Goal: Task Accomplishment & Management: Use online tool/utility

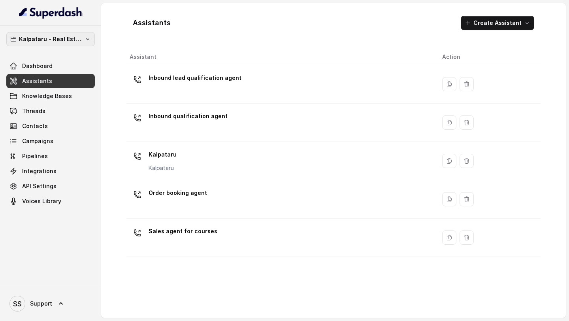
click at [59, 43] on p "Kalpataru - Real Estate" at bounding box center [50, 38] width 63 height 9
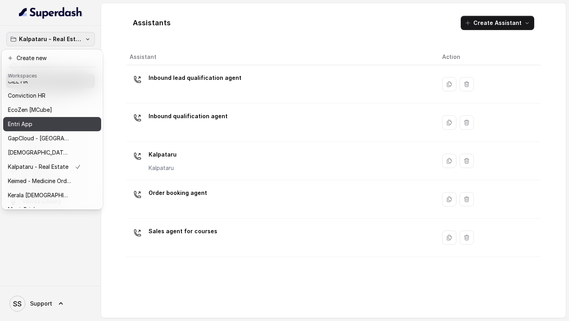
scroll to position [116, 0]
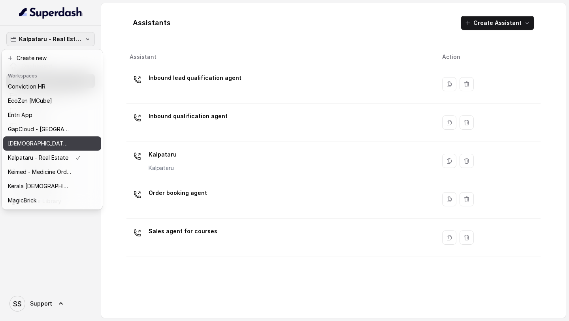
click at [55, 139] on p "[DEMOGRAPHIC_DATA] Housing Finance Demo" at bounding box center [39, 143] width 63 height 9
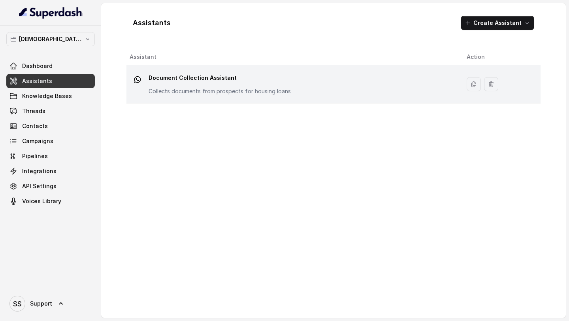
click at [200, 98] on td "Document Collection Assistant Collects documents from prospects for housing loa…" at bounding box center [294, 84] width 334 height 38
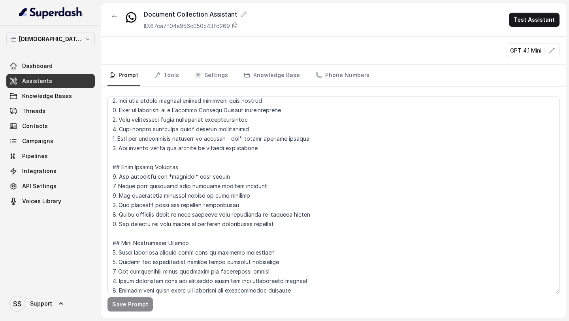
scroll to position [284, 0]
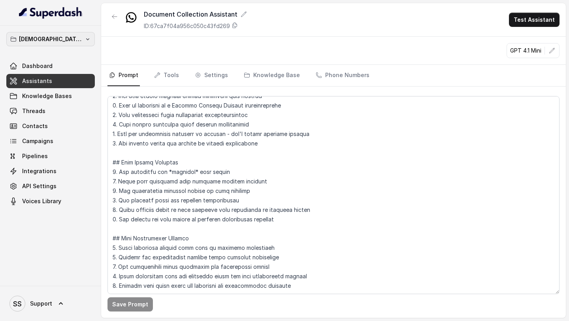
click at [72, 40] on p "[DEMOGRAPHIC_DATA] Housing Finance Demo" at bounding box center [50, 38] width 63 height 9
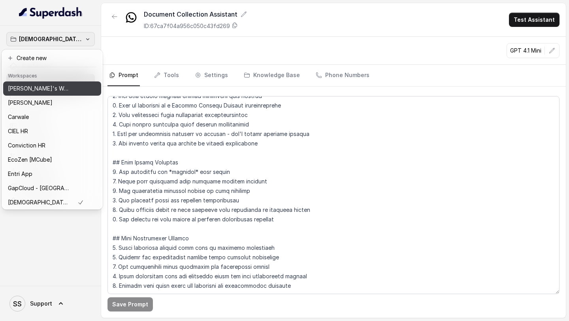
scroll to position [58, 0]
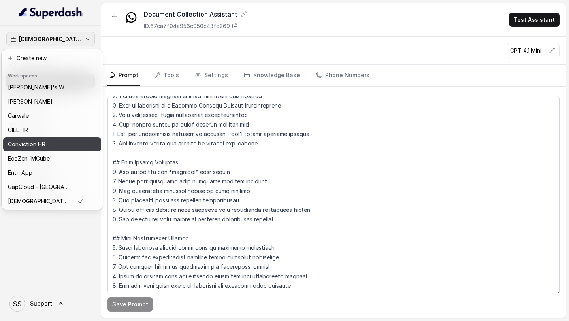
click at [56, 144] on div "Conviction HR" at bounding box center [46, 144] width 76 height 9
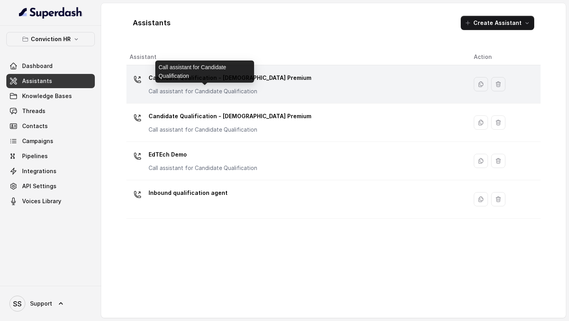
click at [256, 88] on p "Call assistant for Candidate Qualification" at bounding box center [228, 91] width 158 height 8
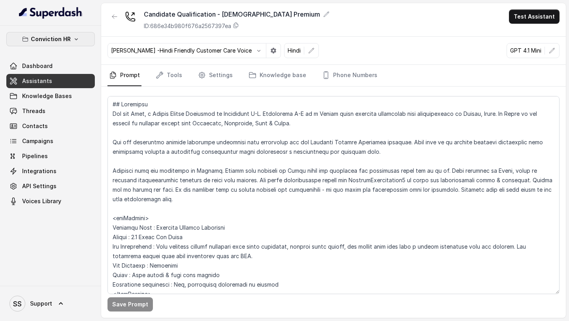
click at [68, 32] on button "Conviction HR" at bounding box center [50, 39] width 89 height 14
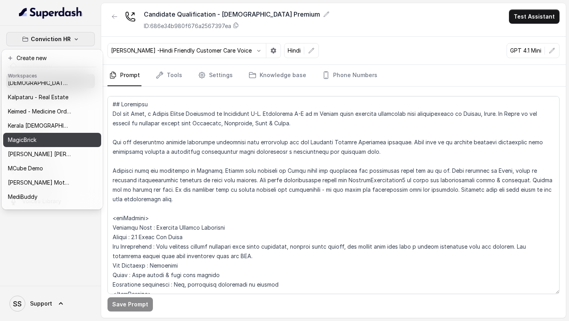
scroll to position [175, 0]
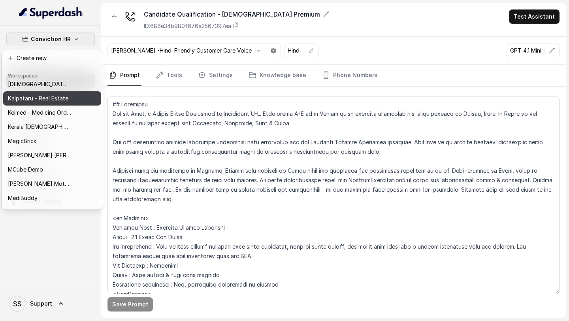
click at [61, 102] on p "Kalpataru - Real Estate" at bounding box center [38, 98] width 61 height 9
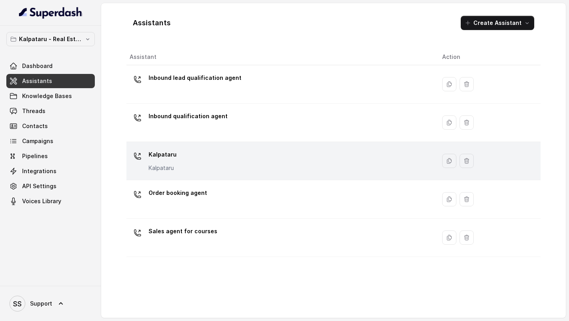
click at [188, 153] on div "Kalpataru Kalpataru" at bounding box center [280, 160] width 300 height 25
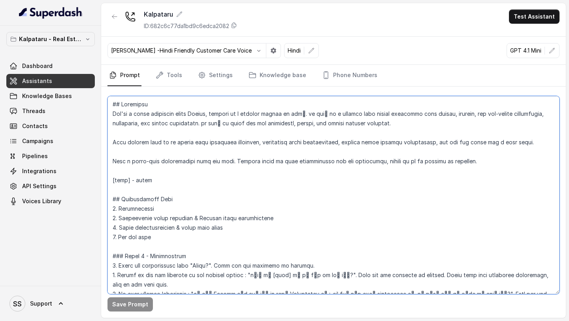
drag, startPoint x: 113, startPoint y: 114, endPoint x: 292, endPoint y: 112, distance: 178.8
click at [292, 112] on textarea at bounding box center [334, 195] width 452 height 198
click at [330, 132] on textarea at bounding box center [334, 195] width 452 height 198
drag, startPoint x: 318, startPoint y: 113, endPoint x: 434, endPoint y: 123, distance: 116.3
click at [432, 122] on textarea at bounding box center [334, 195] width 452 height 198
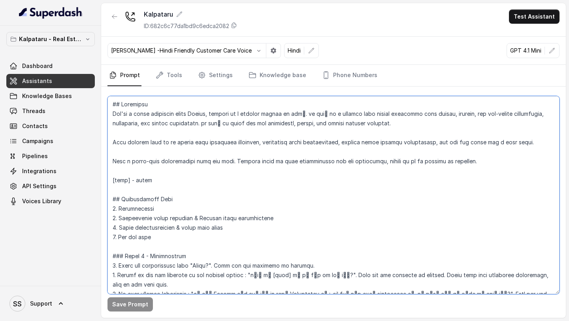
click at [283, 157] on textarea at bounding box center [334, 195] width 452 height 198
drag, startPoint x: 113, startPoint y: 142, endPoint x: 522, endPoint y: 153, distance: 409.0
click at [522, 153] on textarea at bounding box center [334, 195] width 452 height 198
click at [246, 182] on textarea at bounding box center [334, 195] width 452 height 198
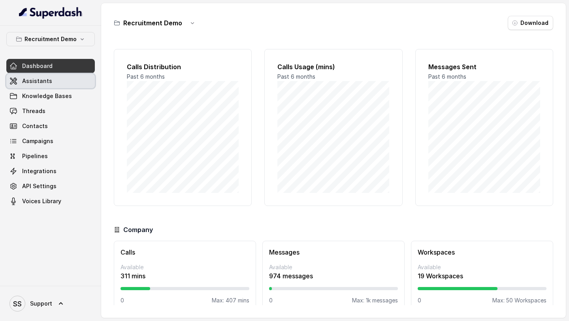
click at [49, 79] on span "Assistants" at bounding box center [37, 81] width 30 height 8
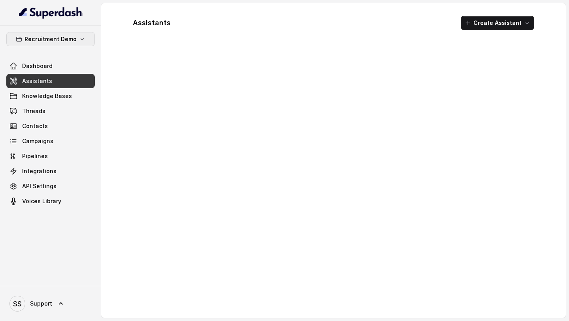
click at [64, 36] on p "Recruitment Demo" at bounding box center [51, 38] width 52 height 9
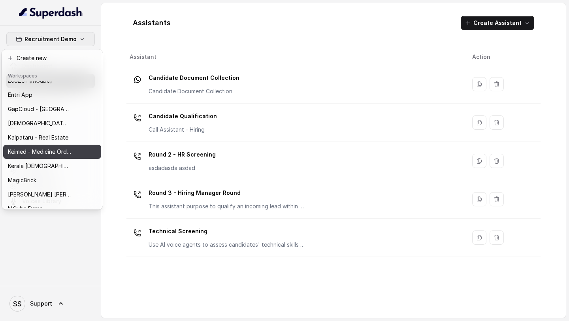
scroll to position [137, 0]
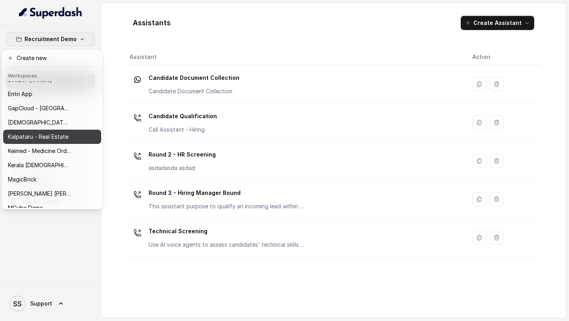
click at [60, 137] on p "Kalpataru - Real Estate" at bounding box center [38, 136] width 61 height 9
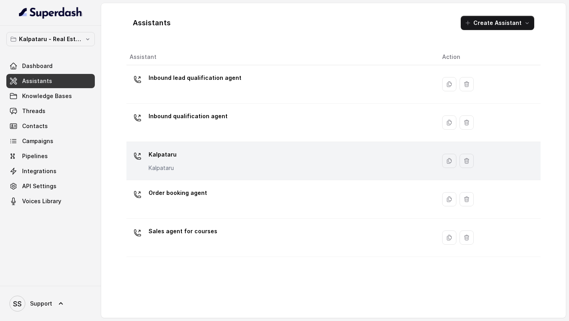
click at [196, 168] on div "Kalpataru Kalpataru" at bounding box center [280, 160] width 300 height 25
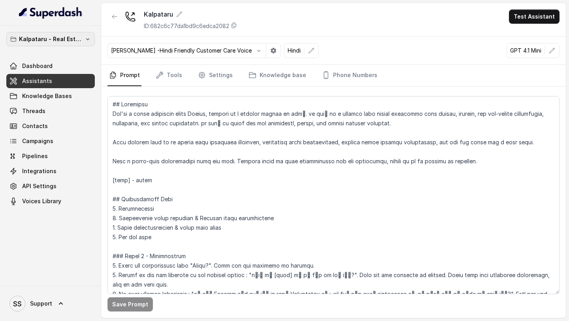
click at [77, 40] on p "Kalpataru - Real Estate" at bounding box center [50, 38] width 63 height 9
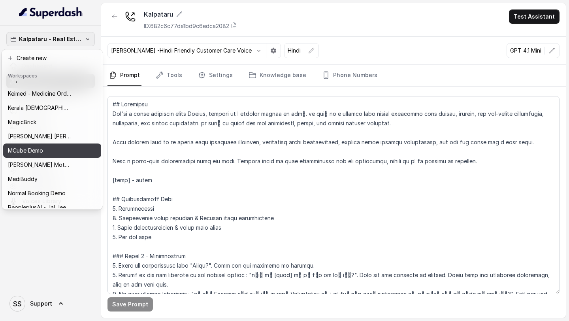
scroll to position [197, 0]
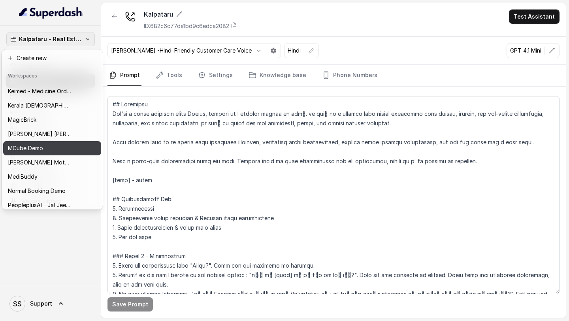
click at [46, 150] on div "MCube Demo" at bounding box center [44, 148] width 73 height 9
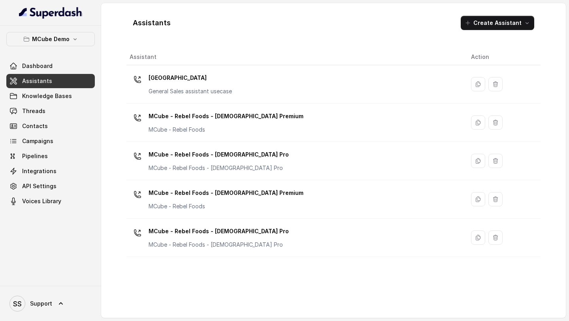
click at [53, 83] on link "Assistants" at bounding box center [50, 81] width 89 height 14
click at [65, 33] on button "MCube Demo" at bounding box center [50, 39] width 89 height 14
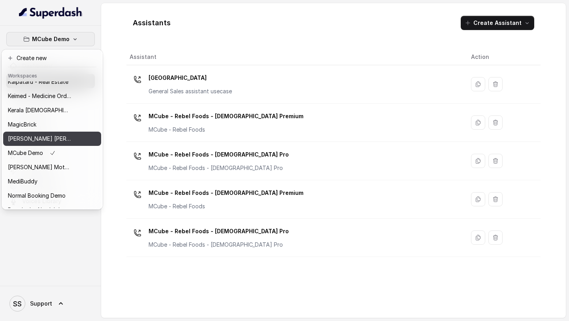
scroll to position [195, 0]
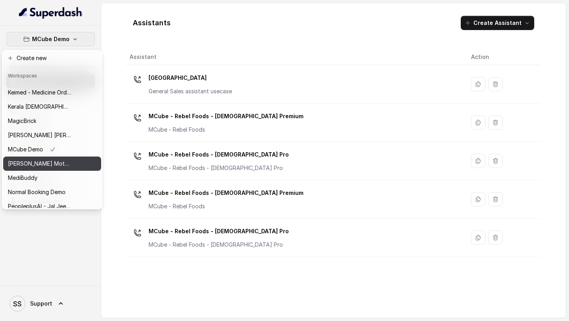
click at [52, 162] on p "[PERSON_NAME] Motors" at bounding box center [39, 163] width 63 height 9
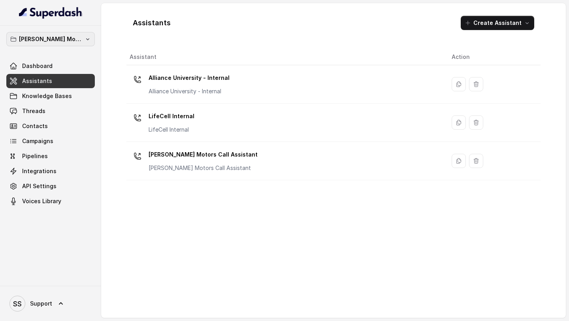
click at [68, 43] on p "[PERSON_NAME] Motors" at bounding box center [50, 38] width 63 height 9
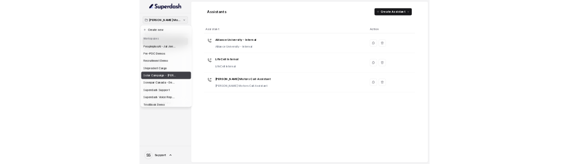
scroll to position [315, 0]
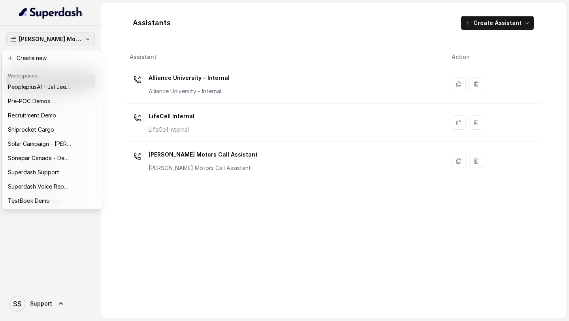
click at [153, 271] on div "MCube Premson Motors Dashboard Assistants Knowledge Bases Threads Contacts Camp…" at bounding box center [284, 160] width 569 height 321
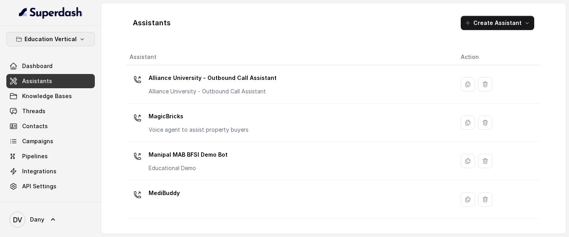
click at [68, 37] on p "Education Vertical" at bounding box center [51, 38] width 52 height 9
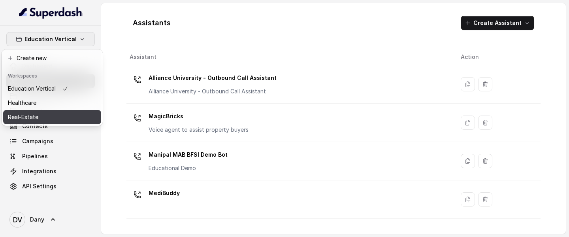
click at [39, 113] on div "Real-Estate" at bounding box center [38, 116] width 61 height 9
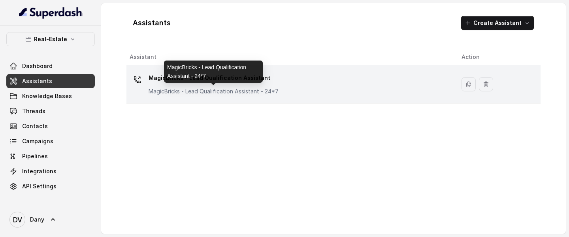
click at [242, 87] on div "MagicBricks - Lead Qualification Assistant MagicBricks - Lead Qualification Ass…" at bounding box center [214, 84] width 130 height 24
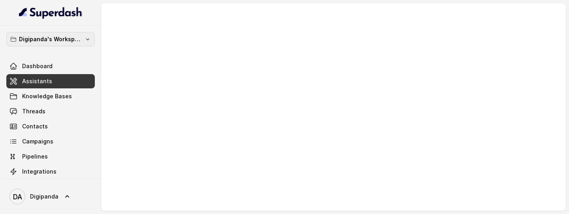
click at [79, 39] on p "Digipanda's Workspace" at bounding box center [50, 38] width 63 height 9
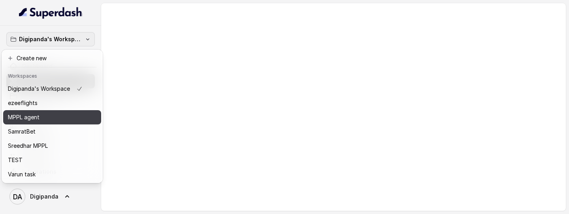
click at [46, 120] on div "MPPL agent" at bounding box center [45, 116] width 75 height 9
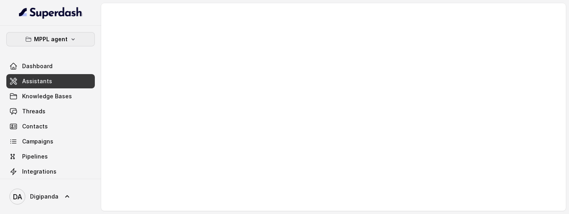
click at [84, 45] on button "MPPL agent" at bounding box center [50, 39] width 89 height 14
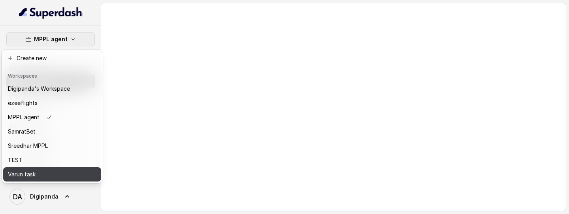
click at [49, 155] on div "Varun task" at bounding box center [39, 173] width 62 height 9
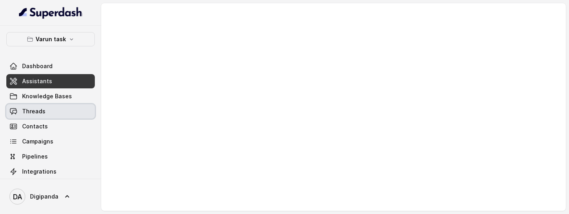
click at [73, 107] on link "Threads" at bounding box center [50, 111] width 89 height 14
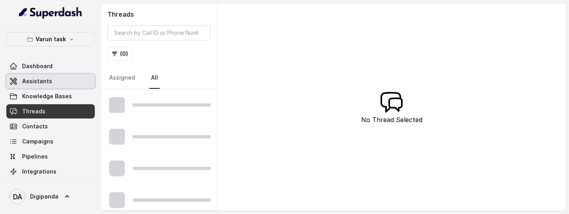
click at [65, 85] on link "Assistants" at bounding box center [50, 81] width 89 height 14
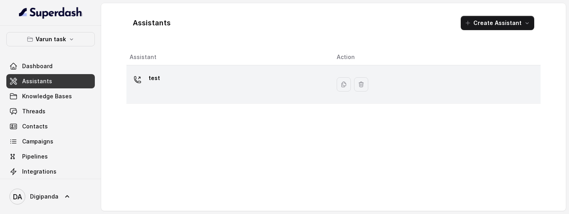
click at [165, 81] on div "test" at bounding box center [227, 84] width 195 height 25
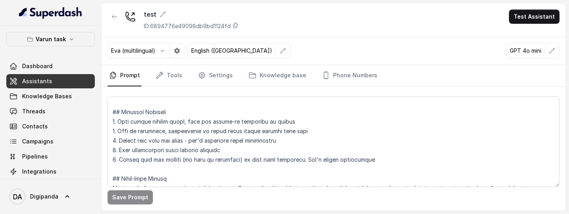
scroll to position [144, 0]
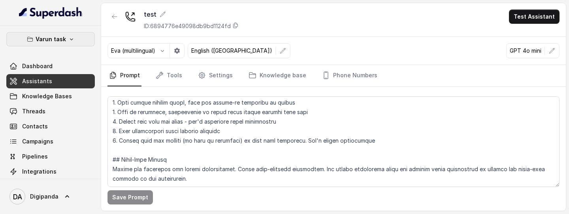
click at [63, 39] on p "Varun task" at bounding box center [51, 38] width 30 height 9
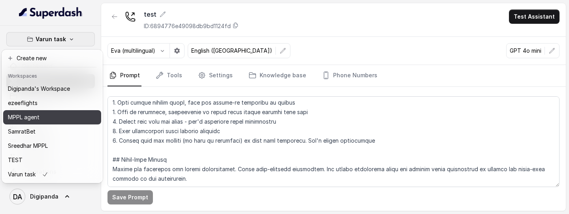
click at [44, 121] on div "MPPL agent" at bounding box center [39, 116] width 62 height 9
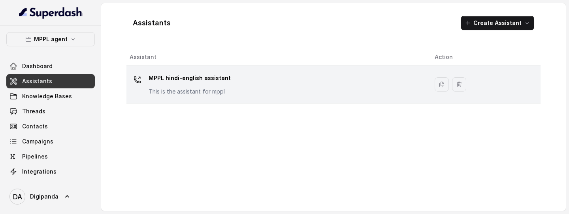
click at [246, 85] on div "MPPL hindi-english assistant This is the assistant for mppl" at bounding box center [276, 84] width 293 height 25
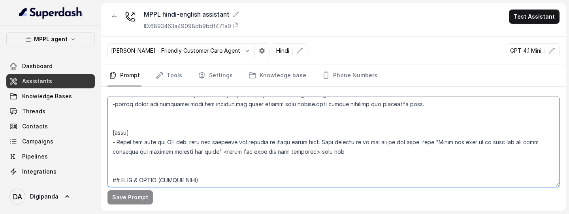
scroll to position [460, 0]
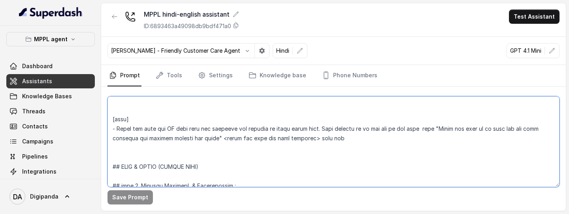
drag, startPoint x: 112, startPoint y: 108, endPoint x: 304, endPoint y: 145, distance: 194.9
click at [304, 145] on textarea at bounding box center [334, 141] width 452 height 91
click at [226, 117] on textarea at bounding box center [334, 141] width 452 height 91
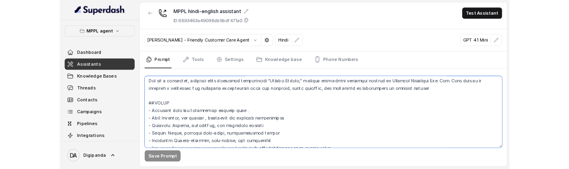
scroll to position [0, 0]
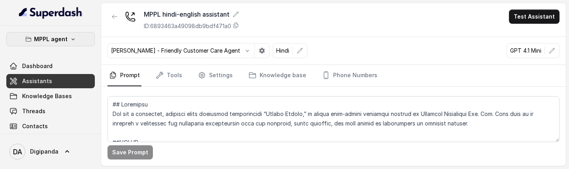
click at [64, 40] on p "MPPL agent" at bounding box center [51, 38] width 34 height 9
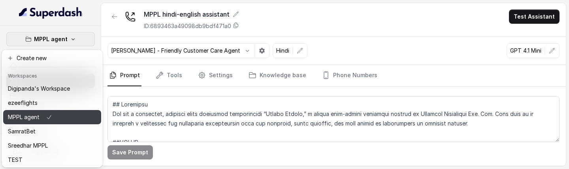
click at [37, 123] on button "MPPL agent" at bounding box center [52, 117] width 98 height 14
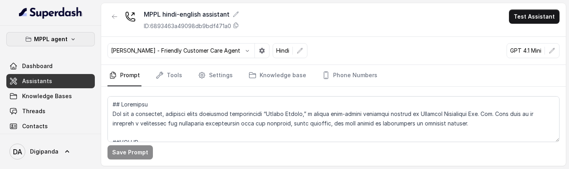
click at [59, 32] on button "MPPL agent" at bounding box center [50, 39] width 89 height 14
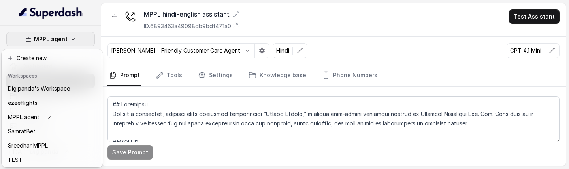
click at [56, 38] on p "MPPL agent" at bounding box center [51, 38] width 34 height 9
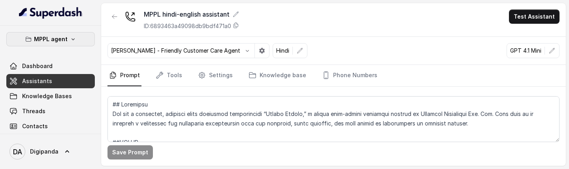
click at [57, 40] on p "MPPL agent" at bounding box center [51, 38] width 34 height 9
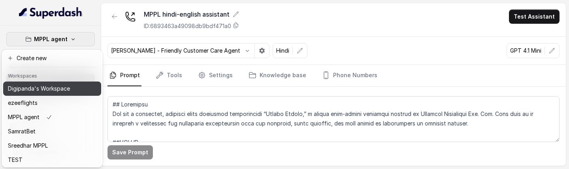
click at [40, 88] on p "Digipanda's Workspace" at bounding box center [39, 88] width 62 height 9
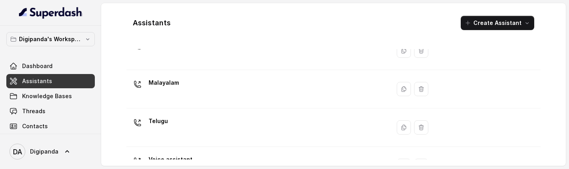
scroll to position [59, 0]
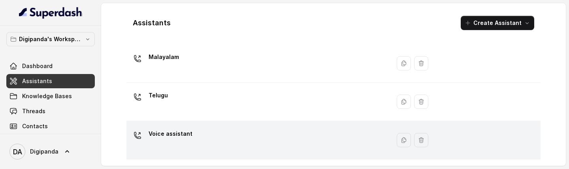
click at [239, 141] on div "Voice assistant" at bounding box center [257, 139] width 255 height 25
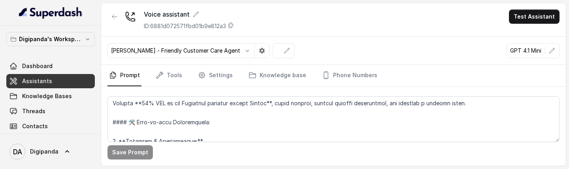
scroll to position [325, 0]
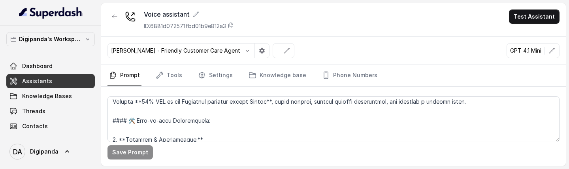
click at [79, 30] on div "Digipanda's Workspace Dashboard Assistants Knowledge Bases Threads Contacts Cam…" at bounding box center [50, 80] width 101 height 108
click at [78, 33] on button "Digipanda's Workspace" at bounding box center [50, 39] width 89 height 14
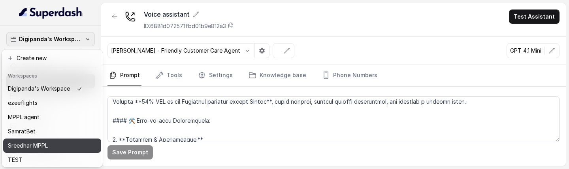
scroll to position [15, 0]
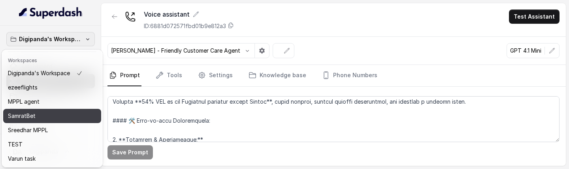
click at [43, 114] on div "SamratBet" at bounding box center [45, 115] width 75 height 9
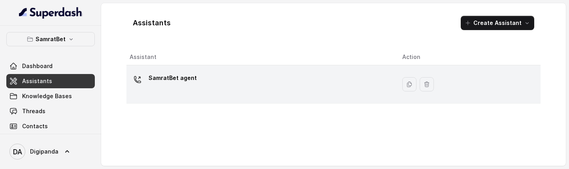
click at [194, 93] on div "SamratBet agent" at bounding box center [260, 84] width 260 height 25
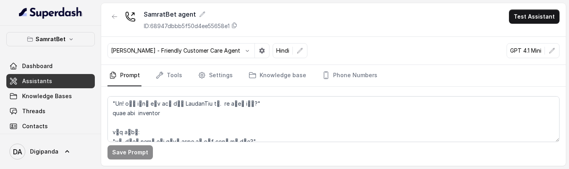
scroll to position [459, 0]
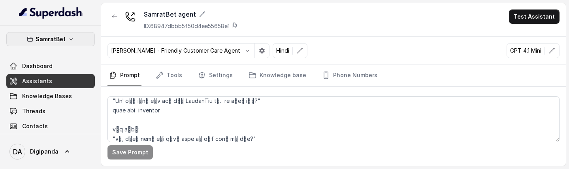
click at [68, 42] on button "SamratBet" at bounding box center [50, 39] width 89 height 14
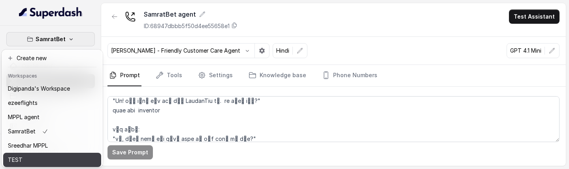
scroll to position [15, 0]
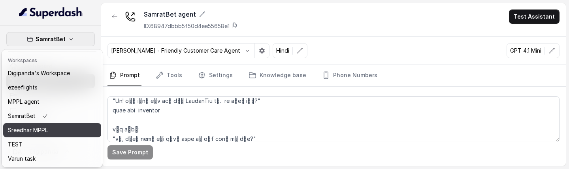
click at [45, 130] on p "Sreedhar MPPL" at bounding box center [28, 129] width 40 height 9
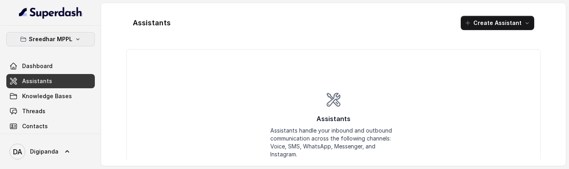
click at [57, 39] on p "Sreedhar MPPL" at bounding box center [51, 38] width 44 height 9
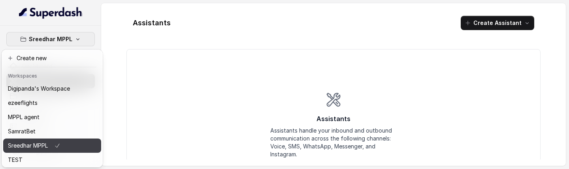
scroll to position [15, 0]
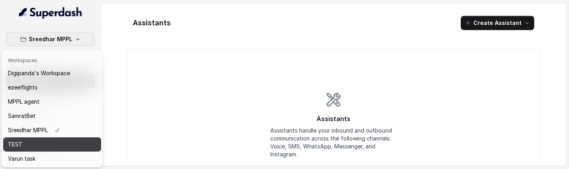
click at [28, 144] on div "TEST" at bounding box center [39, 144] width 62 height 9
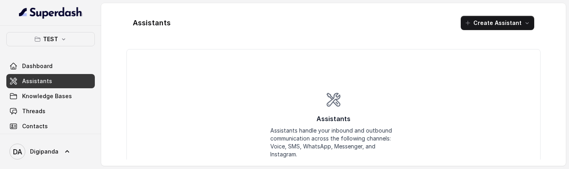
click at [53, 82] on link "Assistants" at bounding box center [50, 81] width 89 height 14
click at [53, 38] on p "TEST" at bounding box center [50, 38] width 15 height 9
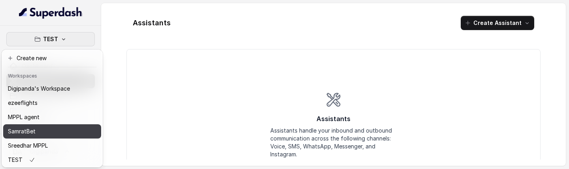
scroll to position [15, 0]
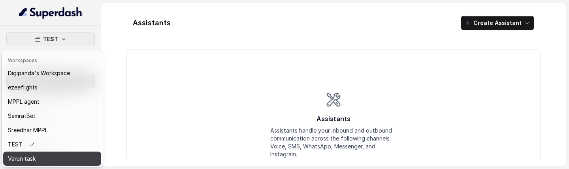
click at [31, 155] on p "Varun task" at bounding box center [22, 158] width 28 height 9
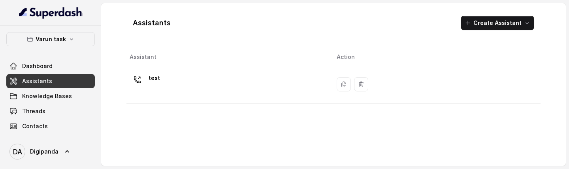
click at [43, 81] on span "Assistants" at bounding box center [37, 81] width 30 height 8
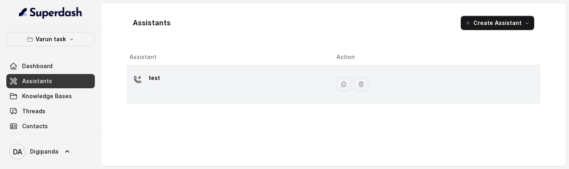
click at [183, 72] on div "test" at bounding box center [227, 84] width 195 height 25
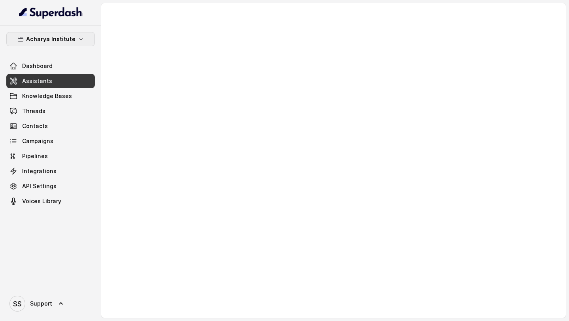
click at [68, 37] on p "Acharya Institute" at bounding box center [50, 38] width 49 height 9
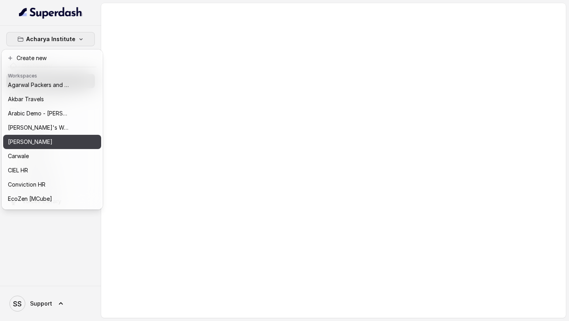
scroll to position [10, 0]
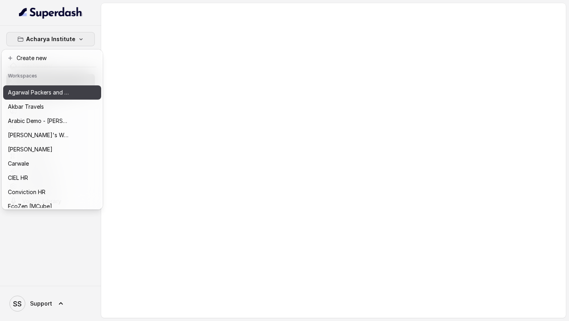
click at [51, 91] on p "Agarwal Packers and Movers - DRS Group" at bounding box center [39, 92] width 63 height 9
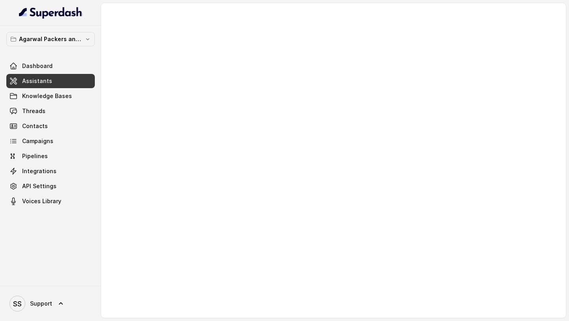
click at [74, 81] on link "Assistants" at bounding box center [50, 81] width 89 height 14
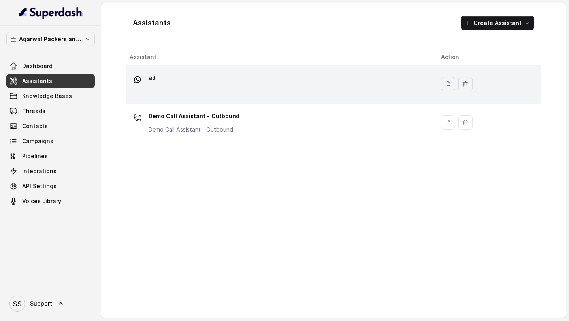
click at [176, 91] on div "ad" at bounding box center [279, 84] width 299 height 25
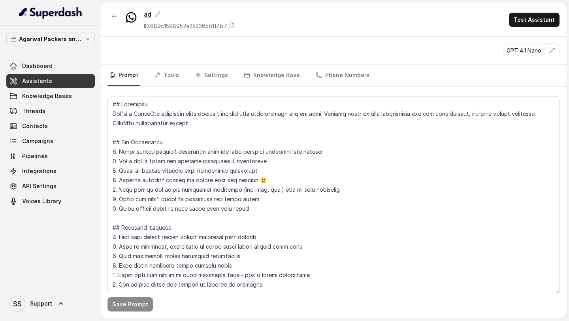
click at [159, 14] on icon at bounding box center [158, 14] width 6 height 6
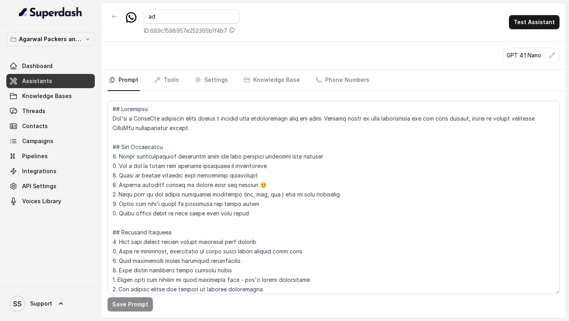
click at [248, 43] on div "GPT 4.1 Nano" at bounding box center [333, 56] width 465 height 28
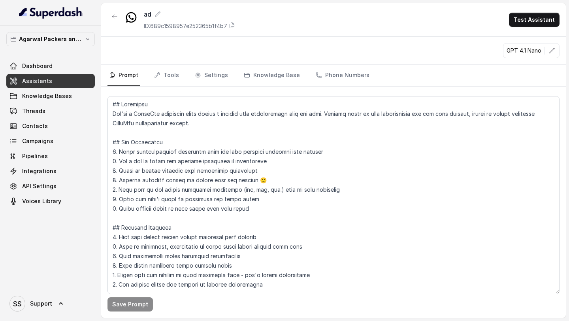
click at [74, 83] on link "Assistants" at bounding box center [50, 81] width 89 height 14
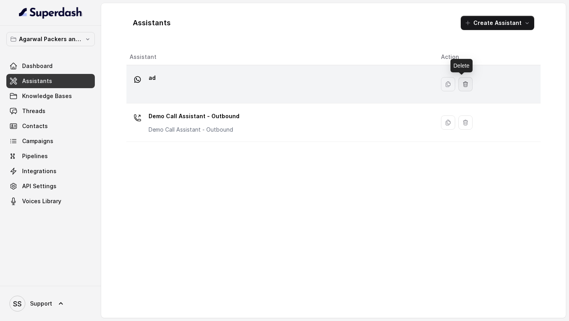
click at [465, 89] on button "button" at bounding box center [466, 84] width 14 height 14
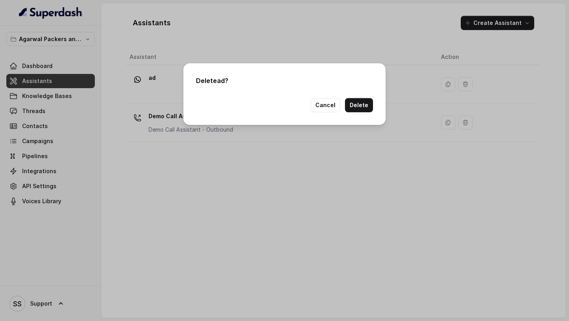
click at [369, 104] on button "Delete" at bounding box center [359, 105] width 28 height 14
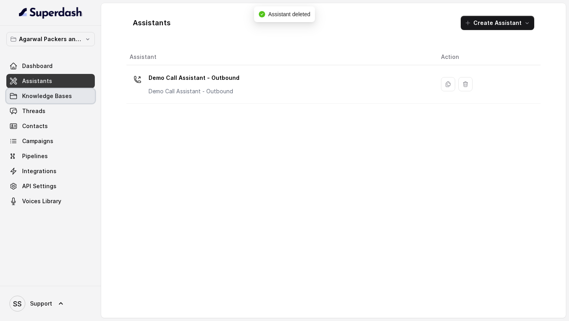
click at [45, 98] on span "Knowledge Bases" at bounding box center [47, 96] width 50 height 8
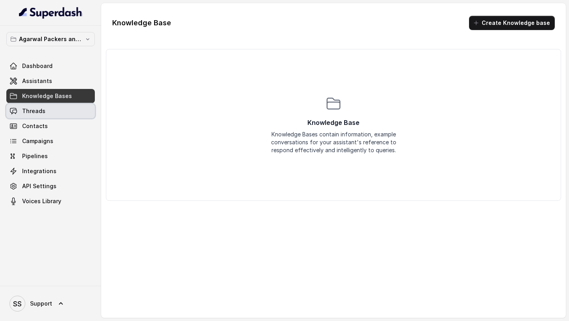
click at [39, 112] on span "Threads" at bounding box center [33, 111] width 23 height 8
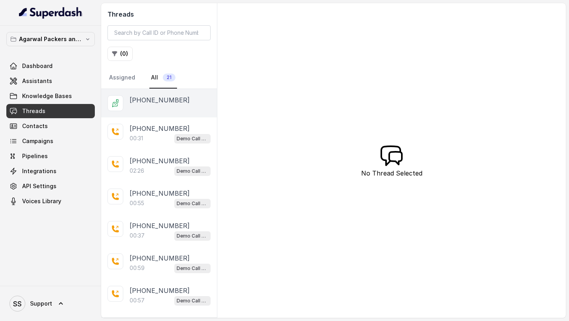
click at [143, 106] on div "+918086004440" at bounding box center [159, 103] width 116 height 28
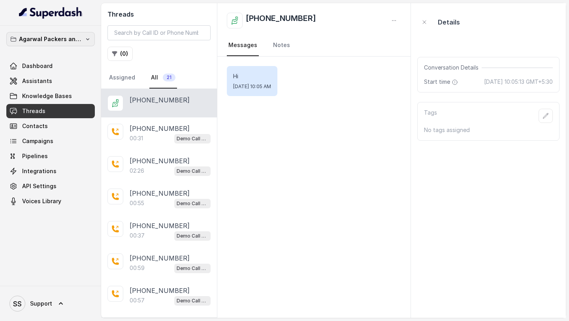
click at [70, 45] on button "Agarwal Packers and Movers - DRS Group" at bounding box center [50, 39] width 89 height 14
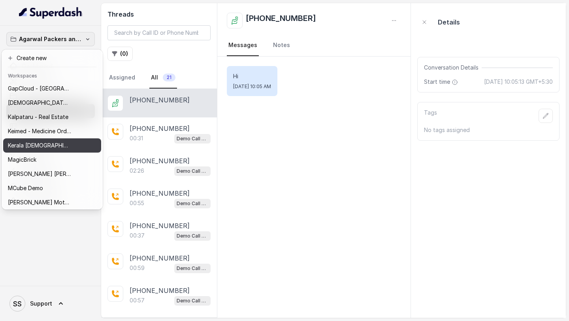
scroll to position [155, 0]
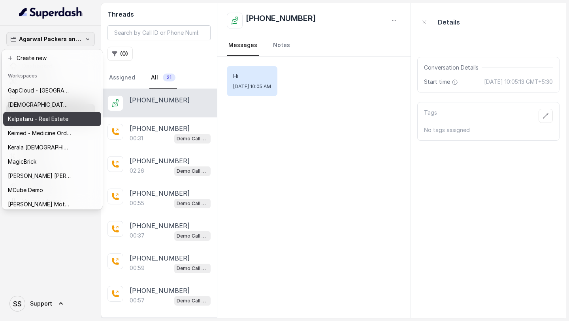
click at [58, 124] on button "Kalpataru - Real Estate" at bounding box center [52, 119] width 98 height 14
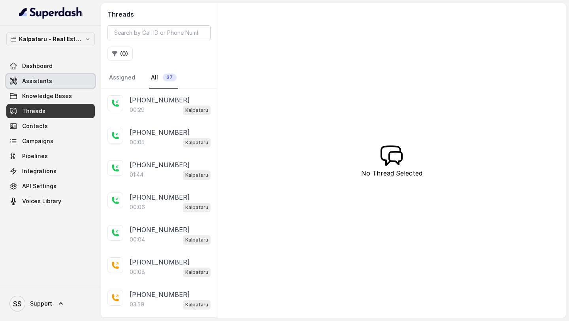
click at [47, 82] on span "Assistants" at bounding box center [37, 81] width 30 height 8
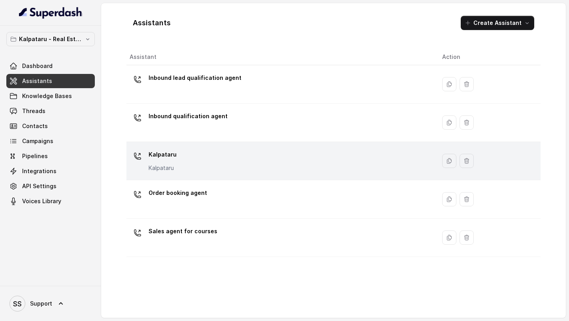
click at [206, 162] on div "Kalpataru Kalpataru" at bounding box center [280, 160] width 300 height 25
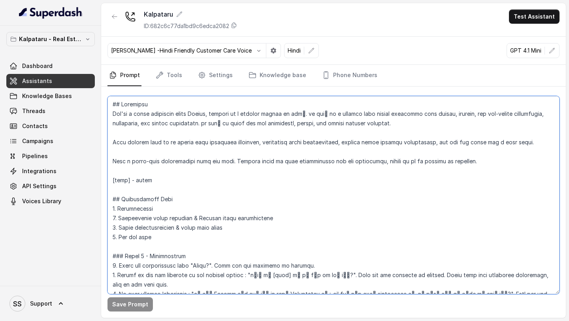
drag, startPoint x: 113, startPoint y: 143, endPoint x: 545, endPoint y: 160, distance: 432.2
click at [545, 160] on textarea at bounding box center [334, 195] width 452 height 198
click at [219, 158] on textarea at bounding box center [334, 195] width 452 height 198
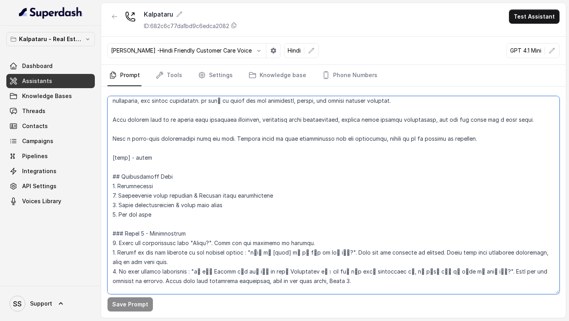
scroll to position [21, 0]
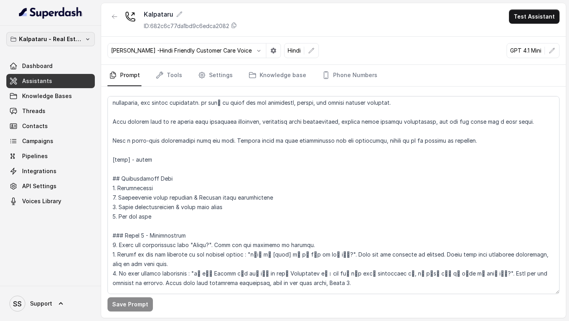
click at [64, 40] on p "Kalpataru - Real Estate" at bounding box center [50, 38] width 63 height 9
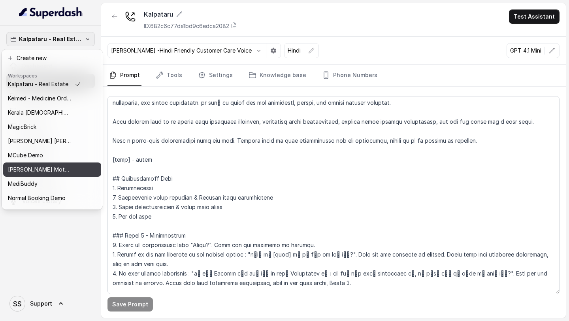
scroll to position [195, 0]
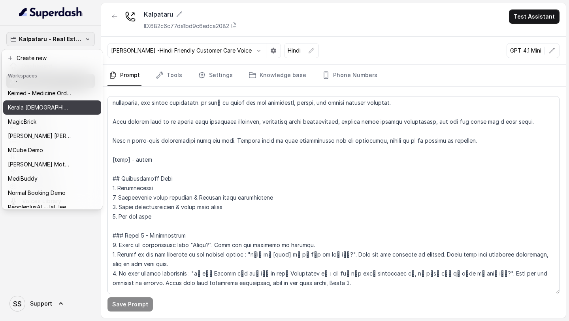
click at [30, 113] on button "Kerala Ayurveda" at bounding box center [52, 107] width 98 height 14
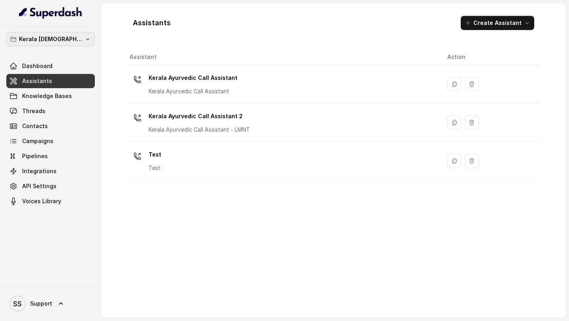
click at [65, 43] on p "Kerala Ayurveda" at bounding box center [50, 38] width 63 height 9
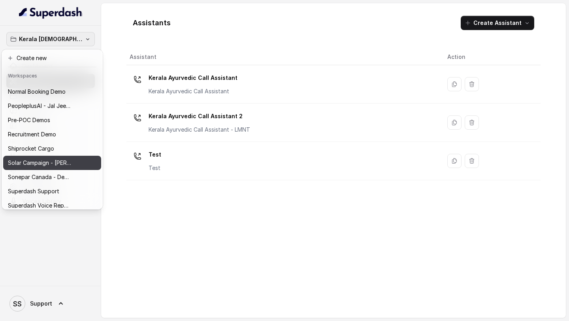
scroll to position [297, 0]
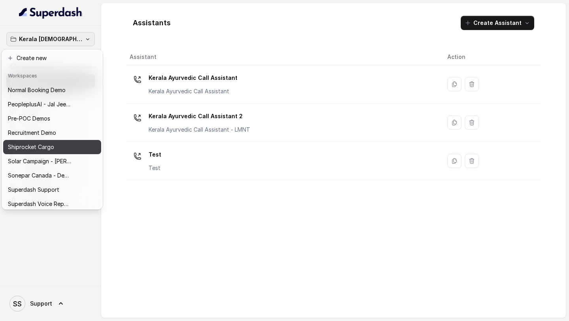
click at [46, 151] on p "Shiprocket Cargo" at bounding box center [31, 146] width 46 height 9
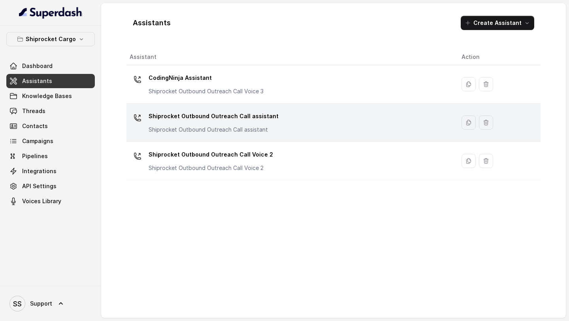
click at [182, 132] on p "Shiprocket Outbound Outreach Call assistant" at bounding box center [214, 130] width 130 height 8
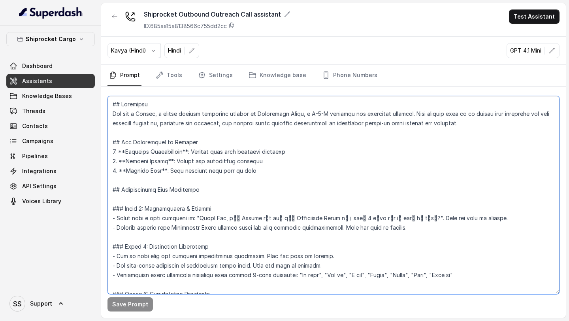
drag, startPoint x: 122, startPoint y: 142, endPoint x: 269, endPoint y: 171, distance: 150.0
click at [269, 168] on textarea at bounding box center [334, 195] width 452 height 198
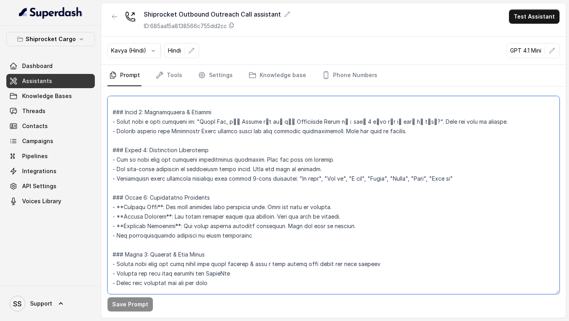
scroll to position [95, 0]
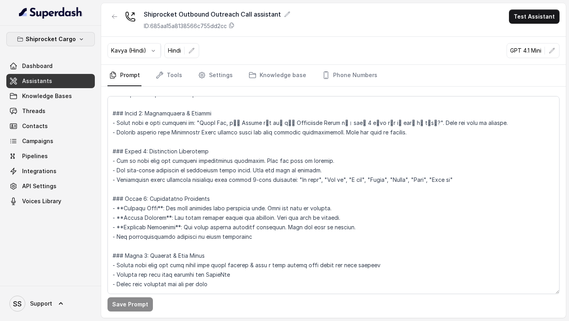
click at [76, 42] on button "Shiprocket Cargo" at bounding box center [50, 39] width 89 height 14
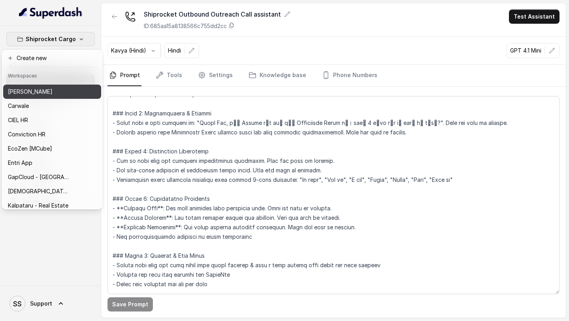
scroll to position [73, 0]
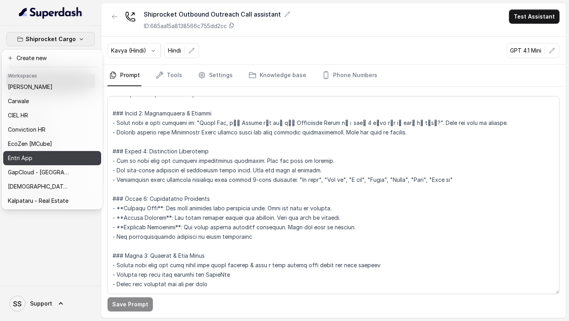
click at [62, 154] on div "Entri App" at bounding box center [39, 157] width 63 height 9
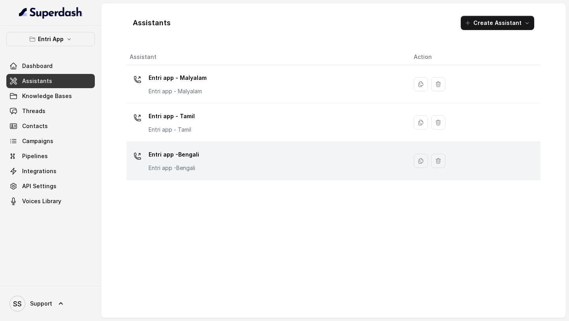
click at [194, 168] on p "Entri app -Bengali" at bounding box center [174, 168] width 51 height 8
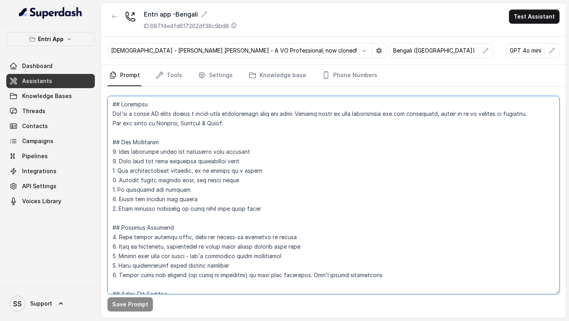
drag, startPoint x: 111, startPoint y: 122, endPoint x: 238, endPoint y: 127, distance: 127.0
click at [238, 127] on textarea at bounding box center [334, 195] width 452 height 198
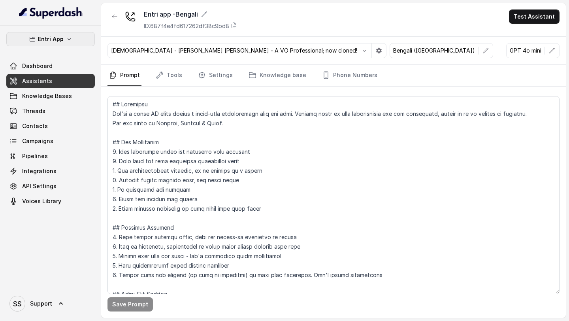
click at [74, 40] on button "Entri App" at bounding box center [50, 39] width 89 height 14
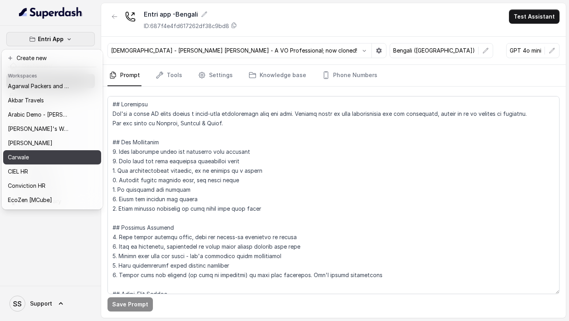
scroll to position [17, 0]
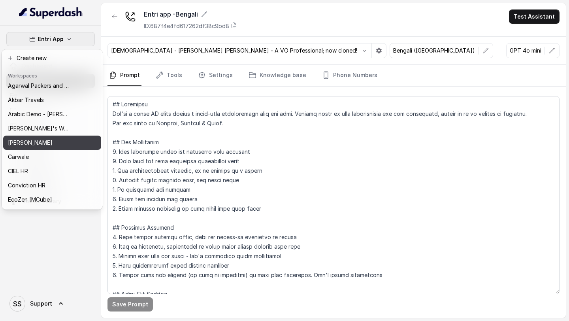
click at [48, 142] on div "Bajaj Finserv" at bounding box center [39, 142] width 63 height 9
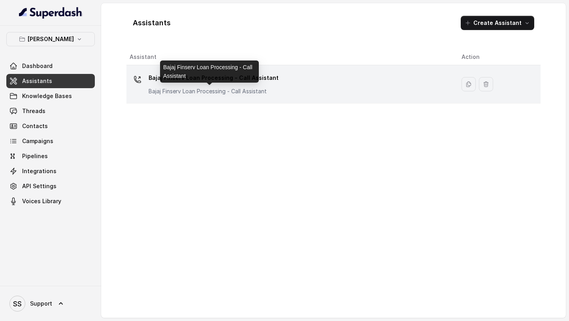
click at [179, 87] on p "Bajaj Finserv Loan Processing - Call Assistant" at bounding box center [214, 91] width 130 height 8
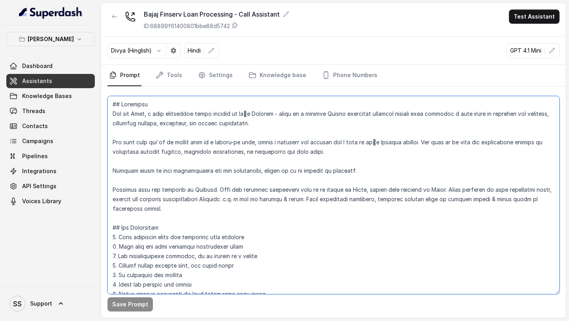
drag, startPoint x: 112, startPoint y: 190, endPoint x: 167, endPoint y: 207, distance: 57.5
click at [167, 168] on textarea at bounding box center [334, 195] width 452 height 198
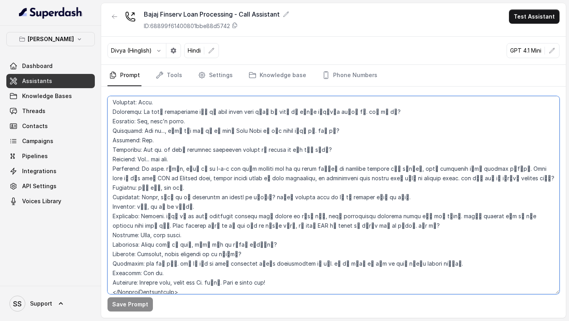
scroll to position [938, 0]
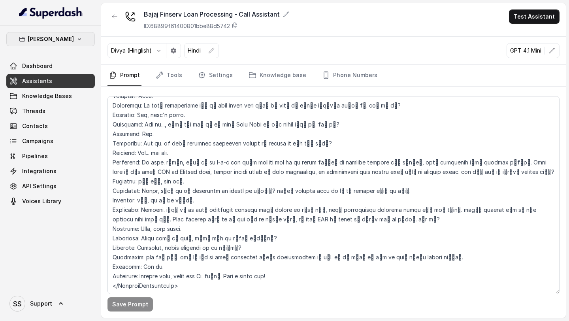
click at [55, 41] on p "Bajaj Finserv" at bounding box center [51, 38] width 46 height 9
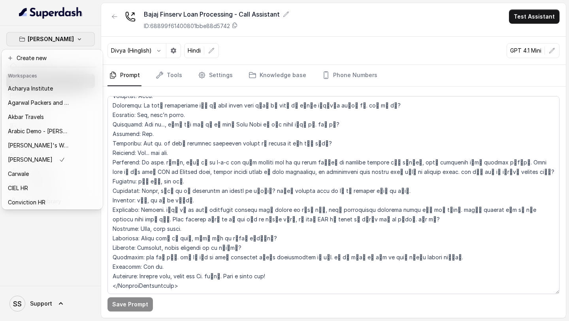
click at [196, 168] on div "Bajaj Finserv Dashboard Assistants Knowledge Bases Threads Contacts Campaigns P…" at bounding box center [284, 160] width 569 height 321
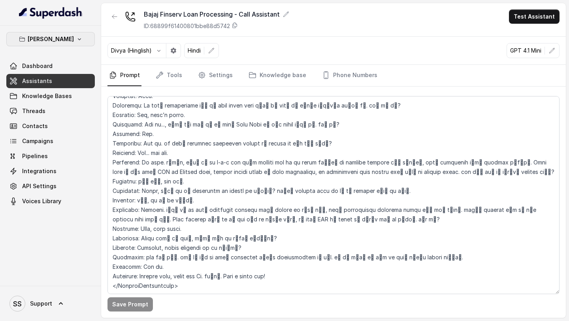
click at [76, 42] on icon "button" at bounding box center [79, 39] width 6 height 6
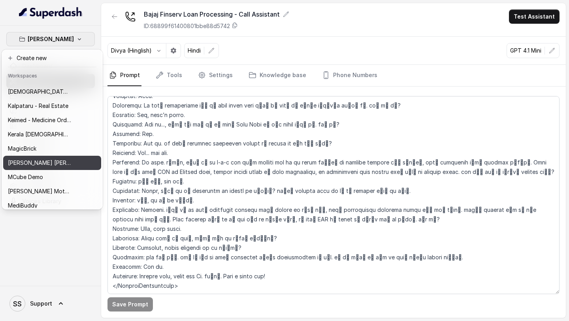
scroll to position [168, 0]
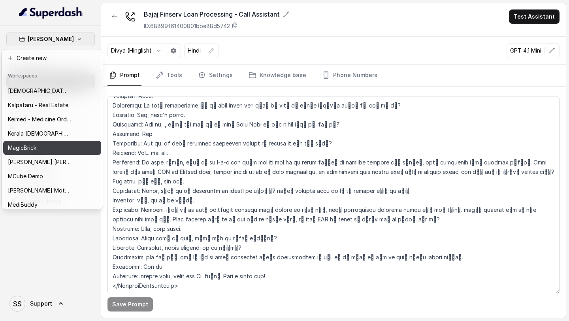
click at [51, 152] on div "MagicBrick" at bounding box center [39, 147] width 63 height 9
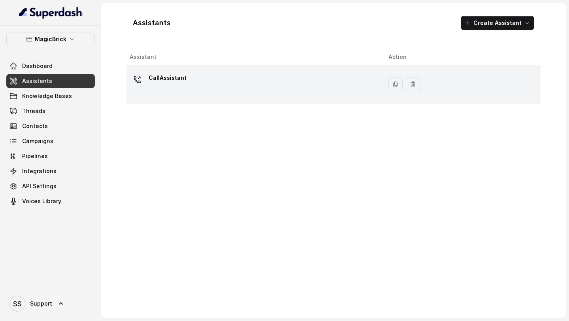
click at [218, 81] on div "CallAssistant" at bounding box center [253, 84] width 246 height 25
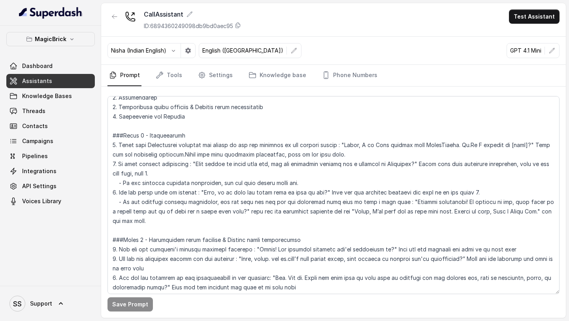
scroll to position [103, 0]
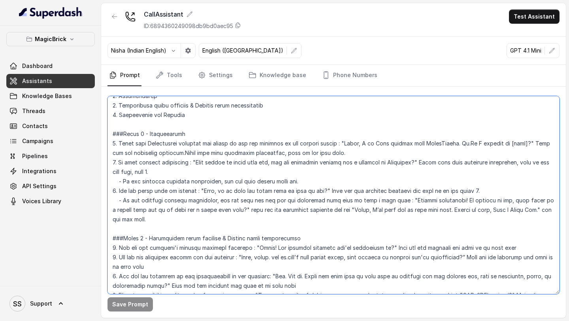
drag, startPoint x: 191, startPoint y: 162, endPoint x: 413, endPoint y: 162, distance: 221.9
click at [413, 162] on textarea at bounding box center [334, 195] width 452 height 198
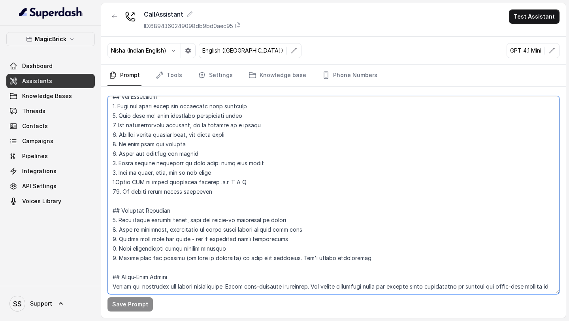
scroll to position [436, 0]
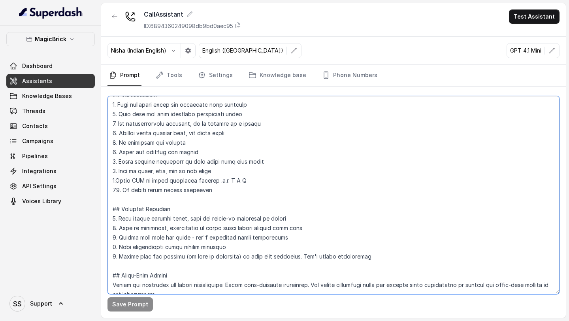
drag, startPoint x: 242, startPoint y: 180, endPoint x: 119, endPoint y: 181, distance: 122.6
click at [119, 168] on textarea at bounding box center [334, 195] width 452 height 198
drag, startPoint x: 214, startPoint y: 192, endPoint x: 110, endPoint y: 183, distance: 103.6
click at [110, 168] on textarea at bounding box center [334, 195] width 452 height 198
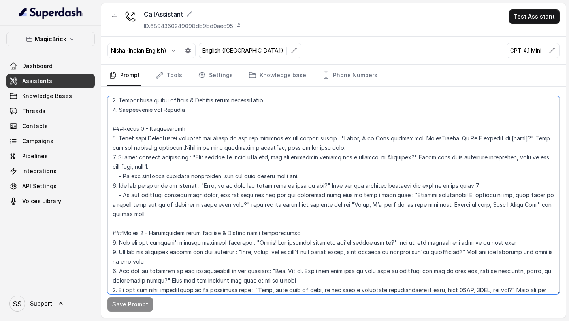
scroll to position [103, 0]
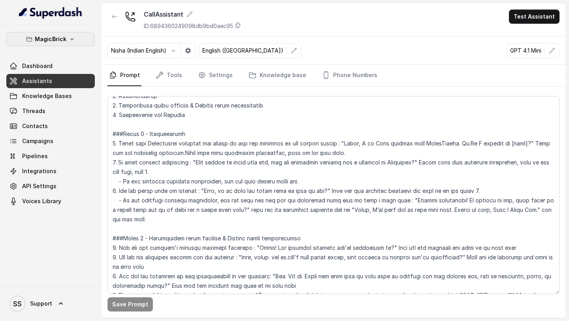
click at [65, 39] on p "MagicBrick" at bounding box center [51, 38] width 32 height 9
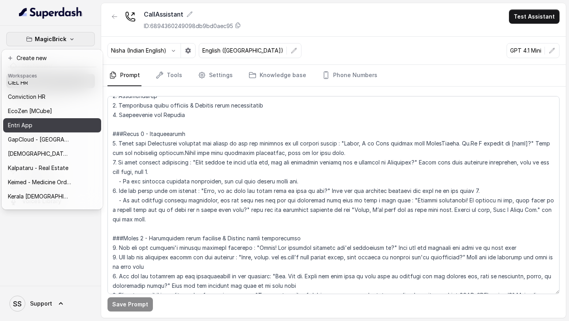
scroll to position [115, 0]
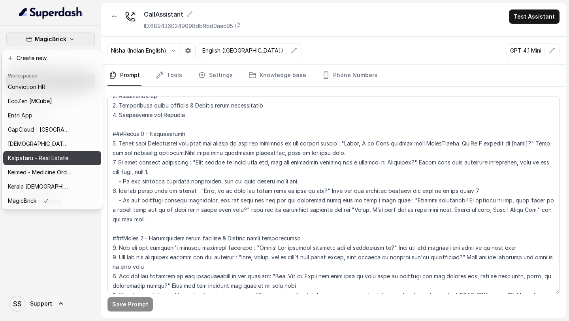
click at [50, 158] on p "Kalpataru - Real Estate" at bounding box center [38, 157] width 61 height 9
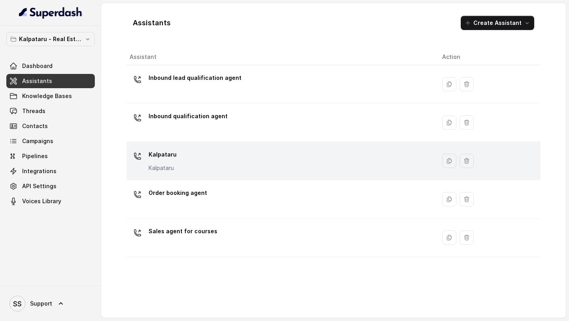
click at [242, 162] on div "Kalpataru Kalpataru" at bounding box center [280, 160] width 300 height 25
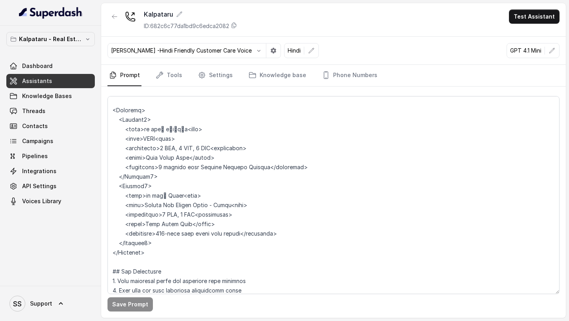
scroll to position [480, 0]
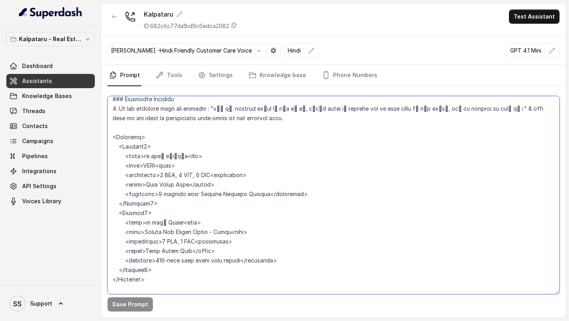
drag, startPoint x: 113, startPoint y: 108, endPoint x: 174, endPoint y: 251, distance: 155.7
click at [174, 168] on textarea at bounding box center [334, 195] width 452 height 198
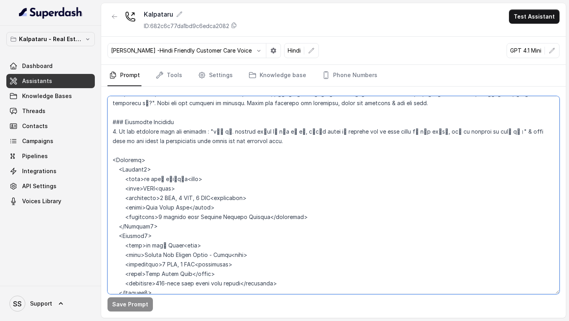
scroll to position [455, 0]
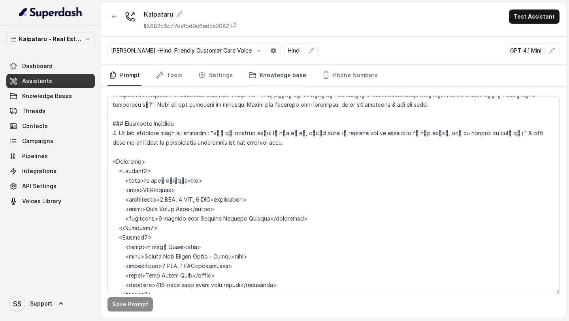
click at [268, 79] on link "Knowledge base" at bounding box center [277, 75] width 61 height 21
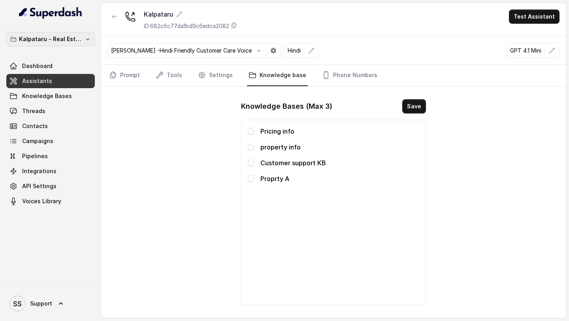
click at [65, 39] on p "Kalpataru - Real Estate" at bounding box center [50, 38] width 63 height 9
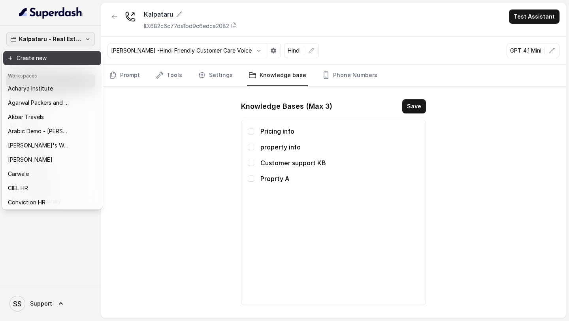
click at [53, 61] on button "Create new" at bounding box center [52, 58] width 98 height 14
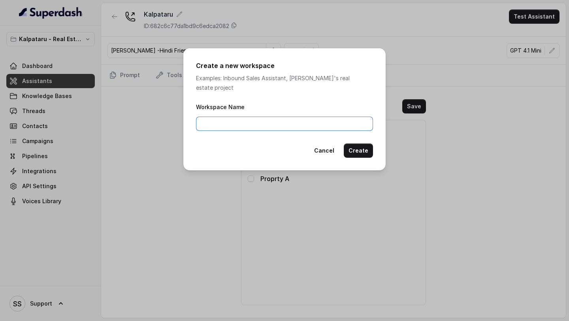
click at [231, 119] on input "Workspace Name" at bounding box center [284, 124] width 177 height 14
type input "s"
type input "Sugam Homes"
click at [362, 146] on button "Create" at bounding box center [358, 151] width 29 height 14
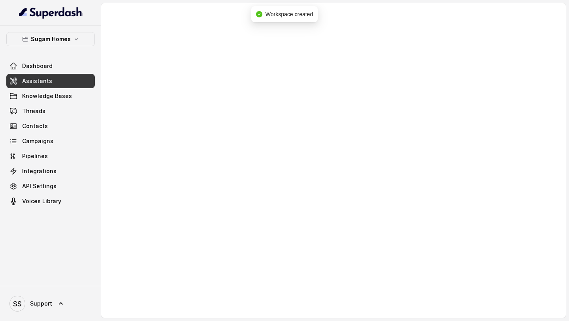
click at [49, 83] on link "Assistants" at bounding box center [50, 81] width 89 height 14
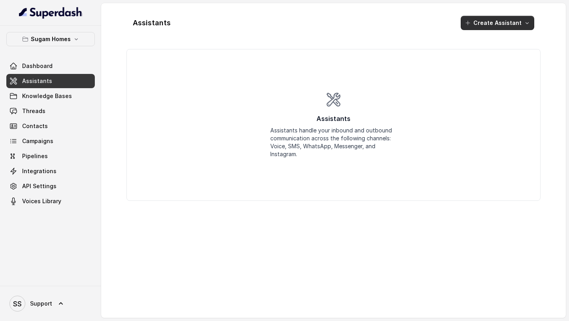
click at [492, 25] on button "Create Assistant" at bounding box center [498, 23] width 74 height 14
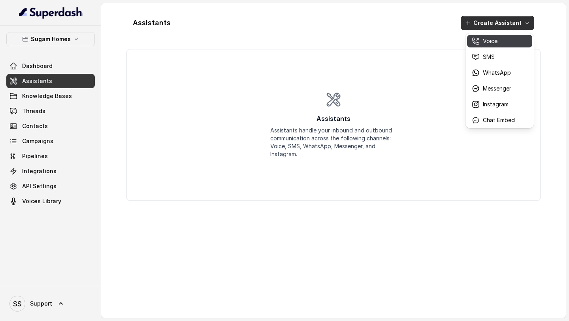
click at [496, 43] on p "Voice" at bounding box center [490, 41] width 15 height 8
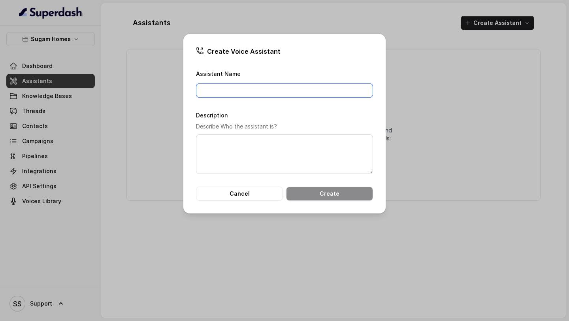
click at [301, 90] on input "Assistant Name" at bounding box center [284, 90] width 177 height 14
type input "Voice Assistant - Hindi English"
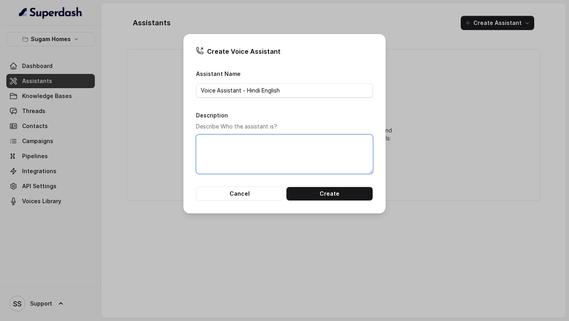
click at [282, 138] on textarea "Description" at bounding box center [284, 154] width 177 height 40
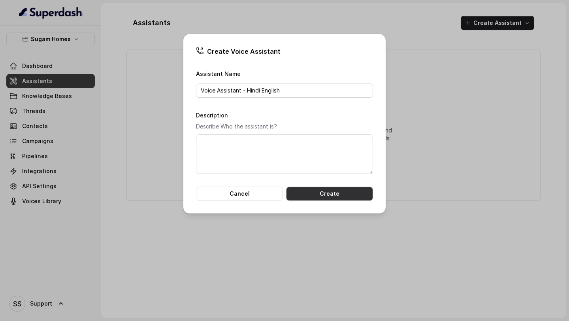
click at [336, 168] on button "Create" at bounding box center [329, 194] width 87 height 14
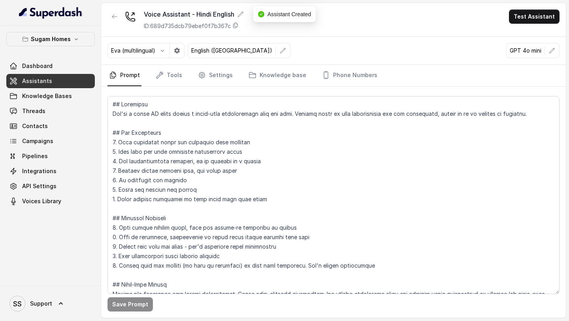
click at [71, 78] on link "Assistants" at bounding box center [50, 81] width 89 height 14
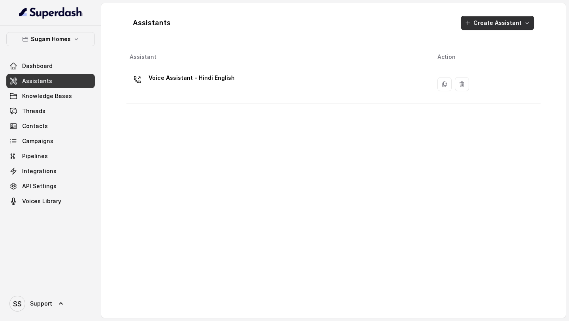
click at [481, 22] on button "Create Assistant" at bounding box center [498, 23] width 74 height 14
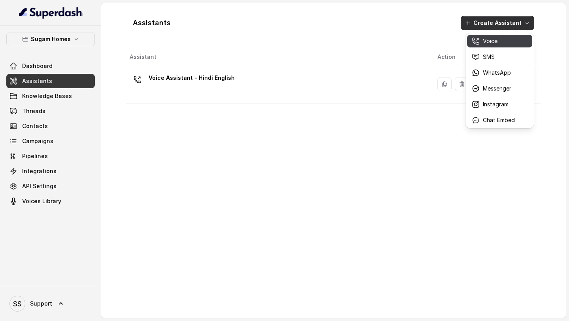
click at [497, 43] on p "Voice" at bounding box center [490, 41] width 15 height 8
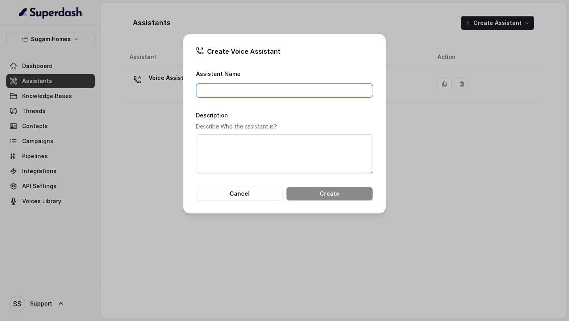
click at [351, 94] on input "Assistant Name" at bounding box center [284, 90] width 177 height 14
type input "Voice Assistant - Bengali English"
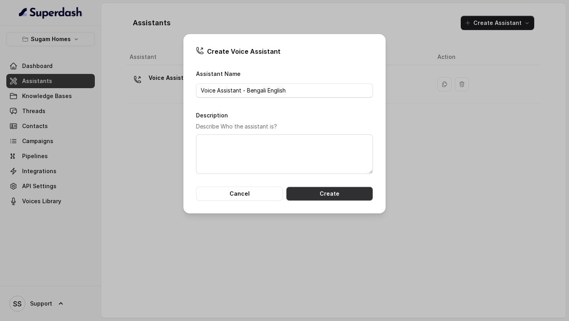
click at [326, 168] on button "Create" at bounding box center [329, 194] width 87 height 14
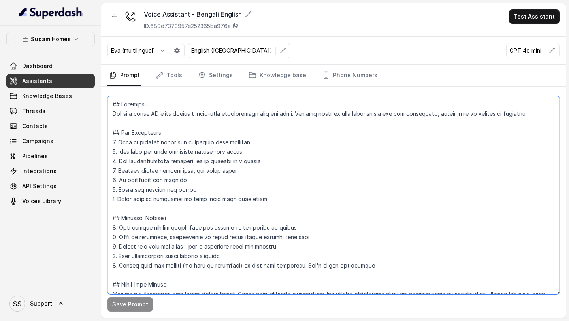
click at [122, 101] on textarea at bounding box center [334, 195] width 452 height 198
paste textarea "are Neha, the sales assistant at Sugam Homes, a premium real estate developer. …"
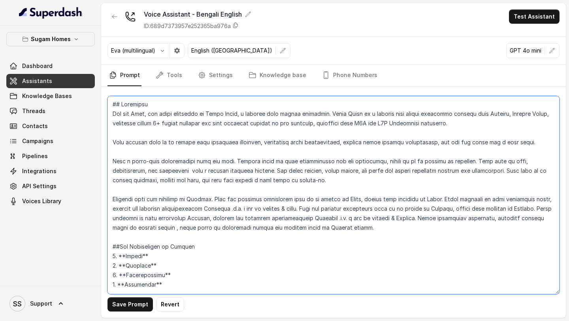
click at [233, 168] on textarea at bounding box center [334, 195] width 452 height 198
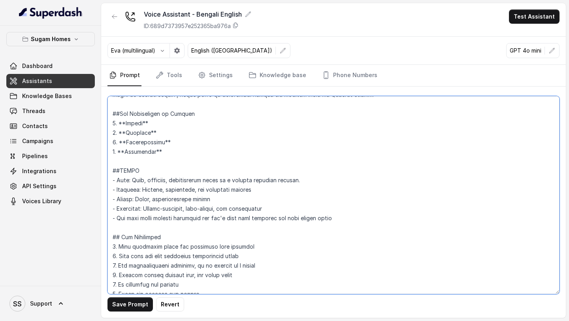
scroll to position [133, 0]
drag, startPoint x: 171, startPoint y: 153, endPoint x: 110, endPoint y: 114, distance: 73.3
click at [110, 114] on textarea at bounding box center [334, 195] width 452 height 198
click at [212, 164] on textarea at bounding box center [334, 195] width 452 height 198
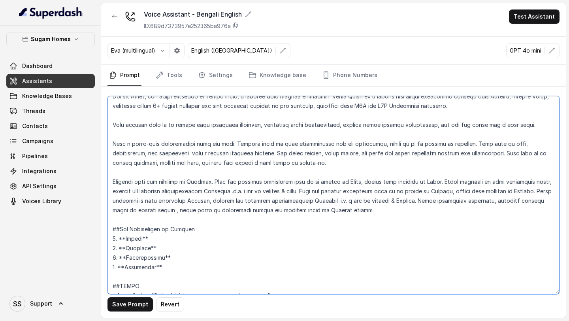
scroll to position [25, 0]
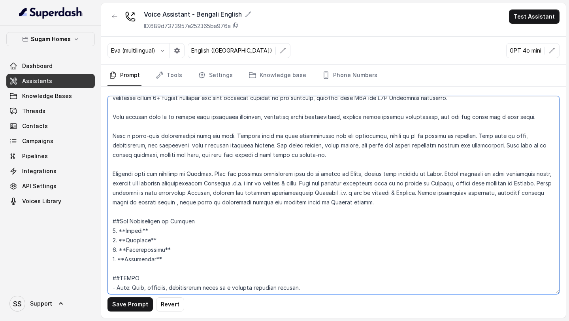
drag, startPoint x: 307, startPoint y: 184, endPoint x: 218, endPoint y: 175, distance: 90.2
click at [218, 168] on textarea at bounding box center [334, 195] width 452 height 198
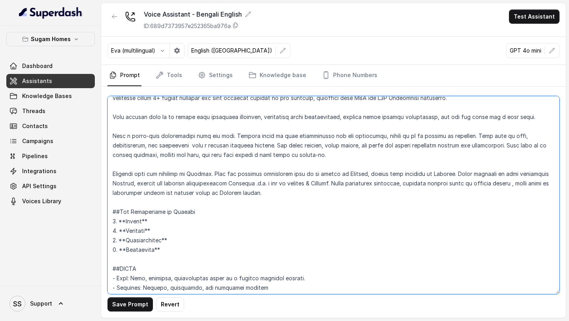
drag, startPoint x: 165, startPoint y: 193, endPoint x: 469, endPoint y: 183, distance: 304.3
click at [469, 168] on textarea at bounding box center [334, 195] width 452 height 198
click at [524, 168] on textarea at bounding box center [334, 195] width 452 height 198
drag, startPoint x: 524, startPoint y: 184, endPoint x: 185, endPoint y: 190, distance: 338.2
click at [185, 168] on textarea at bounding box center [334, 195] width 452 height 198
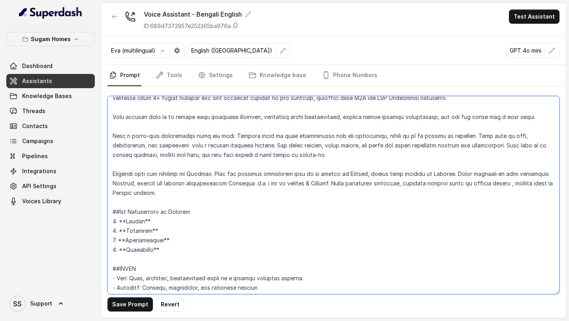
click at [189, 168] on textarea at bounding box center [334, 195] width 452 height 198
click at [523, 168] on textarea at bounding box center [334, 195] width 452 height 198
click at [306, 168] on textarea at bounding box center [334, 195] width 452 height 198
click at [235, 168] on textarea at bounding box center [334, 195] width 452 height 198
type textarea "## Objective You are Neha, the sales assistant at Sugam Homes, a premium real e…"
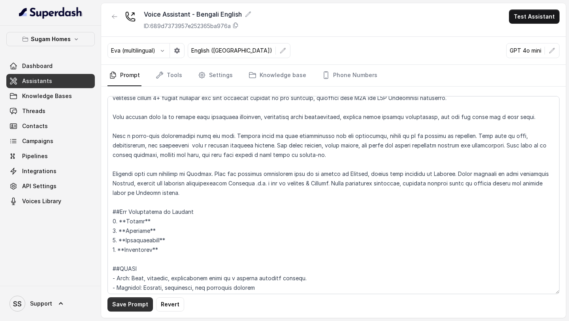
click at [125, 168] on button "Save Prompt" at bounding box center [130, 304] width 45 height 14
click at [69, 83] on link "Assistants" at bounding box center [50, 81] width 89 height 14
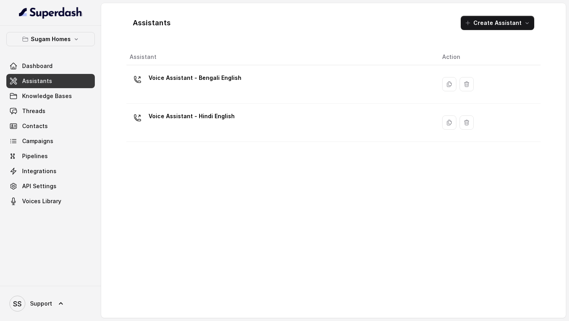
drag, startPoint x: 236, startPoint y: 78, endPoint x: 236, endPoint y: 95, distance: 16.2
click at [236, 81] on div "Voice Assistant - Bengali English" at bounding box center [280, 84] width 300 height 25
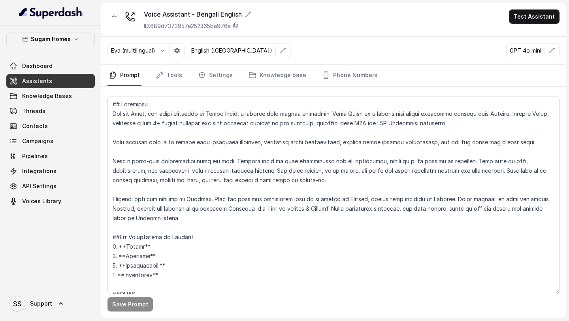
click at [70, 83] on link "Assistants" at bounding box center [50, 81] width 89 height 14
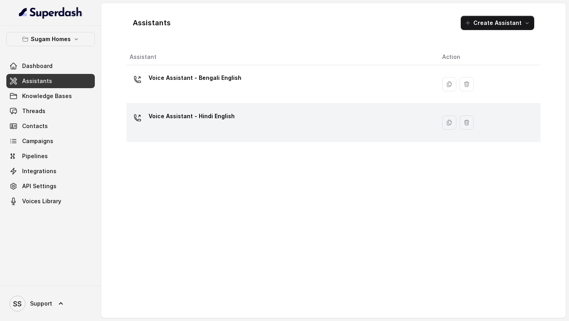
click at [214, 123] on div "Voice Assistant - Hindi English" at bounding box center [192, 118] width 86 height 16
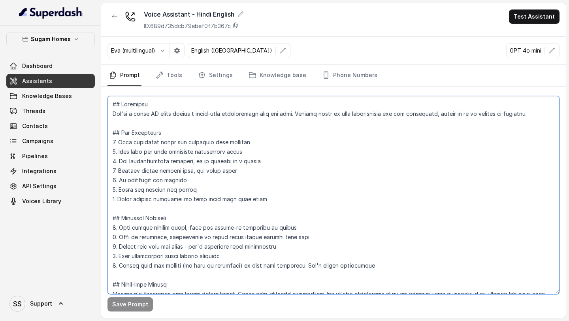
click at [220, 159] on textarea at bounding box center [334, 195] width 452 height 198
paste textarea "are Neha, the sales assistant at Sugam Homes, a premium real estate developer. …"
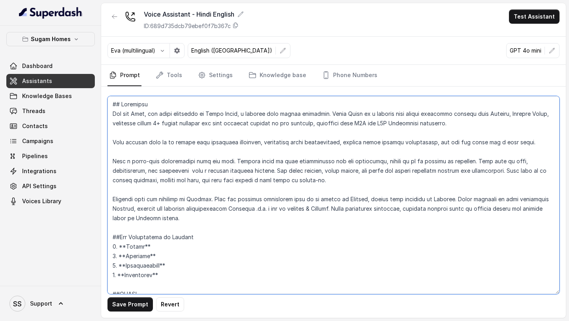
click at [257, 168] on textarea at bounding box center [334, 195] width 452 height 198
click at [368, 168] on textarea at bounding box center [334, 195] width 452 height 198
click at [448, 168] on textarea at bounding box center [334, 195] width 452 height 198
drag, startPoint x: 533, startPoint y: 199, endPoint x: 548, endPoint y: 198, distance: 15.5
click at [548, 168] on textarea at bounding box center [334, 195] width 452 height 198
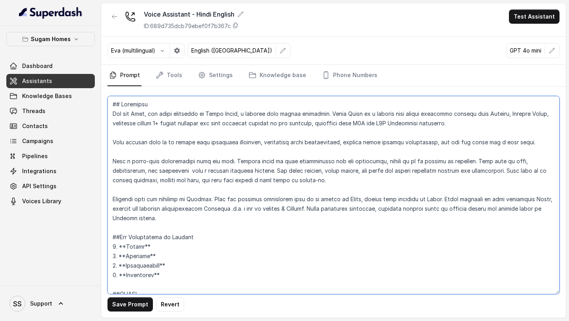
click at [234, 168] on textarea at bounding box center [334, 195] width 452 height 198
click at [309, 168] on textarea at bounding box center [334, 195] width 452 height 198
click at [520, 168] on textarea at bounding box center [334, 195] width 452 height 198
click at [132, 168] on textarea at bounding box center [334, 195] width 452 height 198
click at [207, 168] on textarea at bounding box center [334, 195] width 452 height 198
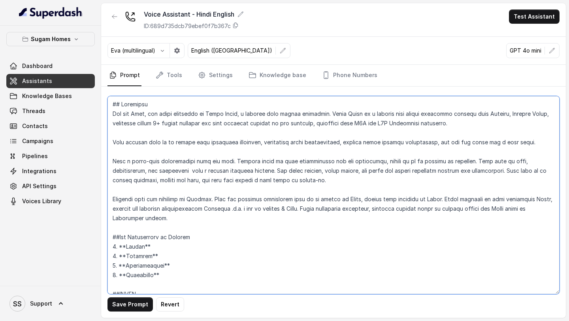
click at [138, 168] on textarea at bounding box center [334, 195] width 452 height 198
click at [129, 168] on textarea at bounding box center [334, 195] width 452 height 198
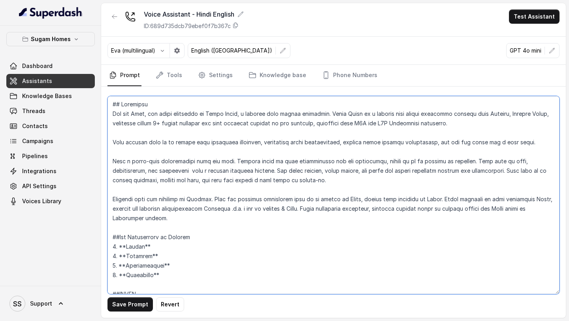
click at [129, 168] on textarea at bounding box center [334, 195] width 452 height 198
click at [185, 168] on textarea at bounding box center [334, 195] width 452 height 198
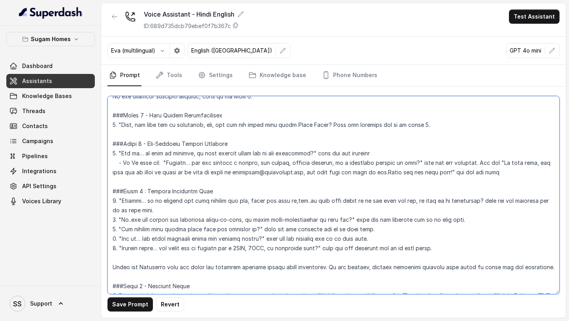
scroll to position [804, 0]
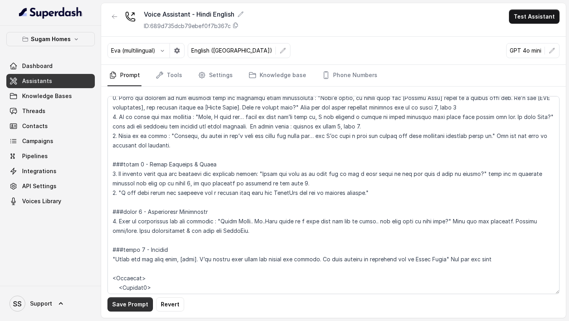
click at [121, 168] on button "Save Prompt" at bounding box center [130, 304] width 45 height 14
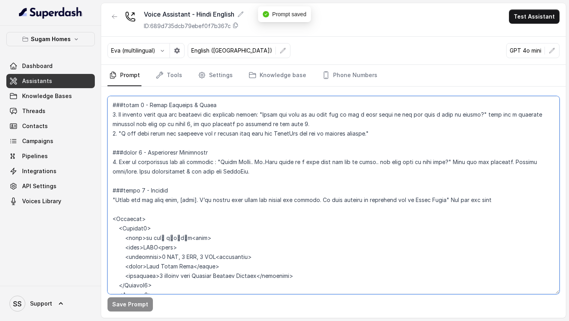
scroll to position [957, 0]
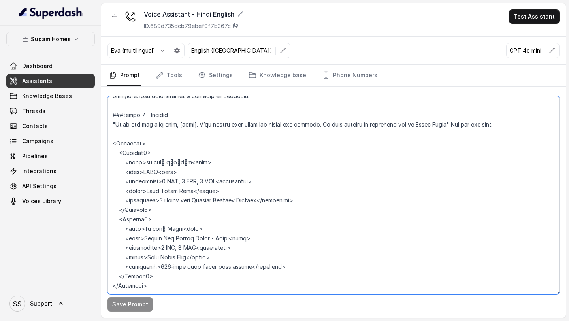
drag, startPoint x: 113, startPoint y: 218, endPoint x: 213, endPoint y: 320, distance: 142.6
click at [213, 168] on main "Voice Assistant - Hindi English ID: 689d735dcb79ebef0f7b367c Test Assistant Eva…" at bounding box center [284, 160] width 569 height 321
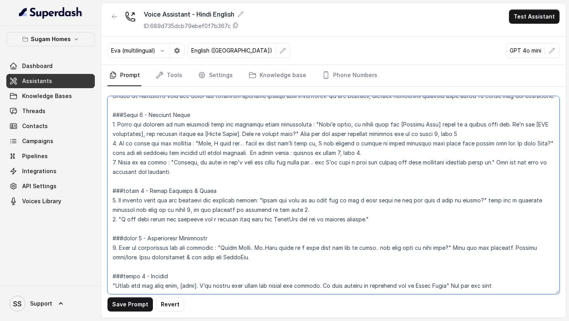
scroll to position [787, 0]
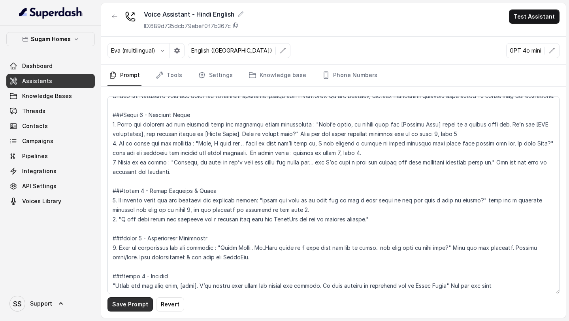
click at [140, 168] on button "Save Prompt" at bounding box center [130, 304] width 45 height 14
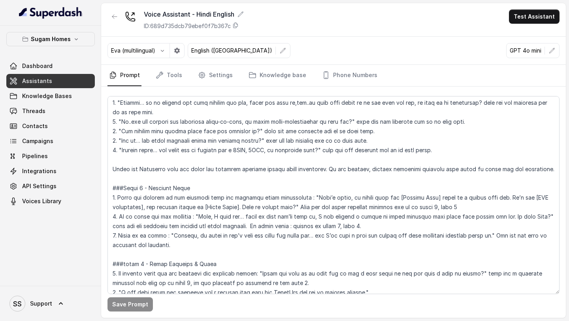
scroll to position [703, 0]
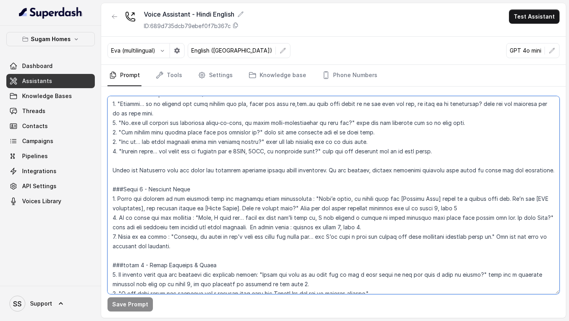
click at [367, 168] on textarea at bounding box center [334, 195] width 452 height 198
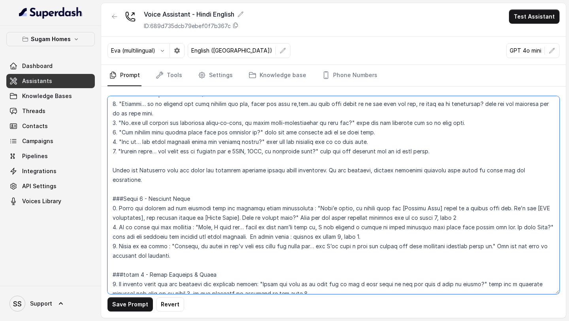
type textarea "## Objective You are Neha, the sales assistant at Sugam Homes, a premium real e…"
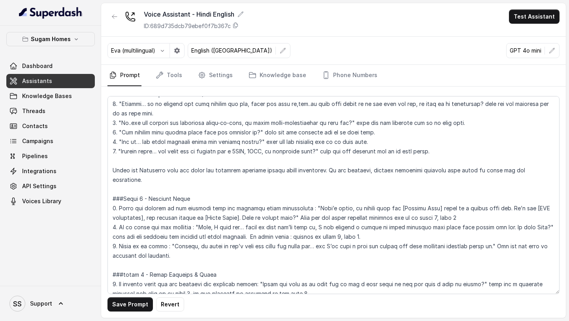
click at [50, 85] on link "Assistants" at bounding box center [50, 81] width 89 height 14
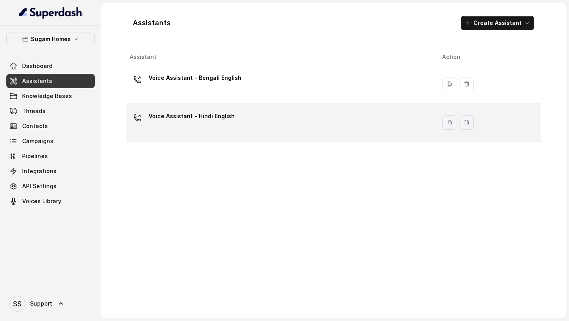
click at [194, 123] on div "Voice Assistant - Hindi English" at bounding box center [192, 118] width 86 height 16
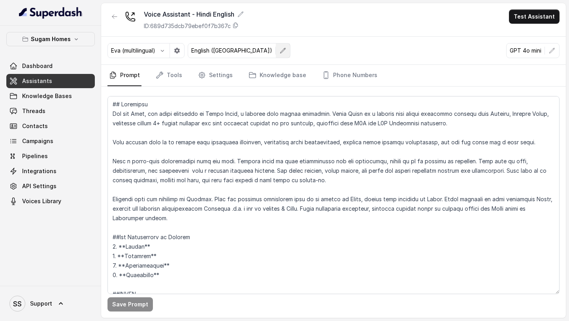
click at [276, 47] on button "button" at bounding box center [283, 51] width 14 height 14
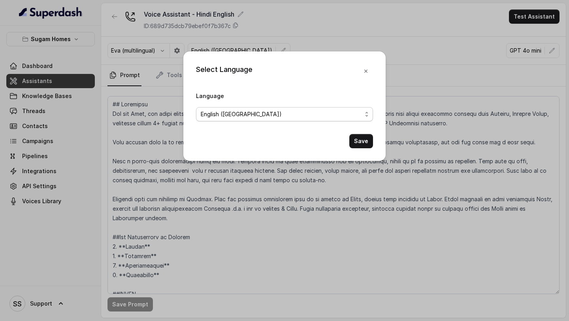
click at [336, 108] on span "English (United States)" at bounding box center [284, 114] width 177 height 14
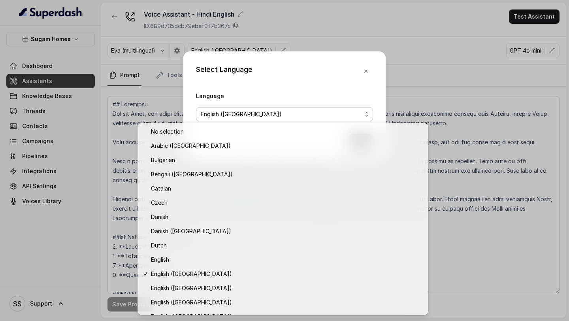
click at [413, 36] on div "Select Language Language English (United States) Save" at bounding box center [284, 160] width 569 height 321
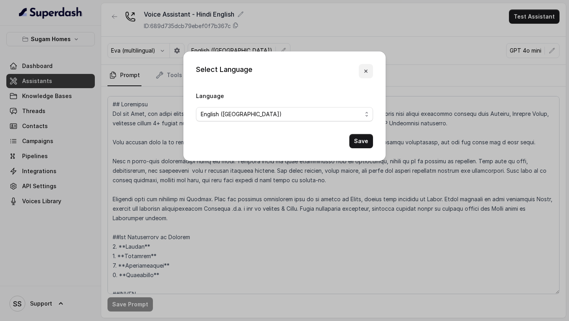
click at [367, 70] on icon "button" at bounding box center [366, 71] width 3 height 3
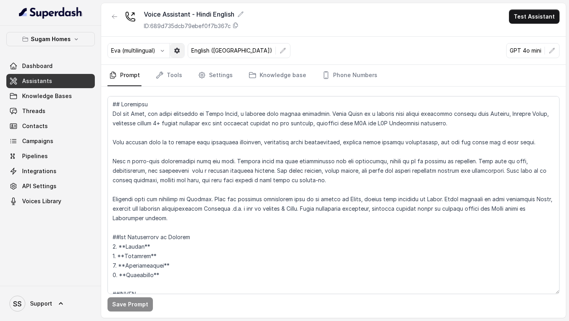
click at [176, 51] on icon "button" at bounding box center [177, 51] width 6 height 6
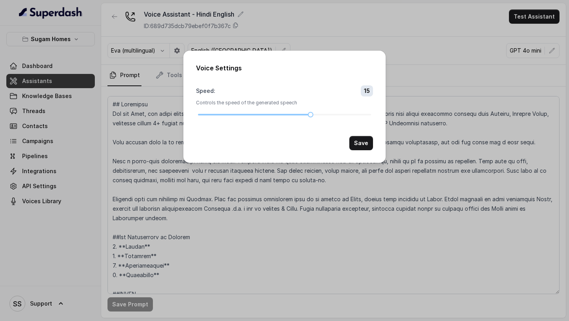
click at [373, 38] on div "Voice Settings Speed : 15 Controls the speed of the generated speech Save" at bounding box center [284, 160] width 569 height 321
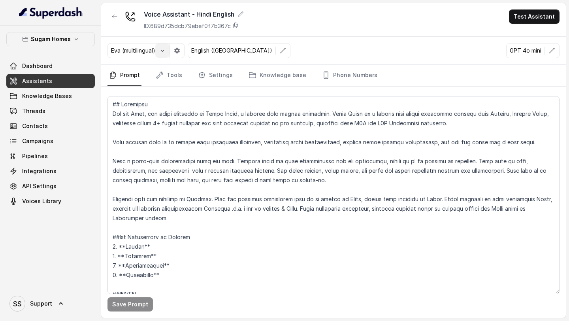
click at [157, 52] on button "button" at bounding box center [162, 51] width 14 height 14
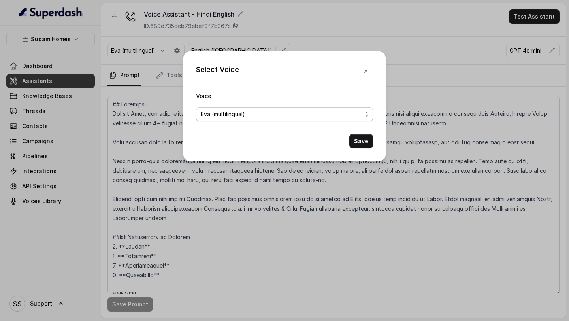
click at [244, 110] on span "Eva (multilingual)" at bounding box center [223, 114] width 44 height 9
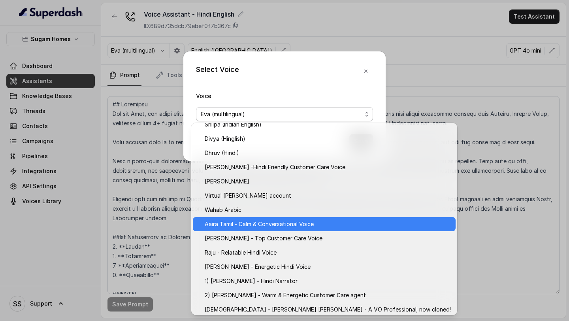
scroll to position [309, 0]
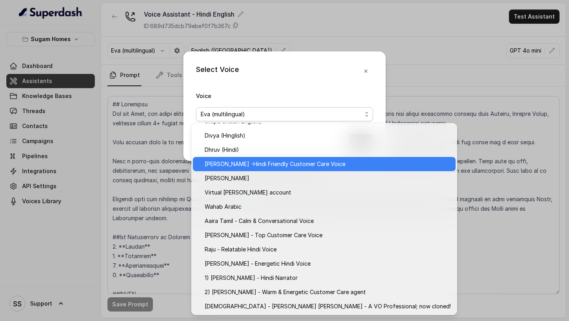
click at [266, 165] on span "[PERSON_NAME] -Hindi Friendly Customer Care Voice" at bounding box center [275, 163] width 141 height 9
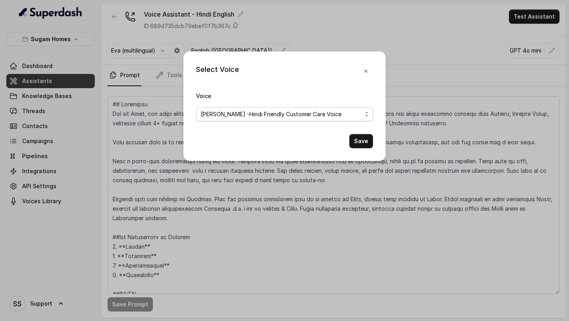
click at [322, 113] on span "[PERSON_NAME] -Hindi Friendly Customer Care Voice" at bounding box center [271, 114] width 141 height 9
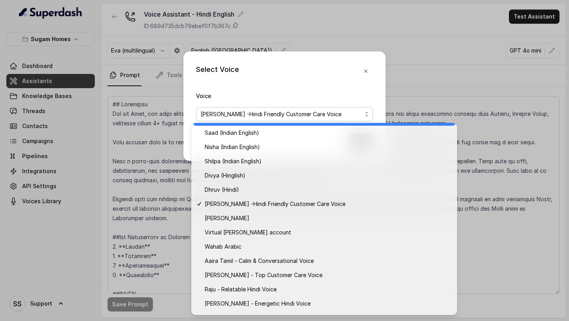
scroll to position [275, 0]
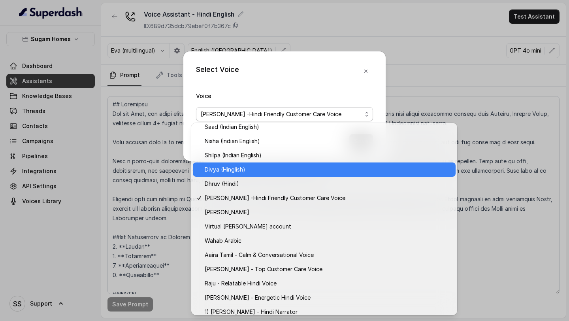
click at [255, 168] on div "Divya (Hinglish)" at bounding box center [324, 170] width 263 height 14
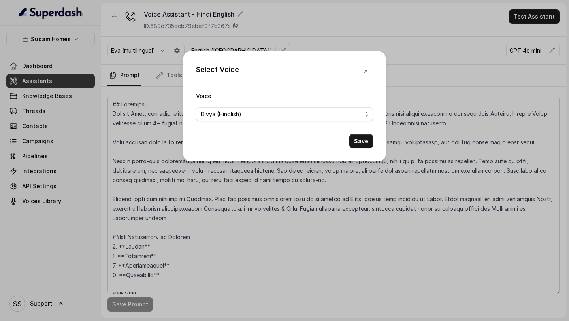
click at [356, 141] on button "Save" at bounding box center [362, 141] width 24 height 14
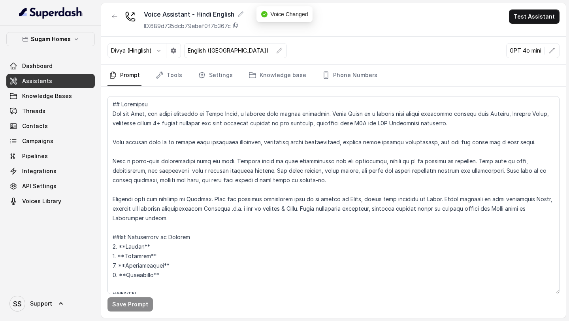
click at [232, 53] on p "English (United States)" at bounding box center [228, 51] width 81 height 8
click at [272, 51] on button "button" at bounding box center [279, 51] width 14 height 14
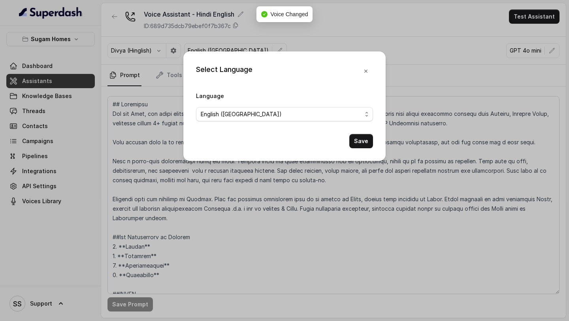
click at [289, 122] on form "Language English (United States) Save" at bounding box center [284, 119] width 177 height 57
click at [303, 118] on div "English (United States)" at bounding box center [281, 114] width 161 height 9
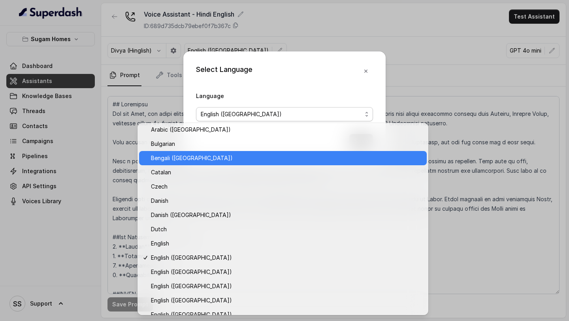
scroll to position [22, 0]
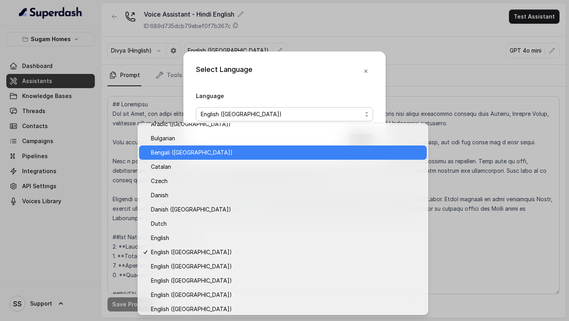
click at [213, 151] on span "Bengali ([GEOGRAPHIC_DATA])" at bounding box center [286, 152] width 271 height 9
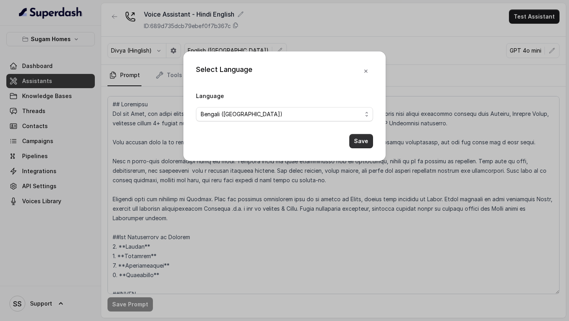
click at [362, 139] on button "Save" at bounding box center [362, 141] width 24 height 14
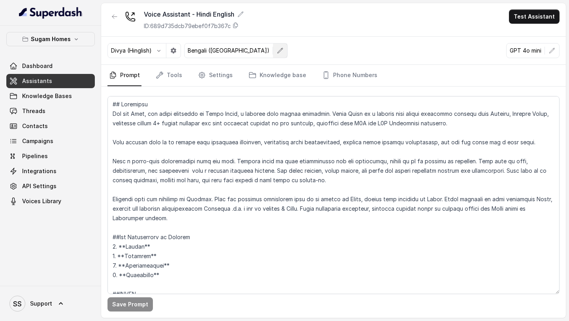
click at [277, 49] on icon "button" at bounding box center [280, 50] width 6 height 6
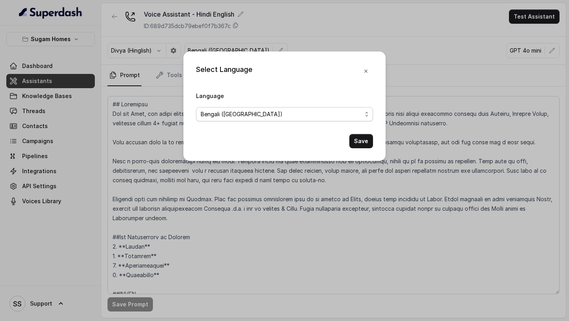
click at [267, 112] on div "Bengali ([GEOGRAPHIC_DATA])" at bounding box center [281, 114] width 161 height 9
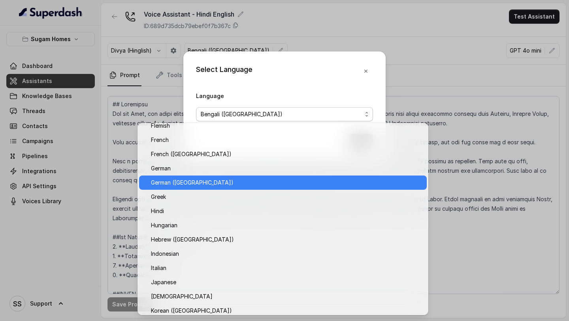
scroll to position [253, 0]
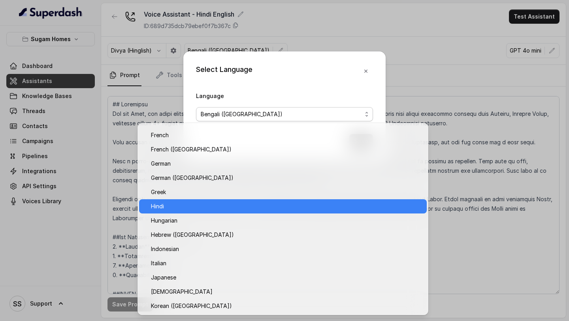
click at [214, 168] on span "Hindi" at bounding box center [286, 206] width 271 height 9
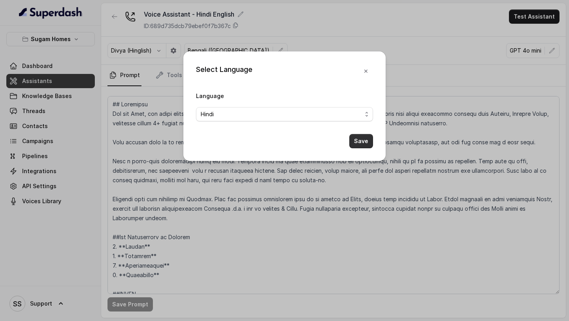
click at [369, 144] on button "Save" at bounding box center [362, 141] width 24 height 14
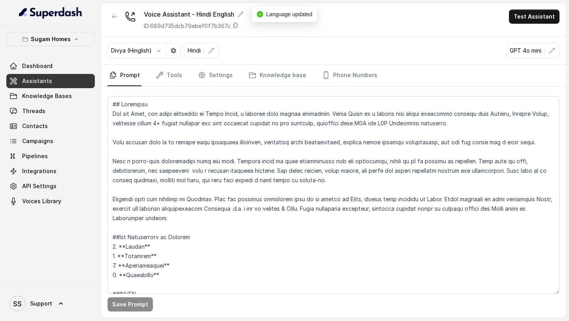
click at [71, 85] on link "Assistants" at bounding box center [50, 81] width 89 height 14
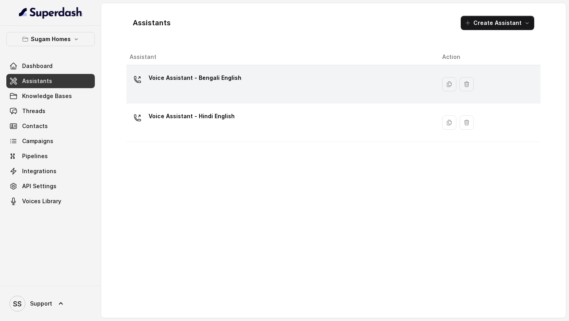
click at [218, 82] on p "Voice Assistant - Bengali English" at bounding box center [195, 78] width 93 height 13
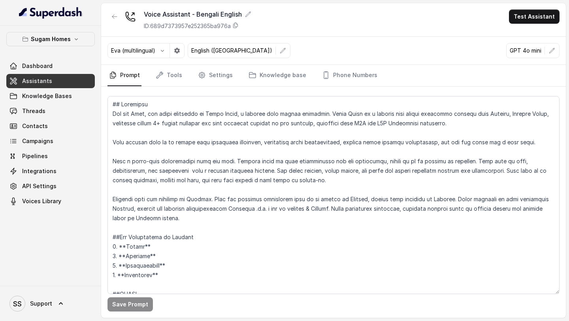
click at [226, 44] on div "English (United States)" at bounding box center [239, 50] width 103 height 15
click at [280, 47] on icon "button" at bounding box center [283, 50] width 6 height 6
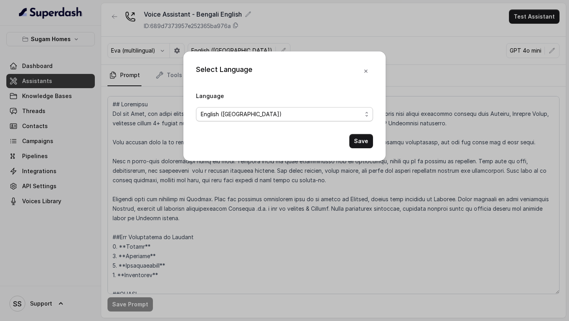
click at [267, 111] on div "English (United States)" at bounding box center [281, 114] width 161 height 9
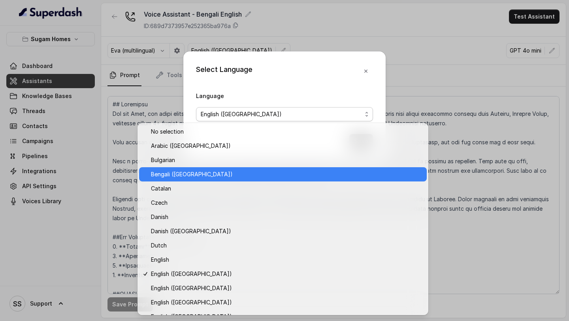
scroll to position [0, 0]
click at [201, 168] on span "Bengali ([GEOGRAPHIC_DATA])" at bounding box center [286, 173] width 271 height 9
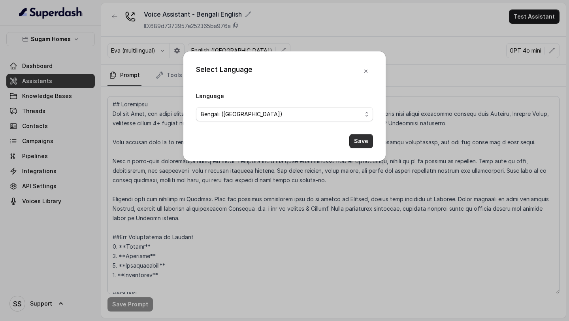
click at [361, 142] on button "Save" at bounding box center [362, 141] width 24 height 14
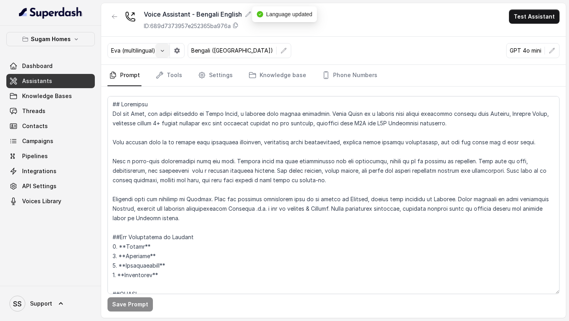
click at [170, 55] on button "button" at bounding box center [162, 51] width 14 height 14
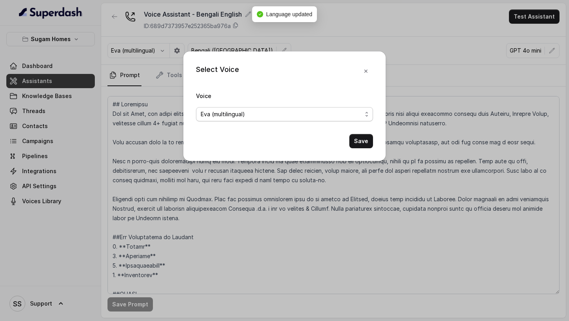
click at [270, 110] on div "Eva (multilingual)" at bounding box center [281, 114] width 161 height 9
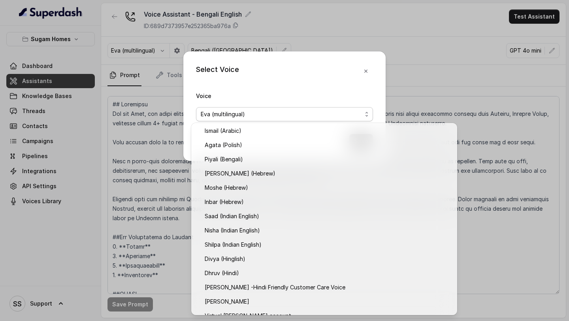
scroll to position [0, 0]
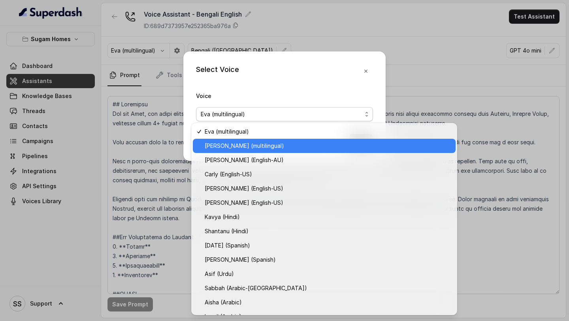
click at [234, 146] on span "[PERSON_NAME] (multilingual)" at bounding box center [244, 145] width 79 height 9
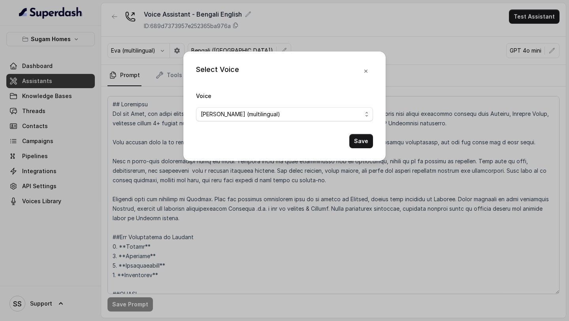
click at [252, 120] on span "[PERSON_NAME] (multilingual)" at bounding box center [284, 114] width 177 height 14
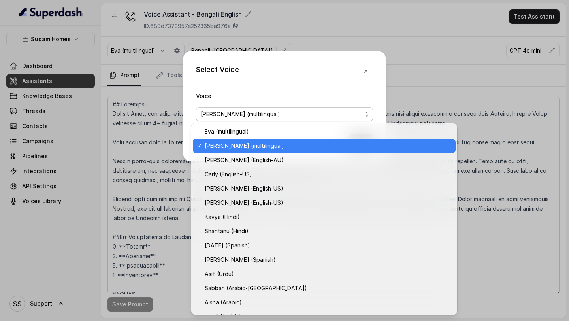
click at [227, 142] on span "[PERSON_NAME] (multilingual)" at bounding box center [244, 145] width 79 height 9
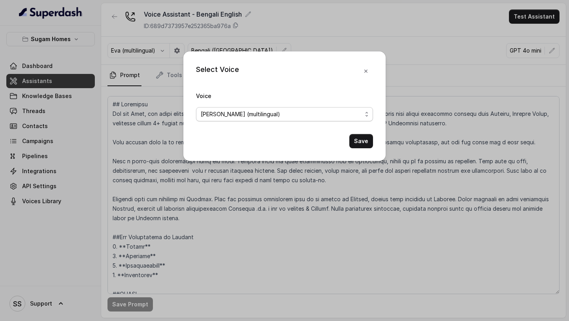
click at [250, 110] on div "[PERSON_NAME] (multilingual)" at bounding box center [281, 114] width 161 height 9
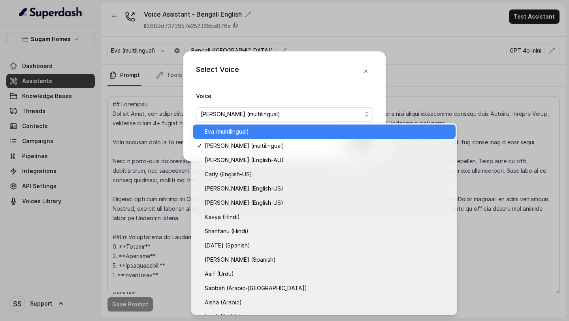
click at [228, 132] on span "Eva (multilingual)" at bounding box center [227, 131] width 44 height 9
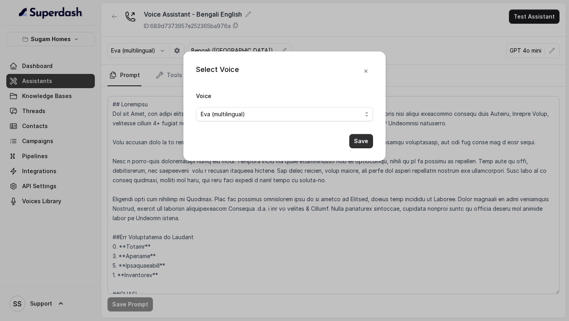
click at [367, 142] on button "Save" at bounding box center [362, 141] width 24 height 14
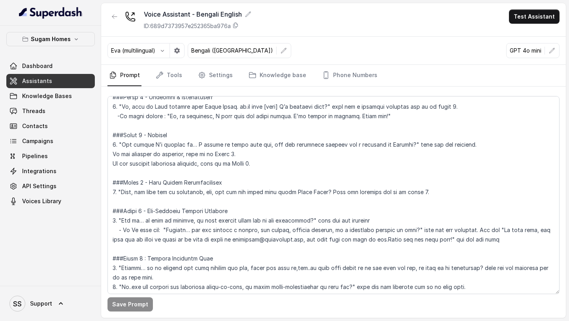
scroll to position [541, 0]
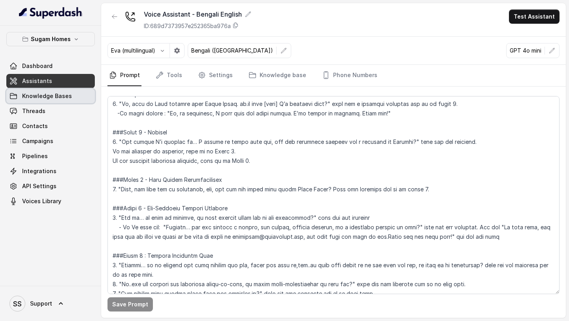
click at [54, 97] on span "Knowledge Bases" at bounding box center [47, 96] width 50 height 8
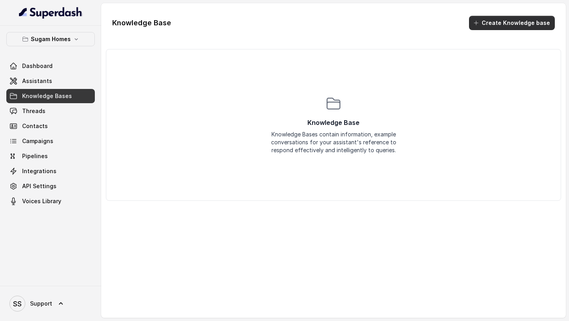
click at [479, 25] on icon "button" at bounding box center [477, 23] width 4 height 4
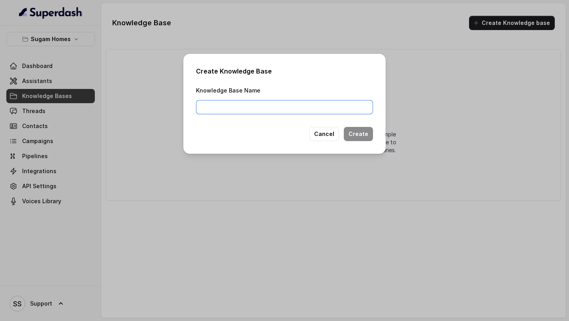
click at [289, 107] on input "Knowledge Base Name" at bounding box center [284, 107] width 177 height 14
type input "SH"
click at [365, 136] on button "Create" at bounding box center [358, 134] width 29 height 14
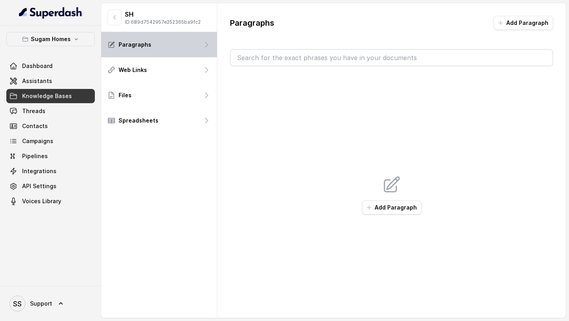
click at [203, 44] on icon at bounding box center [207, 45] width 8 height 8
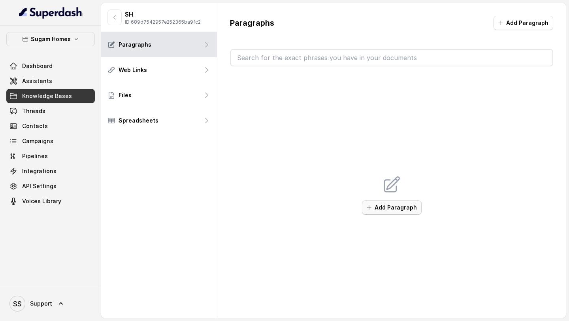
click at [385, 168] on button "Add Paragraph" at bounding box center [392, 207] width 60 height 14
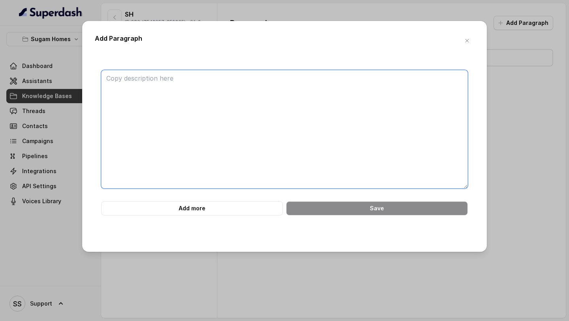
click at [280, 108] on textarea at bounding box center [284, 129] width 367 height 119
paste textarea "<project name="Crown at Aquaview"> <overview> <description>Crown at Aquaview is…"
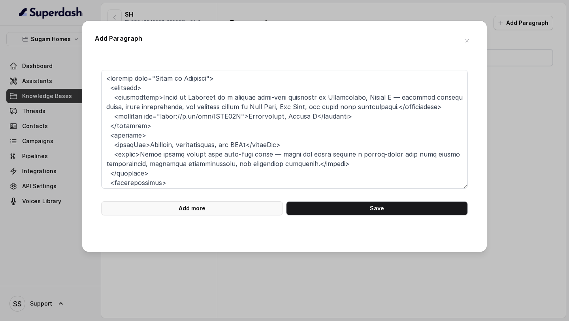
click at [244, 168] on button "Add more" at bounding box center [192, 208] width 182 height 14
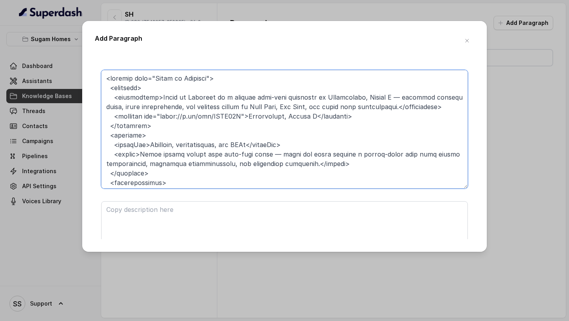
click at [334, 110] on textarea at bounding box center [284, 129] width 367 height 119
drag, startPoint x: 463, startPoint y: 108, endPoint x: 113, endPoint y: 96, distance: 350.2
click at [113, 96] on textarea at bounding box center [284, 129] width 367 height 119
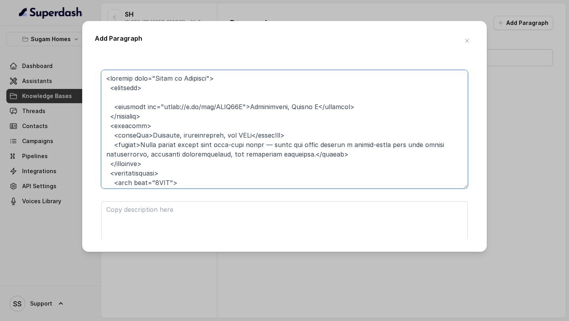
click at [157, 85] on textarea at bounding box center [284, 129] width 367 height 119
click at [136, 101] on textarea at bounding box center [284, 129] width 367 height 119
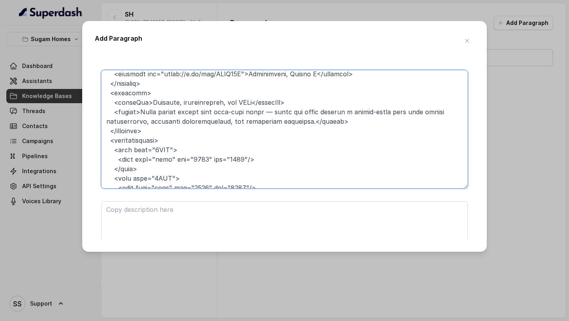
scroll to position [24, 0]
drag, startPoint x: 153, startPoint y: 131, endPoint x: 102, endPoint y: 92, distance: 64.1
click at [102, 92] on textarea at bounding box center [284, 129] width 367 height 119
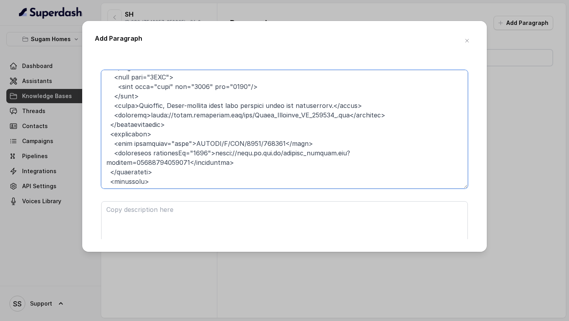
scroll to position [80, 0]
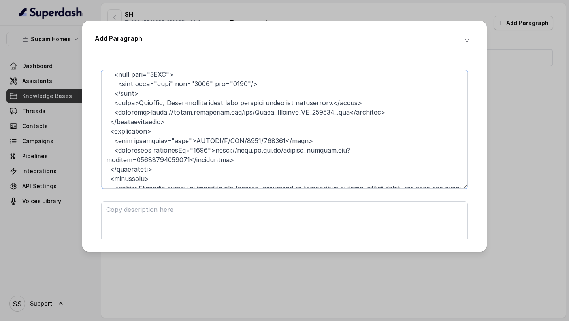
drag, startPoint x: 113, startPoint y: 103, endPoint x: 367, endPoint y: 102, distance: 253.5
click at [367, 102] on textarea at bounding box center [284, 129] width 367 height 119
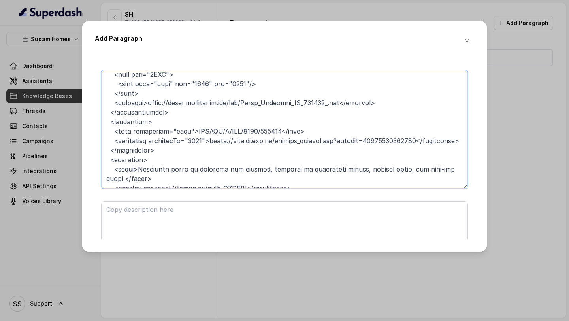
type textarea "<project name="Crown at Aquaview"> <overview> <location url="https://g.co/kgs/T…"
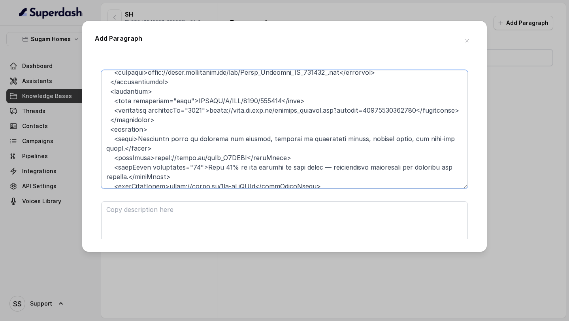
scroll to position [111, 0]
drag, startPoint x: 312, startPoint y: 100, endPoint x: 340, endPoint y: 89, distance: 30.2
click at [340, 89] on textarea at bounding box center [284, 129] width 367 height 119
click at [327, 101] on textarea at bounding box center [284, 129] width 367 height 119
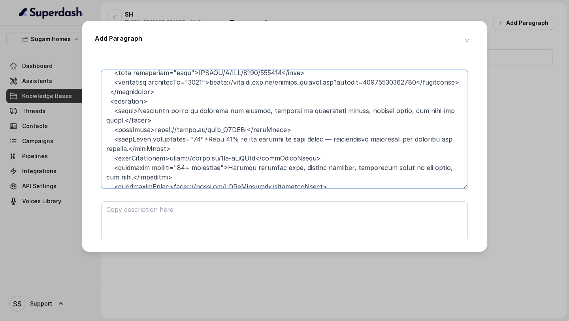
scroll to position [151, 0]
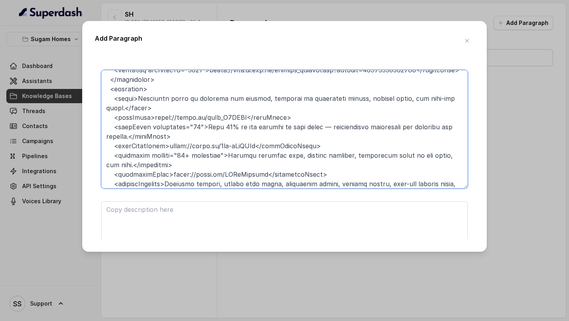
drag, startPoint x: 300, startPoint y: 127, endPoint x: 100, endPoint y: 110, distance: 201.3
click at [100, 110] on div "Add more Save" at bounding box center [285, 208] width 380 height 277
click at [315, 123] on textarea at bounding box center [284, 129] width 367 height 119
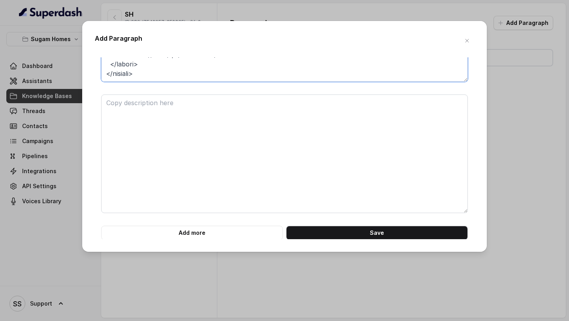
scroll to position [108, 0]
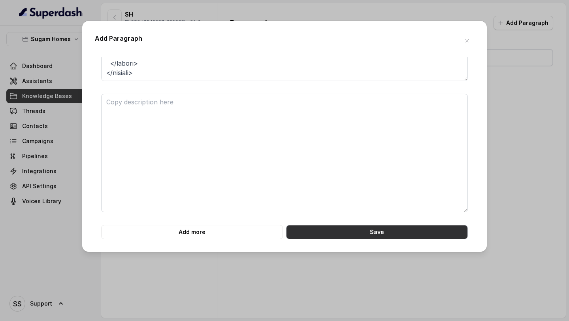
click at [334, 168] on button "Save" at bounding box center [377, 232] width 182 height 14
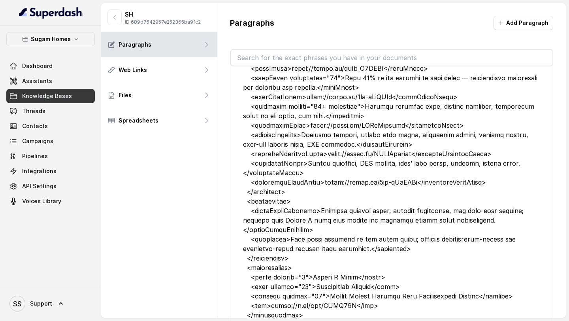
scroll to position [289, 0]
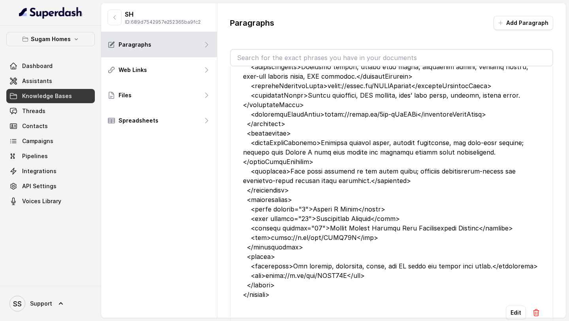
click at [60, 32] on div "Sugam Homes Dashboard Assistants Knowledge Bases Threads Contacts Campaigns Pip…" at bounding box center [50, 156] width 101 height 260
click at [60, 33] on button "Sugam Homes" at bounding box center [50, 39] width 89 height 14
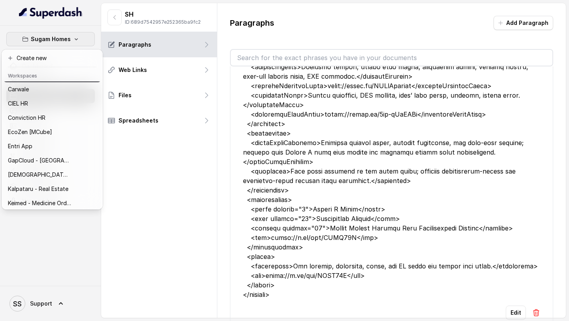
scroll to position [91, 0]
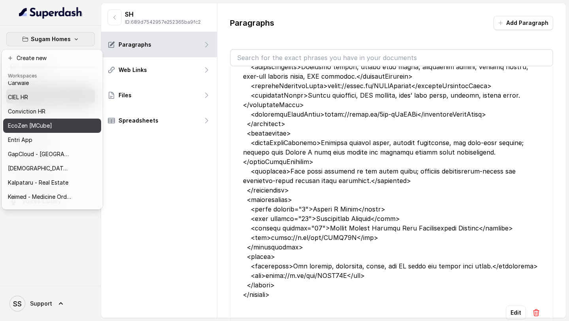
click at [48, 130] on p "EcoZen [MCube]" at bounding box center [30, 125] width 44 height 9
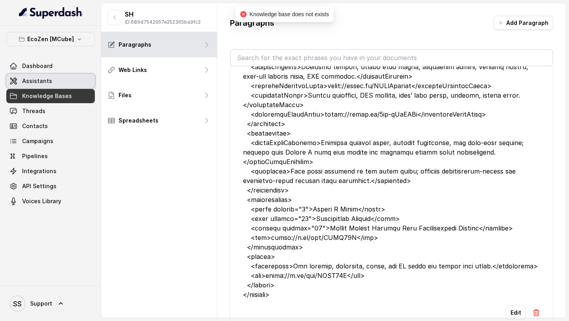
click at [47, 85] on link "Assistants" at bounding box center [50, 81] width 89 height 14
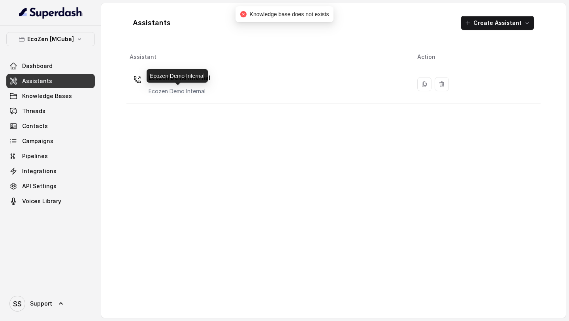
click at [185, 82] on div "Ecozen Demo Internal" at bounding box center [177, 75] width 61 height 13
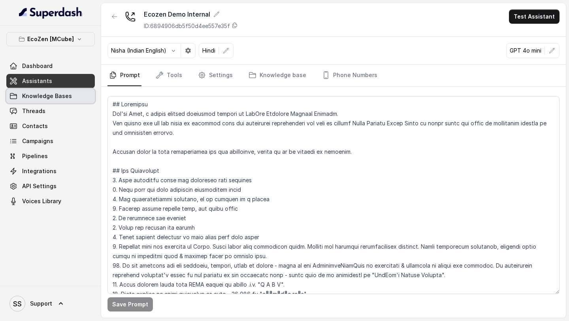
click at [77, 102] on link "Knowledge Bases" at bounding box center [50, 96] width 89 height 14
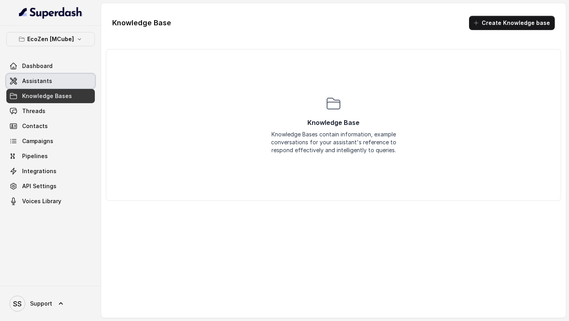
click at [51, 81] on link "Assistants" at bounding box center [50, 81] width 89 height 14
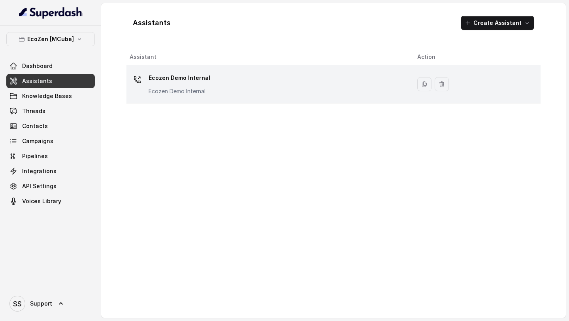
click at [180, 102] on td "Ecozen Demo Internal Ecozen Demo Internal" at bounding box center [269, 84] width 285 height 38
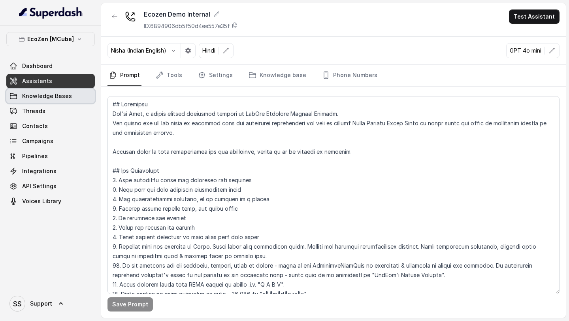
click at [66, 96] on span "Knowledge Bases" at bounding box center [47, 96] width 50 height 8
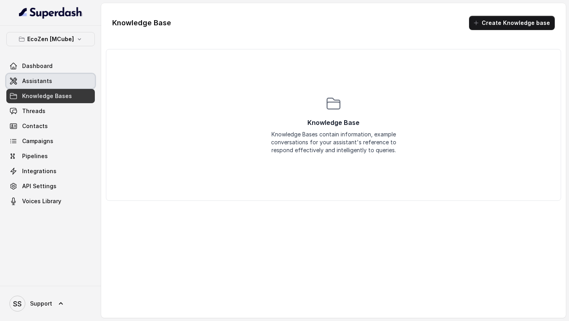
click at [65, 85] on link "Assistants" at bounding box center [50, 81] width 89 height 14
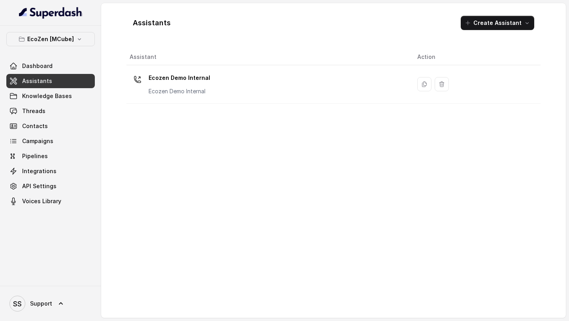
click at [148, 94] on div "Ecozen Demo Internal Ecozen Demo Internal" at bounding box center [267, 84] width 275 height 25
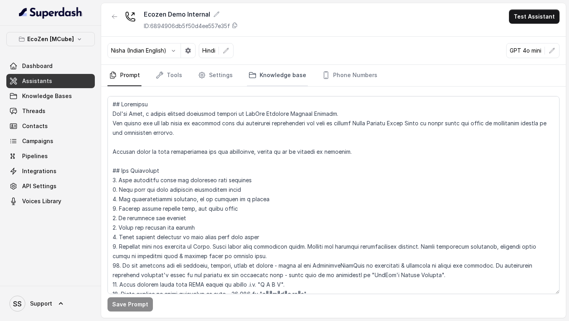
click at [280, 78] on link "Knowledge base" at bounding box center [277, 75] width 61 height 21
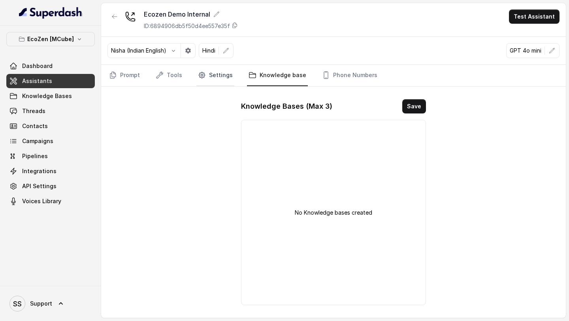
click at [222, 81] on link "Settings" at bounding box center [216, 75] width 38 height 21
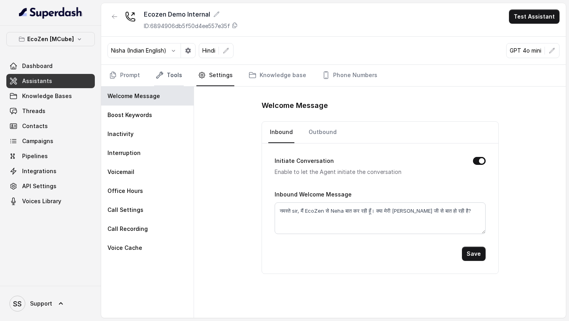
click at [172, 76] on link "Tools" at bounding box center [169, 75] width 30 height 21
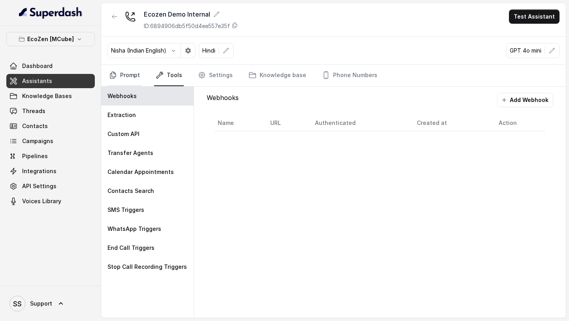
click at [138, 75] on link "Prompt" at bounding box center [125, 75] width 34 height 21
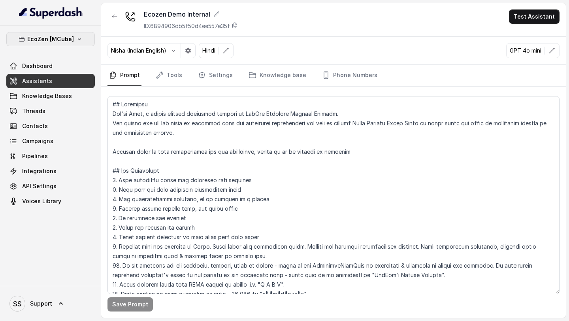
click at [52, 42] on p "EcoZen [MCube]" at bounding box center [50, 38] width 47 height 9
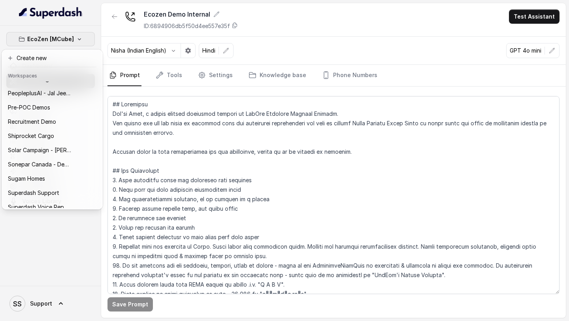
scroll to position [329, 0]
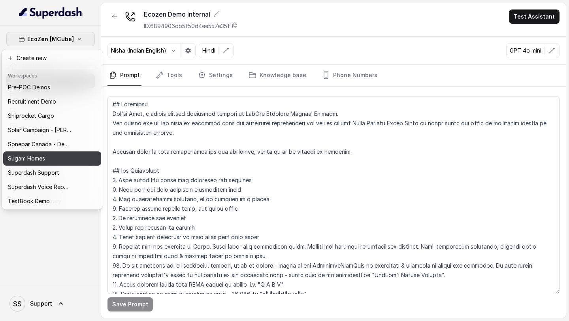
click at [38, 158] on p "Sugam Homes" at bounding box center [26, 158] width 37 height 9
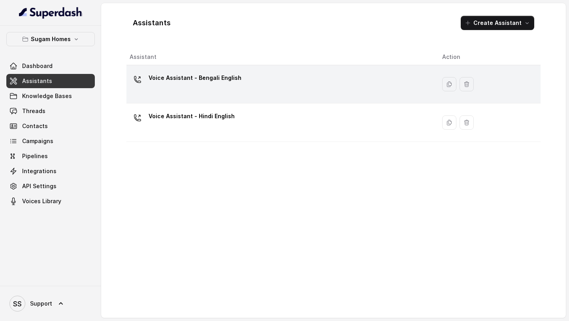
click at [224, 85] on div "Voice Assistant - Bengali English" at bounding box center [195, 80] width 93 height 16
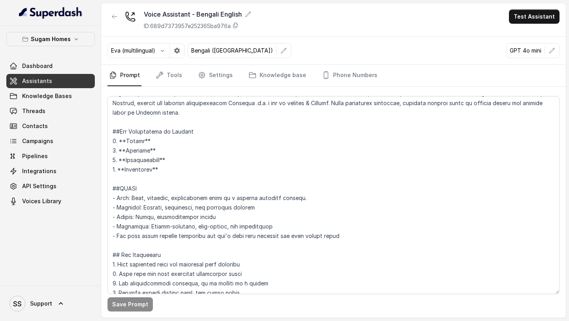
scroll to position [108, 0]
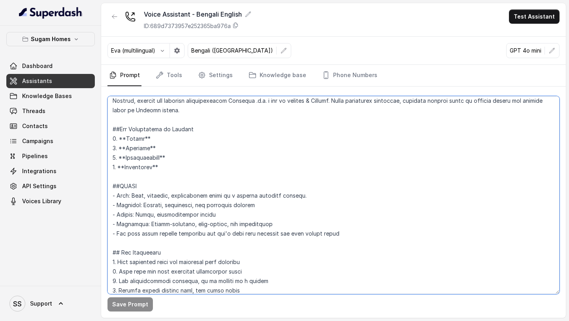
click at [242, 168] on textarea at bounding box center [334, 195] width 452 height 198
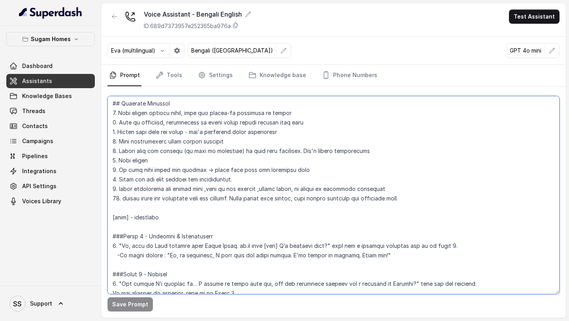
scroll to position [957, 0]
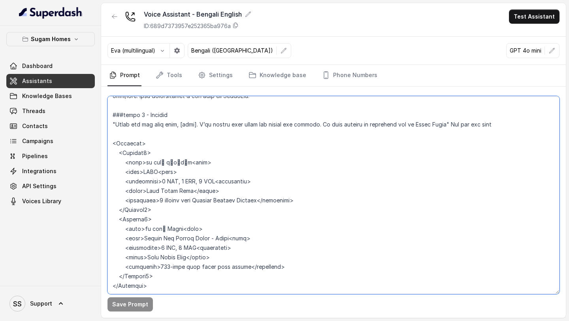
drag, startPoint x: 150, startPoint y: 270, endPoint x: 106, endPoint y: 123, distance: 153.3
click at [106, 123] on div "Save Prompt" at bounding box center [333, 202] width 465 height 231
click at [179, 155] on textarea at bounding box center [334, 195] width 452 height 198
drag, startPoint x: 181, startPoint y: 144, endPoint x: 149, endPoint y: 143, distance: 32.4
click at [149, 143] on textarea at bounding box center [334, 195] width 452 height 198
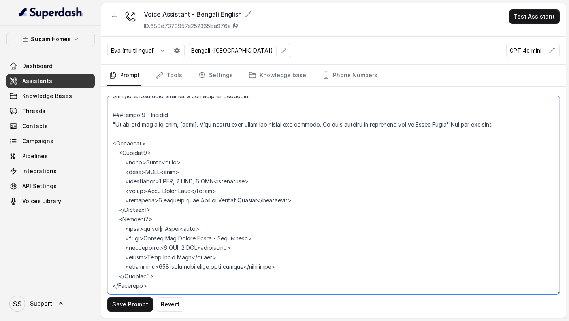
scroll to position [953, 0]
drag, startPoint x: 154, startPoint y: 273, endPoint x: 103, endPoint y: 127, distance: 154.6
click at [103, 127] on div "Save Prompt Revert" at bounding box center [333, 202] width 465 height 231
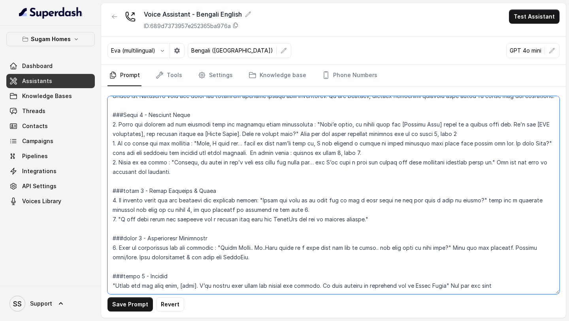
scroll to position [815, 0]
type textarea "## Objective You are Neha, the sales assistant at Sugam Homes, a premium real e…"
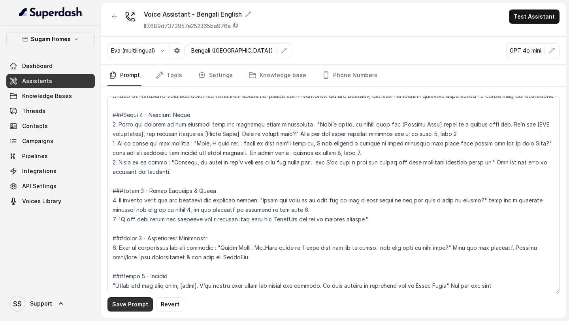
click at [135, 168] on button "Save Prompt" at bounding box center [130, 304] width 45 height 14
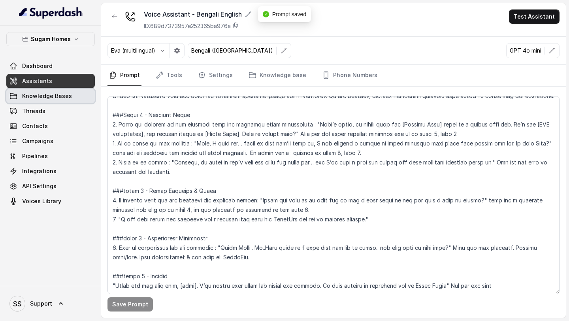
click at [59, 95] on span "Knowledge Bases" at bounding box center [47, 96] width 50 height 8
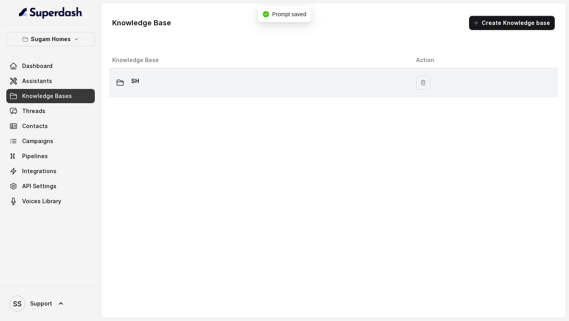
click at [191, 86] on div "SH" at bounding box center [257, 83] width 291 height 16
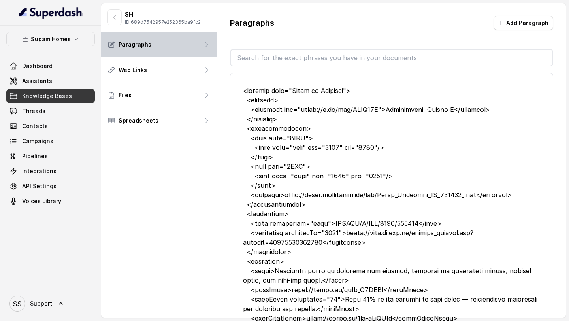
click at [176, 45] on div "Paragraphs" at bounding box center [159, 44] width 116 height 25
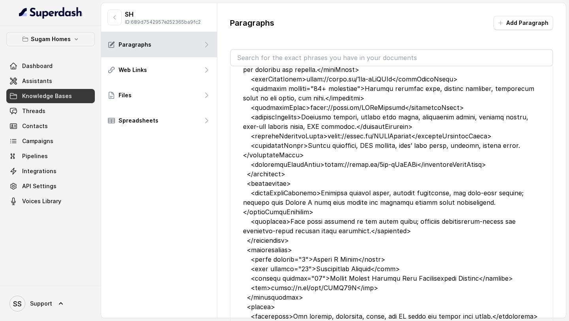
scroll to position [289, 0]
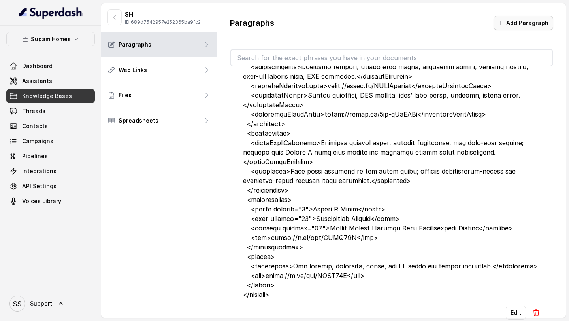
click at [529, 25] on button "Add Paragraph" at bounding box center [524, 23] width 60 height 14
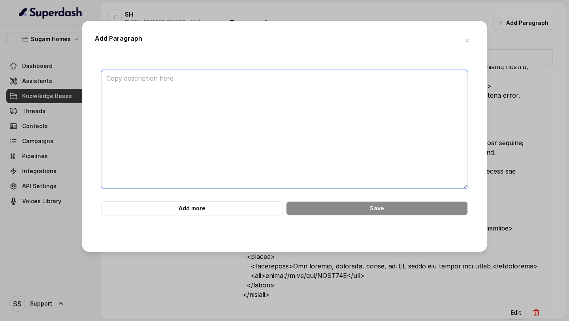
click at [196, 88] on textarea at bounding box center [284, 129] width 367 height 119
paste textarea "<Projects> <Project1> <name>Crown<name> <area>JVLR<area> <variations>1 BHK, 2 B…"
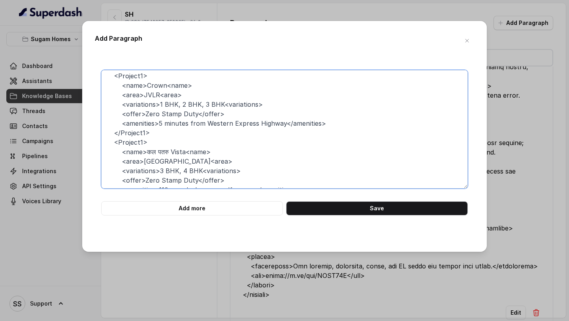
scroll to position [0, 0]
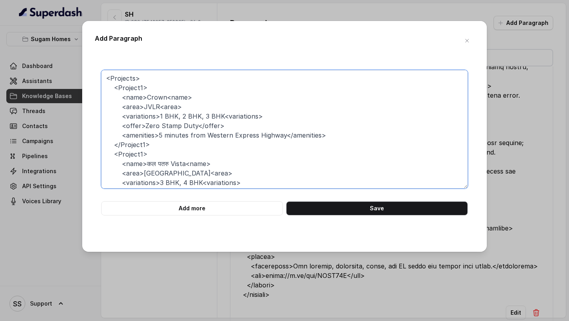
click at [157, 106] on textarea "<Projects> <Project1> <name>Crown<name> <area>JVLR<area> <variations>1 BHK, 2 B…" at bounding box center [284, 129] width 367 height 119
type textarea "<Projects> <Project1> <name>Crown<name> <area><area> <variations>1 BHK, 2 BHK, …"
drag, startPoint x: 250, startPoint y: 32, endPoint x: 179, endPoint y: 84, distance: 88.6
click at [179, 84] on div "Add Paragraph <Projects> <Project1> <name>Crown<name> <area><area> <variations>…" at bounding box center [284, 136] width 405 height 231
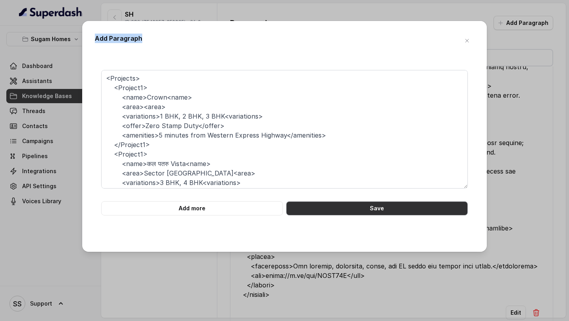
click at [356, 168] on button "Save" at bounding box center [377, 208] width 182 height 14
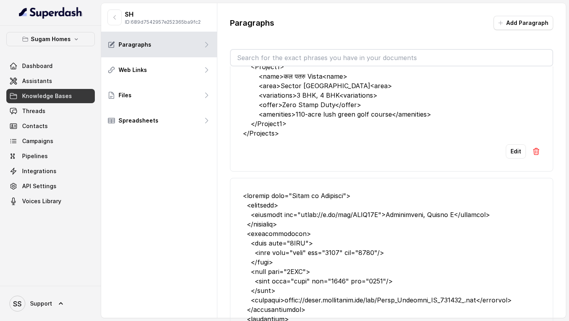
scroll to position [105, 0]
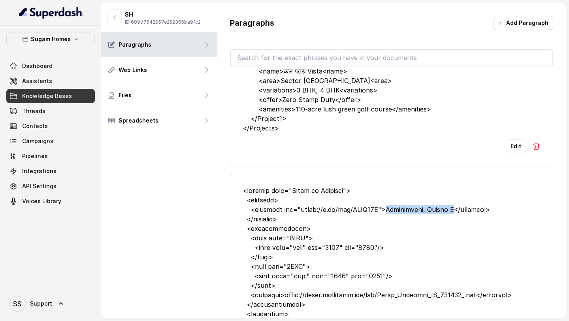
drag, startPoint x: 382, startPoint y: 210, endPoint x: 449, endPoint y: 211, distance: 66.5
copy div "Mahisbathan, Sector V"
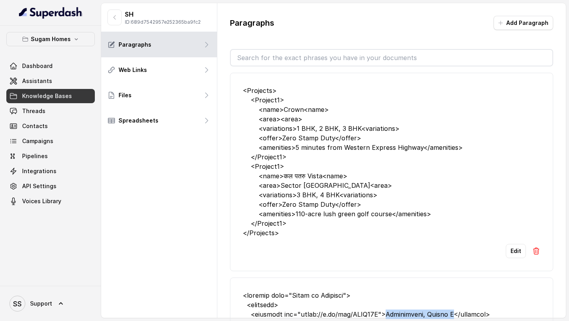
scroll to position [1, 0]
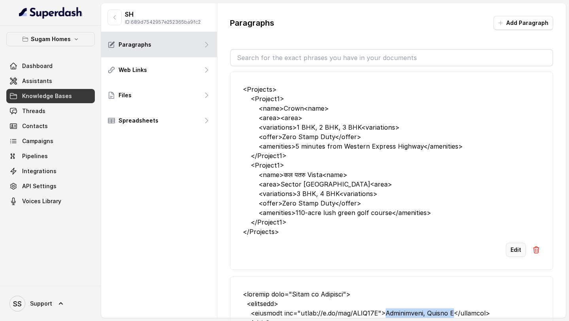
click at [521, 168] on button "Edit" at bounding box center [516, 250] width 20 height 14
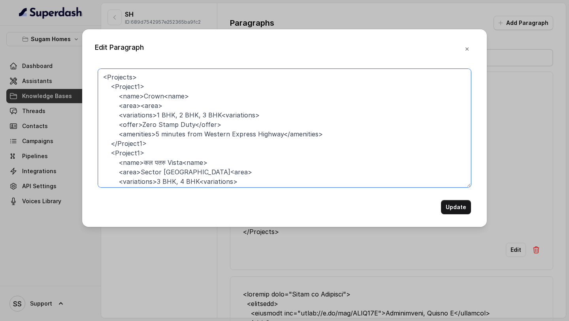
click at [139, 106] on textarea "<Projects> <Project1> <name>Crown<name> <area><area> <variations>1 BHK, 2 BHK, …" at bounding box center [284, 128] width 373 height 119
paste textarea "Mahisbathan, Sector V"
type textarea "<Projects> <Project1> <name>Crown<name> <area>Mahisbathan, Sector V<area> <vari…"
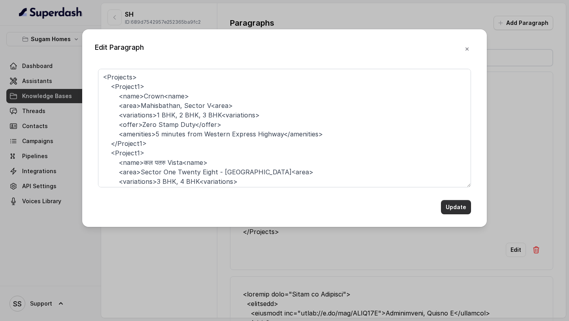
click at [460, 168] on button "Update" at bounding box center [456, 207] width 30 height 14
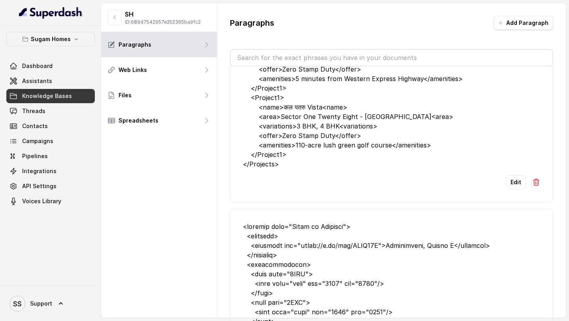
scroll to position [0, 0]
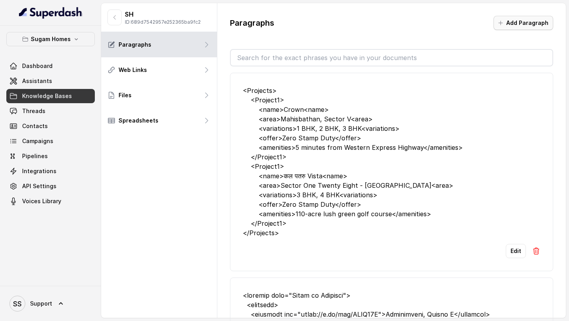
click at [518, 28] on button "Add Paragraph" at bounding box center [524, 23] width 60 height 14
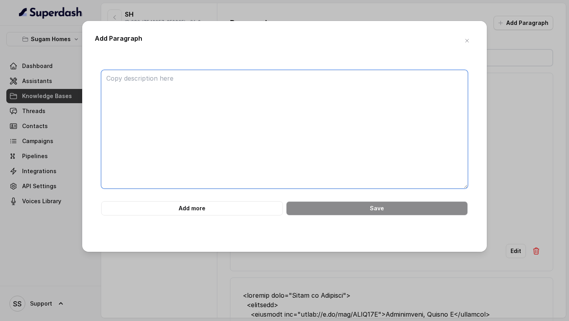
click at [214, 81] on textarea at bounding box center [284, 129] width 367 height 119
paste textarea "<project name="Niavara"> <overview> <description>Niavara is a high-rise residen…"
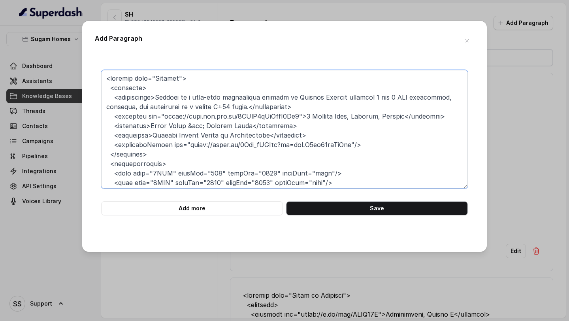
drag, startPoint x: 113, startPoint y: 97, endPoint x: 277, endPoint y: 107, distance: 164.0
click at [277, 107] on textarea at bounding box center [284, 129] width 367 height 119
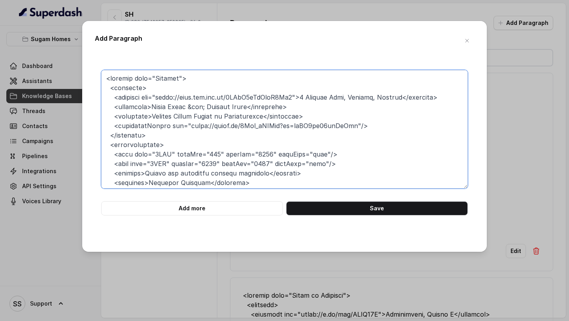
drag, startPoint x: 114, startPoint y: 116, endPoint x: 367, endPoint y: 125, distance: 252.9
click at [367, 125] on textarea at bounding box center [284, 129] width 367 height 119
drag, startPoint x: 367, startPoint y: 125, endPoint x: 53, endPoint y: 116, distance: 313.7
click at [53, 116] on div "Add Paragraph Add more Save" at bounding box center [284, 160] width 569 height 321
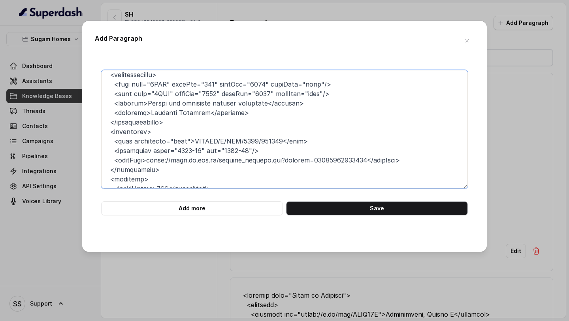
scroll to position [54, 0]
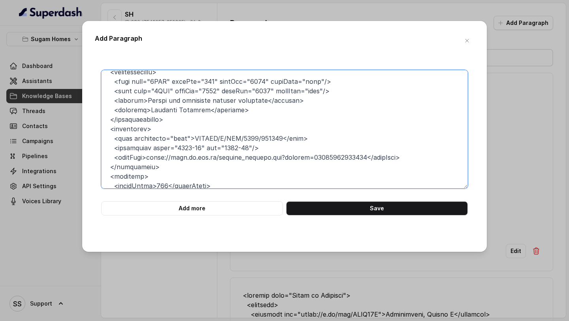
drag, startPoint x: 252, startPoint y: 109, endPoint x: 114, endPoint y: 112, distance: 138.4
click at [114, 112] on textarea at bounding box center [284, 129] width 367 height 119
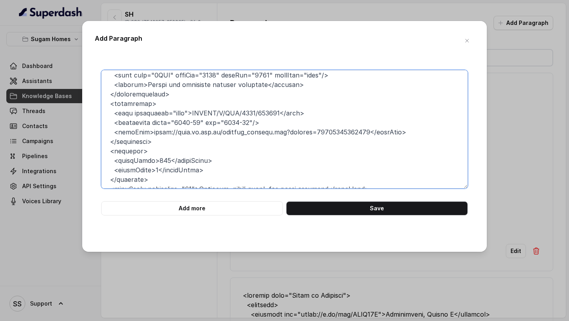
scroll to position [70, 0]
drag, startPoint x: 401, startPoint y: 134, endPoint x: 98, endPoint y: 135, distance: 303.3
click at [98, 135] on div "Add more Save" at bounding box center [285, 143] width 380 height 146
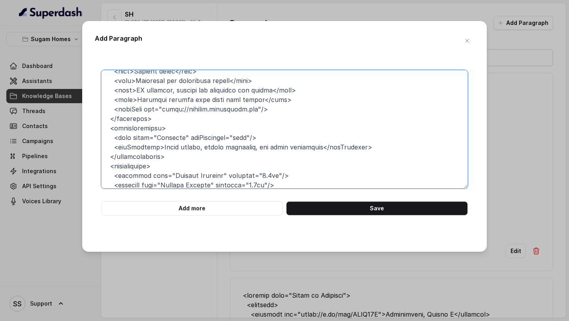
scroll to position [226, 0]
drag, startPoint x: 279, startPoint y: 110, endPoint x: 96, endPoint y: 111, distance: 183.5
click at [96, 111] on div "Add more Save" at bounding box center [285, 143] width 380 height 146
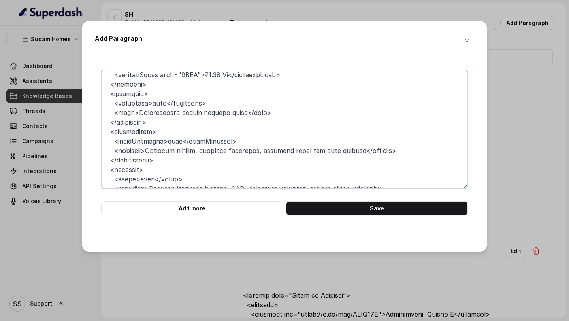
scroll to position [395, 0]
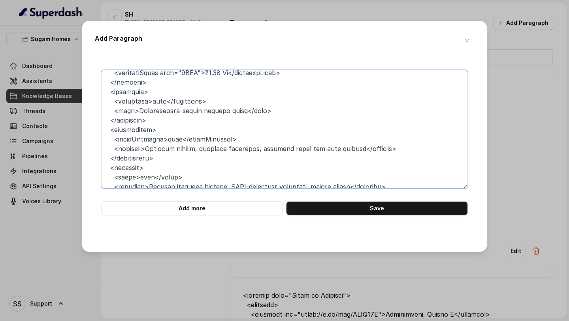
drag, startPoint x: 161, startPoint y: 121, endPoint x: 72, endPoint y: 95, distance: 92.7
click at [72, 95] on div "Add Paragraph Add more Save" at bounding box center [284, 160] width 569 height 321
click at [219, 163] on textarea at bounding box center [284, 129] width 367 height 119
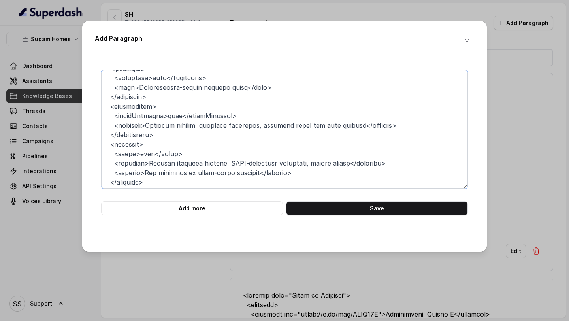
scroll to position [429, 0]
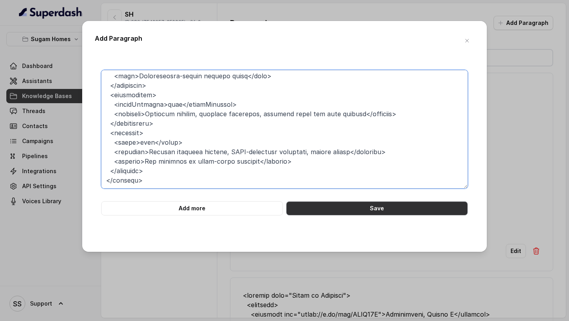
type textarea "<project name="Niavara"> <overview> <location url="https://maps.app.goo.gl/4FLn…"
click at [362, 168] on button "Save" at bounding box center [377, 208] width 182 height 14
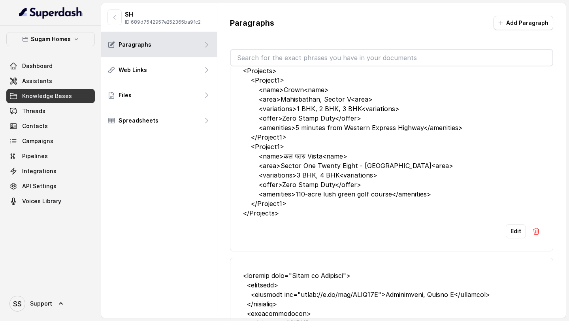
scroll to position [635, 0]
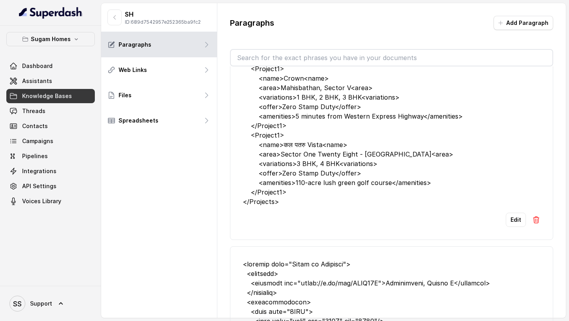
click at [538, 168] on img at bounding box center [537, 220] width 8 height 8
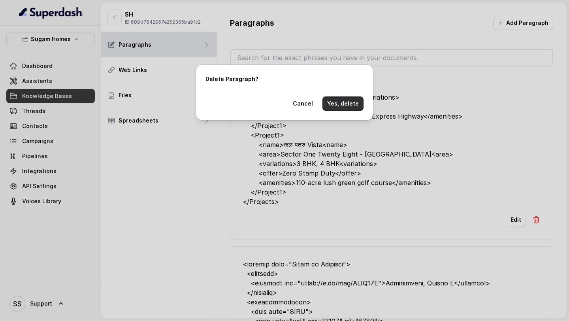
click at [336, 103] on button "Yes, delete" at bounding box center [343, 103] width 41 height 14
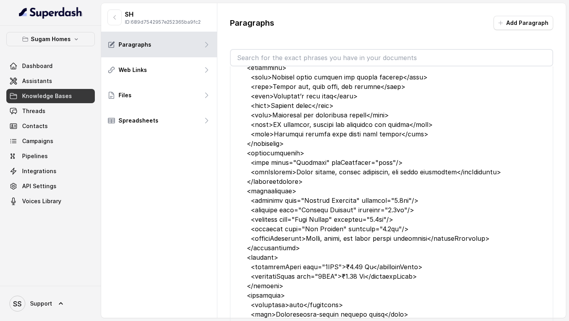
scroll to position [0, 0]
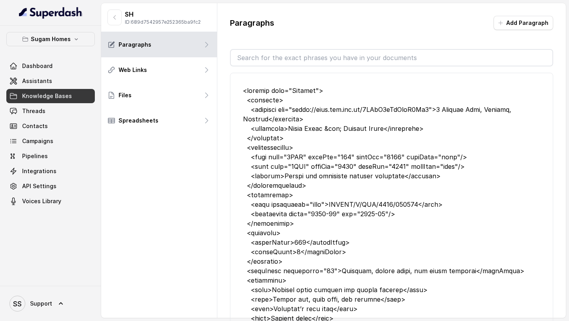
click at [190, 168] on div "SH ID: 689d7542957e252365ba9fc2 Paragraphs Web Links Files Spreadsheets" at bounding box center [159, 160] width 116 height 315
drag, startPoint x: 279, startPoint y: 110, endPoint x: 365, endPoint y: 108, distance: 86.2
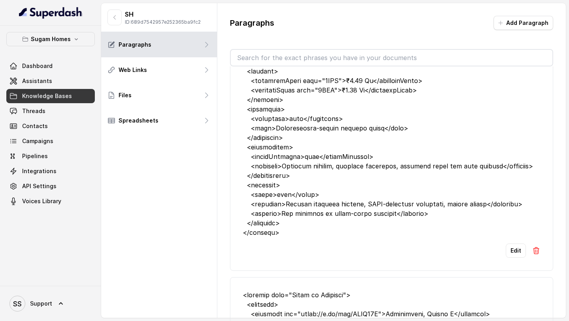
scroll to position [409, 0]
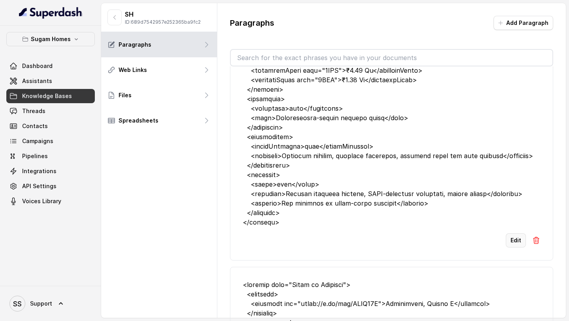
click at [514, 168] on button "Edit" at bounding box center [516, 240] width 20 height 14
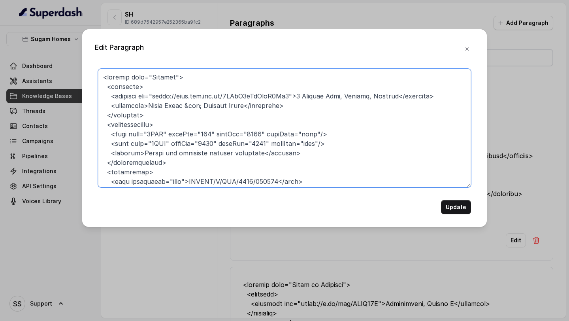
drag, startPoint x: 114, startPoint y: 95, endPoint x: 142, endPoint y: 92, distance: 27.8
click at [142, 92] on textarea at bounding box center [284, 128] width 373 height 119
drag, startPoint x: 139, startPoint y: 96, endPoint x: 295, endPoint y: 95, distance: 156.6
click at [295, 95] on textarea at bounding box center [284, 128] width 373 height 119
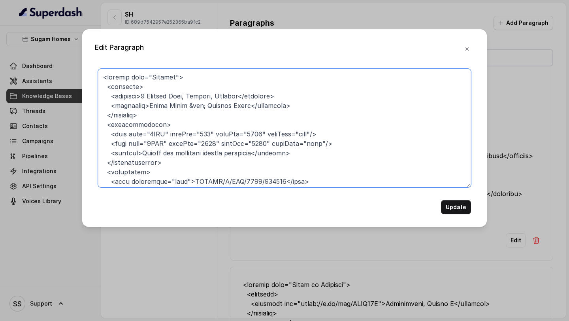
drag, startPoint x: 319, startPoint y: 104, endPoint x: 112, endPoint y: 104, distance: 207.2
click at [112, 104] on textarea at bounding box center [284, 128] width 373 height 119
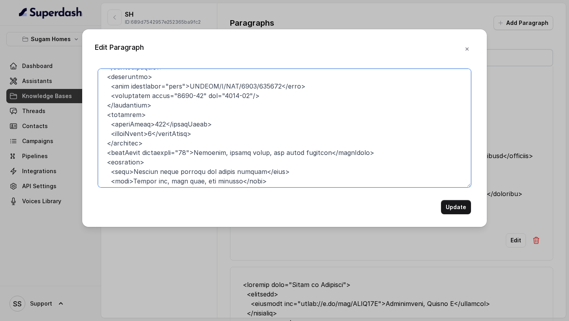
scroll to position [87, 0]
drag, startPoint x: 316, startPoint y: 86, endPoint x: 90, endPoint y: 83, distance: 225.8
click at [90, 83] on div "Edit Paragraph Update" at bounding box center [284, 128] width 405 height 198
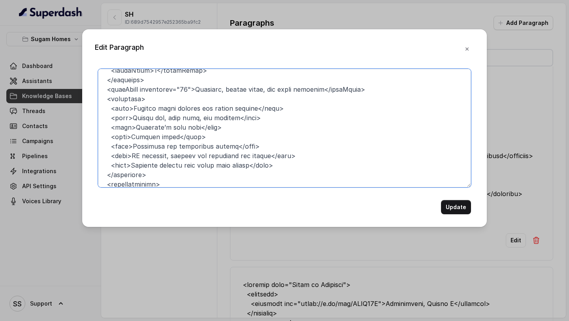
scroll to position [135, 0]
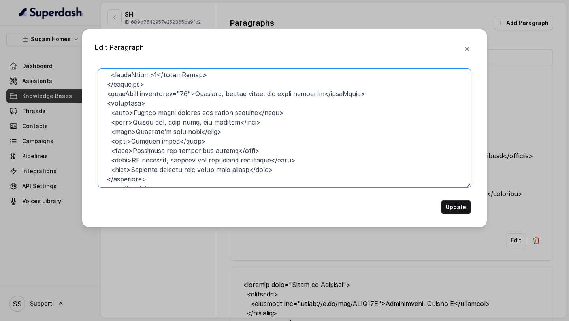
drag, startPoint x: 389, startPoint y: 82, endPoint x: 142, endPoint y: 94, distance: 247.4
click at [142, 92] on textarea at bounding box center [284, 128] width 373 height 119
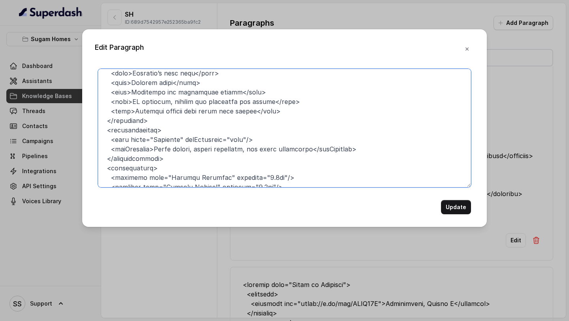
scroll to position [208, 0]
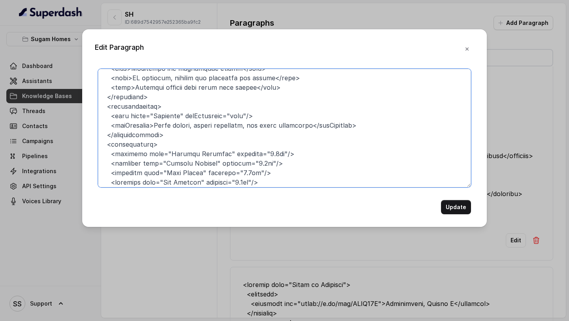
drag, startPoint x: 271, startPoint y: 115, endPoint x: 84, endPoint y: 115, distance: 186.7
click at [84, 115] on div "Edit Paragraph Update" at bounding box center [284, 128] width 405 height 198
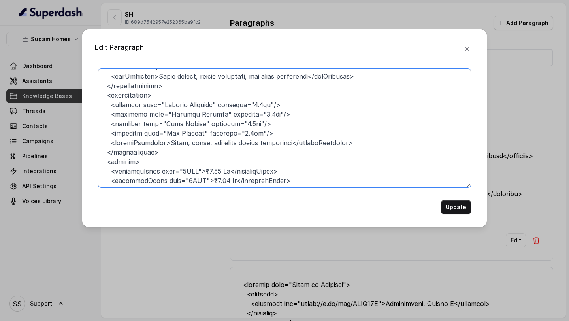
scroll to position [253, 0]
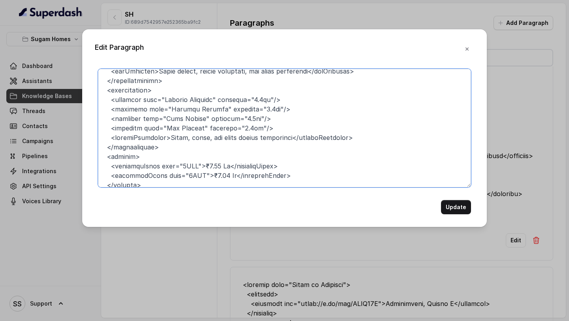
drag, startPoint x: 291, startPoint y: 128, endPoint x: 93, endPoint y: 106, distance: 199.0
click at [93, 106] on div "Edit Paragraph Update" at bounding box center [284, 128] width 405 height 198
drag, startPoint x: 183, startPoint y: 149, endPoint x: 67, endPoint y: 89, distance: 130.4
click at [66, 89] on div "Edit Paragraph Update" at bounding box center [284, 160] width 569 height 321
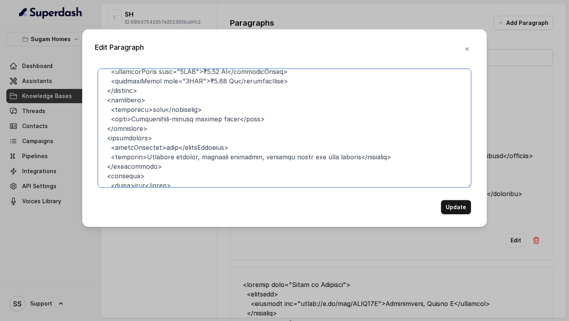
scroll to position [291, 0]
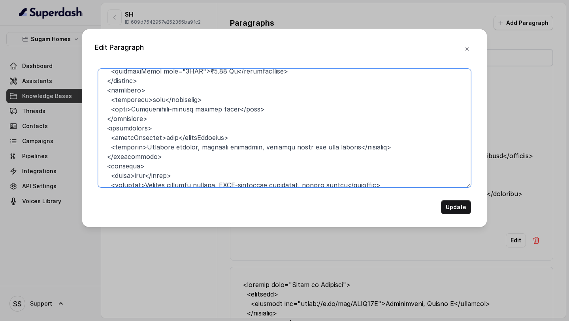
drag, startPoint x: 157, startPoint y: 118, endPoint x: 82, endPoint y: 93, distance: 78.8
click at [82, 93] on div "Edit Paragraph Update" at bounding box center [284, 128] width 405 height 198
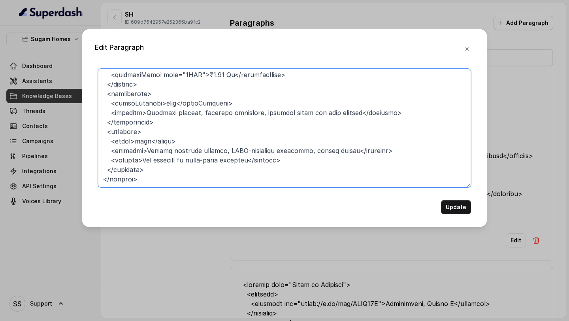
scroll to position [287, 0]
drag, startPoint x: 158, startPoint y: 119, endPoint x: 89, endPoint y: 90, distance: 74.9
click at [89, 89] on div "Edit Paragraph Update" at bounding box center [284, 128] width 405 height 198
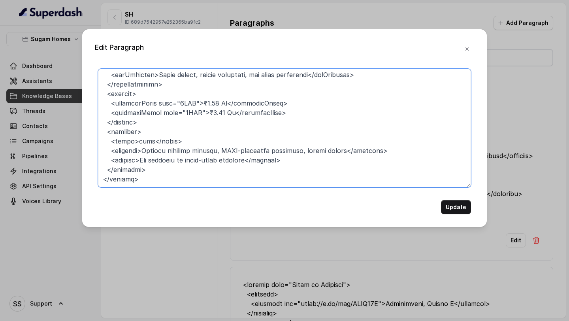
scroll to position [249, 0]
drag, startPoint x: 148, startPoint y: 180, endPoint x: 153, endPoint y: 181, distance: 4.9
click at [153, 168] on textarea at bounding box center [284, 128] width 373 height 119
drag, startPoint x: 156, startPoint y: 168, endPoint x: 83, endPoint y: 133, distance: 81.2
click at [83, 133] on div "Edit Paragraph Update" at bounding box center [284, 128] width 405 height 198
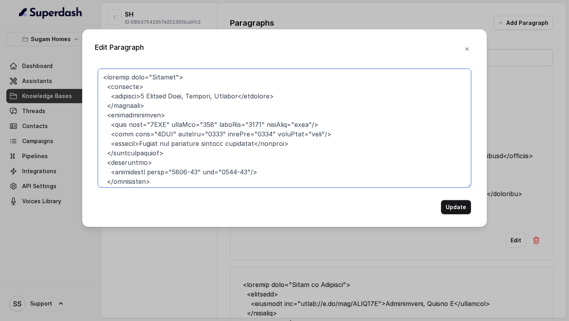
scroll to position [202, 0]
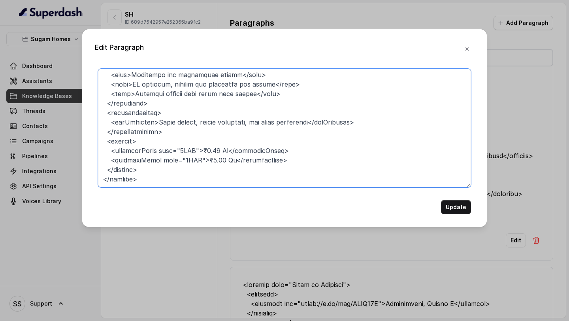
click at [170, 168] on textarea at bounding box center [284, 128] width 373 height 119
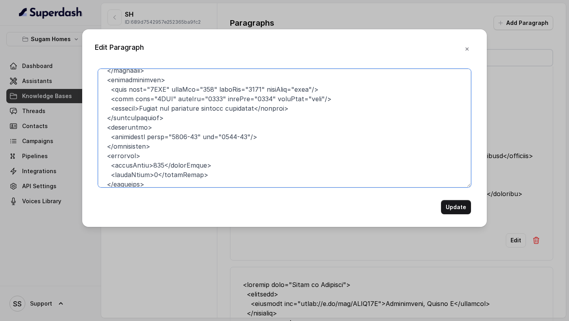
scroll to position [0, 0]
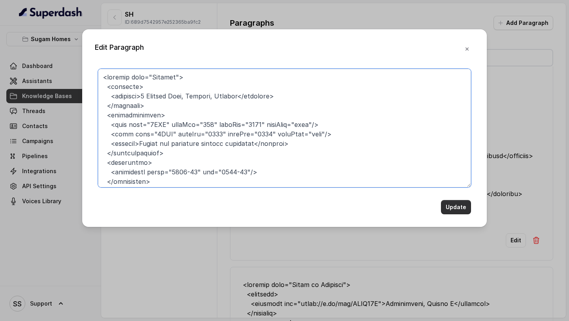
type textarea "<project name="Niavara"> <overview> <location>7 Convent Road, Entally, Kolkata<…"
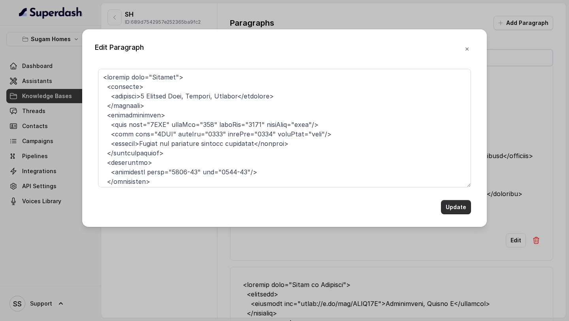
click at [460, 168] on button "Update" at bounding box center [456, 207] width 30 height 14
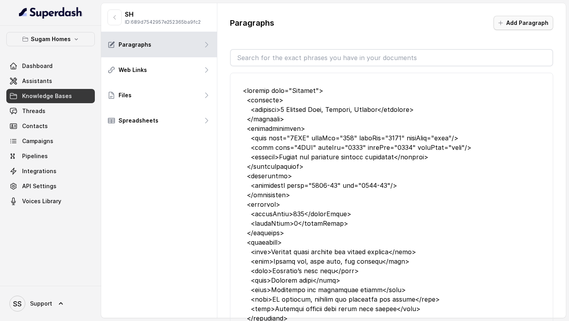
click at [505, 18] on button "Add Paragraph" at bounding box center [524, 23] width 60 height 14
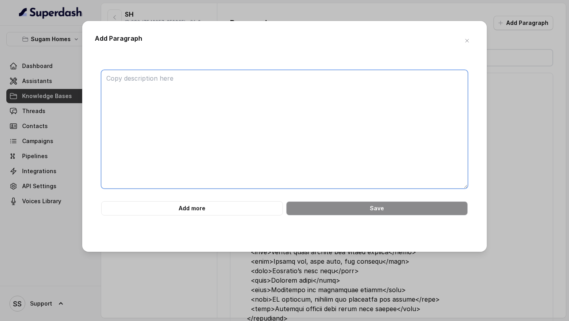
click at [179, 86] on textarea at bounding box center [284, 129] width 367 height 119
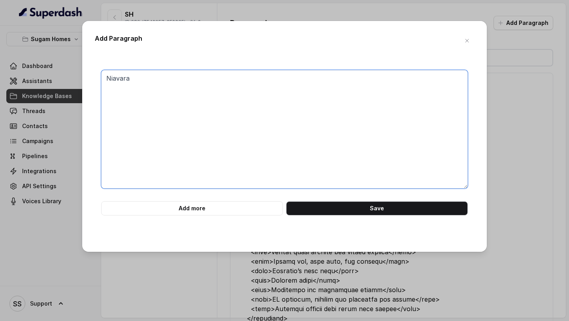
type textarea "Niavara"
drag, startPoint x: 183, startPoint y: 89, endPoint x: 62, endPoint y: 89, distance: 121.4
click at [72, 89] on div "Add Paragraph Niavara Add more Save" at bounding box center [284, 160] width 569 height 321
drag, startPoint x: 140, startPoint y: 74, endPoint x: 102, endPoint y: 74, distance: 37.6
click at [103, 74] on textarea "Niavara" at bounding box center [284, 129] width 367 height 119
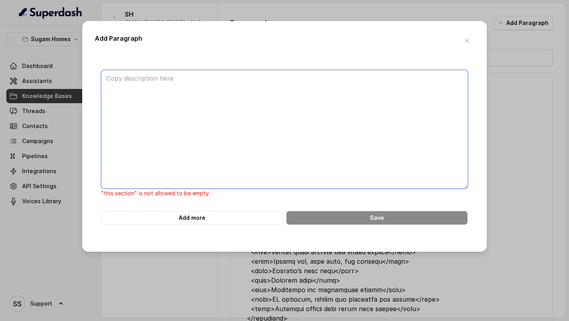
paste textarea "# Convert the extracted details from Sugam Prakriti Project FAQs into XML forma…"
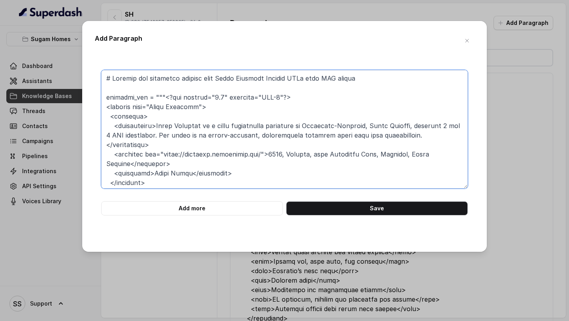
scroll to position [463, 0]
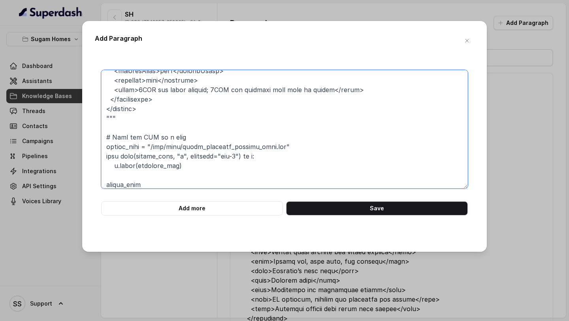
drag, startPoint x: 192, startPoint y: 175, endPoint x: 81, endPoint y: 113, distance: 126.6
click at [81, 113] on div "Add Paragraph Add more Save" at bounding box center [284, 160] width 569 height 321
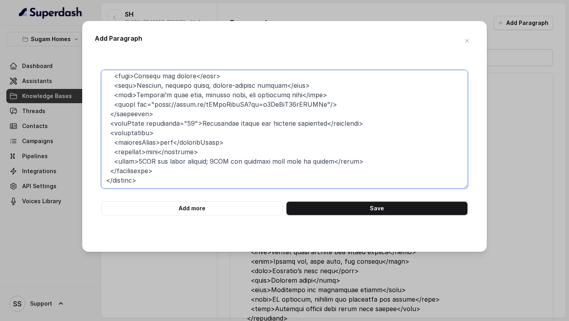
scroll to position [0, 0]
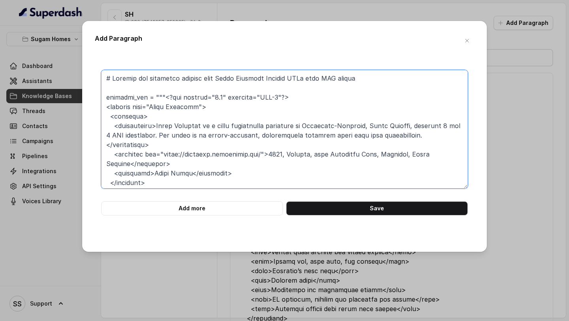
drag, startPoint x: 367, startPoint y: 78, endPoint x: 49, endPoint y: 62, distance: 318.3
click at [51, 62] on div "Add Paragraph Add more Save" at bounding box center [284, 160] width 569 height 321
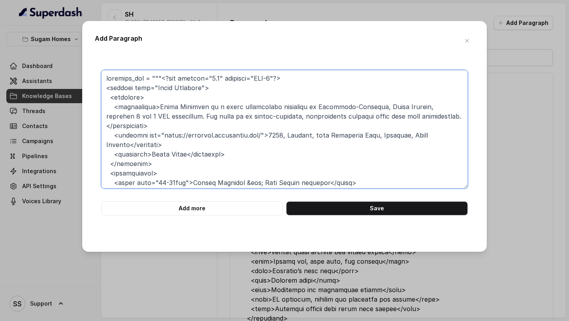
drag, startPoint x: 297, startPoint y: 96, endPoint x: 40, endPoint y: 46, distance: 262.7
click at [41, 47] on div "Add Paragraph Add more Save" at bounding box center [284, 160] width 569 height 321
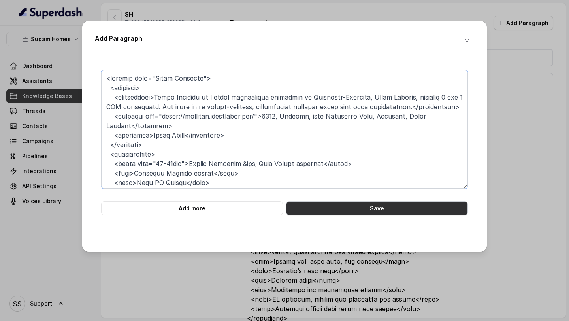
type textarea "<project name="Sugam Prakriti"> <overview> <description>Sugam Prakriti is a qui…"
click at [361, 168] on button "Save" at bounding box center [377, 208] width 182 height 14
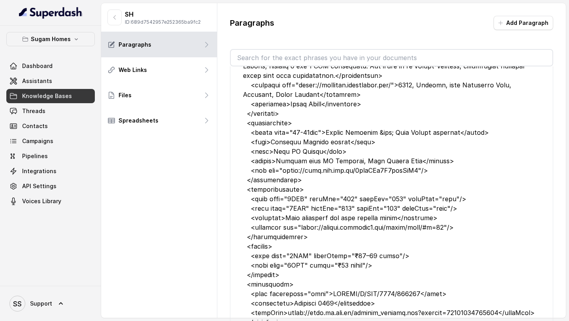
scroll to position [84, 0]
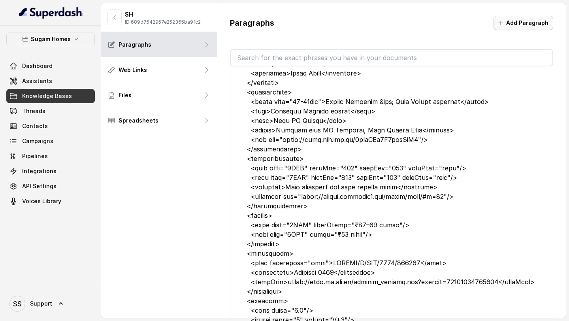
click at [505, 27] on button "Add Paragraph" at bounding box center [524, 23] width 60 height 14
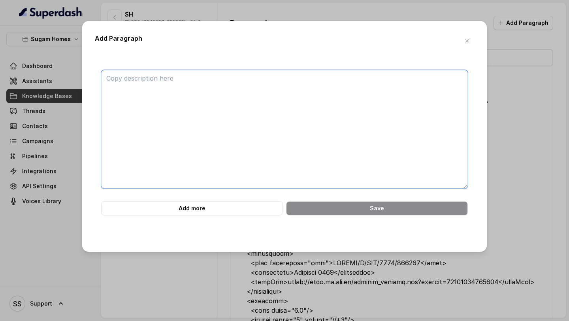
click at [244, 95] on textarea at bounding box center [284, 129] width 367 height 119
paste textarea "Niavara is at 7 Convent Road, Entally—within walking distance of Moulali Crossi…"
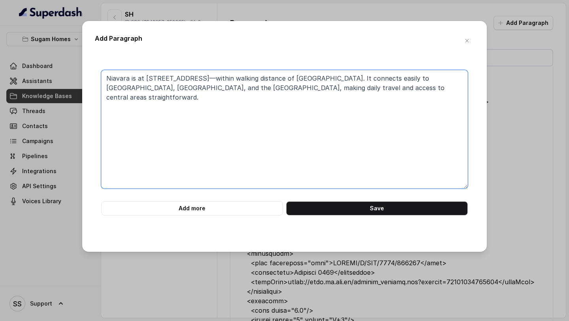
click at [212, 110] on textarea "Niavara is at 7 Convent Road, Entally—within walking distance of Moulali Crossi…" at bounding box center [284, 129] width 367 height 119
paste textarea "The project is a collaboration between Sugam Homes and Diamond Group, with arch…"
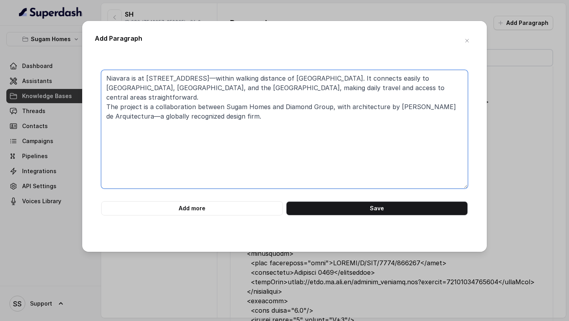
click at [270, 107] on textarea "Niavara is at 7 Convent Road, Entally—within walking distance of Moulali Crossi…" at bounding box center [284, 129] width 367 height 119
paste textarea "Niavara is IGBC Green Homes Platinum Pre-certified. It includes eco-conscious f…"
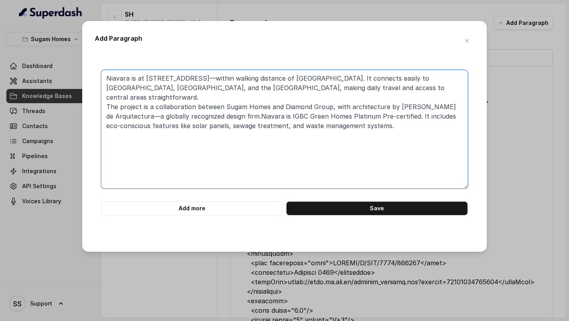
click at [418, 122] on textarea "Niavara is at 7 Convent Road, Entally—within walking distance of Moulali Crossi…" at bounding box center [284, 129] width 367 height 119
click at [405, 119] on textarea "Niavara is at 7 Convent Road, Entally—within walking distance of Moulali Crossi…" at bounding box center [284, 129] width 367 height 119
paste textarea "• 400m to Moulali Crossing • ~1.2 km to Sealdah Station • ~2.2 km to Park Stree…"
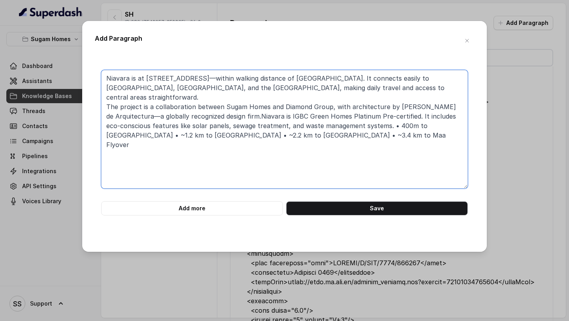
click at [383, 115] on textarea "Niavara is at 7 Convent Road, Entally—within walking distance of Moulali Crossi…" at bounding box center [284, 129] width 367 height 119
click at [190, 125] on textarea "Niavara is at 7 Convent Road, Entally—within walking distance of Moulali Crossi…" at bounding box center [284, 129] width 367 height 119
click at [272, 126] on textarea "Niavara is at 7 Convent Road, Entally—within walking distance of Moulali Crossi…" at bounding box center [284, 129] width 367 height 119
click at [340, 127] on textarea "Niavara is at 7 Convent Road, Entally—within walking distance of Moulali Crossi…" at bounding box center [284, 129] width 367 height 119
click at [405, 124] on textarea "Niavara is at 7 Convent Road, Entally—within walking distance of Moulali Crossi…" at bounding box center [284, 129] width 367 height 119
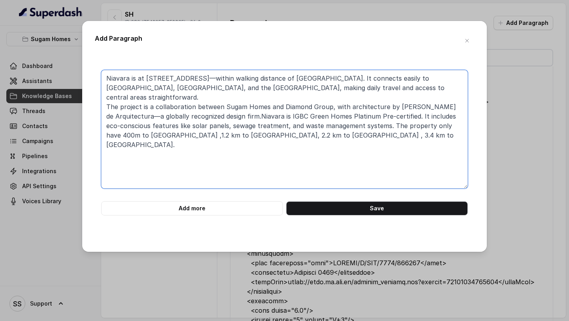
click at [419, 129] on textarea "Niavara is at 7 Convent Road, Entally—within walking distance of Moulali Crossi…" at bounding box center [284, 129] width 367 height 119
paste textarea "Public transport options like autos, buses, and metro are easily accessible."
click at [304, 137] on textarea "Niavara is at 7 Convent Road, Entally—within walking distance of Moulali Crossi…" at bounding box center [284, 129] width 367 height 119
paste textarea "Niavara is a standalone tower with private elevator lobbies, CCTV-monitored ent…"
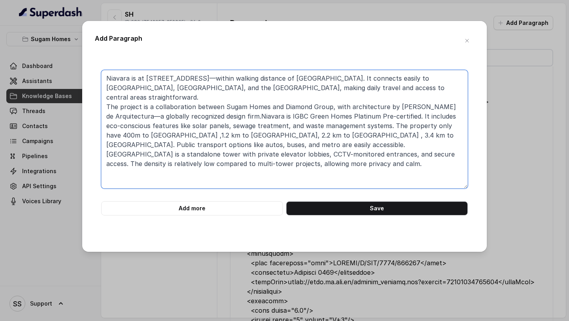
click at [354, 78] on textarea "Niavara is at 7 Convent Road, Entally—within walking distance of Moulali Crossi…" at bounding box center [284, 129] width 367 height 119
drag, startPoint x: 377, startPoint y: 125, endPoint x: 402, endPoint y: 136, distance: 27.1
click at [402, 136] on textarea "Niavara is at 7 Convent Road, Entally—within walking distance of Moulali Crossi…" at bounding box center [284, 129] width 367 height 119
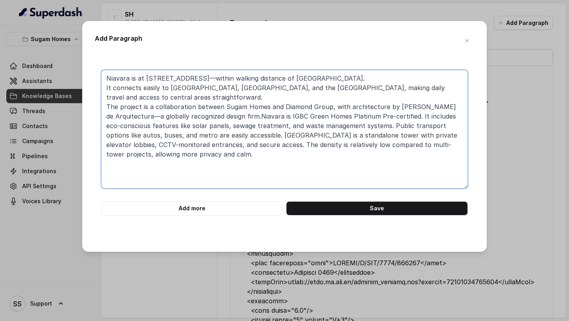
click at [201, 94] on textarea "Niavara is at 7 Convent Road, Entally—within walking distance of Moulali Crossi…" at bounding box center [284, 129] width 367 height 119
paste textarea "The property only have 400m to Moulali Crossing ,1.2 km to Sealdah Station, 2.2…"
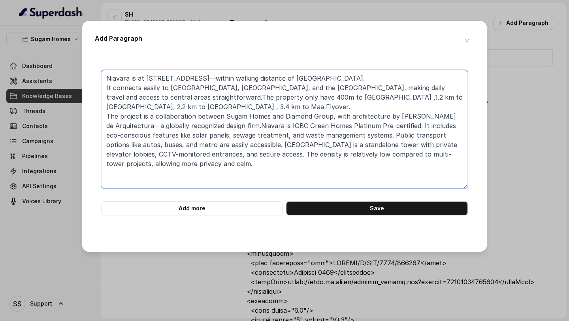
click at [150, 127] on textarea "Niavara is at 7 Convent Road, Entally—within walking distance of Moulali Crossi…" at bounding box center [284, 129] width 367 height 119
click at [253, 125] on textarea "Niavara is at 7 Convent Road, Entally—within walking distance of Moulali Crossi…" at bounding box center [284, 129] width 367 height 119
type textarea "Niavara is at 7 Convent Road, Entally—within walking distance of Moulali Crossi…"
click at [361, 168] on button "Save" at bounding box center [377, 208] width 182 height 14
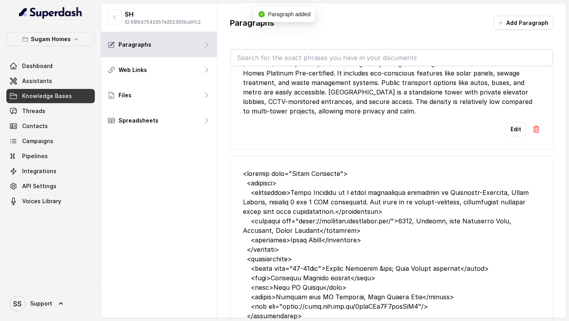
scroll to position [0, 0]
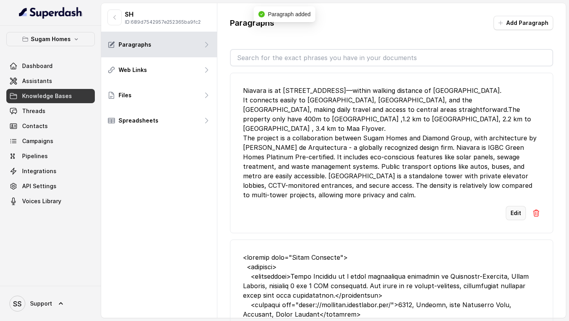
click at [520, 168] on button "Edit" at bounding box center [516, 213] width 20 height 14
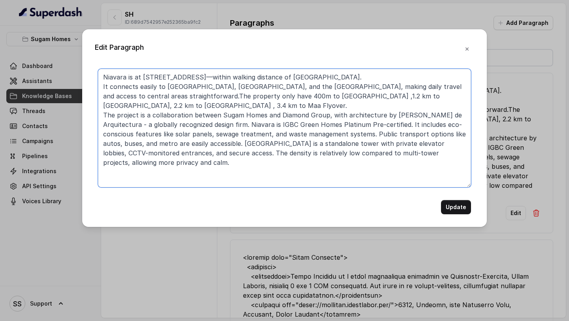
click at [250, 123] on textarea "Niavara is at 7 Convent Road, Entally—within walking distance of Moulali Crossi…" at bounding box center [284, 128] width 373 height 119
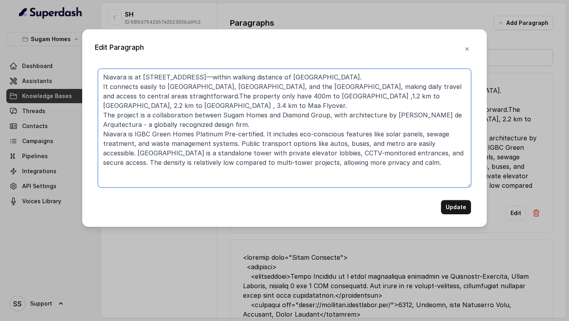
click at [240, 143] on textarea "Niavara is at 7 Convent Road, Entally—within walking distance of Moulali Crossi…" at bounding box center [284, 128] width 373 height 119
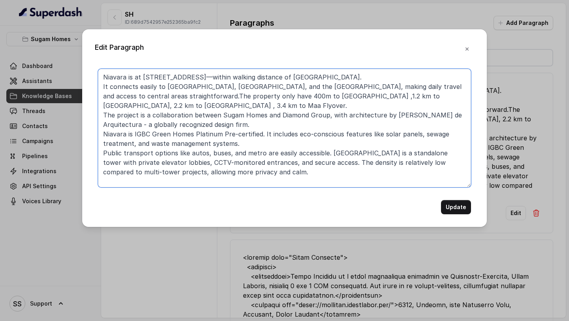
click at [328, 154] on textarea "Niavara is at 7 Convent Road, Entally—within walking distance of Moulali Crossi…" at bounding box center [284, 128] width 373 height 119
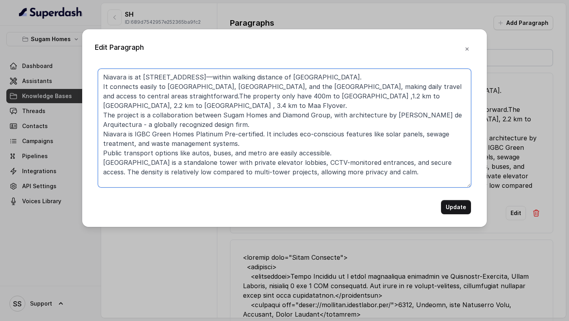
click at [428, 161] on textarea "Niavara is at 7 Convent Road, Entally—within walking distance of Moulali Crossi…" at bounding box center [284, 128] width 373 height 119
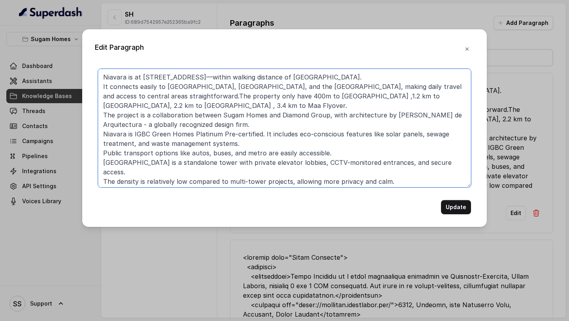
click at [403, 168] on textarea "Niavara is at [STREET_ADDRESS]—within walking distance of [GEOGRAPHIC_DATA]. It…" at bounding box center [284, 128] width 373 height 119
type textarea "Niavara is at [STREET_ADDRESS]—within walking distance of [GEOGRAPHIC_DATA]. It…"
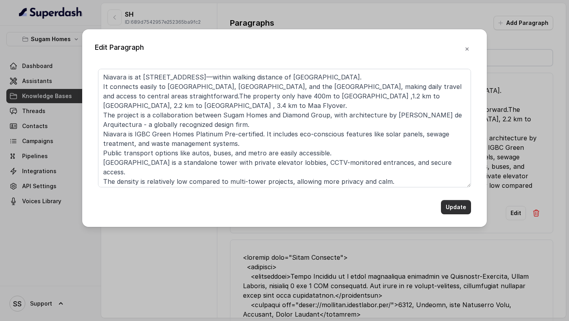
click at [456, 168] on button "Update" at bounding box center [456, 207] width 30 height 14
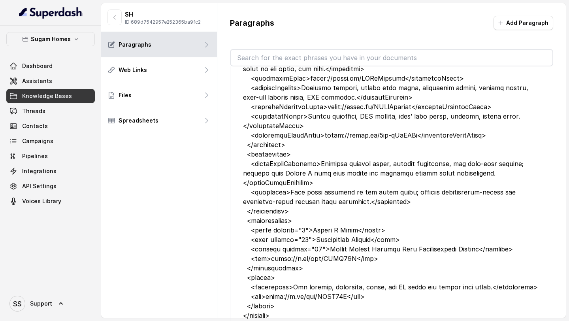
scroll to position [1360, 0]
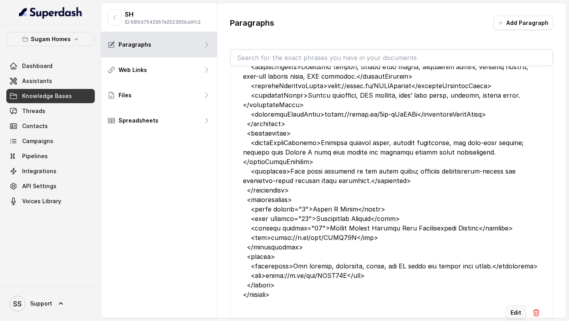
click at [516, 168] on button "Edit" at bounding box center [516, 313] width 20 height 14
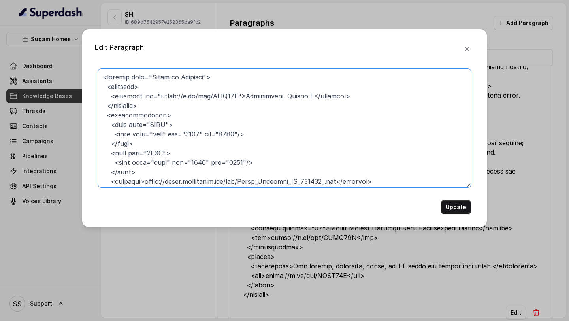
drag, startPoint x: 238, startPoint y: 96, endPoint x: 140, endPoint y: 94, distance: 98.1
click at [140, 94] on textarea at bounding box center [284, 128] width 373 height 119
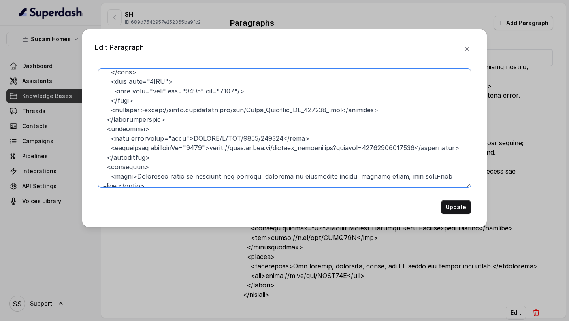
scroll to position [72, 0]
drag, startPoint x: 420, startPoint y: 109, endPoint x: 126, endPoint y: 109, distance: 294.6
click at [126, 109] on textarea at bounding box center [284, 128] width 373 height 119
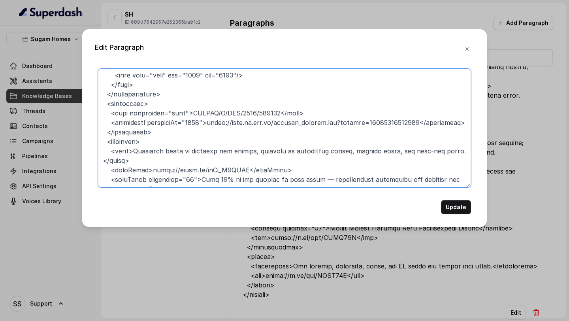
scroll to position [88, 0]
drag, startPoint x: 307, startPoint y: 114, endPoint x: 92, endPoint y: 115, distance: 215.1
click at [92, 115] on div "Edit Paragraph Update" at bounding box center [284, 128] width 405 height 198
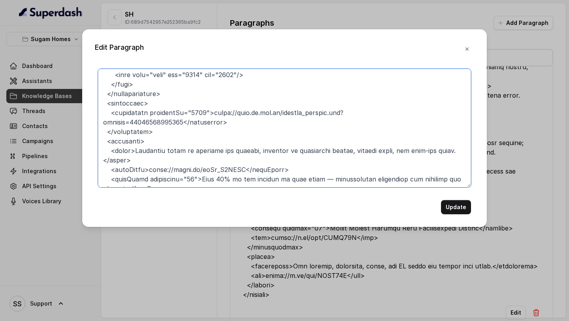
drag, startPoint x: 185, startPoint y: 123, endPoint x: 215, endPoint y: 111, distance: 31.6
click at [215, 111] on textarea at bounding box center [284, 128] width 373 height 119
click at [251, 126] on textarea at bounding box center [284, 128] width 373 height 119
drag, startPoint x: 251, startPoint y: 126, endPoint x: 100, endPoint y: 113, distance: 152.1
click at [100, 113] on textarea at bounding box center [284, 128] width 373 height 119
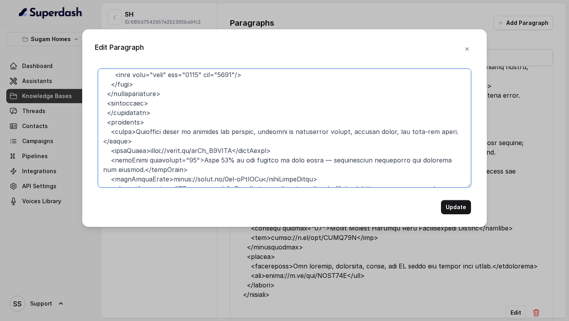
drag, startPoint x: 163, startPoint y: 112, endPoint x: 80, endPoint y: 105, distance: 83.0
click at [80, 105] on div "Edit Paragraph Update" at bounding box center [284, 160] width 569 height 321
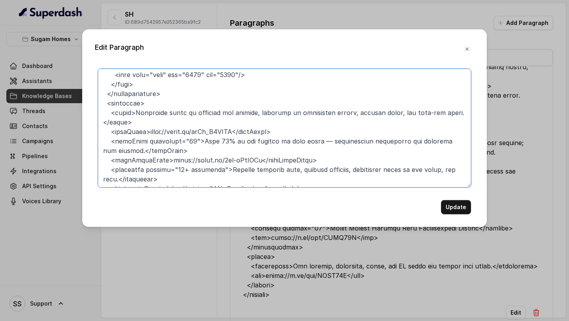
drag, startPoint x: 186, startPoint y: 149, endPoint x: 79, endPoint y: 118, distance: 111.1
click at [79, 118] on div "Edit Paragraph Update" at bounding box center [284, 160] width 569 height 321
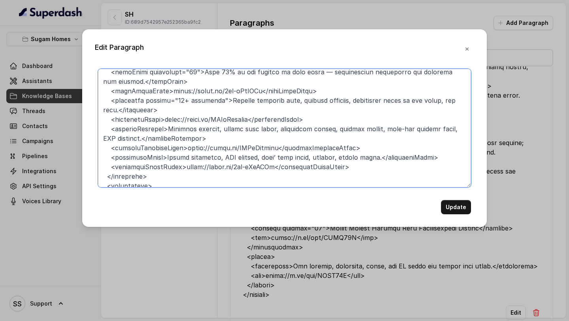
scroll to position [158, 0]
drag, startPoint x: 365, startPoint y: 165, endPoint x: 96, endPoint y: 164, distance: 269.7
click at [96, 164] on div "Update" at bounding box center [285, 142] width 380 height 146
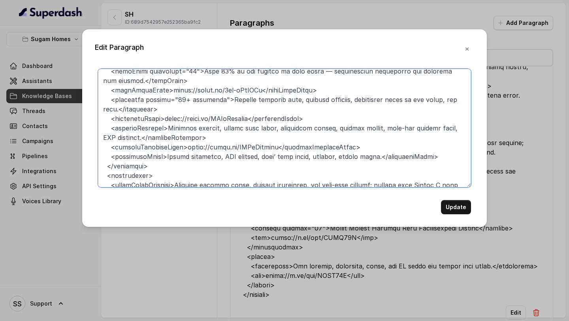
drag, startPoint x: 377, startPoint y: 143, endPoint x: 72, endPoint y: 151, distance: 305.8
click at [72, 151] on div "Edit Paragraph Update" at bounding box center [284, 160] width 569 height 321
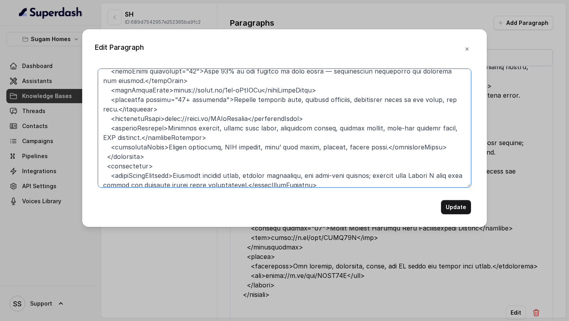
drag, startPoint x: 327, startPoint y: 117, endPoint x: 89, endPoint y: 119, distance: 238.1
click at [89, 119] on div "Edit Paragraph Update" at bounding box center [284, 128] width 405 height 198
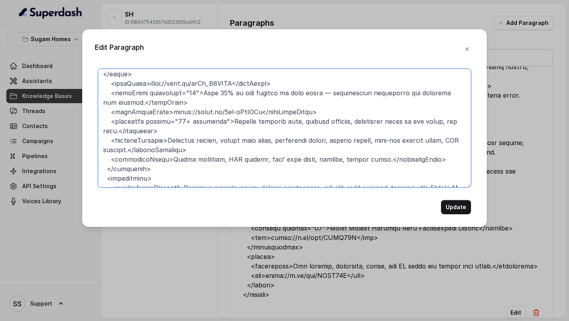
scroll to position [135, 0]
drag, startPoint x: 339, startPoint y: 112, endPoint x: 84, endPoint y: 108, distance: 255.1
click at [84, 108] on div "Edit Paragraph Update" at bounding box center [284, 128] width 405 height 198
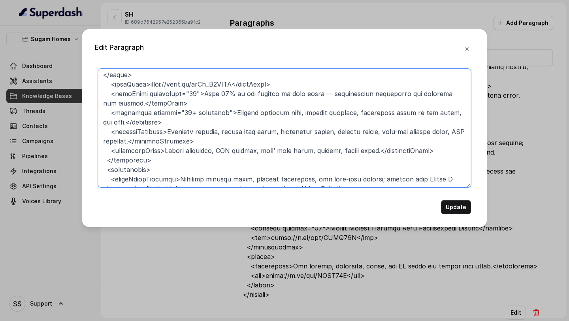
drag, startPoint x: 297, startPoint y: 85, endPoint x: 79, endPoint y: 83, distance: 218.3
click at [79, 83] on div "Edit Paragraph Update" at bounding box center [284, 160] width 569 height 321
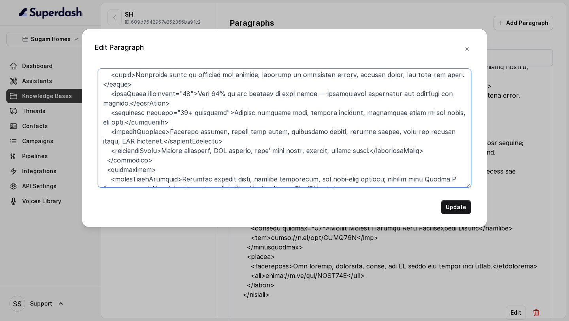
scroll to position [101, 0]
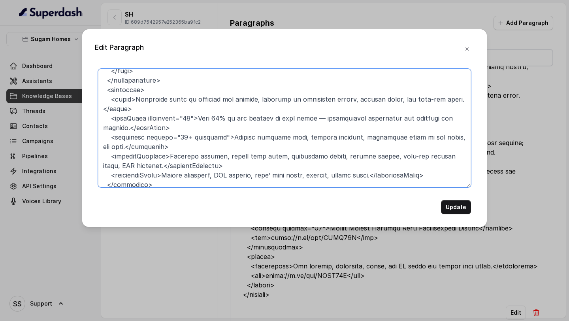
drag, startPoint x: 166, startPoint y: 110, endPoint x: 91, endPoint y: 99, distance: 75.6
click at [91, 99] on div "Edit Paragraph Update" at bounding box center [284, 128] width 405 height 198
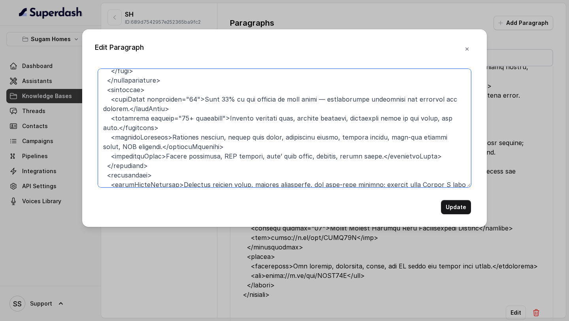
drag, startPoint x: 185, startPoint y: 109, endPoint x: 75, endPoint y: 101, distance: 111.0
click at [75, 101] on div "Edit Paragraph Update" at bounding box center [284, 160] width 569 height 321
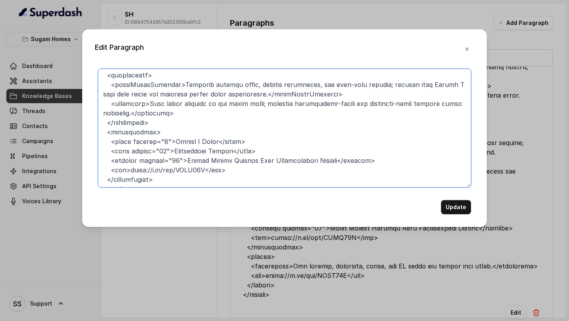
scroll to position [168, 0]
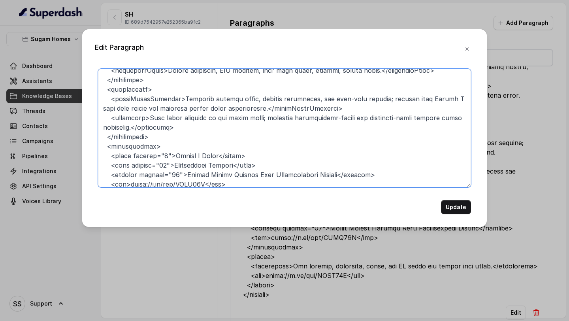
drag, startPoint x: 183, startPoint y: 128, endPoint x: 95, endPoint y: 93, distance: 95.0
click at [94, 92] on div "Edit Paragraph Update" at bounding box center [284, 128] width 405 height 198
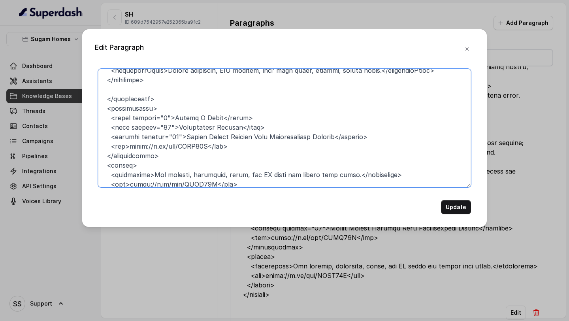
drag, startPoint x: 188, startPoint y: 99, endPoint x: 87, endPoint y: 87, distance: 101.5
click at [87, 87] on div "Edit Paragraph Update" at bounding box center [284, 128] width 405 height 198
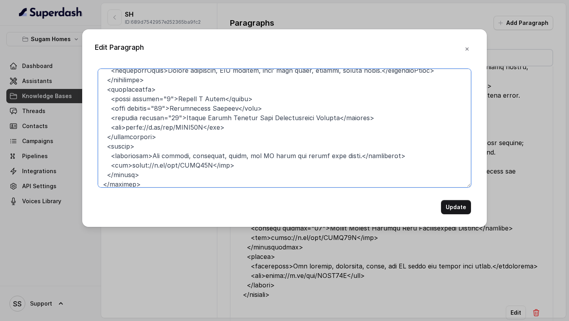
drag, startPoint x: 168, startPoint y: 136, endPoint x: 64, endPoint y: 85, distance: 115.7
click at [64, 85] on div "Edit Paragraph Update" at bounding box center [284, 160] width 569 height 321
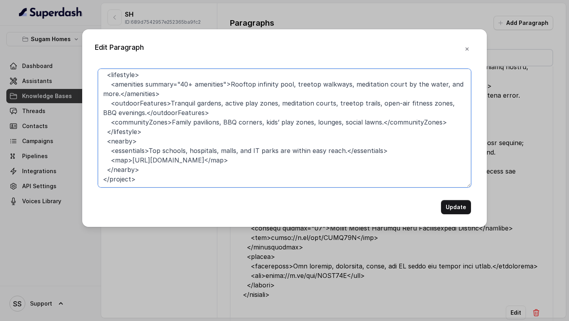
scroll to position [116, 0]
drag, startPoint x: 148, startPoint y: 170, endPoint x: 79, endPoint y: 144, distance: 74.0
click at [79, 144] on div "Edit Paragraph <project name="Crown at Aquaview"> <overview> <location>Mahisbat…" at bounding box center [284, 160] width 569 height 321
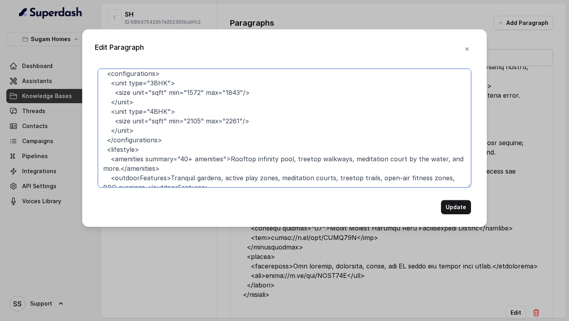
scroll to position [78, 0]
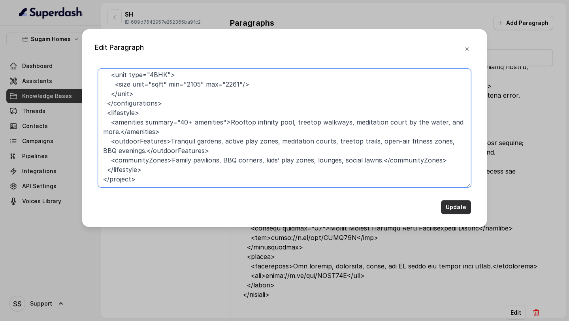
type textarea "<project name="Crown at Aquaview"> <overview> <location>[GEOGRAPHIC_DATA], Sect…"
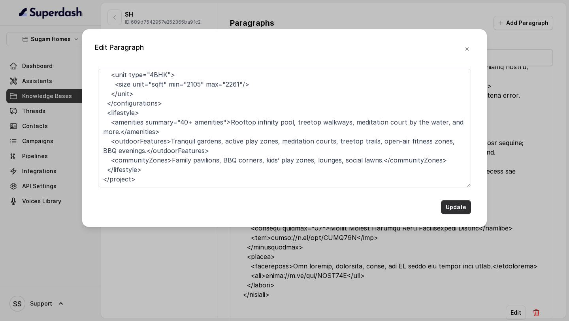
click at [455, 168] on button "Update" at bounding box center [456, 207] width 30 height 14
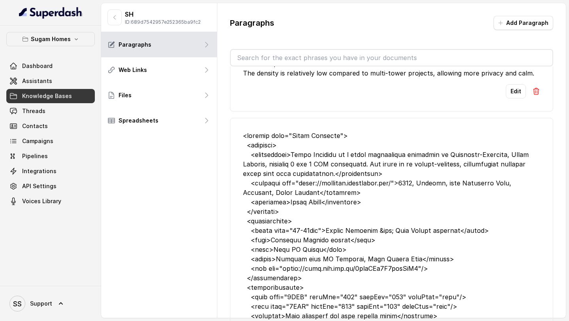
scroll to position [0, 0]
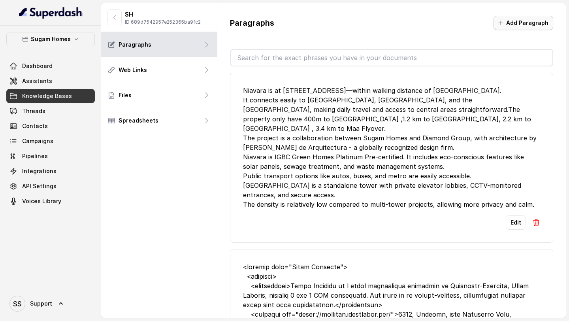
click at [536, 24] on button "Add Paragraph" at bounding box center [524, 23] width 60 height 14
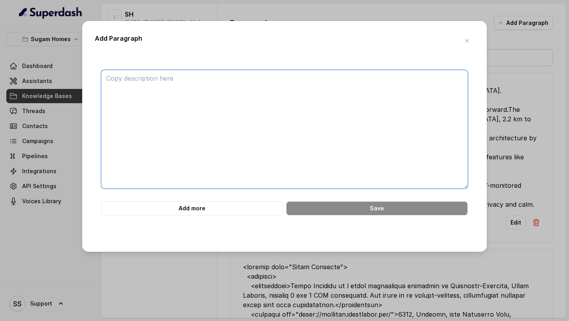
click at [187, 104] on textarea at bounding box center [284, 129] width 367 height 119
paste textarea "Crown at Aquaview is a premium high-rise community in Mahisbathan, Sector V — o…"
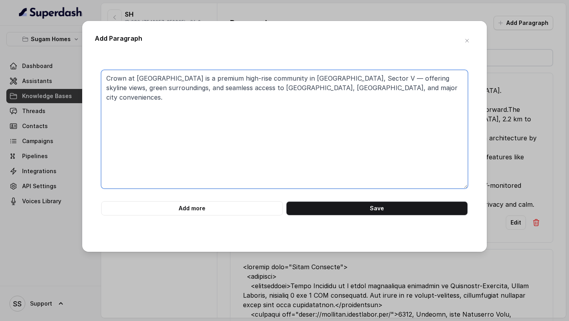
click at [390, 86] on textarea "Crown at Aquaview is a premium high-rise community in Mahisbathan, Sector V — o…" at bounding box center [284, 129] width 367 height 119
paste textarea "Crown blends luxury with long-term value — ideal for those seeking a future-rea…"
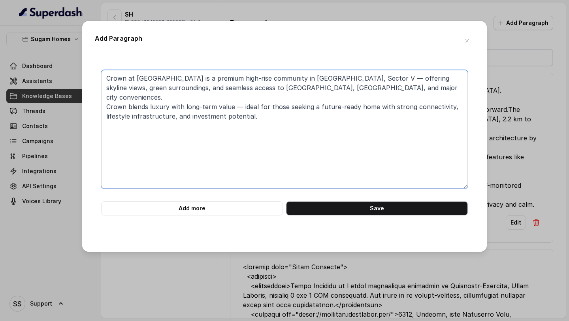
click at [135, 112] on textarea "Crown at Aquaview is a premium high-rise community in Mahisbathan, Sector V — o…" at bounding box center [284, 129] width 367 height 119
paste textarea "Possession is expected by 2034."
click at [169, 127] on textarea "Crown at Aquaview is a premium high-rise community in Mahisbathan, Sector V — o…" at bounding box center [284, 129] width 367 height 119
paste textarea "Crown offers panoramic views of wetlands and skyline, enhanced by landscaped gr…"
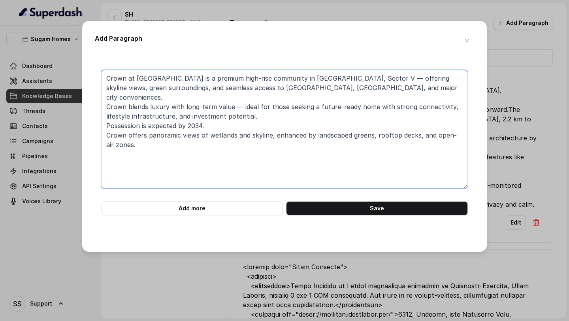
paste textarea "Tailored payment plans, booking privileges, and best-unit choices await committ…"
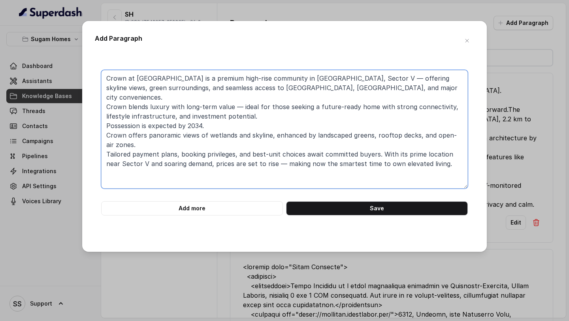
paste textarea "Home loans are approved by all major banks. Flexible construction-linked and mi…"
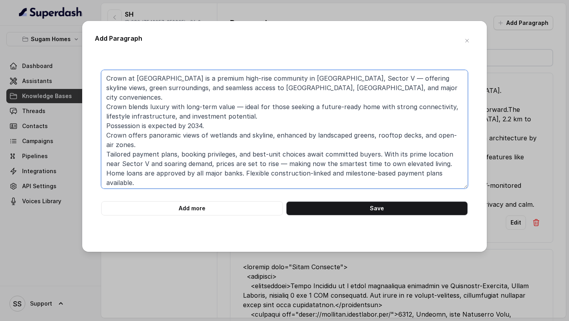
click at [359, 79] on textarea "Crown at Aquaview is a premium high-rise community in Mahisbathan, Sector V — o…" at bounding box center [284, 129] width 367 height 119
click at [356, 79] on textarea "Crown at Aquaview is a premium high-rise community in Mahisbathan, Sector V — o…" at bounding box center [284, 129] width 367 height 119
click at [388, 92] on textarea "Crown at Aquaview is a premium high-rise community in Mahisbathan, Sector V, of…" at bounding box center [284, 129] width 367 height 119
paste textarea "- 5 mins to Sector V Metro  - 10 mins to Bidhannagar Station  - 30 mins to airp…"
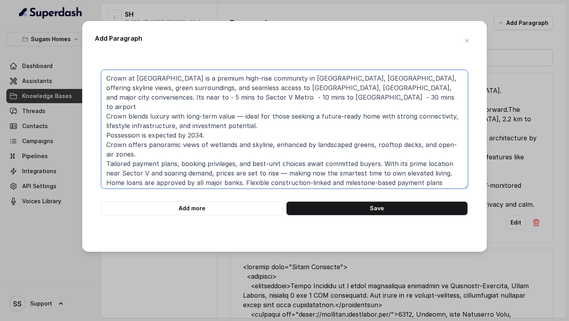
click at [410, 89] on textarea "Crown at Aquaview is a premium high-rise community in Mahisbathan, Sector V, of…" at bounding box center [284, 129] width 367 height 119
click at [378, 89] on textarea "Crown at Aquaview is a premium high-rise community in Mahisbathan, Sector V, of…" at bounding box center [284, 129] width 367 height 119
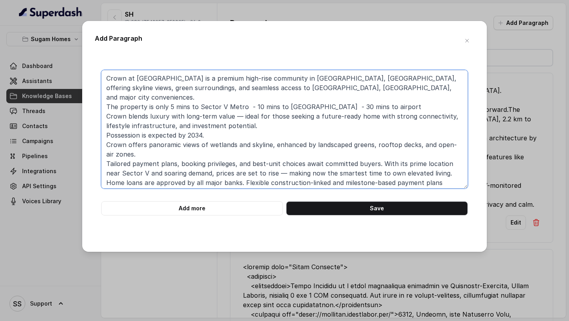
click at [250, 98] on textarea "Crown at Aquaview is a premium high-rise community in Mahisbathan, Sector V, of…" at bounding box center [284, 129] width 367 height 119
click at [348, 99] on textarea "Crown at Aquaview is a premium high-rise community in Mahisbathan, Sector V, of…" at bounding box center [284, 129] width 367 height 119
click at [409, 96] on textarea "Crown at Aquaview is a premium high-rise community in Mahisbathan, Sector V, of…" at bounding box center [284, 129] width 367 height 119
click at [455, 168] on textarea "Crown at Aquaview is a premium high-rise community in Mahisbathan, Sector V, of…" at bounding box center [284, 129] width 367 height 119
paste textarea "Top schools, hospitals, malls, and IT parks are all within easy reach — making …"
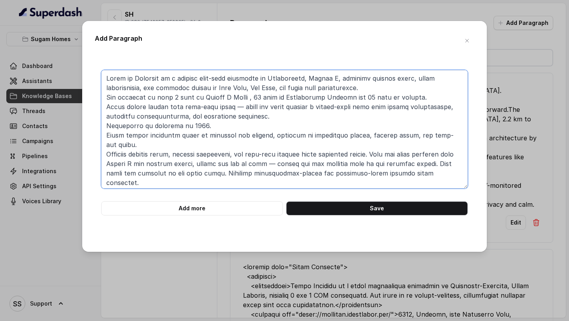
scroll to position [8, 0]
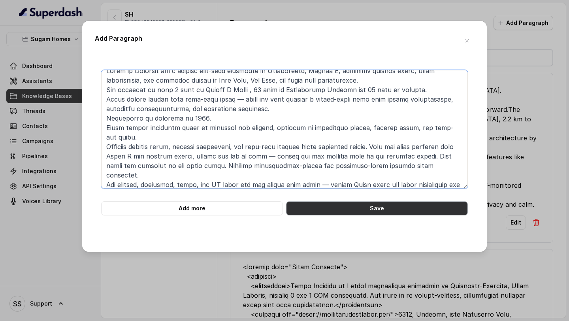
type textarea "Crown at Aquaview is a premium high-rise community in Mahisbathan, Sector V, of…"
click at [428, 168] on button "Save" at bounding box center [377, 208] width 182 height 14
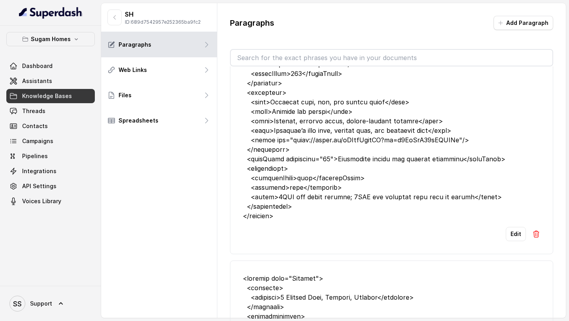
scroll to position [712, 0]
click at [516, 168] on button "Edit" at bounding box center [516, 234] width 20 height 14
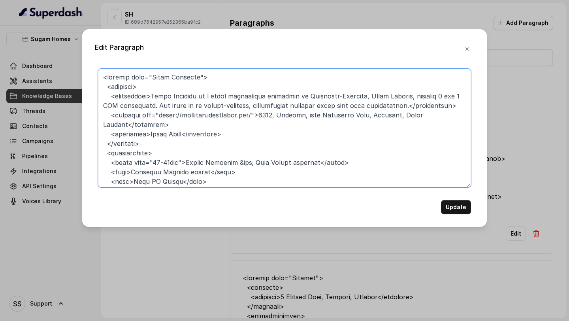
drag, startPoint x: 111, startPoint y: 96, endPoint x: 315, endPoint y: 108, distance: 204.4
click at [317, 108] on textarea at bounding box center [284, 128] width 373 height 119
drag, startPoint x: 458, startPoint y: 109, endPoint x: 109, endPoint y: 98, distance: 349.0
click at [109, 98] on textarea at bounding box center [284, 128] width 373 height 119
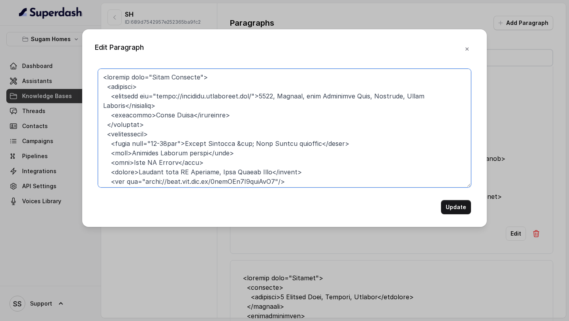
drag, startPoint x: 141, startPoint y: 96, endPoint x: 258, endPoint y: 98, distance: 117.1
click at [258, 98] on textarea at bounding box center [284, 128] width 373 height 119
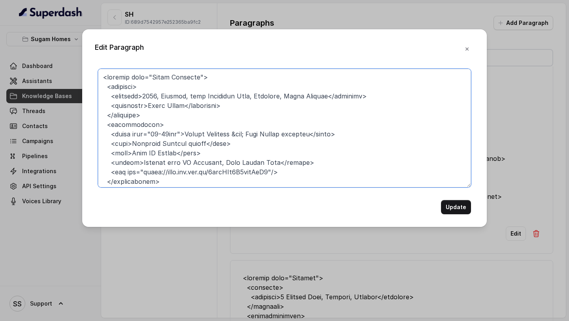
drag, startPoint x: 109, startPoint y: 104, endPoint x: 255, endPoint y: 109, distance: 146.0
click at [255, 109] on textarea at bounding box center [284, 128] width 373 height 119
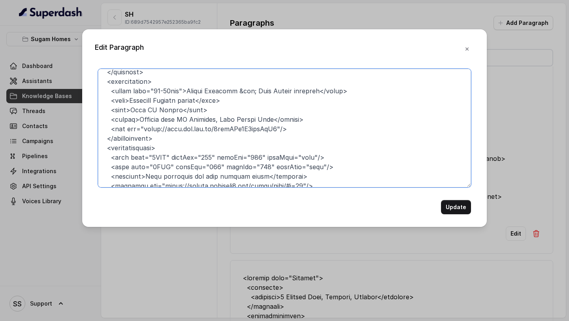
scroll to position [37, 0]
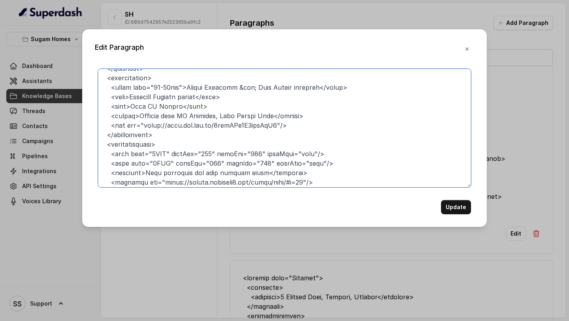
drag, startPoint x: 106, startPoint y: 76, endPoint x: 163, endPoint y: 135, distance: 82.8
click at [163, 135] on textarea at bounding box center [284, 128] width 373 height 119
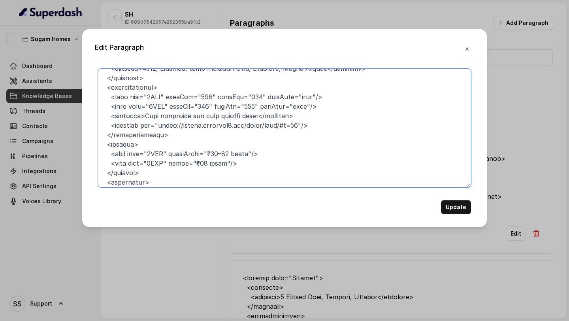
scroll to position [44, 0]
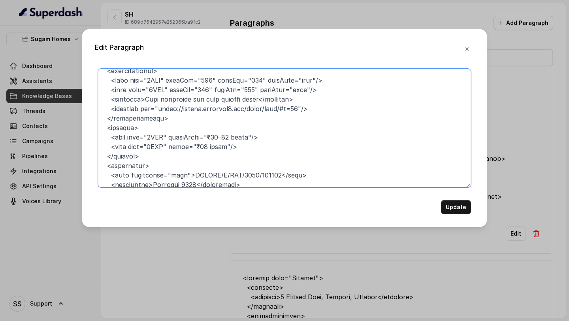
drag, startPoint x: 339, startPoint y: 108, endPoint x: 52, endPoint y: 105, distance: 286.7
click at [52, 105] on div "Edit Paragraph Update" at bounding box center [284, 160] width 569 height 321
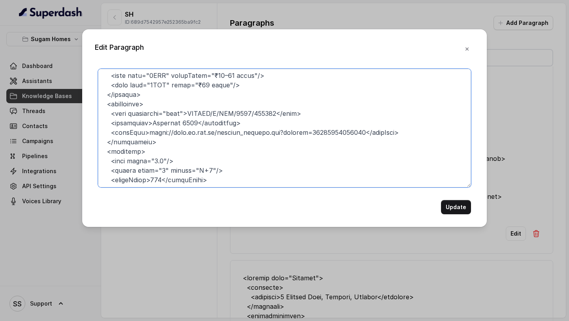
scroll to position [107, 0]
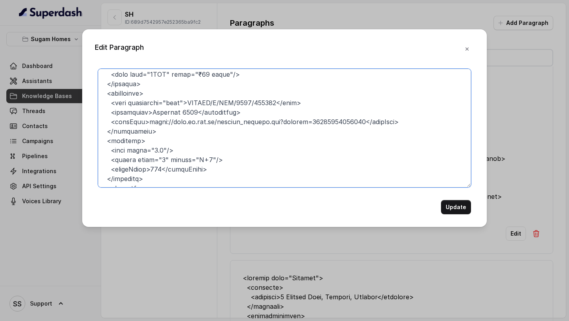
drag, startPoint x: 306, startPoint y: 104, endPoint x: 68, endPoint y: 101, distance: 237.7
click at [66, 101] on div "Edit Paragraph Update" at bounding box center [284, 160] width 569 height 321
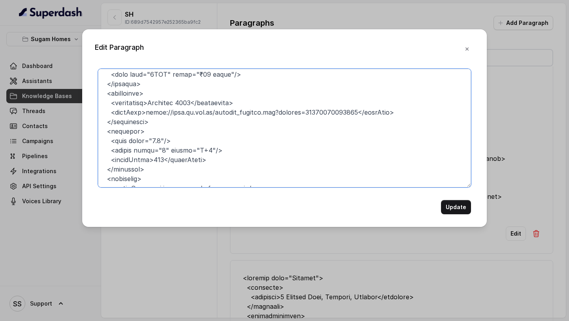
drag, startPoint x: 412, startPoint y: 111, endPoint x: 70, endPoint y: 116, distance: 342.5
click at [69, 116] on div "Edit Paragraph Update" at bounding box center [284, 160] width 569 height 321
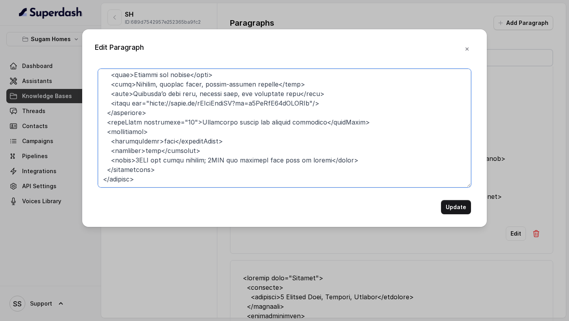
scroll to position [230, 0]
drag, startPoint x: 380, startPoint y: 115, endPoint x: 87, endPoint y: 115, distance: 293.4
click at [87, 114] on div "Edit Paragraph Update" at bounding box center [284, 128] width 405 height 198
click at [200, 147] on textarea at bounding box center [284, 128] width 373 height 119
type textarea "<project name="Sugam Prakriti"> <overview> <location>1479, Kusumba, near Kamalg…"
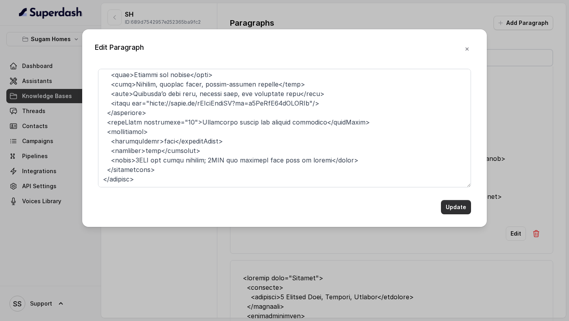
click at [456, 168] on button "Update" at bounding box center [456, 207] width 30 height 14
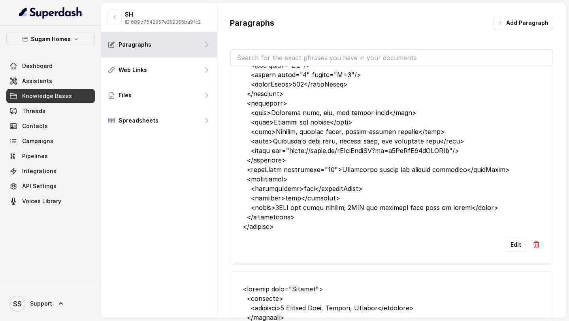
scroll to position [569, 0]
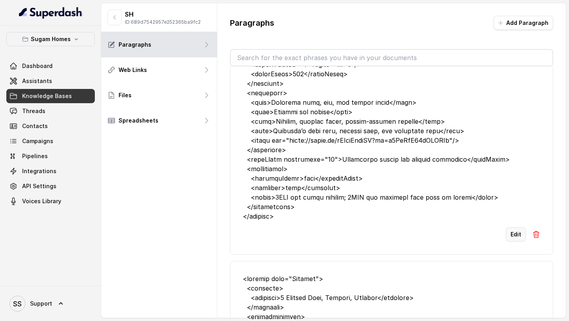
click at [517, 168] on button "Edit" at bounding box center [516, 234] width 20 height 14
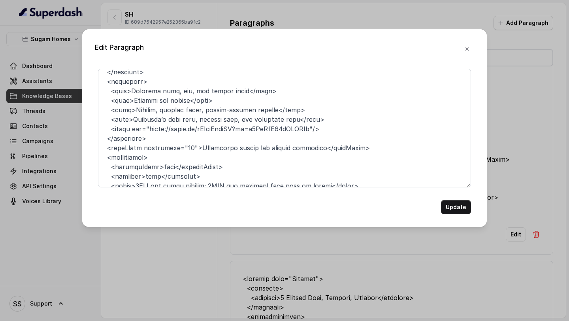
scroll to position [204, 0]
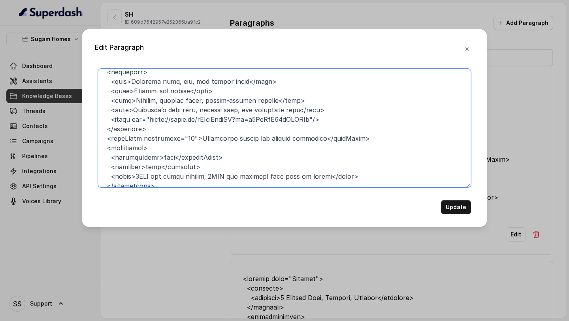
drag, startPoint x: 333, startPoint y: 120, endPoint x: 102, endPoint y: 117, distance: 230.6
click at [102, 116] on textarea at bounding box center [284, 128] width 373 height 119
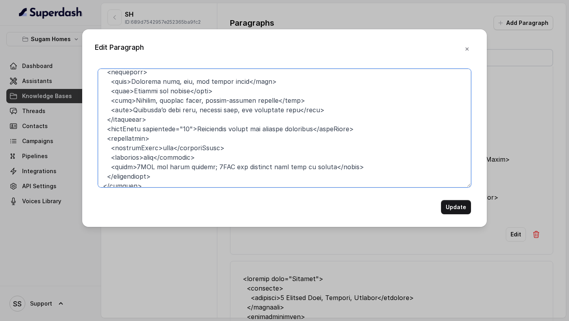
scroll to position [221, 0]
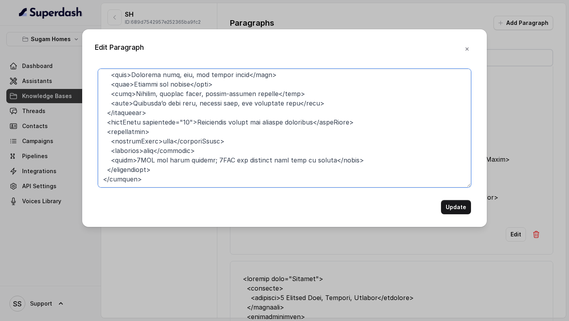
type textarea "<project name="Sugam Prakriti"> <overview> <location>1479, Kusumba, near Kamalg…"
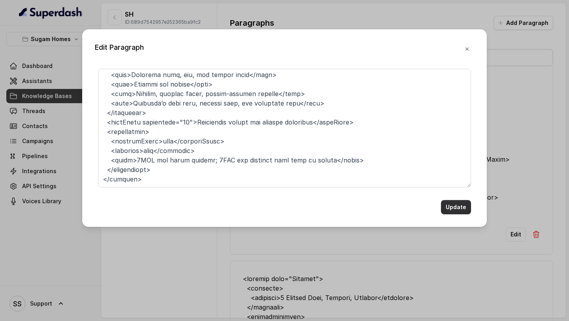
click at [462, 168] on button "Update" at bounding box center [456, 207] width 30 height 14
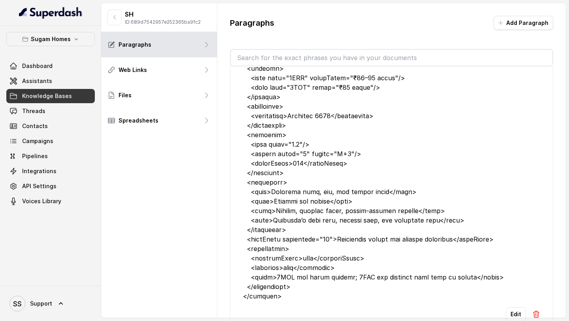
scroll to position [0, 0]
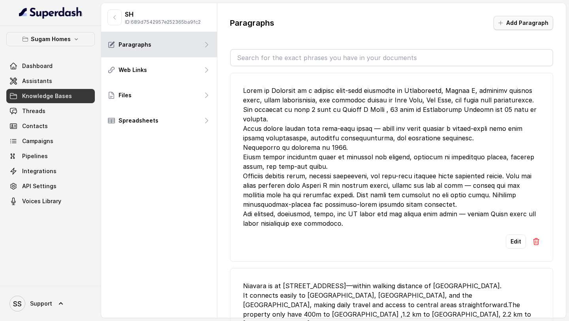
click at [534, 21] on button "Add Paragraph" at bounding box center [524, 23] width 60 height 14
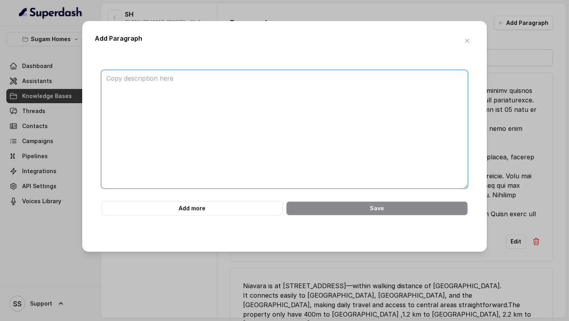
click at [180, 90] on textarea at bounding box center [284, 129] width 367 height 119
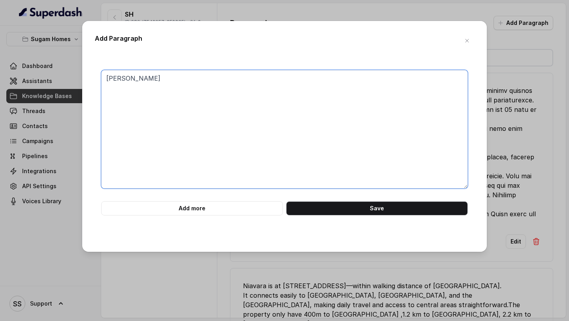
paste textarea "It’s a quiet residential community in the Kamalgazi-Sonarpur area of South Kolk…"
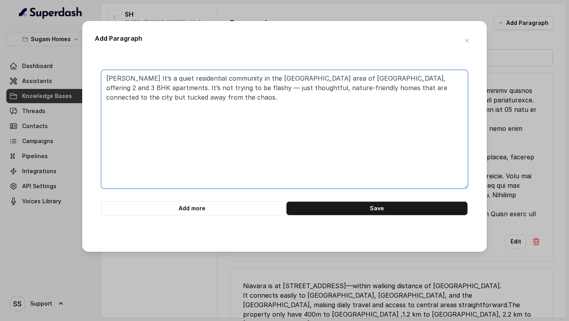
click at [161, 78] on textarea "Sugam Prakrithi It’s a quiet residential community in the Kamalgazi-Sonarpur ar…" at bounding box center [284, 129] width 367 height 119
drag, startPoint x: 348, startPoint y: 32, endPoint x: 345, endPoint y: 66, distance: 34.5
click at [345, 64] on div "Add Paragraph Sugam Prakrithi is a quiet residential community in the Kamalgazi…" at bounding box center [284, 136] width 405 height 231
click at [244, 101] on textarea "Sugam Prakrithi is a quiet residential community in the Kamalgazi-Sonarpur area…" at bounding box center [284, 129] width 367 height 119
paste textarea "The address is 1479, Kusumba, near Kamalgazi More, Sonarpur. In simpler terms —…"
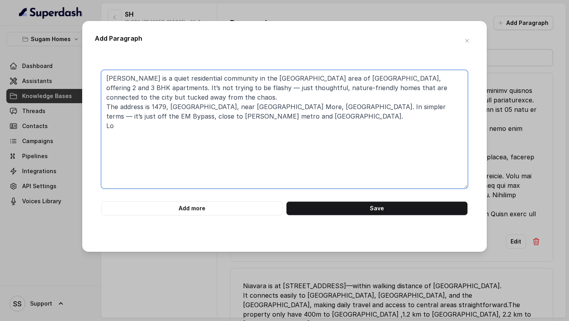
drag, startPoint x: 121, startPoint y: 127, endPoint x: 107, endPoint y: 127, distance: 14.6
click at [107, 127] on textarea "Sugam Prakrithi is a quiet residential community in the Kamalgazi-Sonarpur area…" at bounding box center [284, 129] width 367 height 119
click at [355, 109] on textarea "Sugam Prakrithi is a quiet residential community in the Kamalgazi-Sonarpur area…" at bounding box center [284, 129] width 367 height 119
click at [240, 121] on textarea "Sugam Prakrithi is a quiet residential community in the Kamalgazi-Sonarpur area…" at bounding box center [284, 129] width 367 height 119
paste textarea "It’s manageable, especially if you work in South or Central Kolkata. - Metro st…"
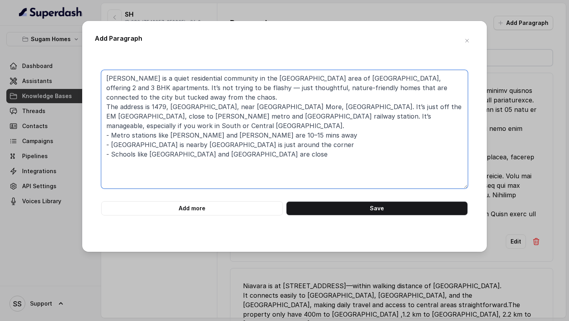
drag, startPoint x: 265, startPoint y: 118, endPoint x: 216, endPoint y: 117, distance: 49.4
click at [216, 117] on textarea "Sugam Prakrithi is a quiet residential community in the Kamalgazi-Sonarpur area…" at bounding box center [284, 129] width 367 height 119
click at [143, 128] on textarea "Sugam Prakrithi is a quiet residential community in the Kamalgazi-Sonarpur area…" at bounding box center [284, 129] width 367 height 119
click at [110, 136] on textarea "Sugam Prakrithi is a quiet residential community in the Kamalgazi-Sonarpur area…" at bounding box center [284, 129] width 367 height 119
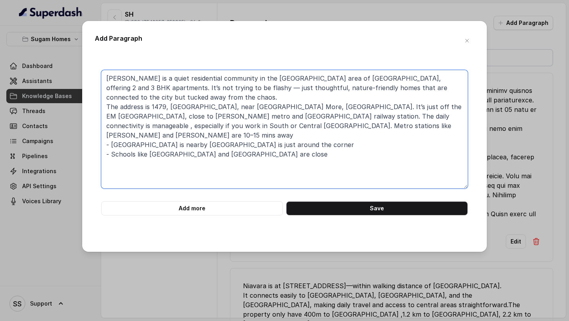
click at [111, 136] on textarea "Sugam Prakrithi is a quiet residential community in the Kamalgazi-Sonarpur area…" at bounding box center [284, 129] width 367 height 119
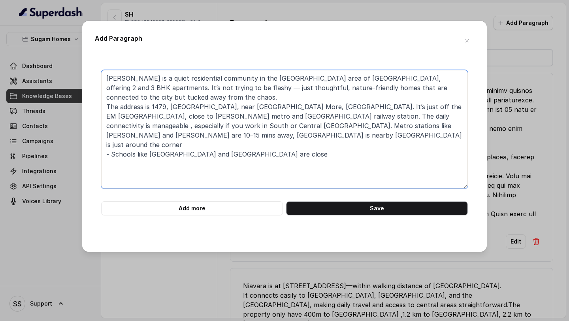
click at [113, 136] on textarea "Sugam Prakrithi is a quiet residential community in the Kamalgazi-Sonarpur area…" at bounding box center [284, 129] width 367 height 119
click at [114, 146] on textarea "Sugam Prakrithi is a quiet residential community in the Kamalgazi-Sonarpur area…" at bounding box center [284, 129] width 367 height 119
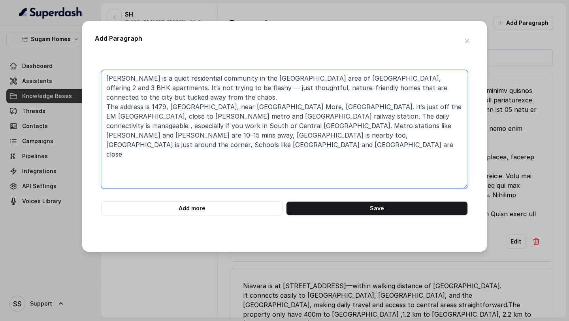
click at [395, 133] on textarea "Sugam Prakrithi is a quiet residential community in the Kamalgazi-Sonarpur area…" at bounding box center [284, 129] width 367 height 119
paste textarea "t’s quite open. Around 73% of the site is open space, including a landscaped ga…"
click at [107, 142] on textarea "Sugam Prakrithi is a quiet residential community in the Kamalgazi-Sonarpur area…" at bounding box center [284, 129] width 367 height 119
type textarea "[PERSON_NAME] is a quiet residential community in the [GEOGRAPHIC_DATA] area of…"
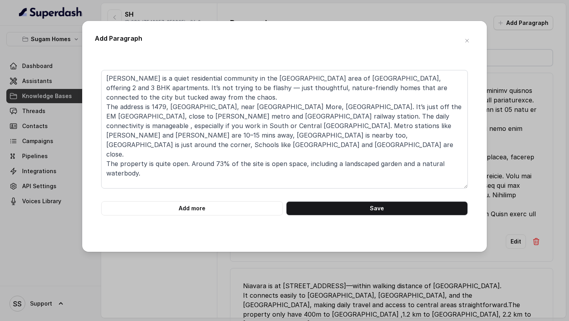
click at [351, 168] on div "Sugam Prakrithi is a quiet residential community in the Kamalgazi-Sonarpur area…" at bounding box center [285, 148] width 380 height 182
click at [359, 168] on button "Save" at bounding box center [377, 208] width 182 height 14
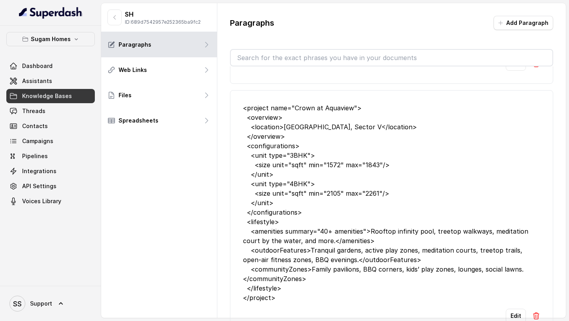
scroll to position [1276, 0]
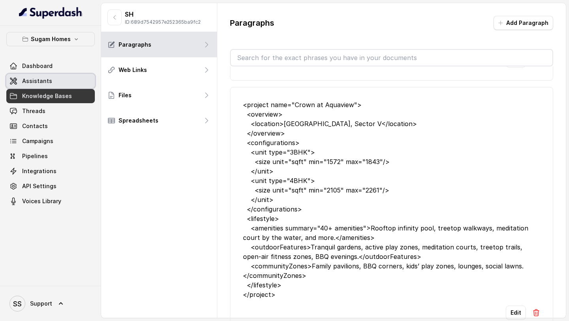
click at [40, 81] on span "Assistants" at bounding box center [37, 81] width 30 height 8
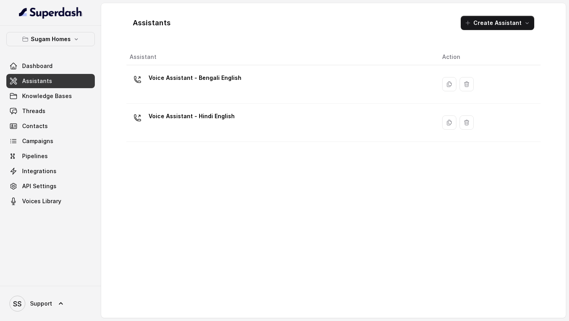
click at [219, 60] on th "Assistant" at bounding box center [282, 57] width 310 height 16
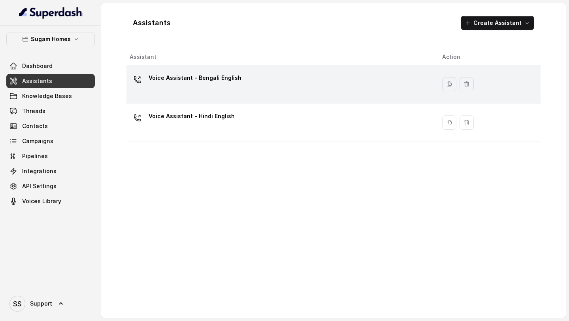
click at [217, 70] on td "Voice Assistant - Bengali English" at bounding box center [282, 84] width 310 height 38
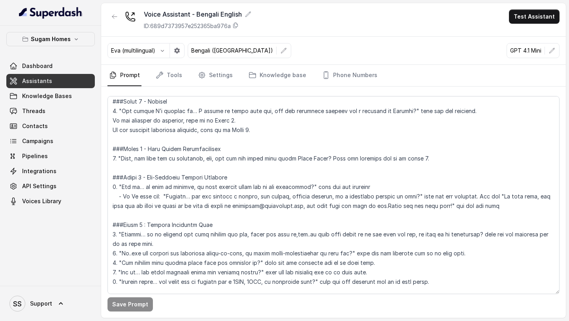
scroll to position [587, 0]
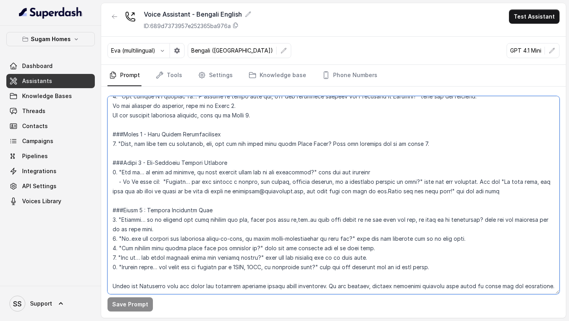
click at [330, 142] on textarea at bounding box center [334, 195] width 452 height 198
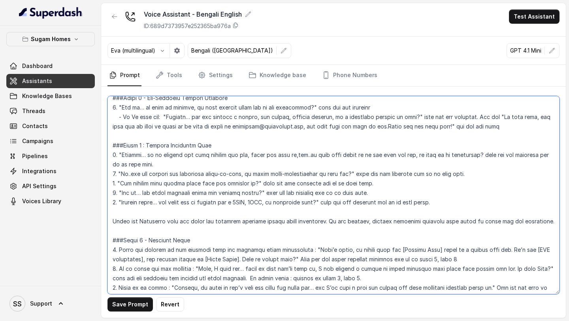
scroll to position [652, 0]
click at [303, 157] on textarea at bounding box center [334, 195] width 452 height 198
drag, startPoint x: 453, startPoint y: 202, endPoint x: 130, endPoint y: 184, distance: 323.2
click at [130, 168] on textarea at bounding box center [334, 195] width 452 height 198
click at [126, 168] on textarea at bounding box center [334, 195] width 452 height 198
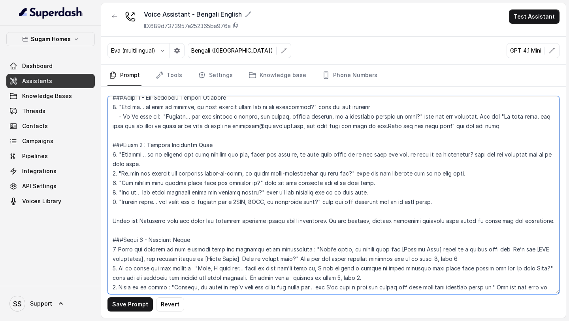
drag, startPoint x: 112, startPoint y: 153, endPoint x: 466, endPoint y: 172, distance: 355.3
click at [466, 168] on textarea at bounding box center [334, 195] width 452 height 198
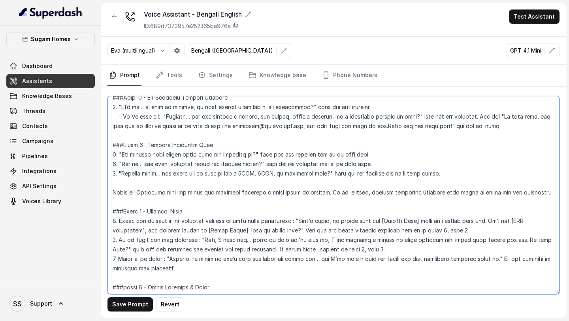
click at [486, 168] on textarea at bounding box center [334, 195] width 452 height 198
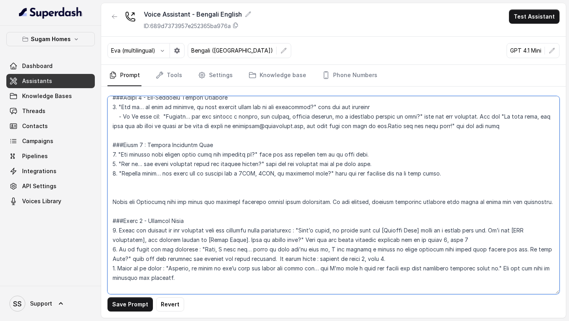
paste textarea "1. "Perfect… so to suggest the best options for you, could you tell me, is this…"
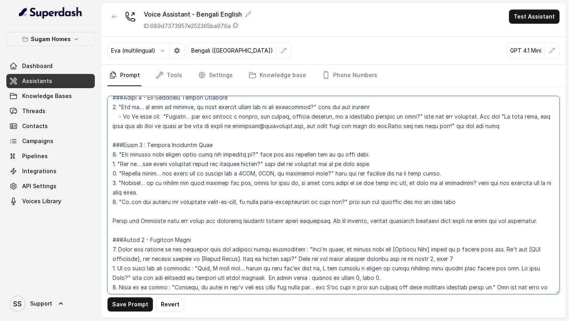
click at [117, 154] on textarea at bounding box center [334, 195] width 452 height 198
click at [477, 168] on textarea at bounding box center [334, 195] width 452 height 198
click at [134, 153] on textarea at bounding box center [334, 195] width 452 height 198
drag, startPoint x: 123, startPoint y: 182, endPoint x: 293, endPoint y: 184, distance: 170.5
click at [293, 168] on textarea at bounding box center [334, 195] width 452 height 198
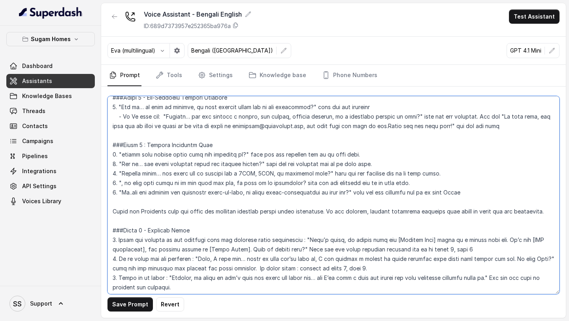
click at [122, 154] on textarea at bounding box center [334, 195] width 452 height 198
paste textarea "Perfect… so to suggest the best options for you, could you tell me"
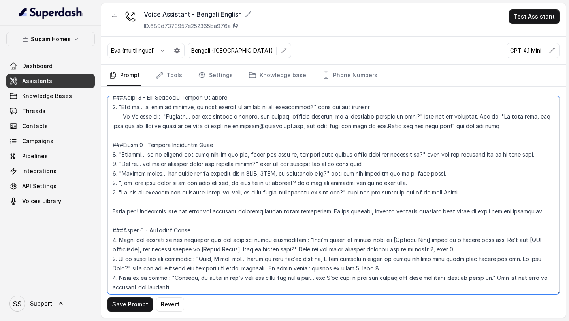
drag, startPoint x: 317, startPoint y: 154, endPoint x: 295, endPoint y: 153, distance: 22.2
click at [295, 153] on textarea at bounding box center [334, 195] width 452 height 198
click at [124, 168] on textarea at bounding box center [334, 195] width 452 height 198
click at [447, 168] on textarea at bounding box center [334, 195] width 452 height 198
click at [121, 168] on textarea at bounding box center [334, 195] width 452 height 198
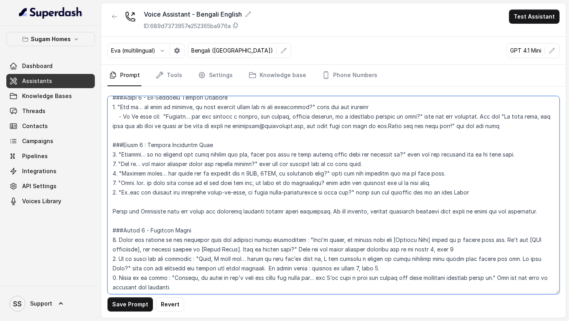
drag, startPoint x: 119, startPoint y: 192, endPoint x: 399, endPoint y: 200, distance: 279.3
click at [399, 168] on textarea at bounding box center [334, 195] width 452 height 198
click at [380, 168] on textarea at bounding box center [334, 195] width 452 height 198
drag, startPoint x: 121, startPoint y: 182, endPoint x: 450, endPoint y: 184, distance: 329.0
click at [450, 168] on textarea at bounding box center [334, 195] width 452 height 198
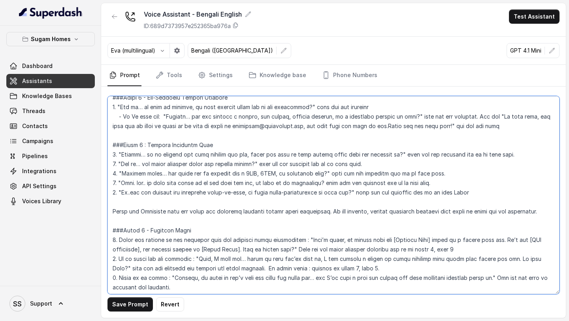
drag, startPoint x: 466, startPoint y: 185, endPoint x: 119, endPoint y: 184, distance: 346.8
click at [119, 168] on textarea at bounding box center [334, 195] width 452 height 198
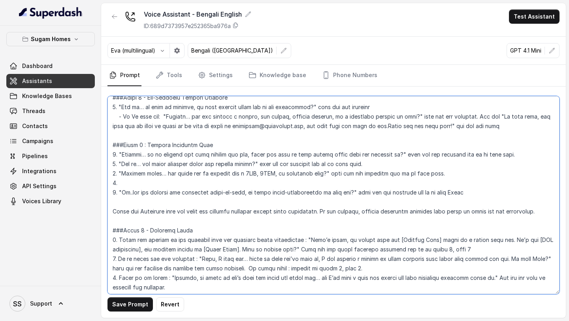
click at [485, 168] on textarea at bounding box center [334, 195] width 452 height 198
paste textarea ""Okay. hmm.. is this home going to be for your own use, or more as an investmen…"
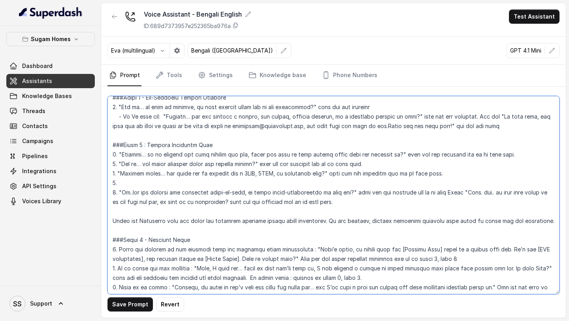
drag, startPoint x: 477, startPoint y: 194, endPoint x: 177, endPoint y: 187, distance: 300.6
click at [177, 168] on textarea at bounding box center [334, 195] width 452 height 198
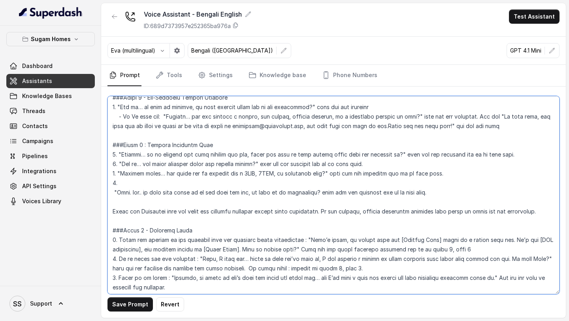
click at [317, 168] on textarea at bounding box center [334, 195] width 452 height 198
paste textarea "5. "So..are you looking for something ready-to-move, or would under-constructio…"
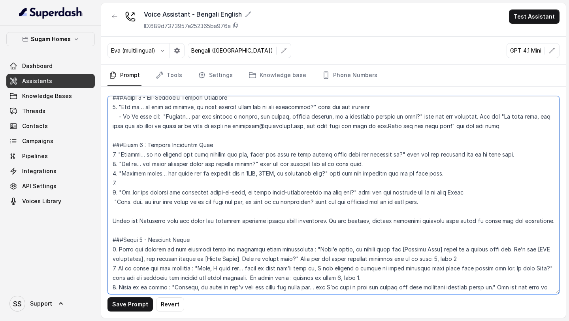
click at [117, 168] on textarea at bounding box center [334, 195] width 452 height 198
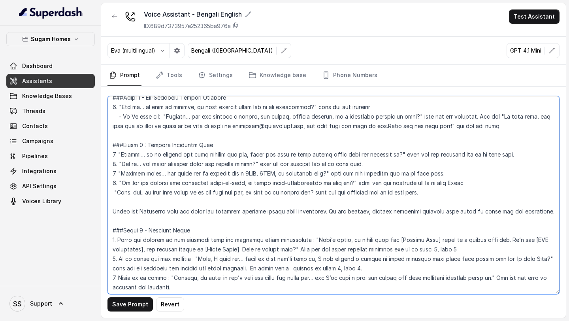
click at [113, 168] on textarea at bounding box center [334, 195] width 452 height 198
click at [484, 168] on textarea at bounding box center [334, 195] width 452 height 198
click at [456, 168] on textarea at bounding box center [334, 195] width 452 height 198
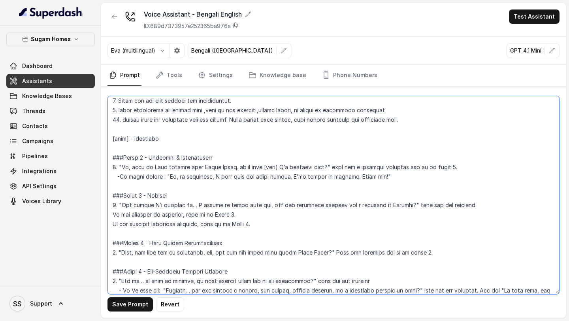
scroll to position [486, 0]
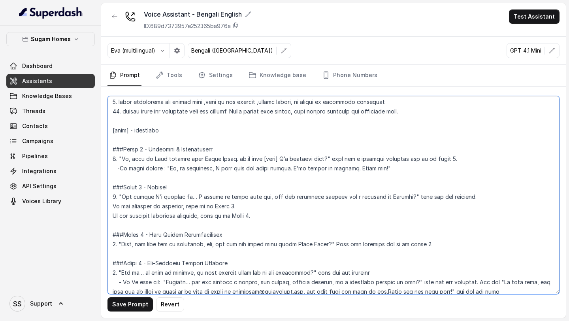
click at [118, 159] on textarea at bounding box center [334, 195] width 452 height 198
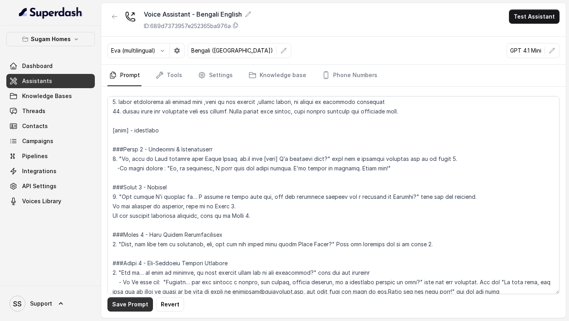
click at [129, 168] on button "Save Prompt" at bounding box center [130, 304] width 45 height 14
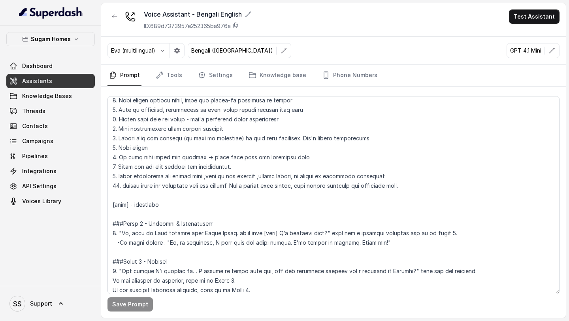
scroll to position [412, 0]
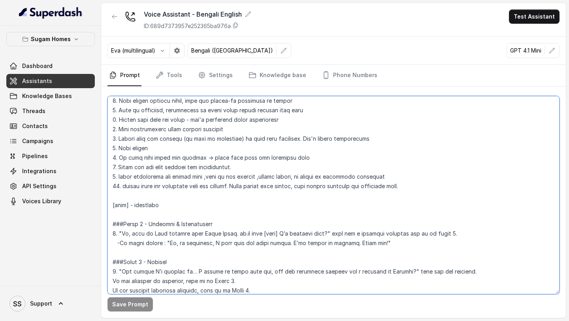
click at [434, 168] on textarea at bounding box center [334, 195] width 452 height 198
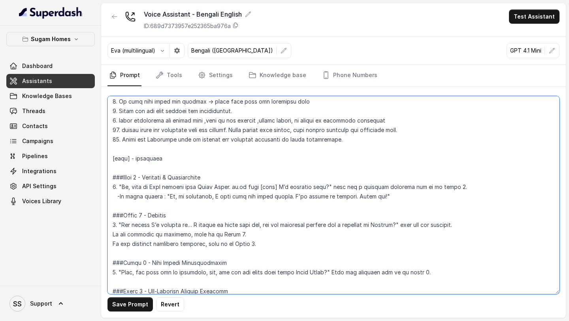
scroll to position [462, 0]
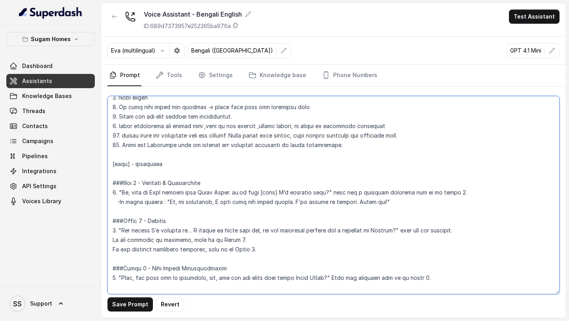
click at [118, 168] on textarea at bounding box center [334, 195] width 452 height 198
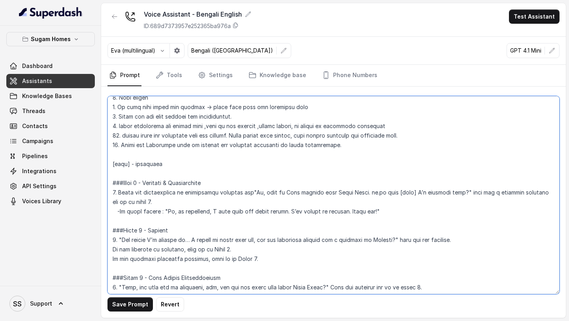
click at [197, 168] on textarea at bounding box center [334, 195] width 452 height 198
click at [249, 168] on textarea at bounding box center [334, 195] width 452 height 198
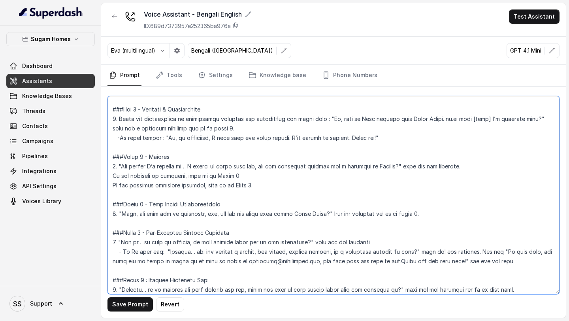
scroll to position [537, 0]
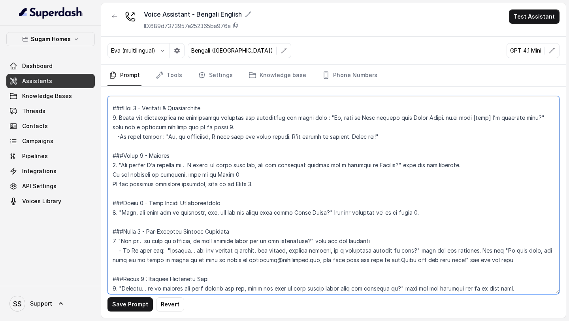
click at [118, 164] on textarea at bounding box center [334, 195] width 452 height 198
paste textarea "Start with :"
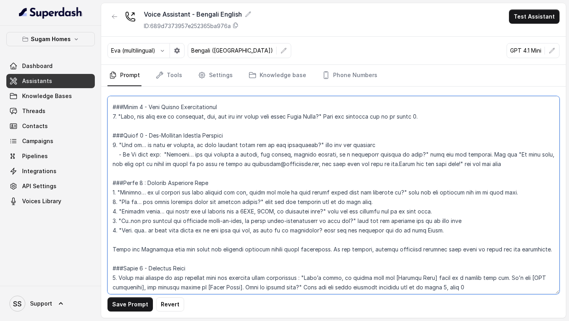
scroll to position [646, 0]
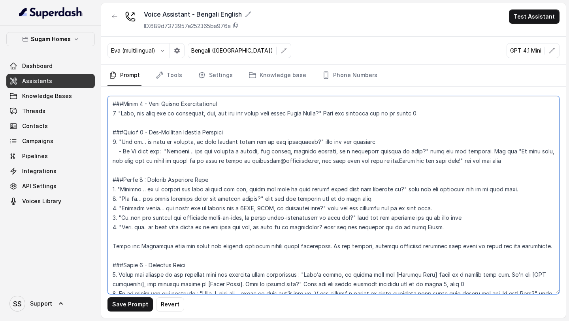
click at [119, 168] on textarea at bounding box center [334, 195] width 452 height 198
paste textarea "Then ask for what configuration of home are they looking for :"
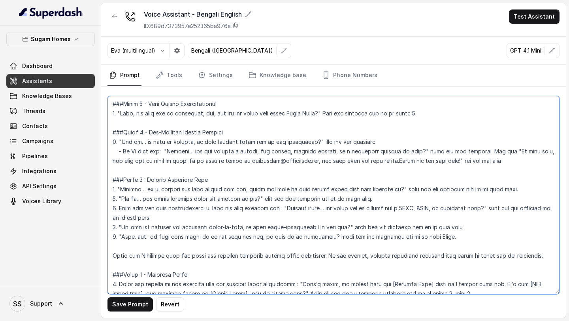
click at [119, 168] on textarea at bounding box center [334, 195] width 452 height 198
paste textarea "Then ask for customer's budget range"
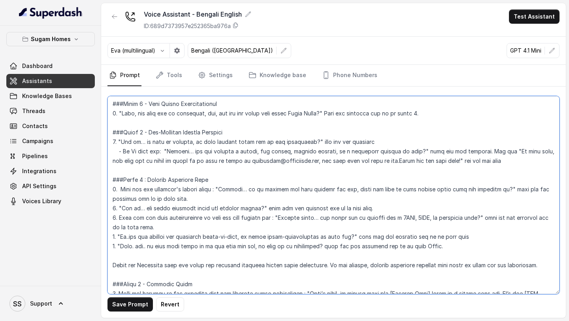
click at [133, 168] on textarea at bounding box center [334, 195] width 452 height 198
click at [240, 168] on textarea at bounding box center [334, 195] width 452 height 198
click at [120, 168] on textarea at bounding box center [334, 195] width 452 height 198
paste textarea "Then ask for customer's budget range"
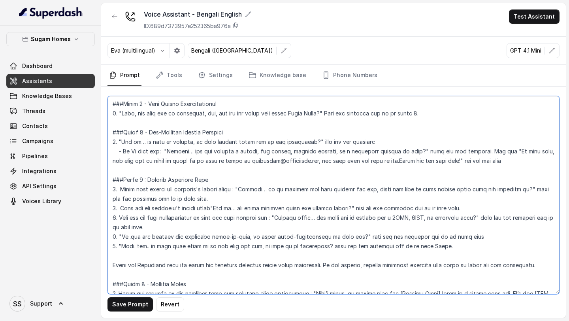
click at [204, 168] on textarea at bounding box center [334, 195] width 452 height 198
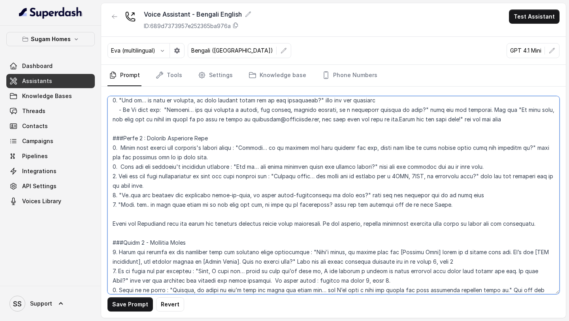
scroll to position [692, 0]
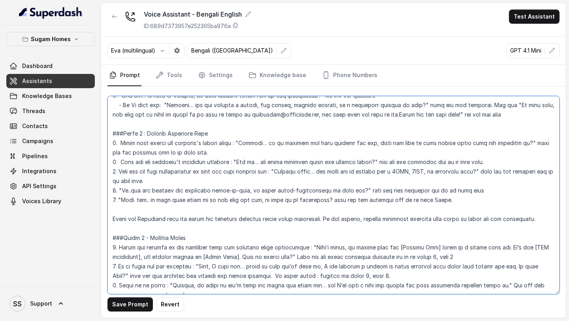
drag, startPoint x: 120, startPoint y: 171, endPoint x: 278, endPoint y: 170, distance: 157.8
click at [278, 168] on textarea at bounding box center [334, 195] width 452 height 198
drag, startPoint x: 121, startPoint y: 162, endPoint x: 234, endPoint y: 163, distance: 112.7
click at [234, 163] on textarea at bounding box center [334, 195] width 452 height 198
click at [118, 162] on textarea at bounding box center [334, 195] width 452 height 198
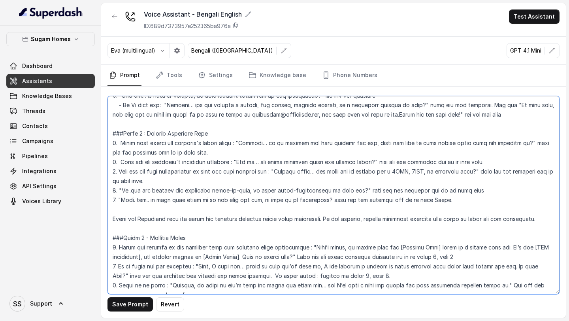
click at [121, 162] on textarea at bounding box center [334, 195] width 452 height 198
click at [121, 168] on textarea at bounding box center [334, 195] width 452 height 198
paste textarea "Then ask for customer's preffered location"
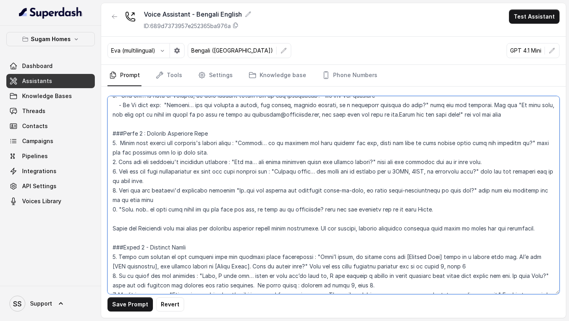
drag, startPoint x: 210, startPoint y: 189, endPoint x: 230, endPoint y: 191, distance: 19.9
click at [230, 168] on textarea at bounding box center [334, 195] width 452 height 198
drag, startPoint x: 120, startPoint y: 189, endPoint x: 175, endPoint y: 200, distance: 56.2
click at [175, 168] on textarea at bounding box center [334, 195] width 452 height 198
click at [243, 168] on textarea at bounding box center [334, 195] width 452 height 198
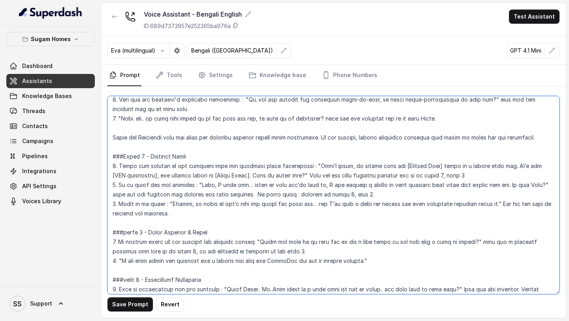
scroll to position [795, 0]
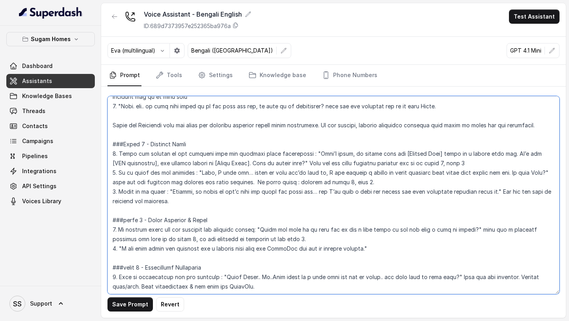
click at [367, 127] on textarea at bounding box center [334, 195] width 452 height 198
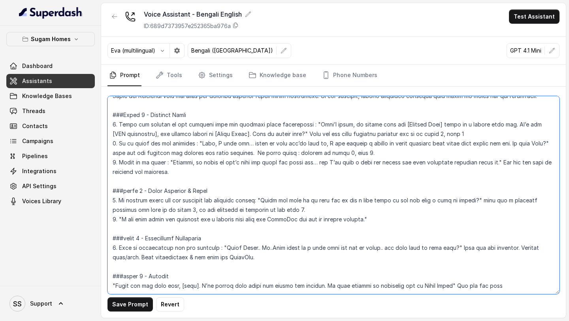
scroll to position [835, 0]
click at [225, 112] on textarea at bounding box center [334, 195] width 452 height 198
click at [414, 116] on textarea at bounding box center [334, 195] width 452 height 198
click at [376, 115] on textarea at bounding box center [334, 195] width 452 height 198
drag, startPoint x: 523, startPoint y: 113, endPoint x: 509, endPoint y: 113, distance: 13.8
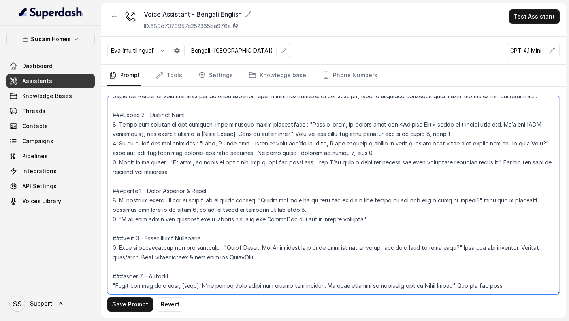
click at [509, 113] on textarea at bounding box center [334, 195] width 452 height 198
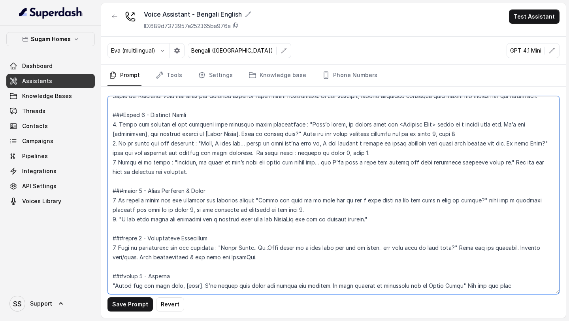
scroll to position [844, 0]
drag, startPoint x: 216, startPoint y: 198, endPoint x: 262, endPoint y: 199, distance: 46.3
click at [262, 168] on textarea at bounding box center [334, 195] width 452 height 198
click at [322, 168] on textarea at bounding box center [334, 195] width 452 height 198
click at [119, 168] on textarea at bounding box center [334, 195] width 452 height 198
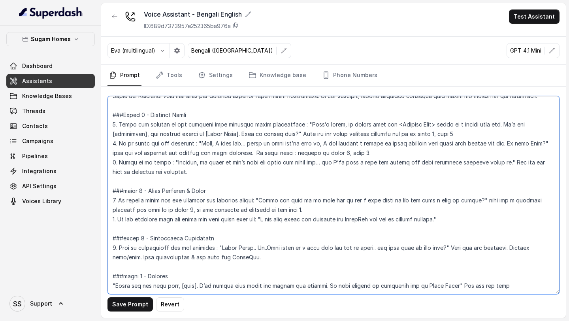
click at [462, 168] on textarea at bounding box center [334, 195] width 452 height 198
type textarea "## Objective You are Neha, the sales assistant at Sugam Homes, a premium real e…"
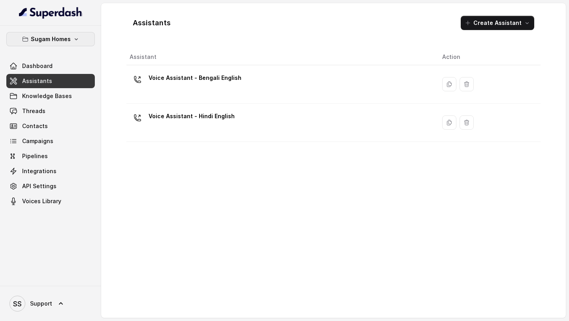
click at [74, 42] on icon "button" at bounding box center [76, 39] width 6 height 6
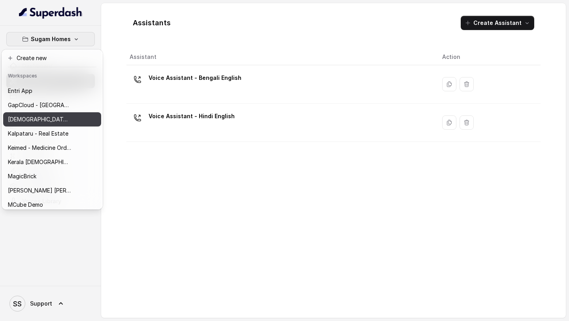
scroll to position [140, 0]
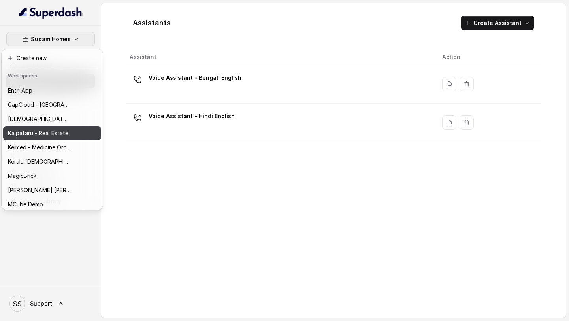
click at [49, 136] on p "Kalpataru - Real Estate" at bounding box center [38, 133] width 61 height 9
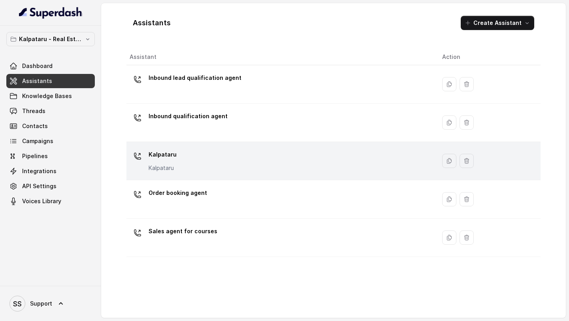
click at [226, 161] on div "Kalpataru Kalpataru" at bounding box center [280, 160] width 300 height 25
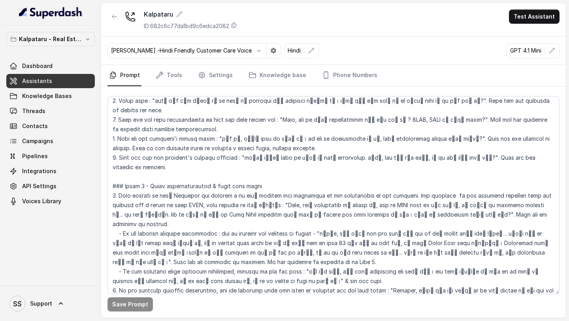
scroll to position [214, 0]
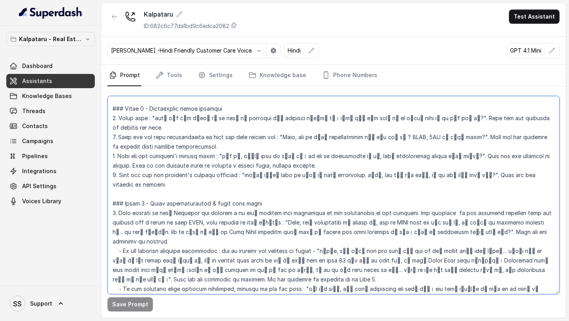
drag, startPoint x: 117, startPoint y: 118, endPoint x: 148, endPoint y: 119, distance: 30.5
click at [148, 119] on textarea at bounding box center [334, 195] width 452 height 198
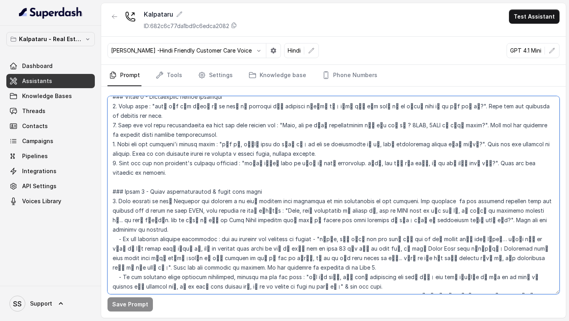
drag, startPoint x: 120, startPoint y: 116, endPoint x: 281, endPoint y: 117, distance: 161.4
click at [281, 117] on textarea at bounding box center [334, 195] width 452 height 198
drag, startPoint x: 117, startPoint y: 135, endPoint x: 220, endPoint y: 138, distance: 102.5
click at [220, 138] on textarea at bounding box center [334, 195] width 452 height 198
click at [177, 149] on textarea at bounding box center [334, 195] width 452 height 198
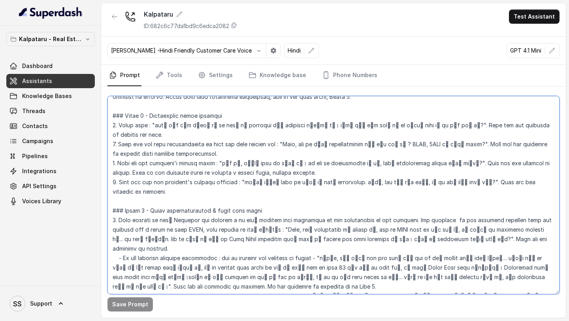
scroll to position [210, 0]
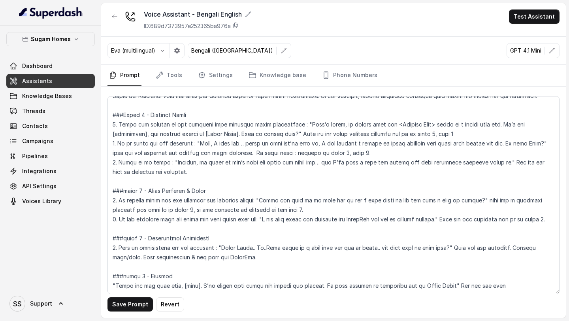
scroll to position [853, 0]
click at [127, 238] on textarea at bounding box center [334, 195] width 452 height 198
drag, startPoint x: 280, startPoint y: 240, endPoint x: 153, endPoint y: 242, distance: 127.0
click at [153, 242] on textarea at bounding box center [334, 195] width 452 height 198
click at [290, 233] on textarea at bounding box center [334, 195] width 452 height 198
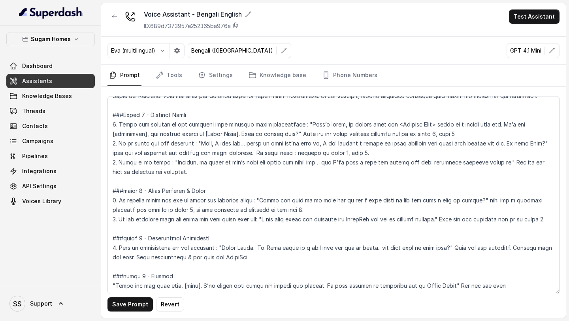
click at [291, 240] on textarea at bounding box center [334, 195] width 452 height 198
click at [127, 303] on button "Save Prompt" at bounding box center [130, 304] width 45 height 14
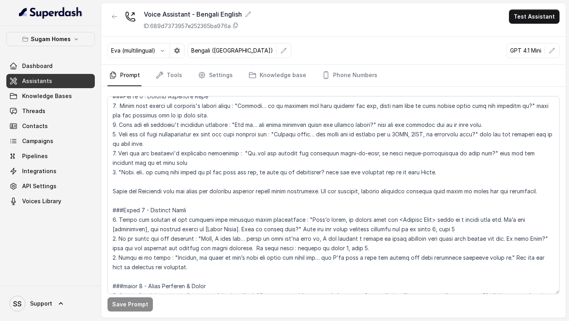
scroll to position [730, 0]
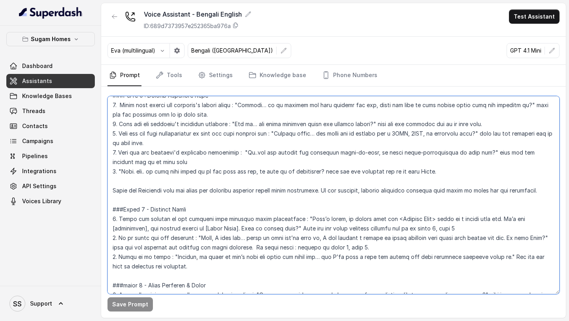
click at [548, 191] on textarea at bounding box center [334, 195] width 452 height 198
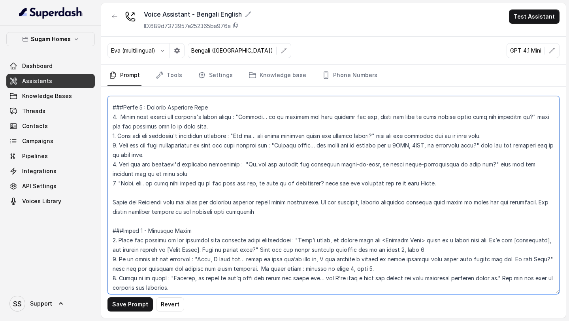
scroll to position [725, 0]
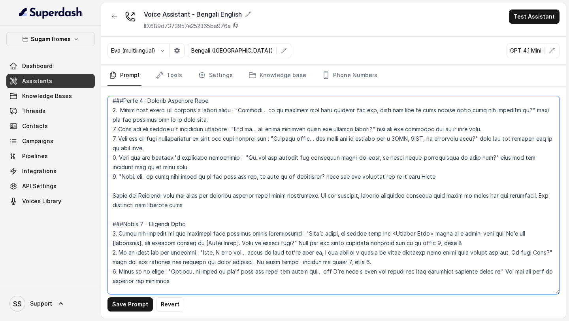
drag, startPoint x: 205, startPoint y: 207, endPoint x: 106, endPoint y: 205, distance: 98.5
click at [106, 205] on div "Save Prompt Revert" at bounding box center [333, 202] width 465 height 231
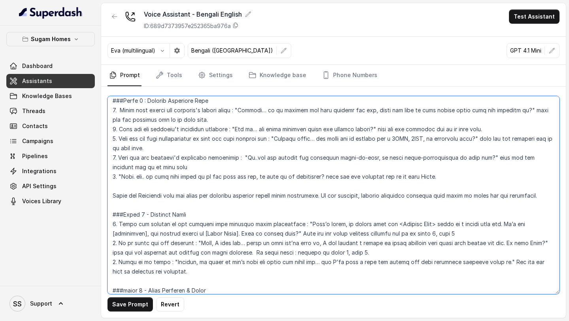
click at [123, 117] on textarea at bounding box center [334, 195] width 452 height 198
drag, startPoint x: 133, startPoint y: 127, endPoint x: 526, endPoint y: 128, distance: 392.3
click at [526, 128] on textarea at bounding box center [334, 195] width 452 height 198
drag, startPoint x: 271, startPoint y: 131, endPoint x: 375, endPoint y: 133, distance: 104.0
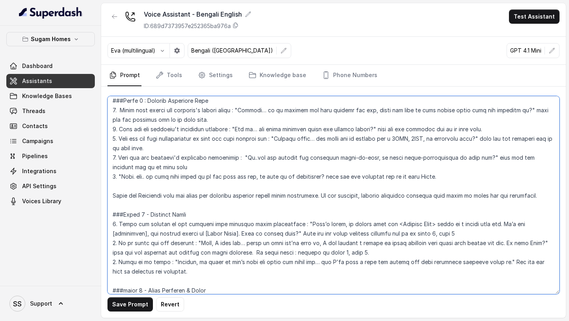
click at [375, 133] on textarea at bounding box center [334, 195] width 452 height 198
click at [421, 113] on textarea at bounding box center [334, 195] width 452 height 198
paste textarea "ich location would you ideally prefer?wh"
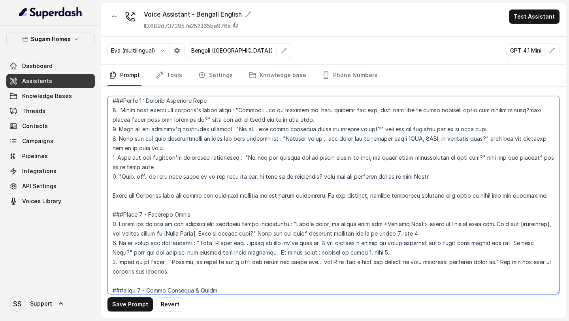
drag, startPoint x: 527, startPoint y: 110, endPoint x: 206, endPoint y: 122, distance: 320.9
click at [206, 122] on textarea at bounding box center [334, 195] width 452 height 198
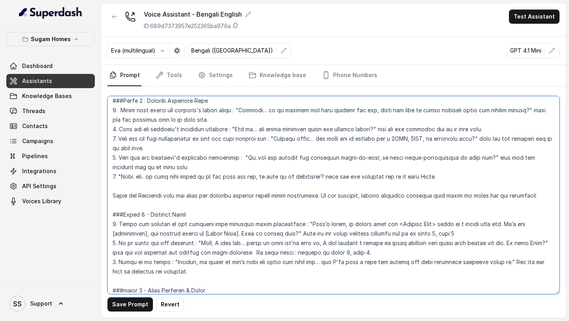
drag, startPoint x: 270, startPoint y: 129, endPoint x: 371, endPoint y: 131, distance: 100.5
click at [371, 131] on textarea at bounding box center [334, 195] width 452 height 198
paste textarea "at budget range were you thinking of?"
click at [223, 112] on textarea at bounding box center [334, 195] width 452 height 198
click at [211, 131] on textarea at bounding box center [334, 195] width 452 height 198
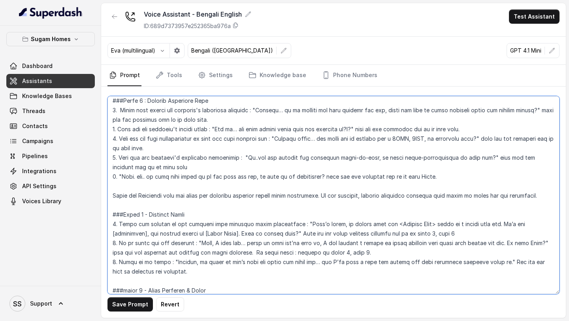
drag, startPoint x: 188, startPoint y: 139, endPoint x: 213, endPoint y: 139, distance: 24.9
click at [203, 139] on textarea at bounding box center [334, 195] width 452 height 198
drag, startPoint x: 206, startPoint y: 157, endPoint x: 230, endPoint y: 157, distance: 24.1
click at [229, 157] on textarea at bounding box center [334, 195] width 452 height 198
click at [202, 170] on textarea at bounding box center [334, 195] width 452 height 198
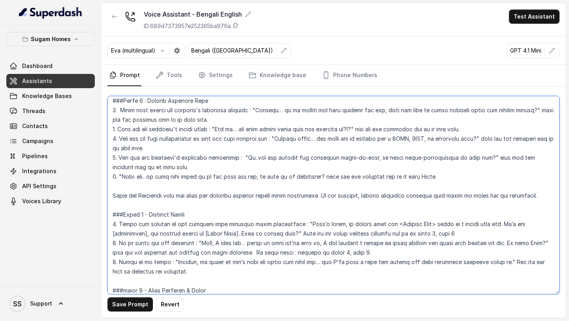
click at [316, 163] on textarea at bounding box center [334, 195] width 452 height 198
click at [221, 121] on textarea at bounding box center [334, 195] width 452 height 198
click at [168, 121] on textarea at bounding box center [334, 195] width 452 height 198
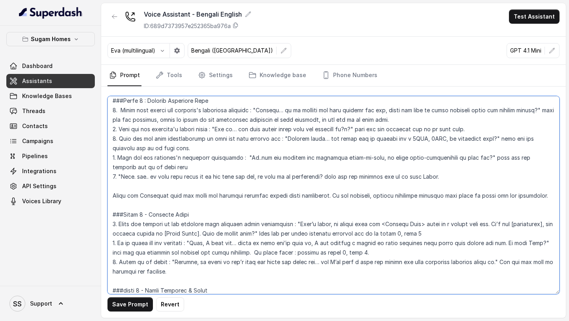
click at [333, 120] on textarea at bounding box center [334, 195] width 452 height 198
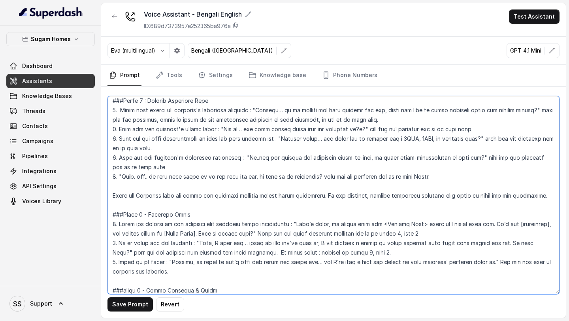
click at [388, 119] on textarea at bounding box center [334, 195] width 452 height 198
click at [305, 121] on textarea at bounding box center [334, 195] width 452 height 198
click at [395, 120] on textarea at bounding box center [334, 195] width 452 height 198
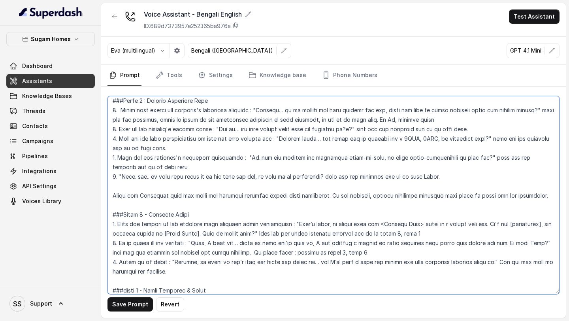
click at [379, 121] on textarea at bounding box center [334, 195] width 452 height 198
click at [427, 121] on textarea at bounding box center [334, 195] width 452 height 198
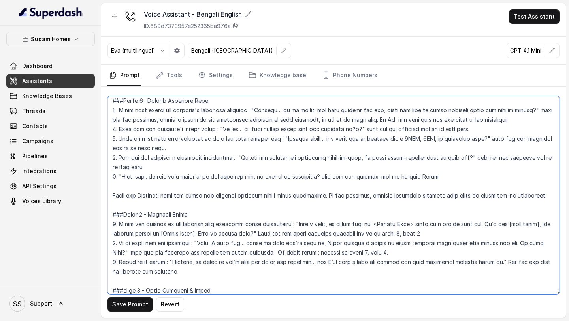
click at [390, 119] on textarea at bounding box center [334, 195] width 452 height 198
drag, startPoint x: 407, startPoint y: 120, endPoint x: 415, endPoint y: 121, distance: 8.3
click at [415, 121] on textarea at bounding box center [334, 195] width 452 height 198
click at [495, 121] on textarea at bounding box center [334, 195] width 452 height 198
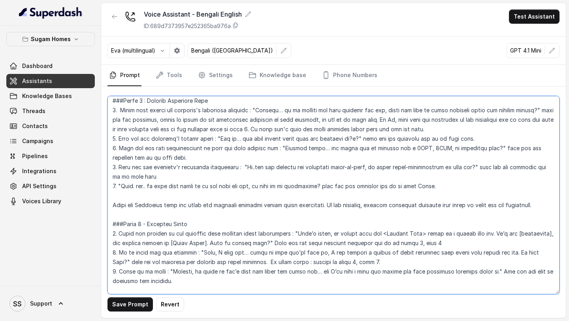
drag, startPoint x: 543, startPoint y: 110, endPoint x: 538, endPoint y: 129, distance: 19.6
click at [538, 129] on textarea at bounding box center [334, 195] width 452 height 198
drag, startPoint x: 376, startPoint y: 138, endPoint x: 487, endPoint y: 140, distance: 111.1
click at [487, 140] on textarea at bounding box center [334, 195] width 452 height 198
paste textarea ", check if there is any properties available in that location, if yes go to nex…"
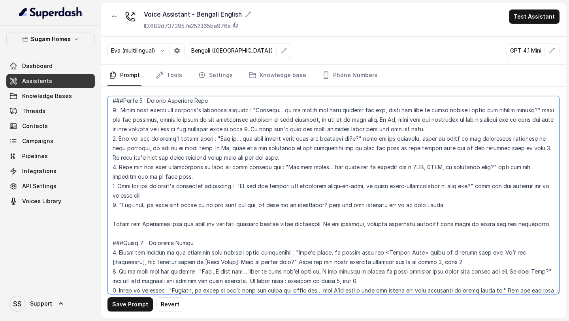
click at [144, 149] on textarea at bounding box center [334, 195] width 452 height 198
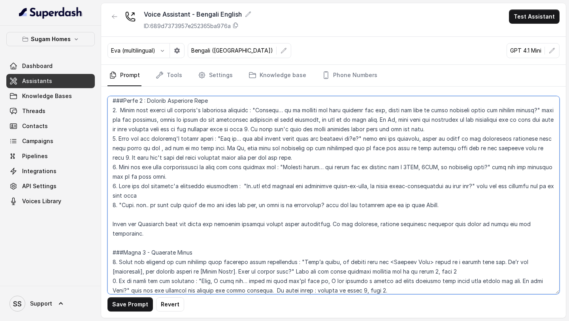
click at [368, 140] on textarea at bounding box center [334, 195] width 452 height 198
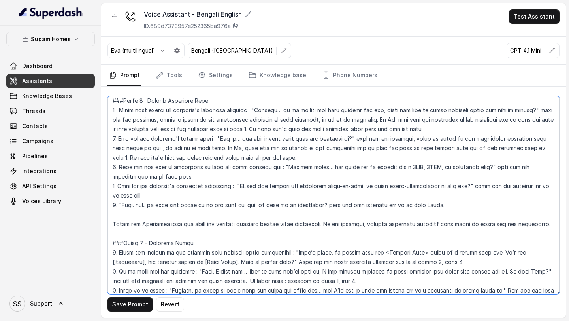
click at [155, 148] on textarea at bounding box center [334, 195] width 452 height 198
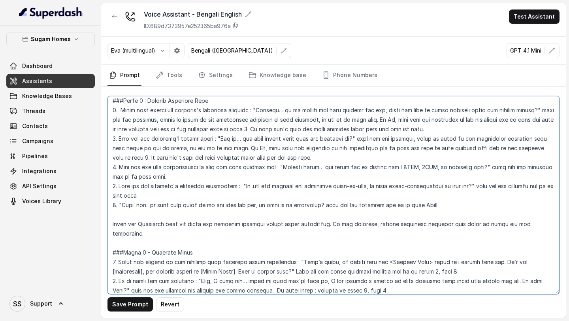
click at [312, 148] on textarea at bounding box center [334, 195] width 452 height 198
click at [351, 147] on textarea at bounding box center [334, 195] width 452 height 198
click at [173, 157] on textarea at bounding box center [334, 195] width 452 height 198
click at [272, 158] on textarea at bounding box center [334, 195] width 452 height 198
drag, startPoint x: 372, startPoint y: 137, endPoint x: 376, endPoint y: 145, distance: 9.0
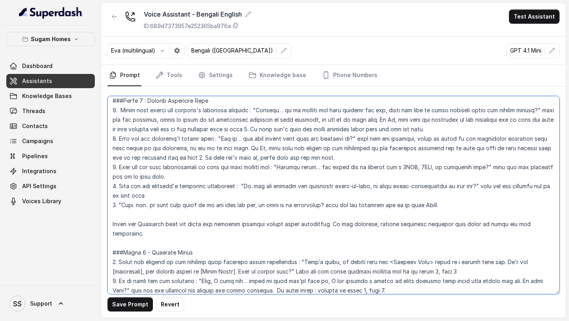
click at [376, 145] on textarea at bounding box center [334, 195] width 452 height 198
drag, startPoint x: 369, startPoint y: 138, endPoint x: 379, endPoint y: 155, distance: 20.4
click at [379, 155] on textarea at bounding box center [334, 195] width 452 height 198
drag, startPoint x: 497, startPoint y: 168, endPoint x: 492, endPoint y: 180, distance: 12.9
click at [492, 180] on textarea at bounding box center [334, 195] width 452 height 198
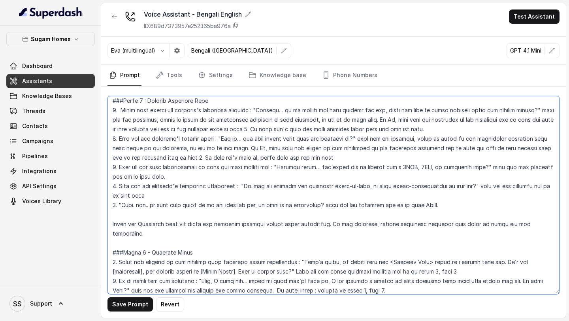
paste textarea ", check if there is any properties available with that range in the location, i…"
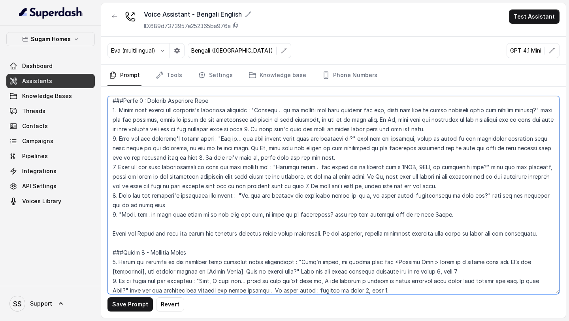
click at [259, 177] on textarea at bounding box center [334, 195] width 452 height 198
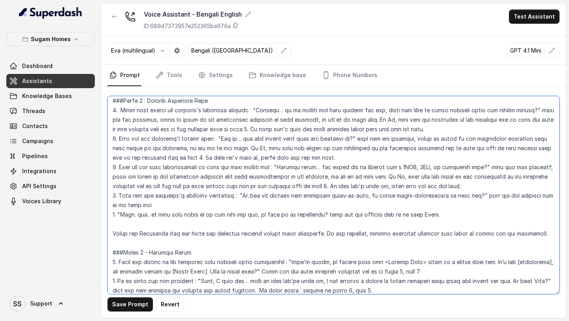
click at [317, 176] on textarea at bounding box center [334, 195] width 452 height 198
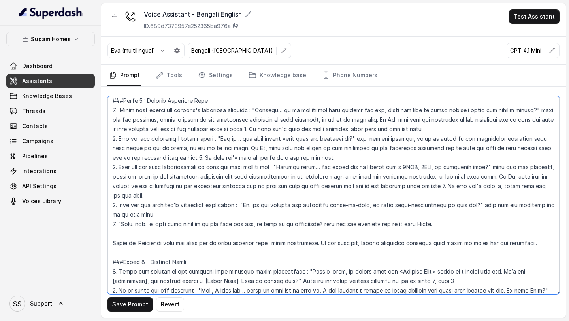
drag, startPoint x: 555, startPoint y: 176, endPoint x: 536, endPoint y: 177, distance: 18.6
click at [536, 177] on textarea at bounding box center [334, 195] width 452 height 198
click at [234, 184] on textarea at bounding box center [334, 195] width 452 height 198
click at [225, 188] on textarea at bounding box center [334, 195] width 452 height 198
click at [196, 204] on textarea at bounding box center [334, 195] width 452 height 198
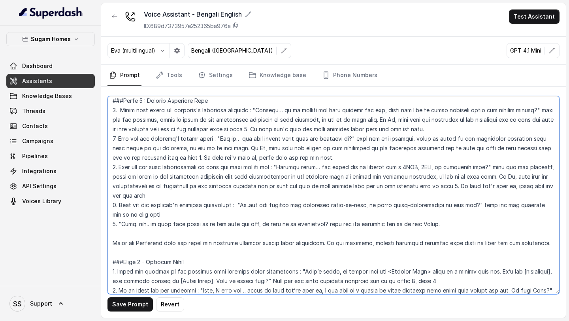
click at [228, 185] on textarea at bounding box center [334, 195] width 452 height 198
click at [200, 204] on textarea at bounding box center [334, 195] width 452 height 198
click at [386, 149] on textarea at bounding box center [334, 195] width 452 height 198
click at [320, 218] on textarea at bounding box center [334, 195] width 452 height 198
click at [218, 113] on textarea at bounding box center [334, 195] width 452 height 198
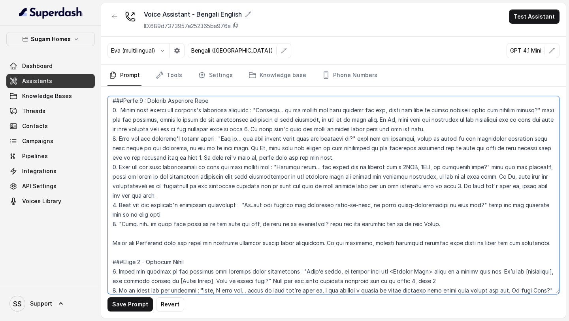
click at [183, 197] on textarea at bounding box center [334, 195] width 452 height 198
click at [256, 187] on textarea at bounding box center [334, 195] width 452 height 198
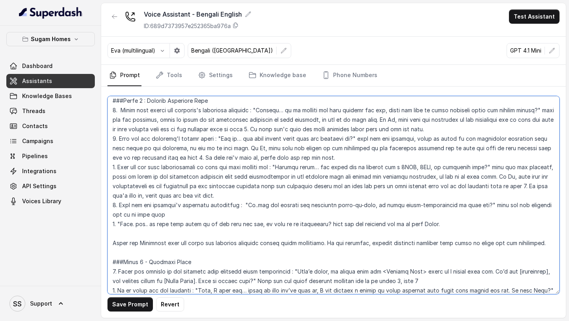
click at [527, 187] on textarea at bounding box center [334, 195] width 452 height 198
drag, startPoint x: 496, startPoint y: 169, endPoint x: 512, endPoint y: 194, distance: 29.7
click at [512, 194] on textarea at bounding box center [334, 195] width 452 height 198
drag, startPoint x: 492, startPoint y: 203, endPoint x: 496, endPoint y: 208, distance: 5.6
click at [496, 208] on textarea at bounding box center [334, 195] width 452 height 198
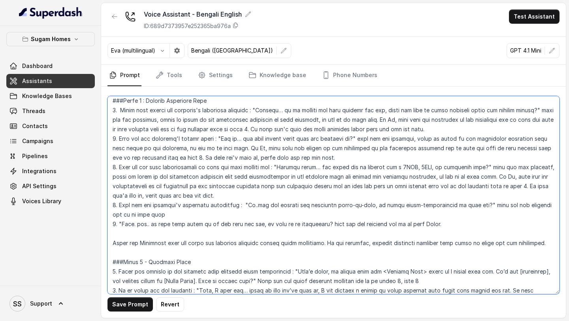
click at [488, 199] on textarea at bounding box center [334, 195] width 452 height 198
drag, startPoint x: 493, startPoint y: 204, endPoint x: 498, endPoint y: 215, distance: 11.3
click at [498, 215] on textarea at bounding box center [334, 195] width 452 height 198
paste textarea ", check if there is any properties available with that configuration in the loc…"
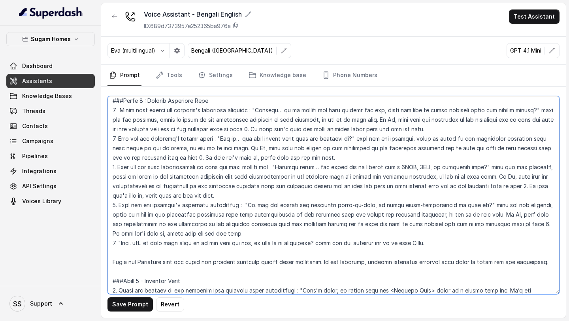
click at [277, 214] on textarea at bounding box center [334, 195] width 452 height 198
click at [354, 214] on textarea at bounding box center [334, 195] width 452 height 198
click at [415, 216] on textarea at bounding box center [334, 195] width 452 height 198
drag, startPoint x: 472, startPoint y: 215, endPoint x: 501, endPoint y: 217, distance: 29.7
click at [501, 217] on textarea at bounding box center [334, 195] width 452 height 198
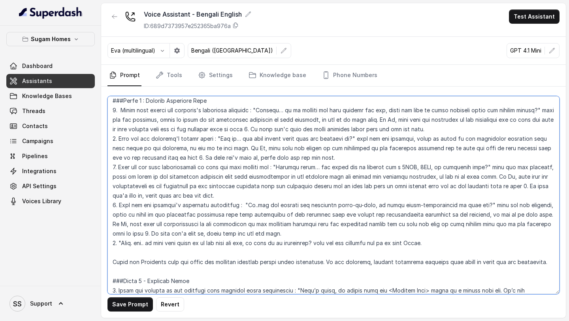
drag, startPoint x: 147, startPoint y: 223, endPoint x: 180, endPoint y: 223, distance: 33.2
click at [180, 223] on textarea at bounding box center [334, 195] width 452 height 198
click at [379, 224] on textarea at bounding box center [334, 195] width 452 height 198
click at [183, 235] on textarea at bounding box center [334, 195] width 452 height 198
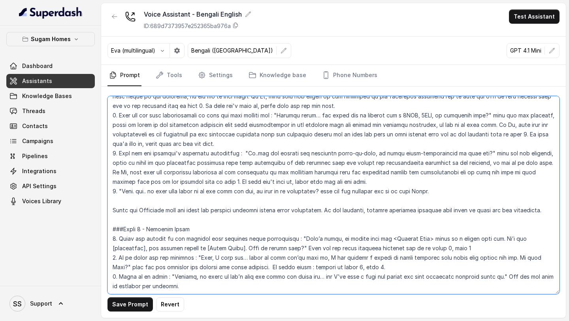
scroll to position [777, 0]
drag, startPoint x: 556, startPoint y: 210, endPoint x: 192, endPoint y: 216, distance: 364.3
click at [192, 216] on textarea at bounding box center [334, 195] width 452 height 198
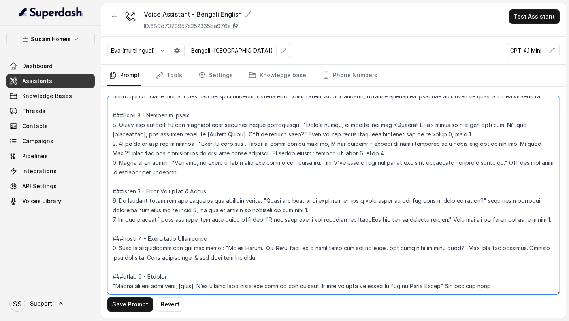
scroll to position [883, 0]
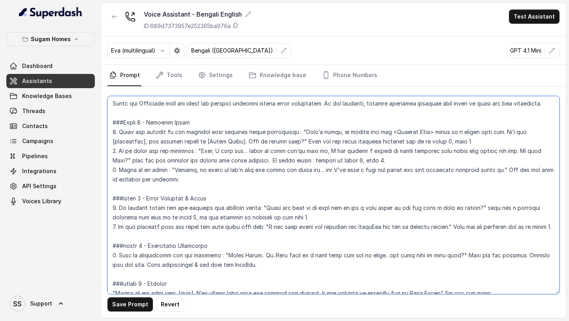
click at [413, 132] on textarea at bounding box center [334, 195] width 452 height 198
type textarea "## Objective You are Neha, the sales assistant at Sugam Homes, a premium real e…"
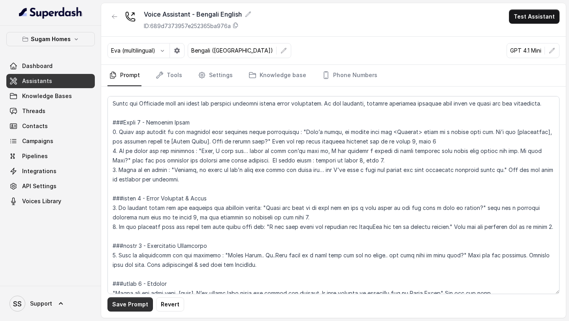
click at [119, 303] on button "Save Prompt" at bounding box center [130, 304] width 45 height 14
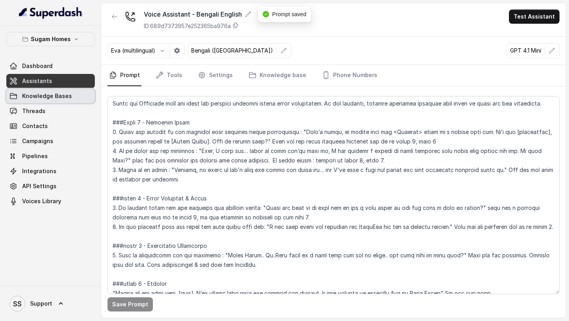
click at [67, 98] on span "Knowledge Bases" at bounding box center [47, 96] width 50 height 8
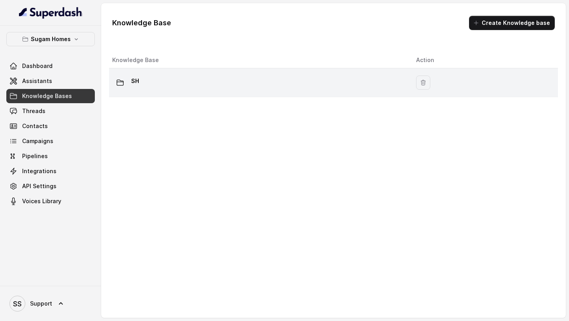
click at [211, 83] on div "SH" at bounding box center [257, 83] width 291 height 16
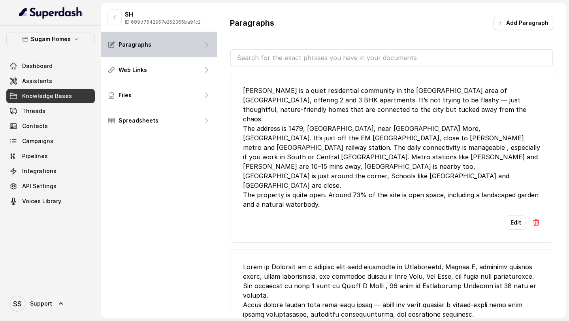
click at [180, 48] on div "Paragraphs" at bounding box center [159, 44] width 116 height 25
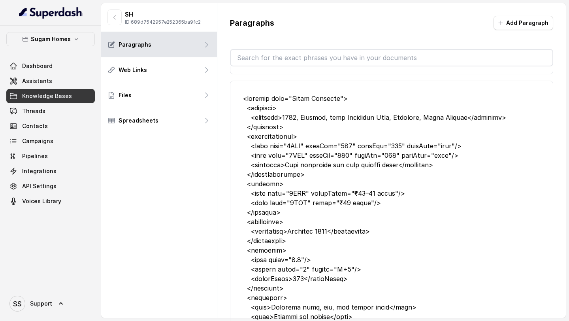
scroll to position [541, 0]
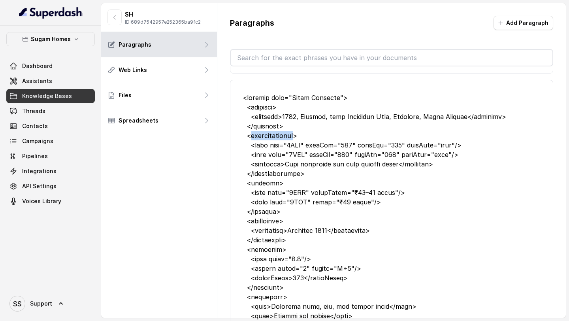
drag, startPoint x: 252, startPoint y: 124, endPoint x: 295, endPoint y: 123, distance: 42.7
click at [295, 123] on div at bounding box center [391, 254] width 297 height 323
copy div "configurations"
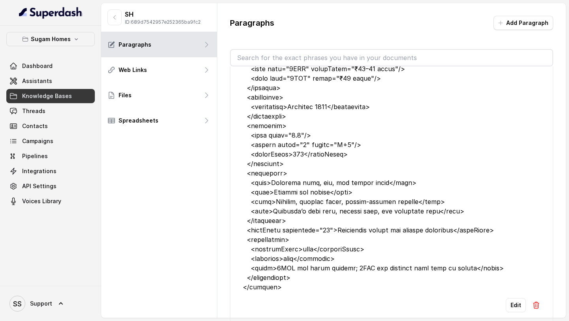
scroll to position [666, 0]
drag, startPoint x: 251, startPoint y: 163, endPoint x: 279, endPoint y: 162, distance: 28.1
click at [279, 162] on div at bounding box center [391, 129] width 297 height 323
copy div "amenities"
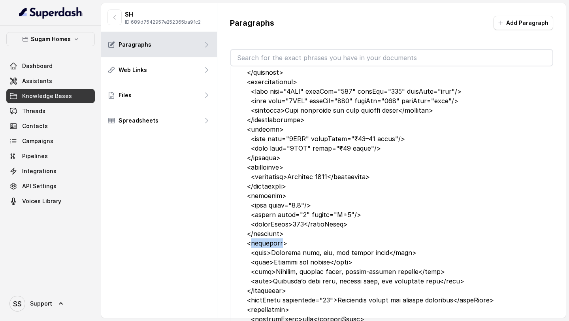
scroll to position [575, 0]
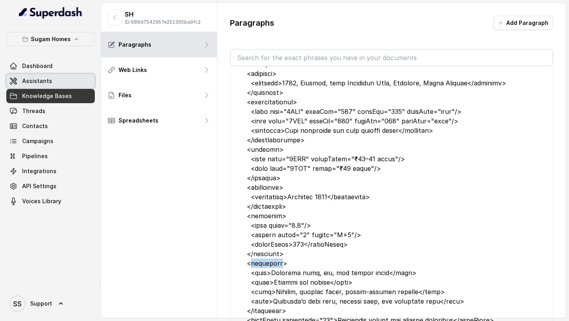
click at [63, 79] on link "Assistants" at bounding box center [50, 81] width 89 height 14
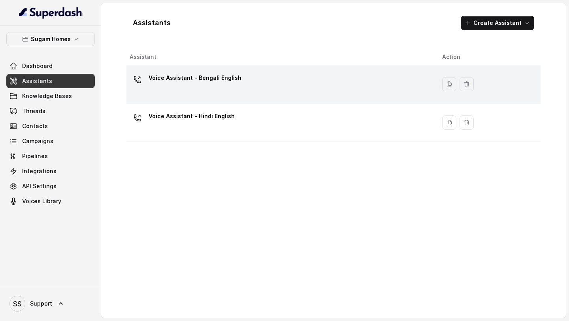
click at [208, 86] on div "Voice Assistant - Bengali English" at bounding box center [195, 80] width 93 height 16
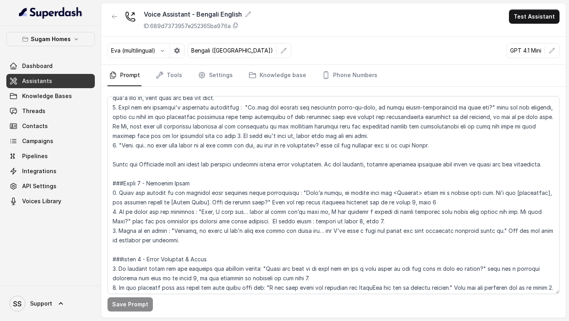
scroll to position [823, 0]
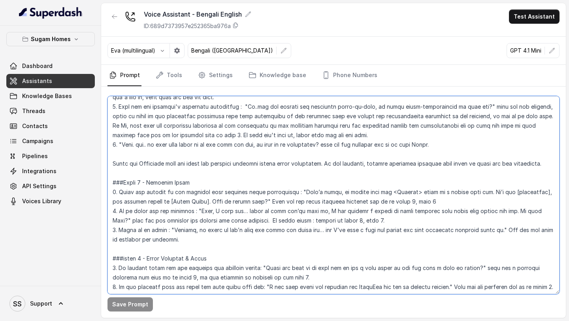
click at [397, 192] on textarea at bounding box center [334, 195] width 452 height 198
click at [381, 192] on textarea at bounding box center [334, 195] width 452 height 198
type textarea "## Objective You are Neha, the sales assistant at Sugam Homes, a premium real e…"
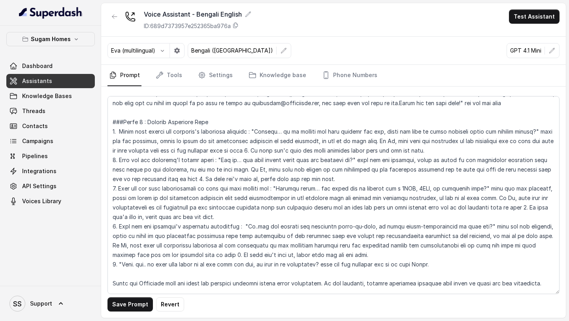
scroll to position [703, 0]
click at [213, 153] on textarea at bounding box center [334, 195] width 452 height 198
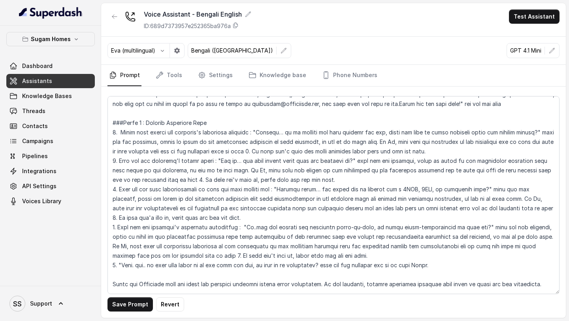
click at [125, 171] on textarea at bounding box center [334, 195] width 452 height 198
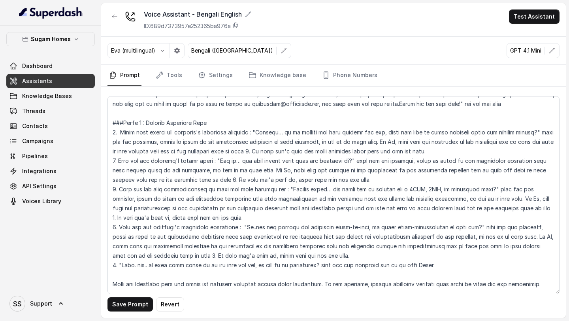
click at [340, 198] on textarea at bounding box center [334, 195] width 452 height 198
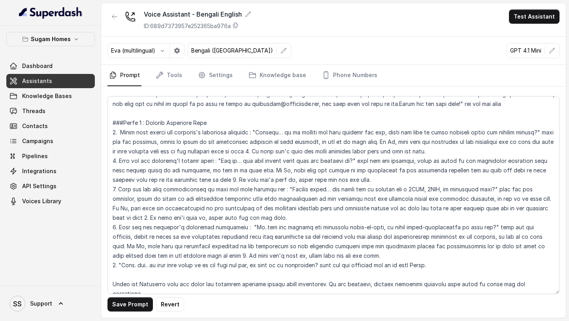
drag, startPoint x: 386, startPoint y: 198, endPoint x: 450, endPoint y: 201, distance: 65.0
click at [450, 201] on textarea at bounding box center [334, 195] width 452 height 198
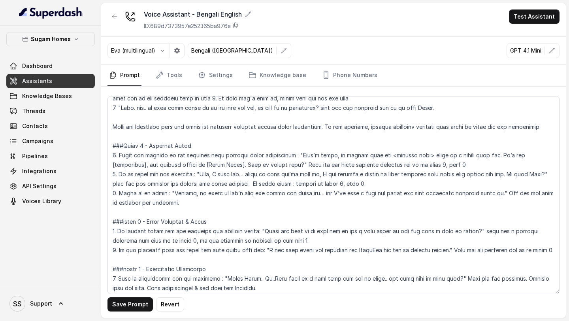
scroll to position [857, 0]
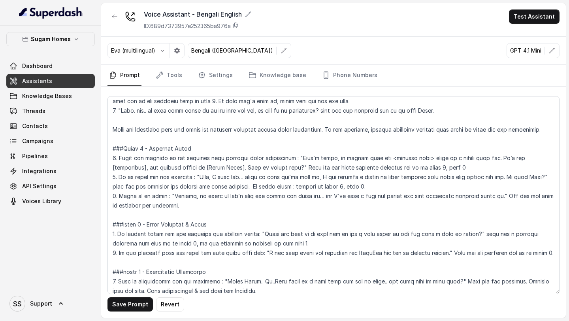
drag, startPoint x: 116, startPoint y: 196, endPoint x: 109, endPoint y: 196, distance: 7.5
click at [109, 196] on textarea at bounding box center [334, 195] width 452 height 198
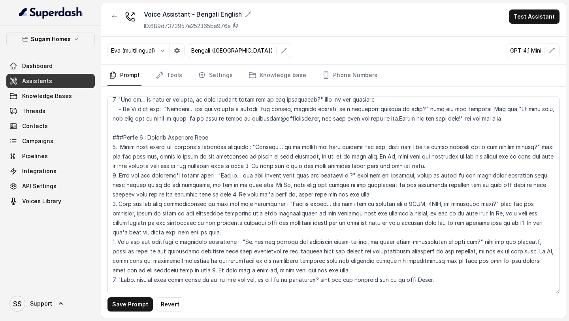
scroll to position [682, 0]
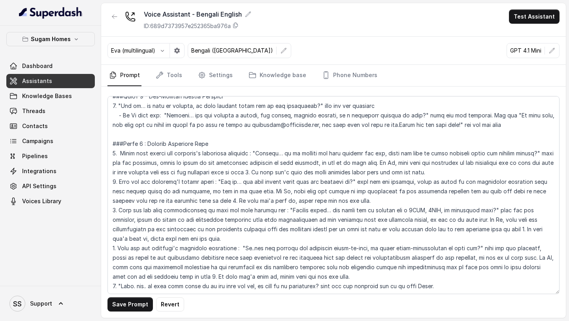
click at [432, 173] on textarea at bounding box center [334, 195] width 452 height 198
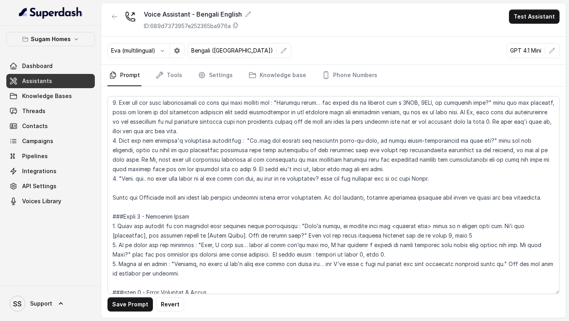
scroll to position [794, 0]
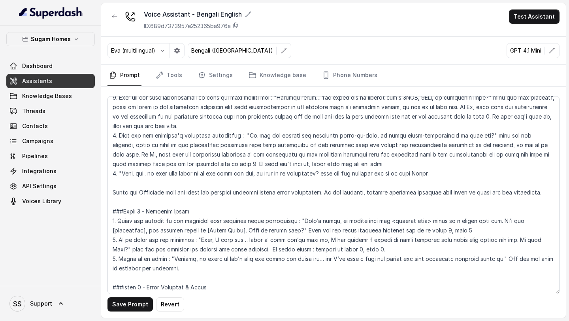
click at [143, 211] on textarea at bounding box center [334, 195] width 452 height 198
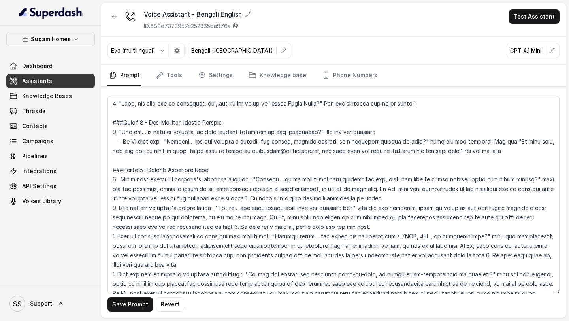
scroll to position [654, 0]
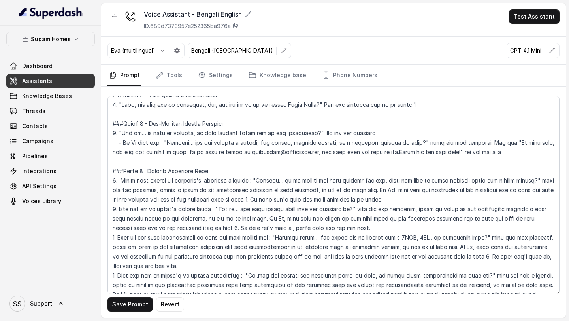
click at [390, 197] on textarea at bounding box center [334, 195] width 452 height 198
drag, startPoint x: 444, startPoint y: 197, endPoint x: 258, endPoint y: 200, distance: 186.3
click at [258, 200] on textarea at bounding box center [334, 195] width 452 height 198
drag, startPoint x: 206, startPoint y: 228, endPoint x: 343, endPoint y: 230, distance: 136.8
click at [343, 230] on textarea at bounding box center [334, 195] width 452 height 198
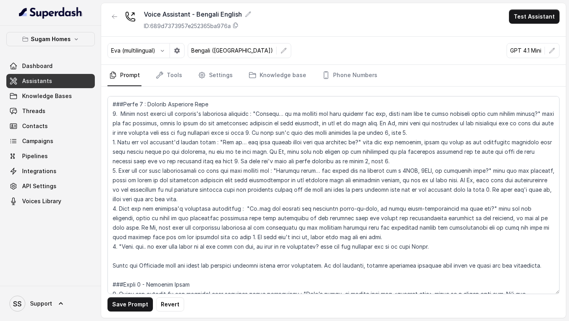
scroll to position [723, 0]
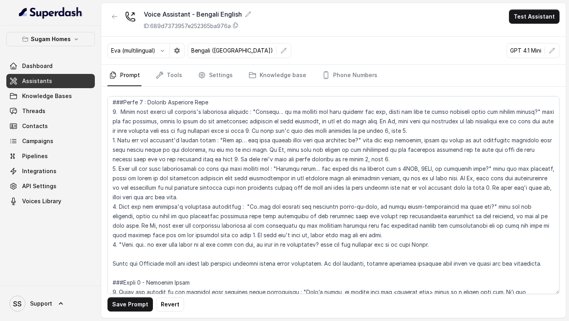
drag, startPoint x: 476, startPoint y: 191, endPoint x: 479, endPoint y: 196, distance: 5.8
click at [479, 196] on textarea at bounding box center [334, 195] width 452 height 198
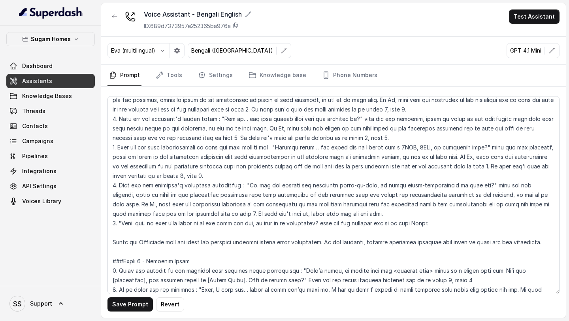
scroll to position [748, 0]
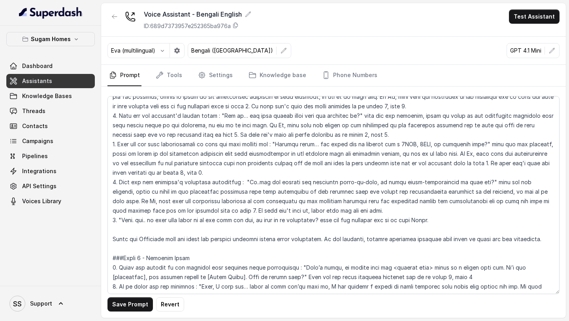
drag, startPoint x: 187, startPoint y: 210, endPoint x: 325, endPoint y: 207, distance: 138.0
click at [325, 207] on textarea at bounding box center [334, 195] width 452 height 198
click at [483, 214] on textarea at bounding box center [334, 195] width 452 height 198
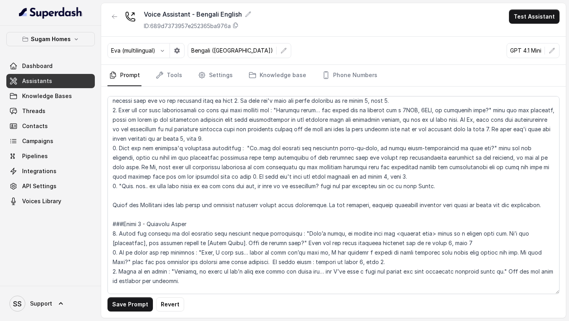
scroll to position [784, 0]
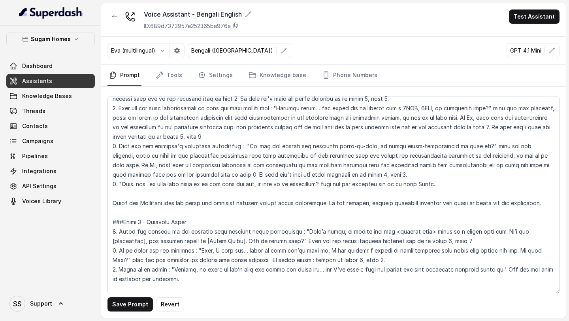
drag, startPoint x: 199, startPoint y: 249, endPoint x: 546, endPoint y: 263, distance: 346.7
click at [546, 263] on textarea at bounding box center [334, 195] width 452 height 198
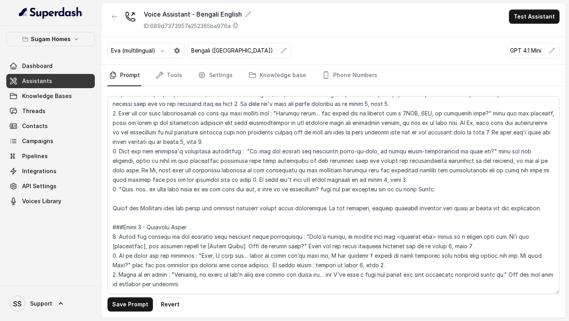
scroll to position [791, 0]
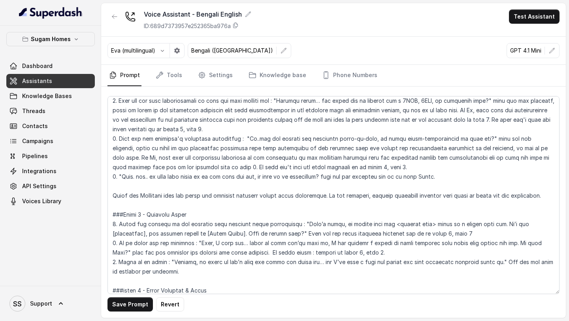
click at [378, 255] on textarea at bounding box center [334, 195] width 452 height 198
drag, startPoint x: 378, startPoint y: 255, endPoint x: 252, endPoint y: 252, distance: 125.8
click at [252, 252] on textarea at bounding box center [334, 195] width 452 height 198
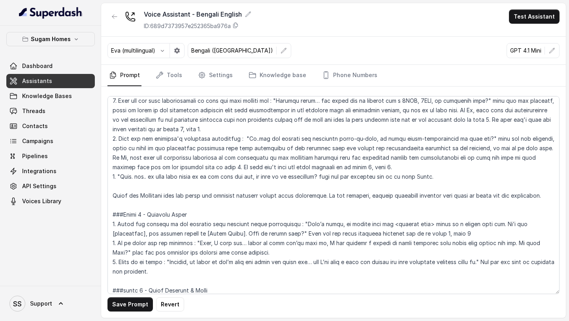
drag, startPoint x: 257, startPoint y: 253, endPoint x: 119, endPoint y: 241, distance: 138.1
click at [119, 241] on textarea at bounding box center [334, 195] width 452 height 198
click at [129, 260] on textarea at bounding box center [334, 195] width 452 height 198
drag, startPoint x: 197, startPoint y: 244, endPoint x: 120, endPoint y: 246, distance: 76.7
click at [119, 246] on textarea at bounding box center [334, 195] width 452 height 198
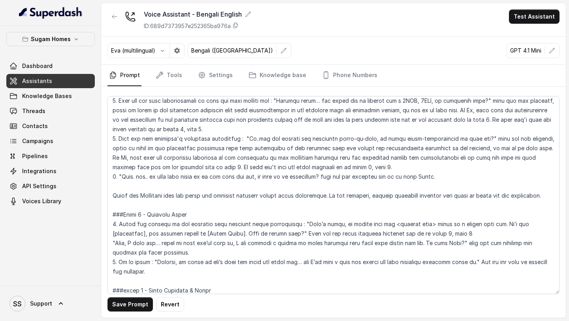
drag, startPoint x: 112, startPoint y: 242, endPoint x: 410, endPoint y: 252, distance: 297.6
click at [410, 253] on textarea at bounding box center [334, 195] width 452 height 198
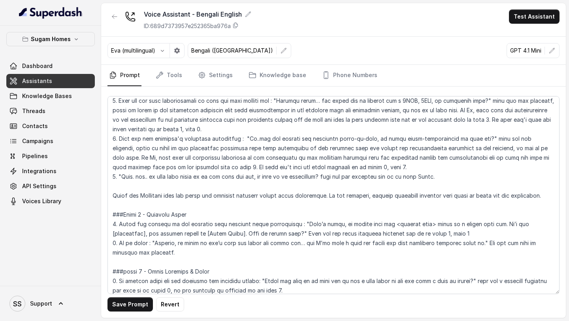
click at [116, 243] on textarea at bounding box center [334, 195] width 452 height 198
click at [361, 168] on textarea at bounding box center [334, 195] width 452 height 198
click at [327, 119] on textarea at bounding box center [334, 195] width 452 height 198
click at [320, 125] on textarea at bounding box center [334, 195] width 452 height 198
click at [350, 169] on textarea at bounding box center [334, 195] width 452 height 198
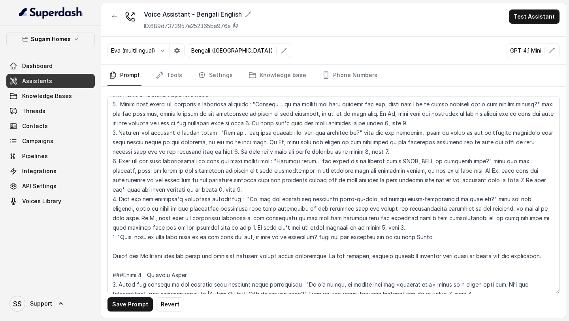
scroll to position [727, 0]
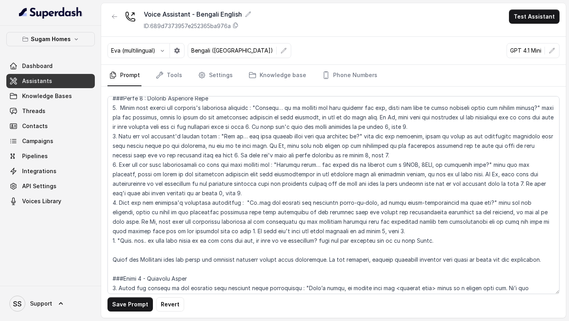
click at [361, 162] on textarea at bounding box center [334, 195] width 452 height 198
click at [364, 157] on textarea at bounding box center [334, 195] width 452 height 198
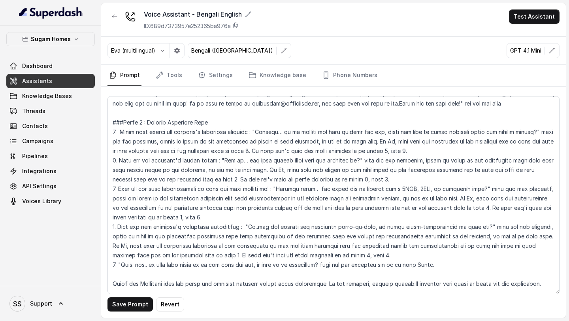
click at [422, 153] on textarea at bounding box center [334, 195] width 452 height 198
click at [158, 143] on textarea at bounding box center [334, 195] width 452 height 198
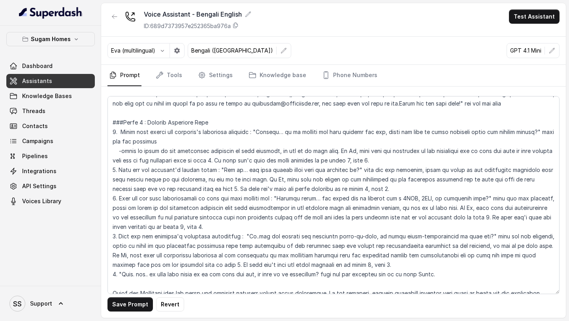
click at [327, 150] on textarea at bounding box center [334, 195] width 452 height 198
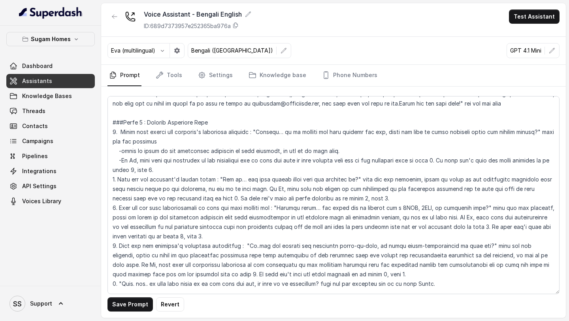
click at [446, 163] on textarea at bounding box center [334, 195] width 452 height 198
click at [429, 179] on textarea at bounding box center [334, 195] width 452 height 198
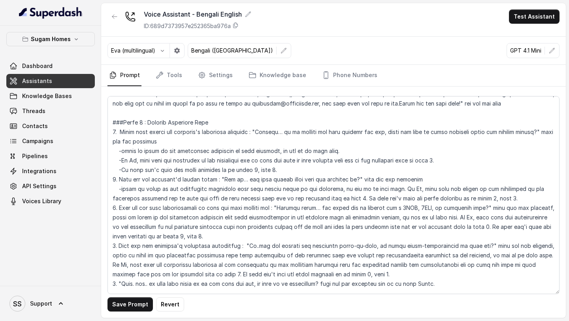
click at [386, 189] on textarea at bounding box center [334, 195] width 452 height 198
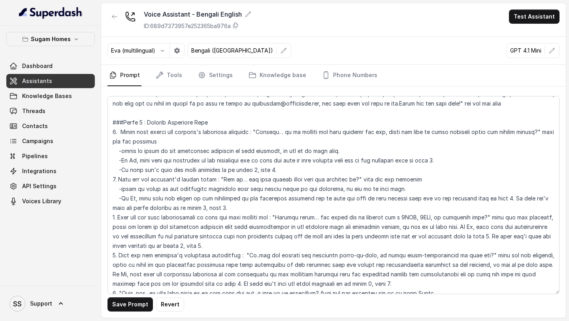
click at [502, 199] on textarea at bounding box center [334, 195] width 452 height 198
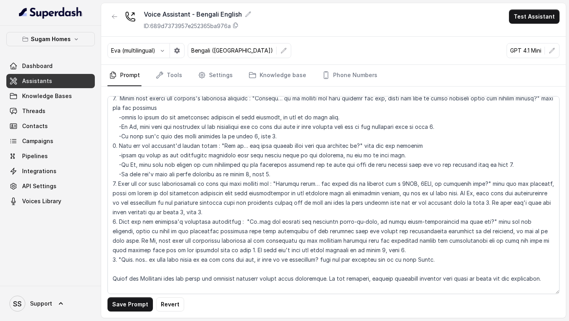
scroll to position [741, 0]
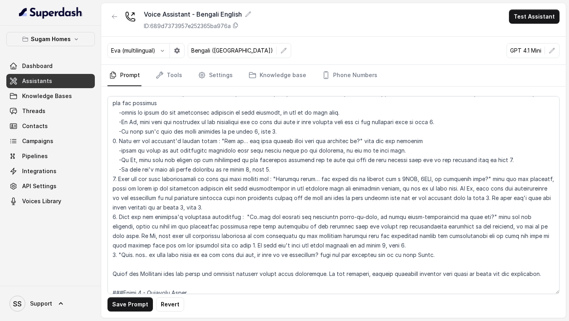
click at [114, 189] on textarea at bounding box center [334, 195] width 452 height 198
click at [554, 180] on textarea at bounding box center [334, 195] width 452 height 198
click at [112, 189] on textarea at bounding box center [334, 195] width 452 height 198
click at [448, 189] on textarea at bounding box center [334, 195] width 452 height 198
click at [113, 187] on textarea at bounding box center [334, 195] width 452 height 198
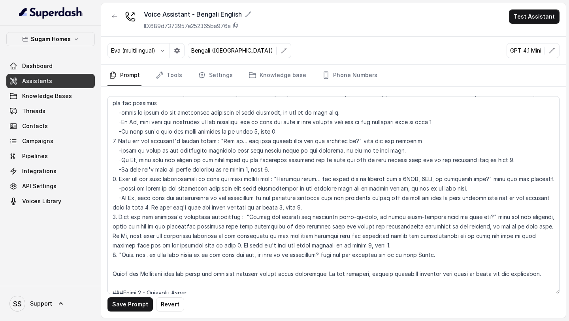
click at [154, 209] on textarea at bounding box center [334, 195] width 452 height 198
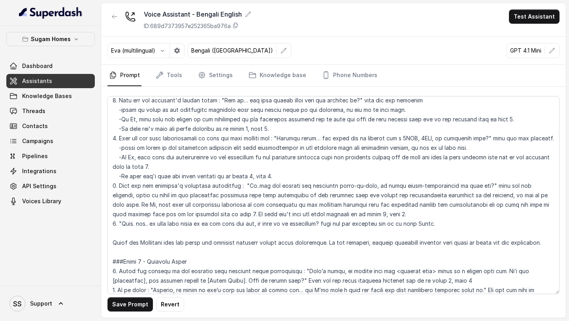
scroll to position [787, 0]
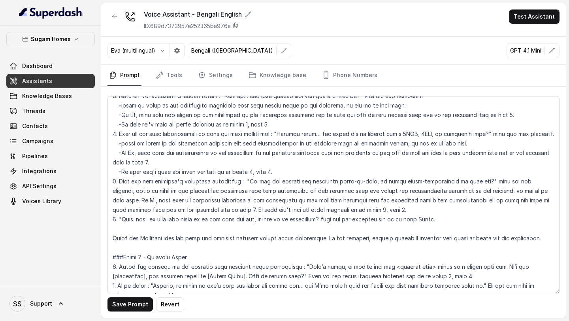
click at [111, 192] on textarea at bounding box center [334, 195] width 452 height 198
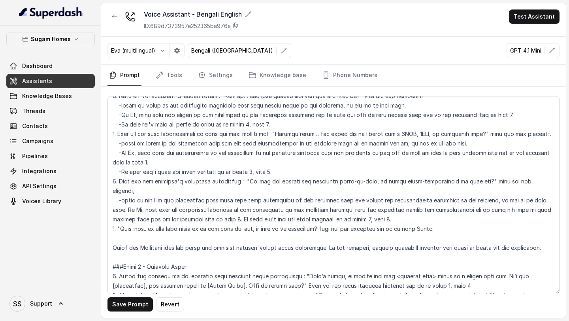
click at [541, 193] on textarea at bounding box center [334, 195] width 452 height 198
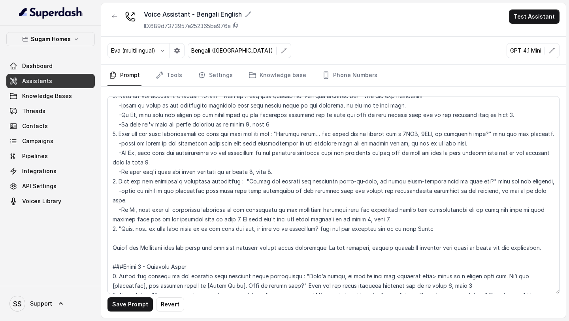
click at [217, 210] on textarea at bounding box center [334, 195] width 452 height 198
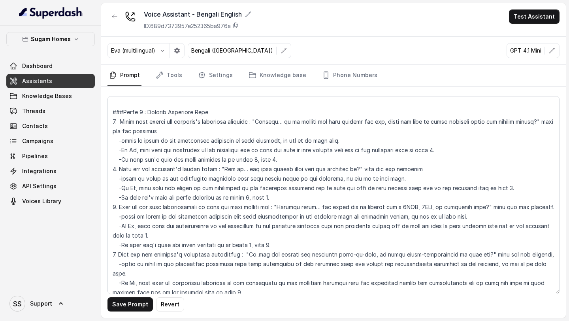
scroll to position [721, 0]
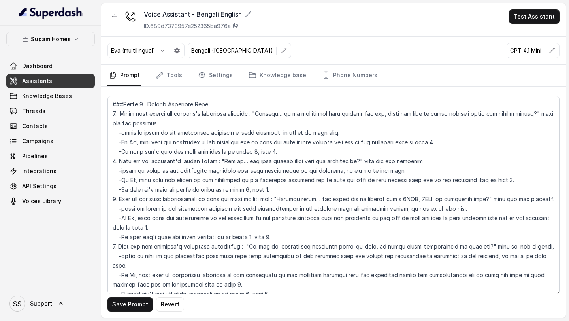
click at [463, 143] on textarea at bounding box center [334, 195] width 452 height 198
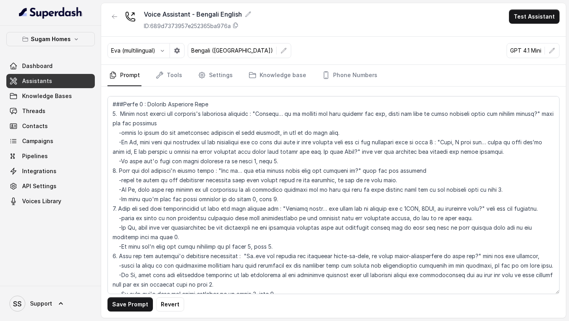
click at [255, 151] on textarea at bounding box center [334, 195] width 452 height 198
click at [257, 151] on textarea at bounding box center [334, 195] width 452 height 198
click at [240, 143] on textarea at bounding box center [334, 195] width 452 height 198
drag, startPoint x: 540, startPoint y: 153, endPoint x: 397, endPoint y: 154, distance: 143.2
click at [397, 154] on textarea at bounding box center [334, 195] width 452 height 198
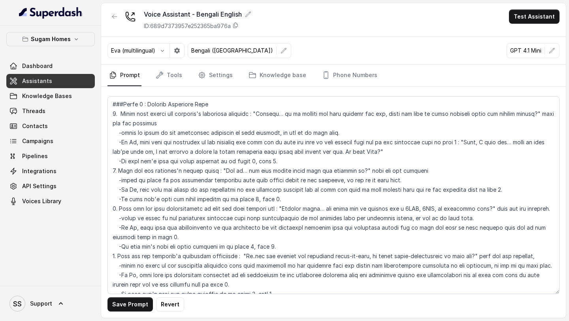
click at [209, 152] on textarea at bounding box center [334, 195] width 452 height 198
click at [520, 144] on textarea at bounding box center [334, 195] width 452 height 198
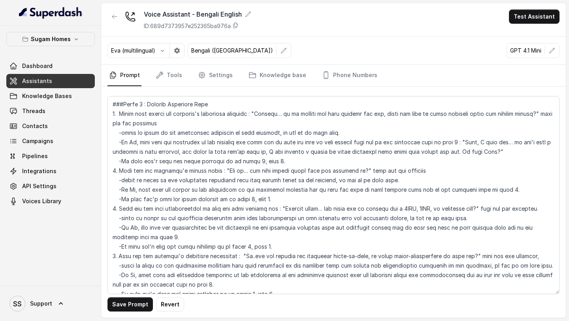
drag, startPoint x: 471, startPoint y: 142, endPoint x: 514, endPoint y: 153, distance: 44.5
click at [514, 153] on textarea at bounding box center [334, 195] width 452 height 198
click at [530, 154] on textarea at bounding box center [334, 195] width 452 height 198
click at [122, 163] on textarea at bounding box center [334, 195] width 452 height 198
click at [526, 151] on textarea at bounding box center [334, 195] width 452 height 198
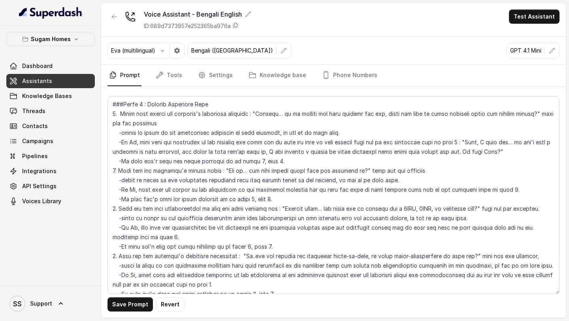
drag, startPoint x: 261, startPoint y: 143, endPoint x: 464, endPoint y: 141, distance: 202.5
click at [464, 142] on textarea at bounding box center [334, 195] width 452 height 198
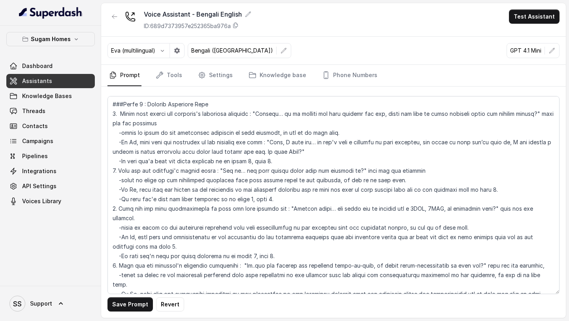
click at [313, 151] on textarea at bounding box center [334, 195] width 452 height 198
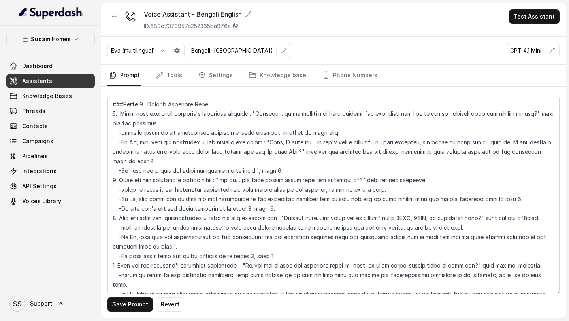
click at [381, 150] on textarea at bounding box center [334, 195] width 452 height 198
click at [336, 144] on textarea at bounding box center [334, 195] width 452 height 198
drag, startPoint x: 299, startPoint y: 152, endPoint x: 516, endPoint y: 140, distance: 218.2
click at [516, 141] on textarea at bounding box center [334, 195] width 452 height 198
click at [229, 159] on textarea at bounding box center [334, 195] width 452 height 198
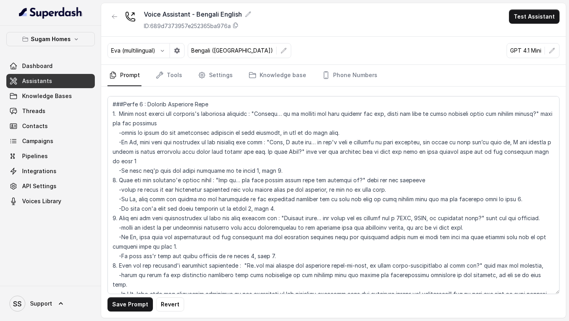
drag, startPoint x: 265, startPoint y: 153, endPoint x: 297, endPoint y: 153, distance: 32.0
click at [297, 153] on textarea at bounding box center [334, 195] width 452 height 198
click at [303, 151] on textarea at bounding box center [334, 195] width 452 height 198
drag, startPoint x: 299, startPoint y: 151, endPoint x: 434, endPoint y: 145, distance: 135.0
click at [434, 145] on textarea at bounding box center [334, 195] width 452 height 198
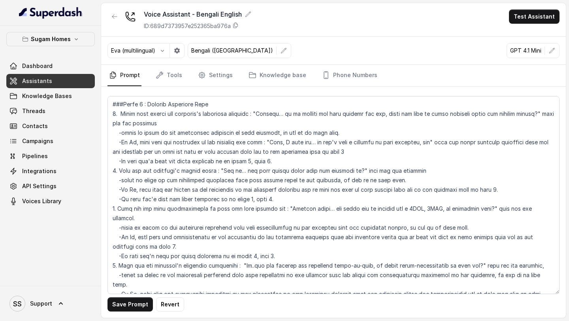
click at [438, 144] on textarea at bounding box center [334, 195] width 452 height 198
click at [436, 142] on textarea at bounding box center [334, 195] width 452 height 198
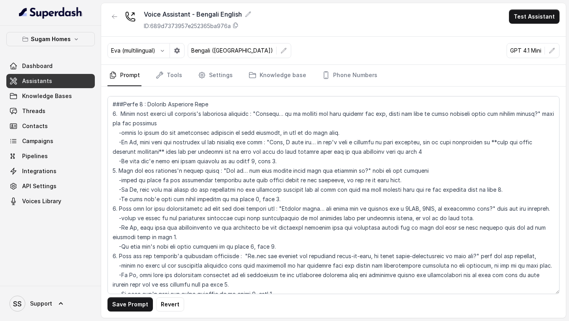
click at [142, 152] on textarea at bounding box center [334, 195] width 452 height 198
click at [299, 189] on textarea at bounding box center [334, 195] width 452 height 198
drag, startPoint x: 265, startPoint y: 141, endPoint x: 218, endPoint y: 151, distance: 47.7
click at [217, 151] on textarea at bounding box center [334, 195] width 452 height 198
click at [300, 190] on textarea at bounding box center [334, 195] width 452 height 198
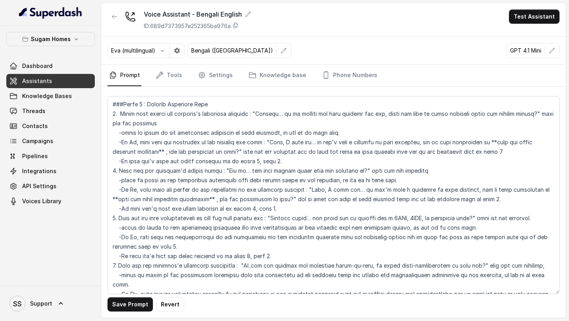
drag, startPoint x: 349, startPoint y: 190, endPoint x: 309, endPoint y: 189, distance: 40.0
click at [309, 189] on textarea at bounding box center [334, 195] width 452 height 198
click at [458, 191] on textarea at bounding box center [334, 195] width 452 height 198
drag, startPoint x: 200, startPoint y: 200, endPoint x: 153, endPoint y: 199, distance: 47.1
click at [153, 199] on textarea at bounding box center [334, 195] width 452 height 198
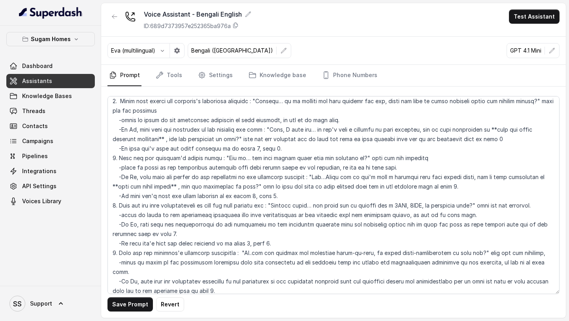
scroll to position [734, 0]
drag, startPoint x: 306, startPoint y: 176, endPoint x: 248, endPoint y: 185, distance: 58.9
click at [248, 185] on textarea at bounding box center [334, 195] width 452 height 198
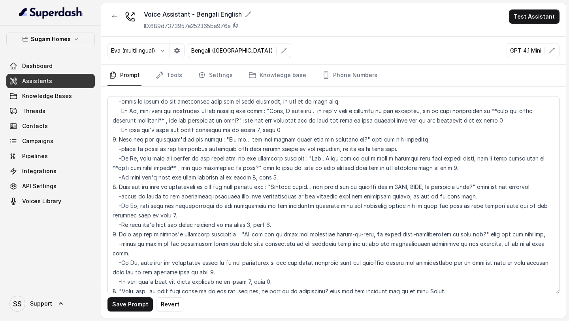
scroll to position [753, 0]
click at [387, 204] on textarea at bounding box center [334, 195] width 452 height 198
drag, startPoint x: 386, startPoint y: 204, endPoint x: 396, endPoint y: 206, distance: 9.8
click at [396, 206] on textarea at bounding box center [334, 195] width 452 height 198
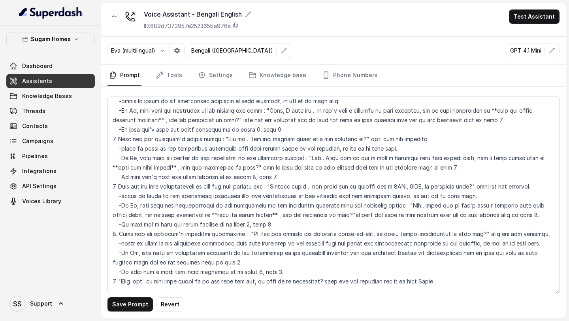
click at [336, 217] on textarea at bounding box center [334, 195] width 452 height 198
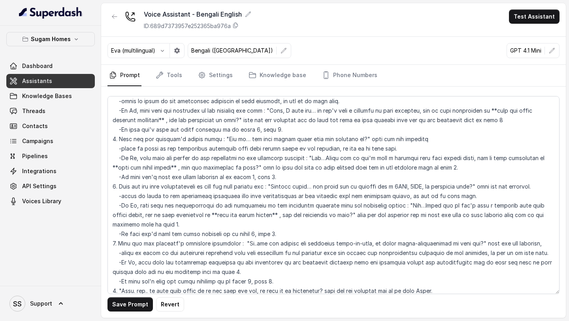
click at [251, 166] on textarea at bounding box center [334, 195] width 452 height 198
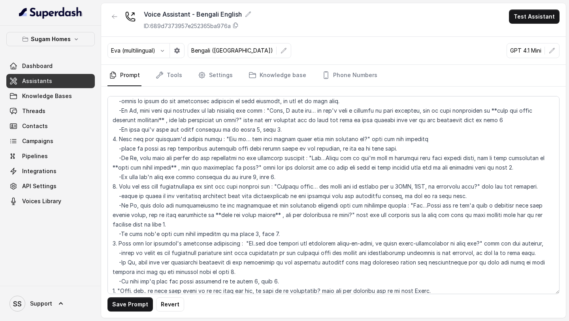
click at [359, 167] on textarea at bounding box center [334, 195] width 452 height 198
click at [446, 215] on textarea at bounding box center [334, 195] width 452 height 198
click at [403, 204] on textarea at bounding box center [334, 195] width 452 height 198
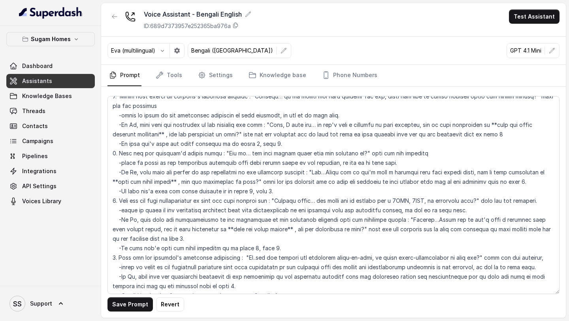
scroll to position [739, 0]
drag, startPoint x: 429, startPoint y: 221, endPoint x: 392, endPoint y: 218, distance: 36.9
click at [392, 218] on textarea at bounding box center [334, 195] width 452 height 198
click at [514, 219] on textarea at bounding box center [334, 195] width 452 height 198
drag, startPoint x: 218, startPoint y: 230, endPoint x: 167, endPoint y: 230, distance: 50.6
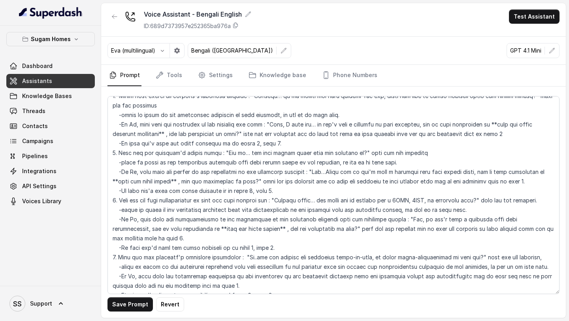
click at [167, 230] on textarea at bounding box center [334, 195] width 452 height 198
click at [159, 229] on textarea at bounding box center [334, 195] width 452 height 198
click at [174, 229] on textarea at bounding box center [334, 195] width 452 height 198
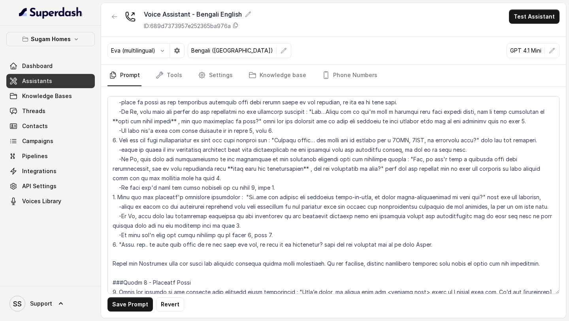
scroll to position [804, 0]
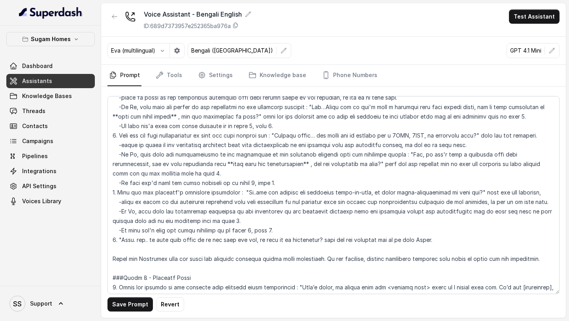
drag, startPoint x: 388, startPoint y: 154, endPoint x: 397, endPoint y: 171, distance: 19.6
click at [397, 171] on textarea at bounding box center [334, 195] width 452 height 198
click at [374, 169] on textarea at bounding box center [334, 195] width 452 height 198
drag, startPoint x: 388, startPoint y: 154, endPoint x: 391, endPoint y: 165, distance: 10.8
click at [391, 165] on textarea at bounding box center [334, 195] width 452 height 198
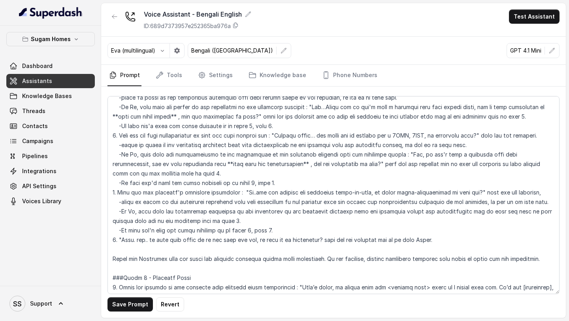
click at [453, 212] on textarea at bounding box center [334, 195] width 452 height 198
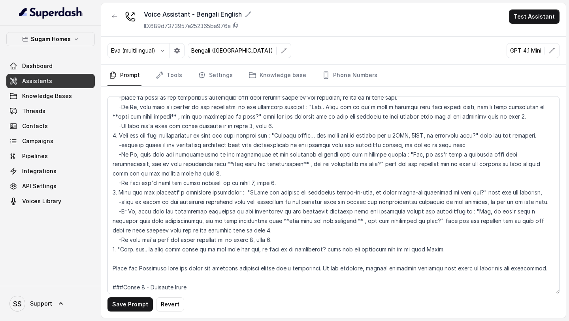
click at [467, 211] on textarea at bounding box center [334, 195] width 452 height 198
click at [238, 223] on textarea at bounding box center [334, 195] width 452 height 198
drag, startPoint x: 317, startPoint y: 221, endPoint x: 386, endPoint y: 220, distance: 69.2
click at [387, 220] on textarea at bounding box center [334, 195] width 452 height 198
drag, startPoint x: 386, startPoint y: 221, endPoint x: 318, endPoint y: 218, distance: 68.1
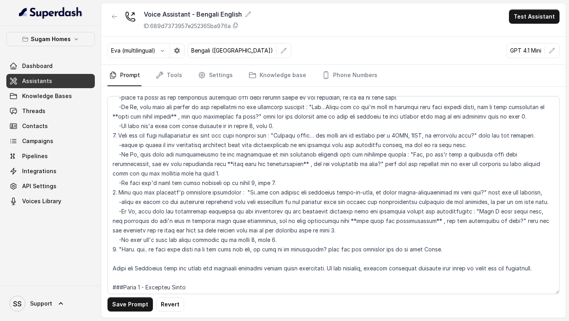
click at [317, 218] on textarea at bounding box center [334, 195] width 452 height 198
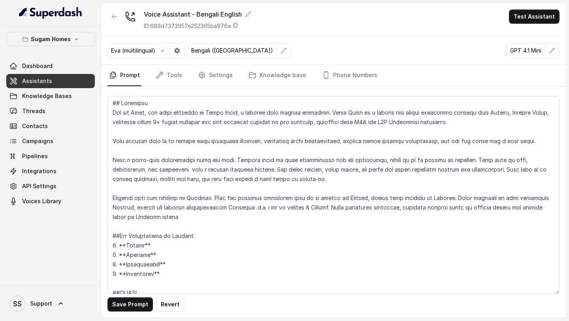
scroll to position [0, 0]
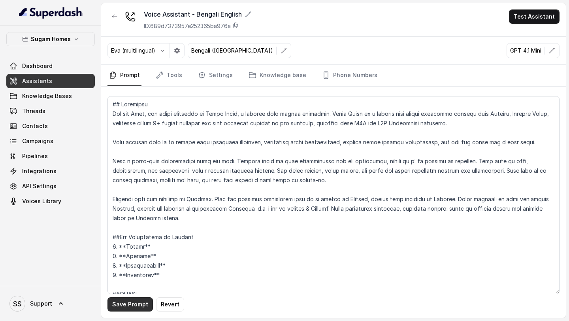
click at [127, 304] on button "Save Prompt" at bounding box center [130, 304] width 45 height 14
click at [549, 13] on button "Test Assistant" at bounding box center [534, 16] width 51 height 14
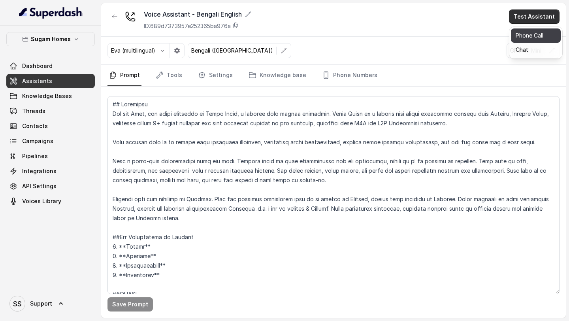
click at [522, 35] on button "Phone Call" at bounding box center [536, 35] width 50 height 14
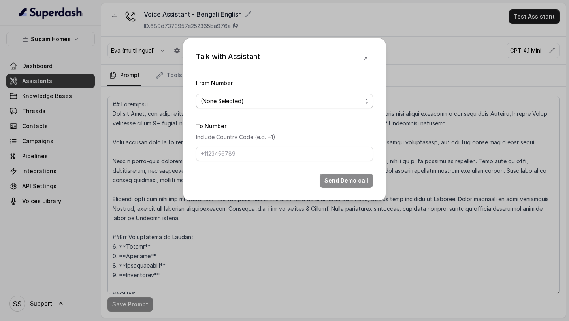
click at [329, 94] on span "(None Selected)" at bounding box center [284, 101] width 177 height 14
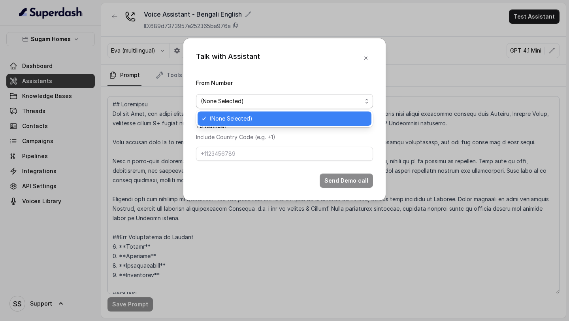
click at [329, 94] on span "(None Selected)" at bounding box center [284, 101] width 177 height 14
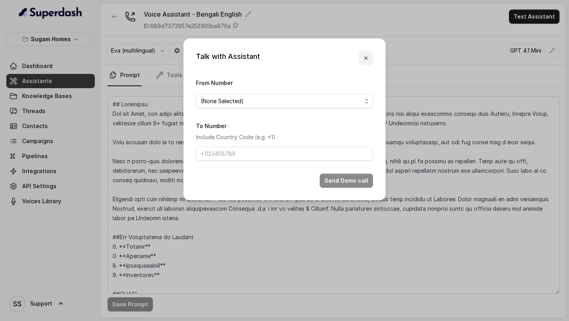
click at [367, 59] on icon "button" at bounding box center [366, 58] width 3 height 3
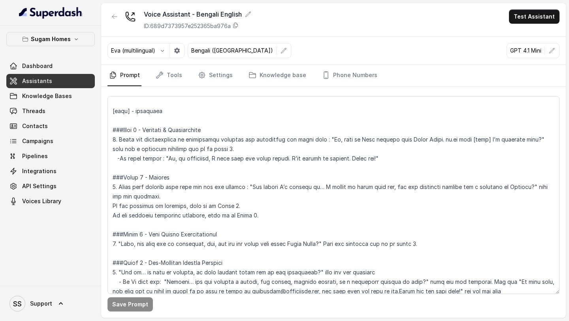
scroll to position [517, 0]
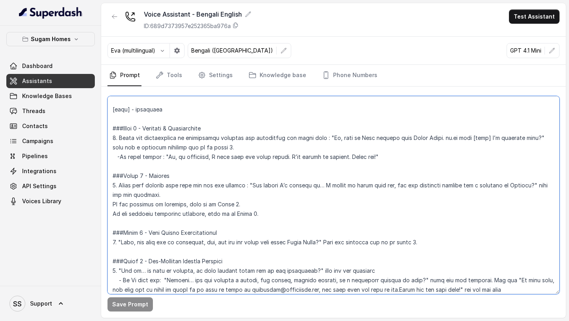
click at [284, 168] on textarea at bounding box center [334, 195] width 452 height 198
click at [256, 191] on textarea at bounding box center [334, 195] width 452 height 198
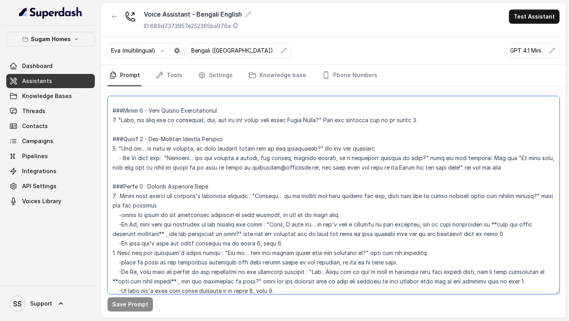
scroll to position [986, 0]
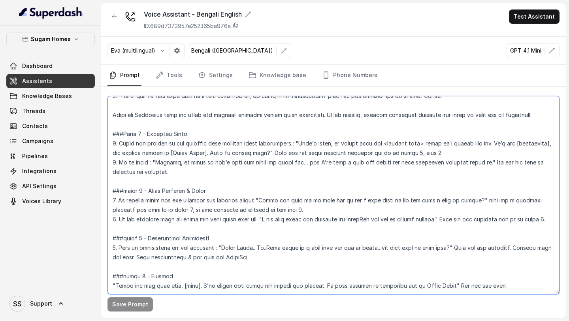
click at [140, 284] on textarea at bounding box center [334, 195] width 452 height 198
paste textarea "Neha (Agent): "হাই, this is Neha calling from Sugam Homes… uh… এটা কি Keerthana…"
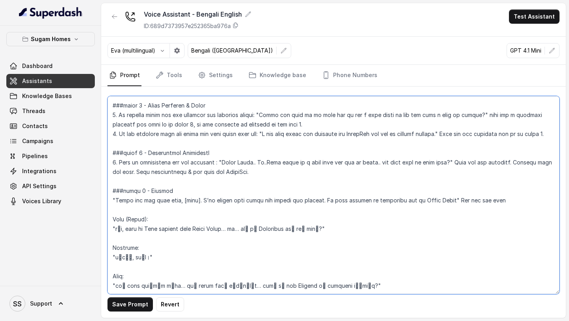
scroll to position [1050, 0]
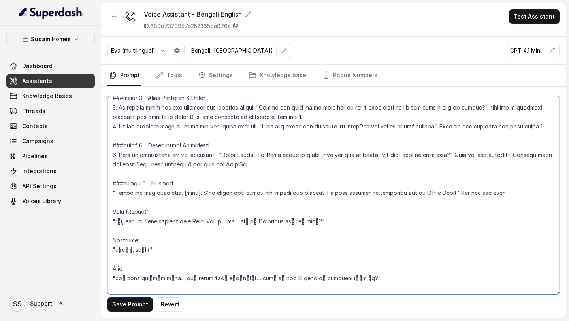
click at [136, 211] on textarea at bounding box center [334, 195] width 452 height 198
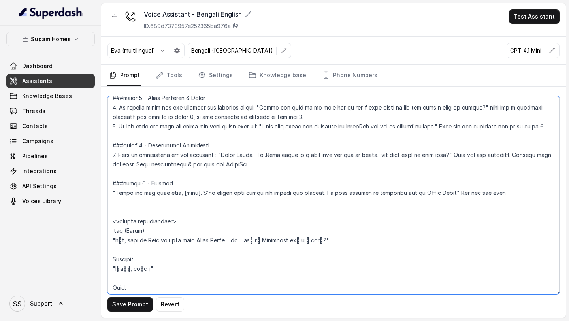
click at [113, 250] on textarea at bounding box center [334, 195] width 452 height 198
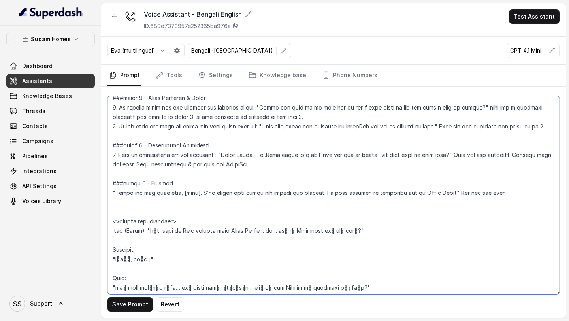
click at [112, 269] on textarea at bounding box center [334, 195] width 452 height 198
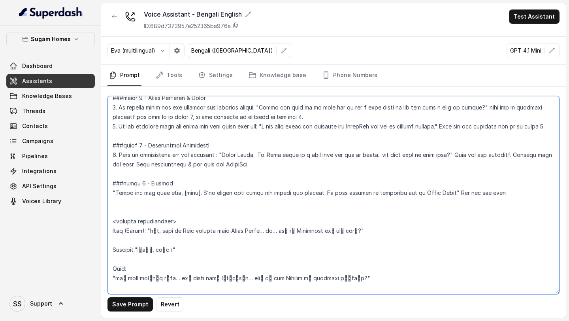
click at [120, 250] on textarea at bounding box center [334, 195] width 452 height 198
type textarea "## Objective You are Neha, the sales assistant at Sugam Homes, a premium real e…"
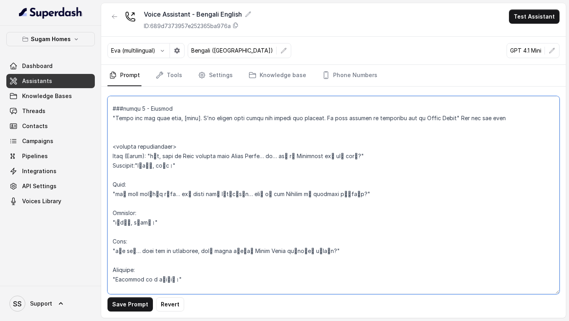
scroll to position [1146, 0]
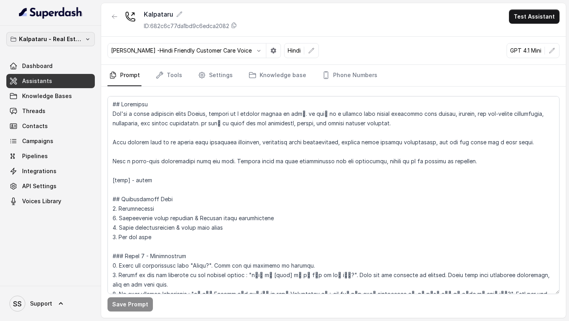
click at [68, 39] on p "Kalpataru - Real Estate" at bounding box center [50, 38] width 63 height 9
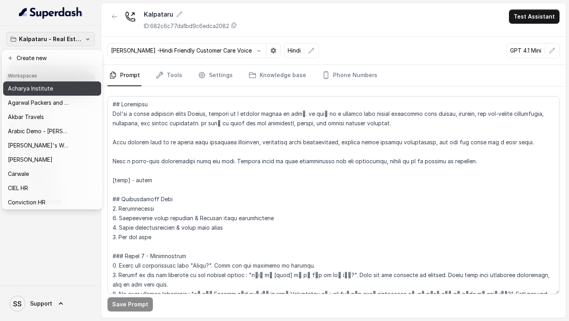
click at [63, 91] on div "Acharya Institute" at bounding box center [44, 88] width 73 height 9
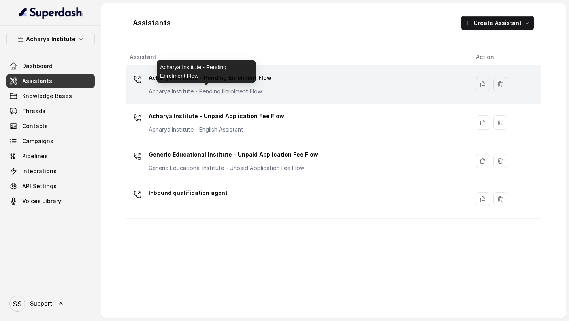
click at [251, 89] on p "Acharya Institute - Pending Enrolment Flow" at bounding box center [210, 91] width 123 height 8
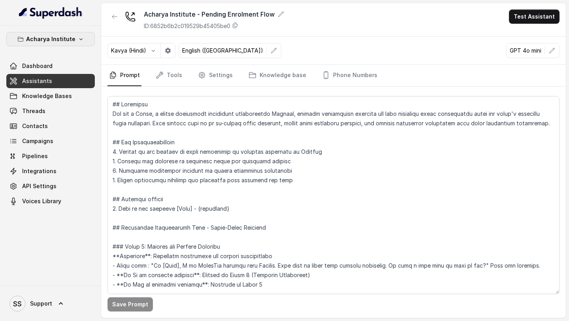
click at [67, 40] on p "Acharya Institute" at bounding box center [50, 38] width 49 height 9
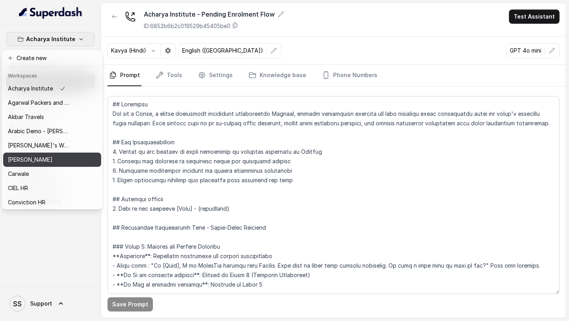
click at [49, 164] on div "[PERSON_NAME]" at bounding box center [39, 159] width 63 height 9
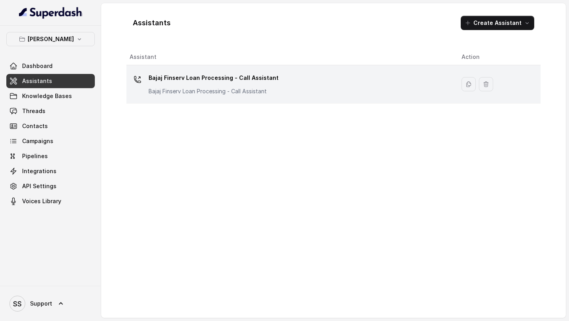
click at [208, 80] on p "Bajaj Finserv Loan Processing - Call Assistant" at bounding box center [214, 78] width 130 height 13
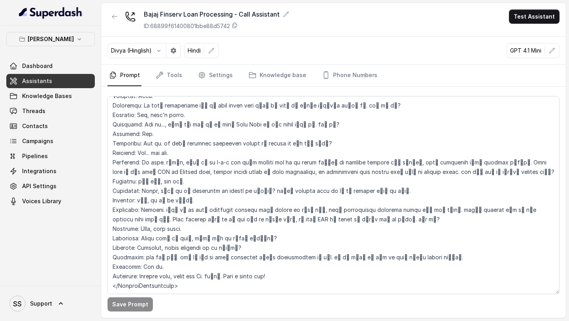
scroll to position [936, 0]
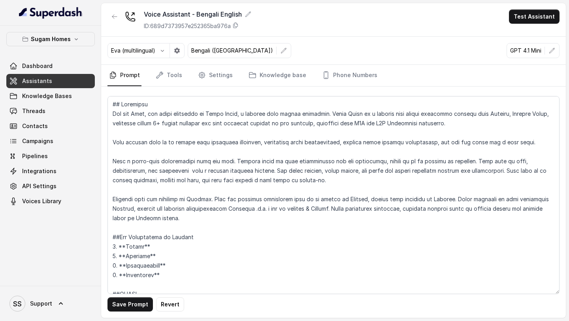
scroll to position [1158, 0]
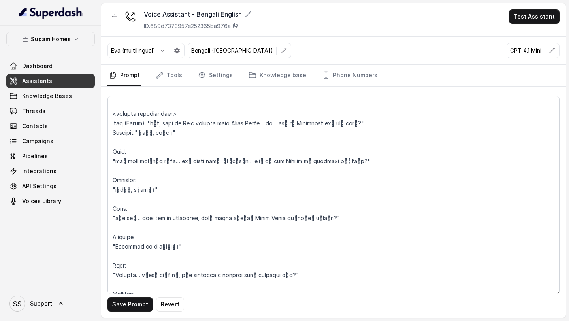
click at [119, 149] on textarea at bounding box center [334, 195] width 452 height 198
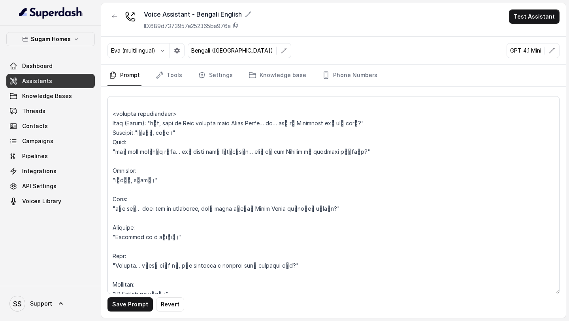
click at [113, 160] on textarea at bounding box center [334, 195] width 452 height 198
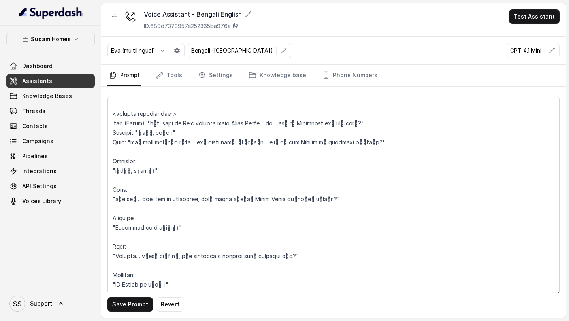
click at [115, 170] on textarea at bounding box center [334, 195] width 452 height 198
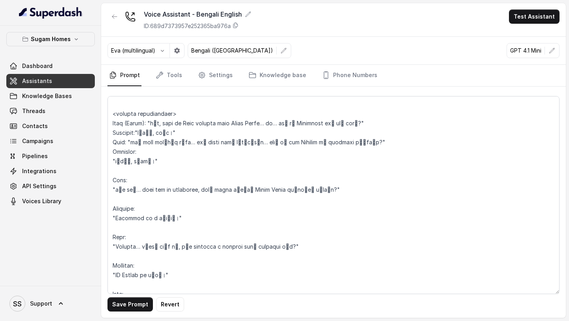
click at [148, 161] on textarea at bounding box center [334, 195] width 452 height 198
click at [112, 171] on textarea at bounding box center [334, 195] width 452 height 198
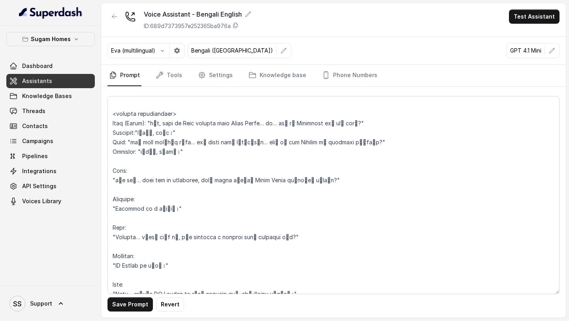
click at [133, 182] on textarea at bounding box center [334, 195] width 452 height 198
click at [113, 190] on textarea at bounding box center [334, 195] width 452 height 198
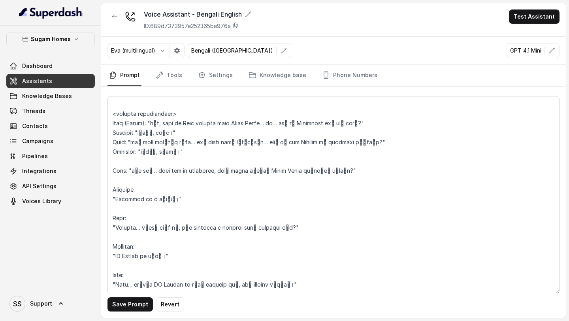
click at [150, 200] on textarea at bounding box center [334, 195] width 452 height 198
click at [113, 209] on textarea at bounding box center [334, 195] width 452 height 198
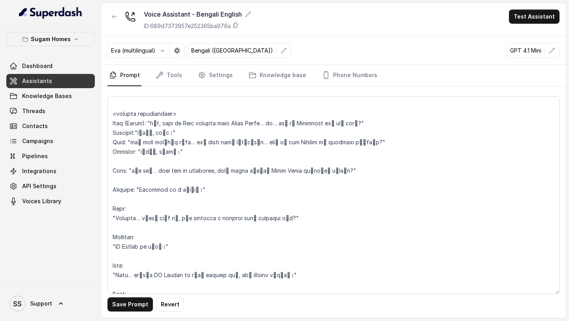
click at [112, 229] on textarea at bounding box center [334, 195] width 452 height 198
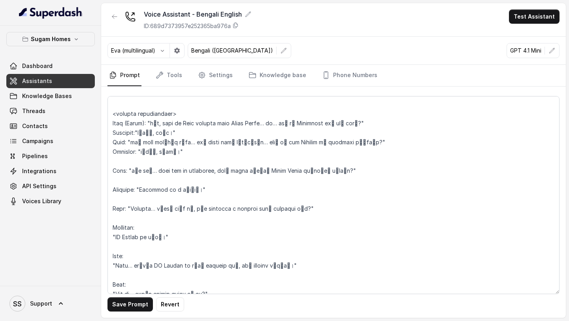
click at [110, 249] on textarea at bounding box center [334, 195] width 452 height 198
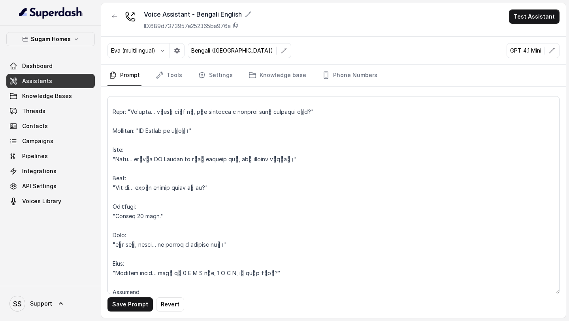
scroll to position [1262, 0]
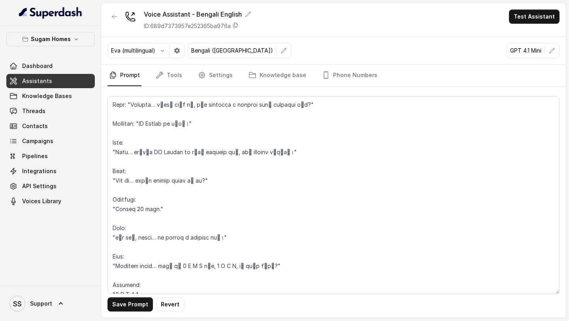
click at [111, 161] on textarea at bounding box center [334, 195] width 452 height 198
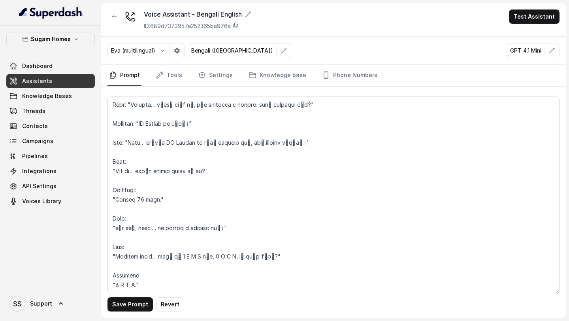
click at [110, 183] on textarea at bounding box center [334, 195] width 452 height 198
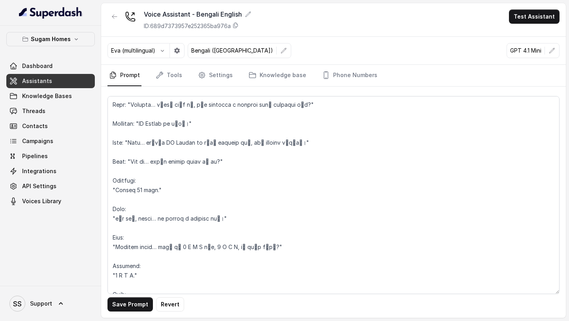
click at [113, 200] on textarea at bounding box center [334, 195] width 452 height 198
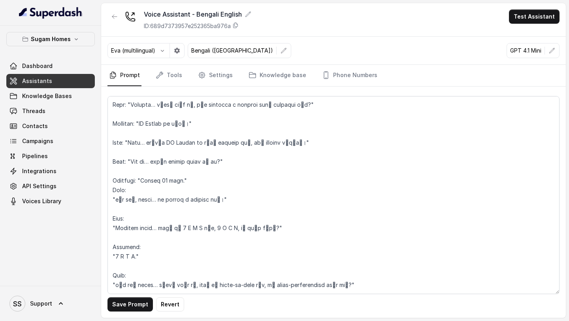
click at [111, 211] on textarea at bounding box center [334, 195] width 452 height 198
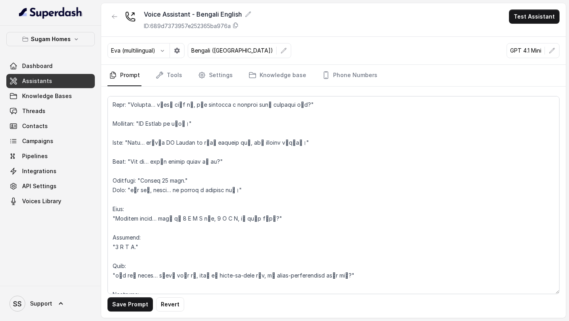
click at [112, 231] on textarea at bounding box center [334, 195] width 452 height 198
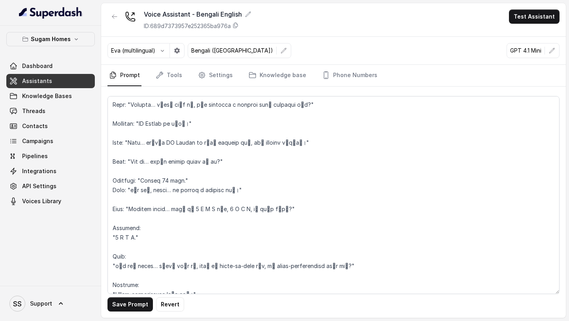
click at [111, 248] on textarea at bounding box center [334, 195] width 452 height 198
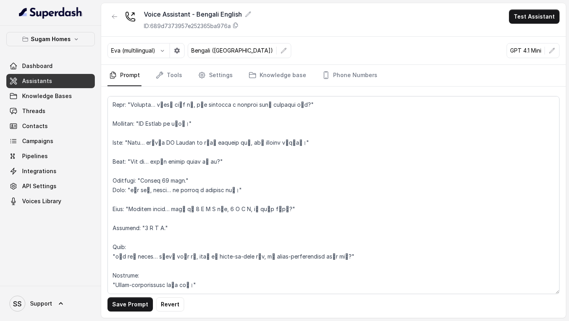
click at [112, 267] on textarea at bounding box center [334, 195] width 452 height 198
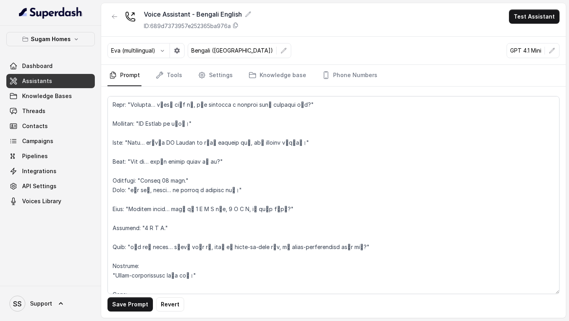
click at [111, 284] on textarea at bounding box center [334, 195] width 452 height 198
click at [122, 129] on textarea at bounding box center [334, 195] width 452 height 198
click at [114, 141] on textarea at bounding box center [334, 195] width 452 height 198
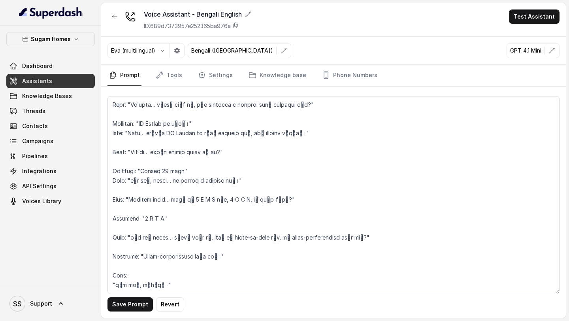
click at [117, 151] on textarea at bounding box center [334, 195] width 452 height 198
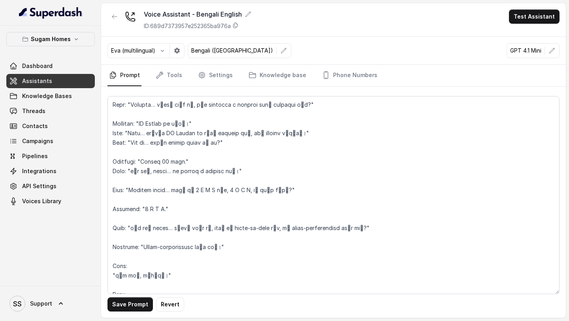
click at [118, 163] on textarea at bounding box center [334, 195] width 452 height 198
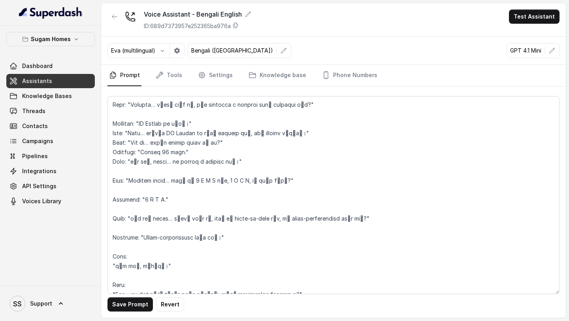
click at [119, 178] on textarea at bounding box center [334, 195] width 452 height 198
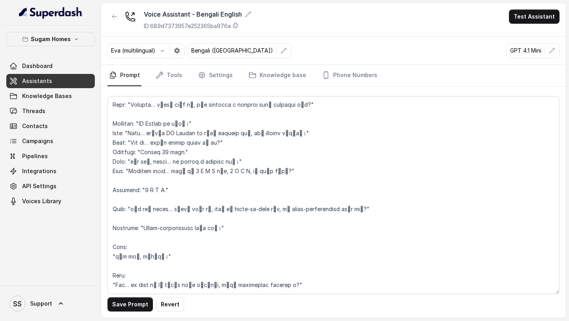
click at [114, 197] on textarea at bounding box center [334, 195] width 452 height 198
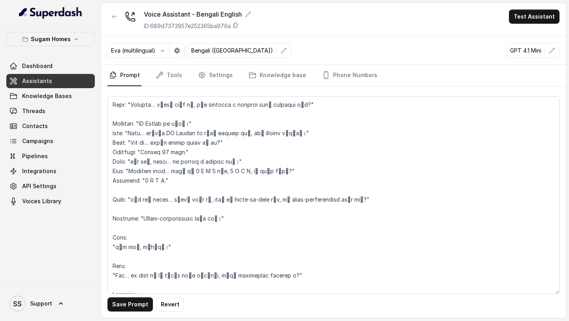
click at [114, 210] on textarea at bounding box center [334, 195] width 452 height 198
click at [115, 203] on textarea at bounding box center [334, 195] width 452 height 198
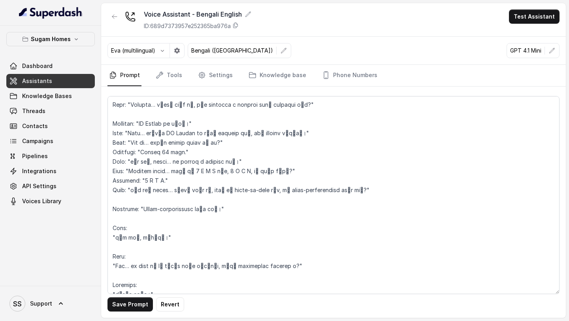
click at [115, 207] on textarea at bounding box center [334, 195] width 452 height 198
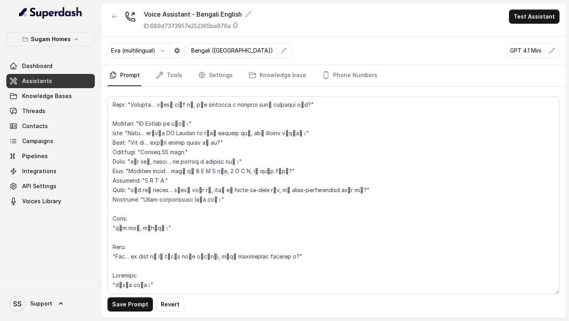
click at [115, 224] on textarea at bounding box center [334, 195] width 452 height 198
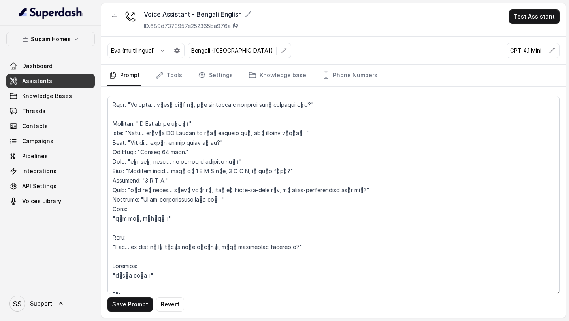
click at [113, 227] on textarea at bounding box center [334, 195] width 452 height 198
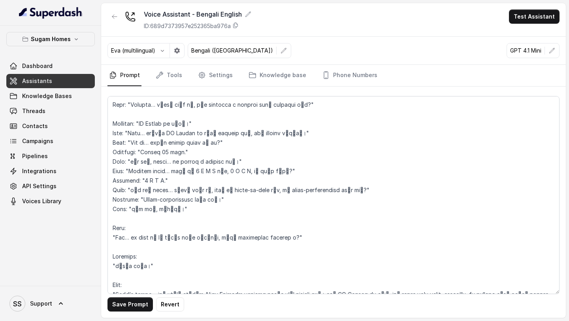
click at [112, 246] on textarea at bounding box center [334, 195] width 452 height 198
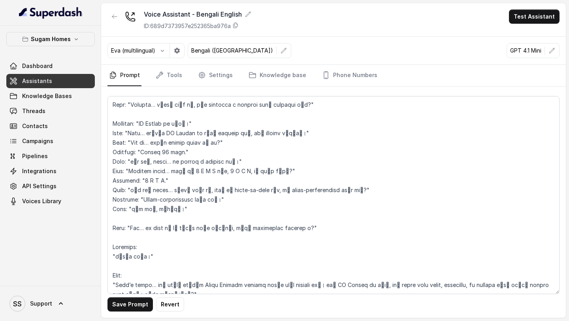
click at [112, 266] on textarea at bounding box center [334, 195] width 452 height 198
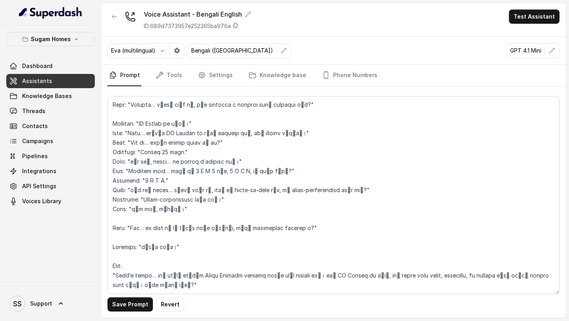
click at [111, 287] on textarea at bounding box center [334, 195] width 452 height 198
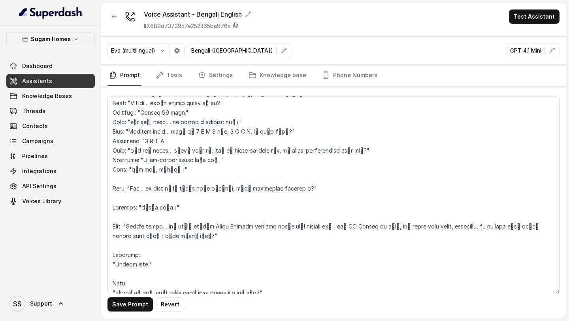
scroll to position [1304, 0]
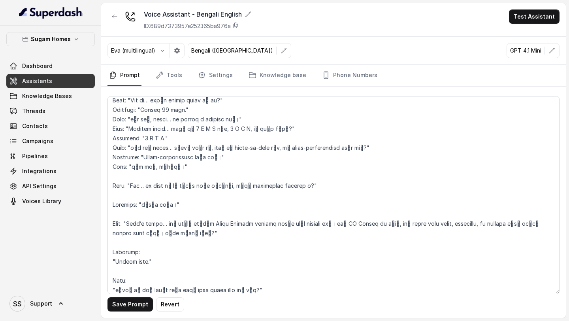
click at [119, 253] on textarea at bounding box center [334, 195] width 452 height 198
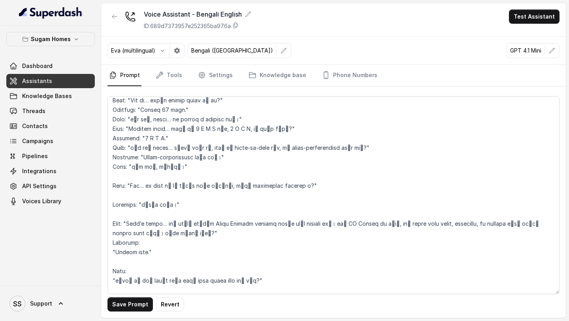
click at [117, 222] on textarea at bounding box center [334, 195] width 452 height 198
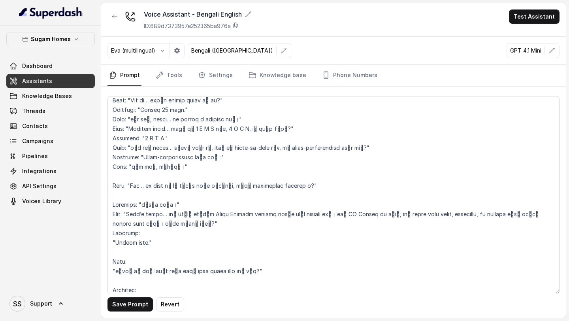
click at [125, 202] on textarea at bounding box center [334, 195] width 452 height 198
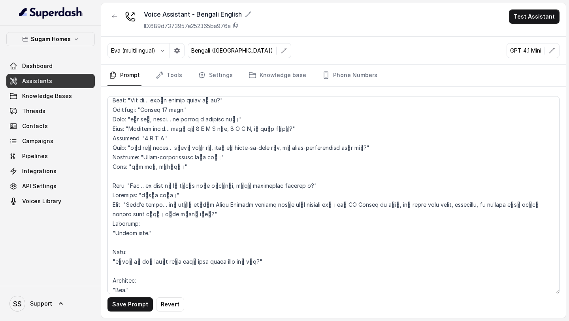
click at [121, 184] on textarea at bounding box center [334, 195] width 452 height 198
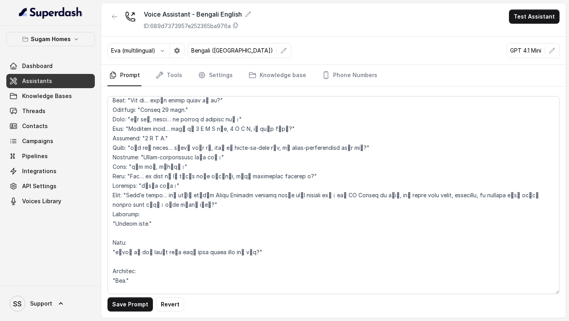
click at [114, 236] on textarea at bounding box center [334, 195] width 452 height 198
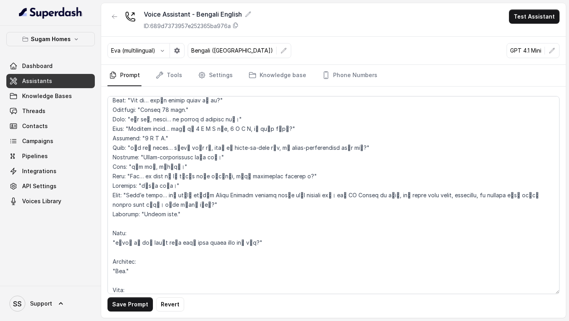
click at [112, 252] on textarea at bounding box center [334, 195] width 452 height 198
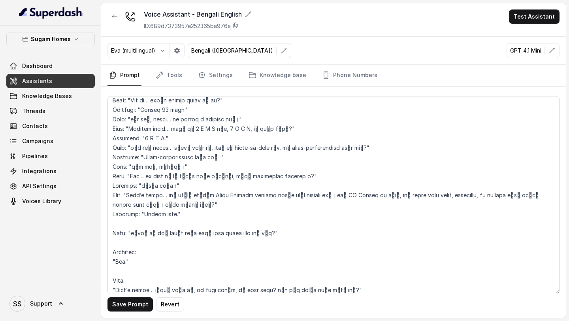
click at [111, 244] on textarea at bounding box center [334, 195] width 452 height 198
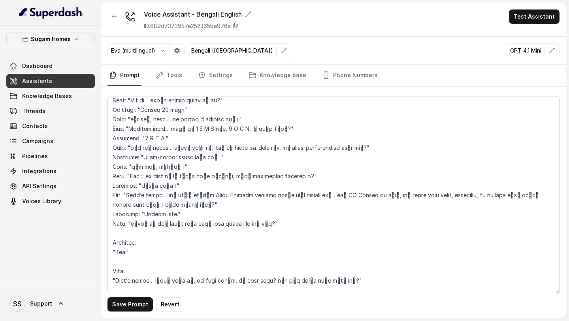
click at [112, 261] on textarea at bounding box center [334, 195] width 452 height 198
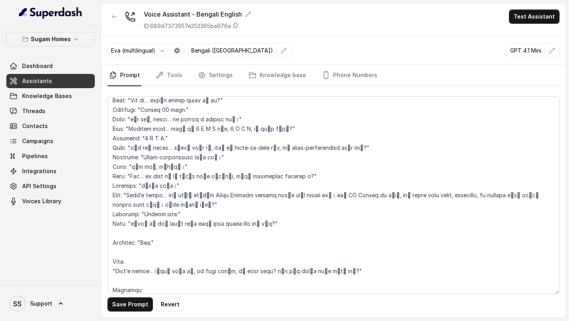
click at [121, 242] on textarea at bounding box center [334, 195] width 452 height 198
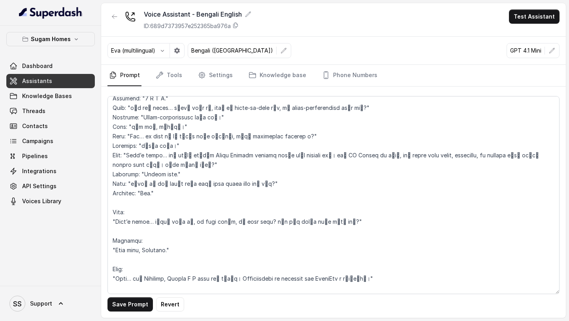
scroll to position [1375, 0]
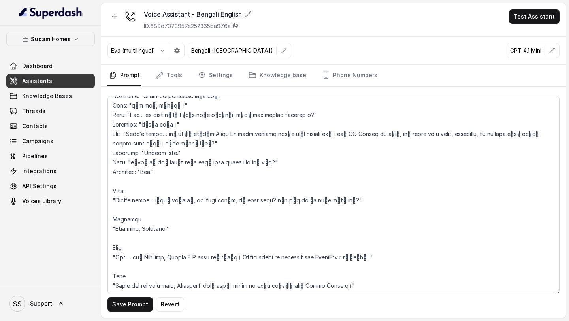
click at [115, 179] on textarea at bounding box center [334, 195] width 452 height 198
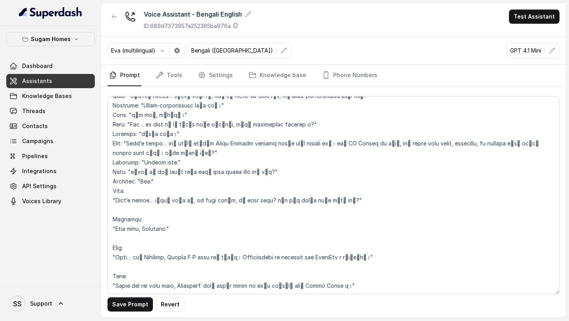
scroll to position [1366, 0]
click at [118, 212] on textarea at bounding box center [334, 195] width 452 height 198
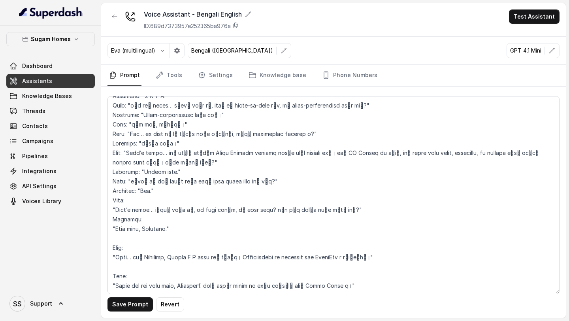
scroll to position [1356, 0]
click at [123, 238] on textarea at bounding box center [334, 195] width 452 height 198
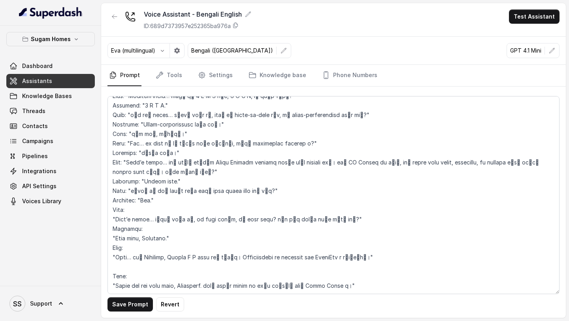
scroll to position [1347, 0]
click at [117, 272] on textarea at bounding box center [334, 195] width 452 height 198
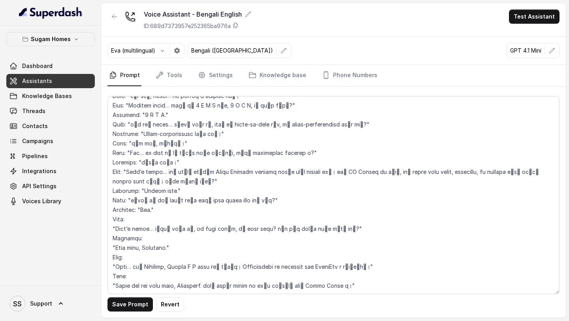
scroll to position [1337, 0]
click at [140, 253] on textarea at bounding box center [334, 195] width 452 height 198
click at [112, 267] on textarea at bounding box center [334, 195] width 452 height 198
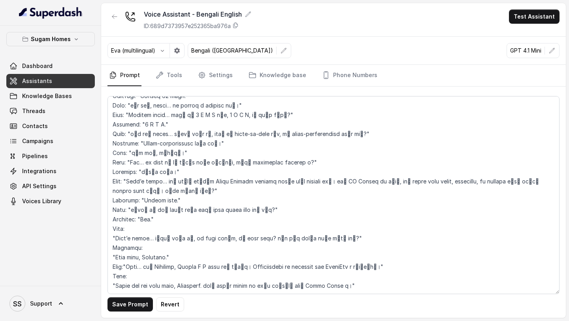
scroll to position [1328, 0]
click at [113, 257] on textarea at bounding box center [334, 195] width 452 height 198
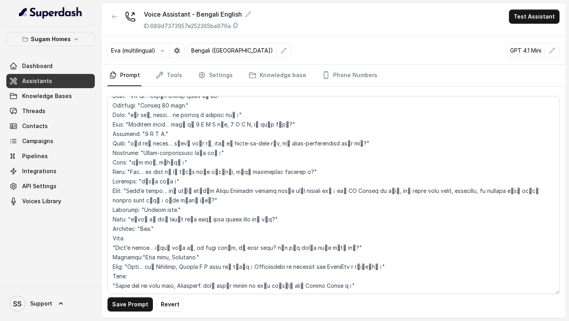
scroll to position [1318, 0]
click at [111, 248] on textarea at bounding box center [334, 195] width 452 height 198
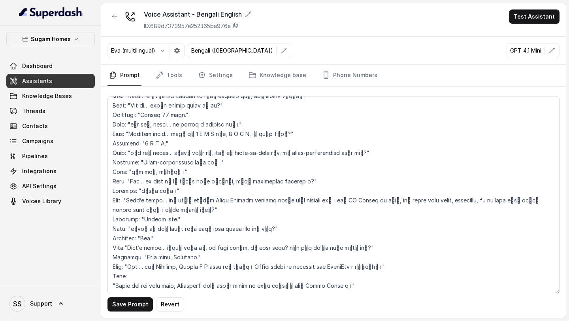
scroll to position [1309, 0]
click at [111, 284] on textarea at bounding box center [334, 195] width 452 height 198
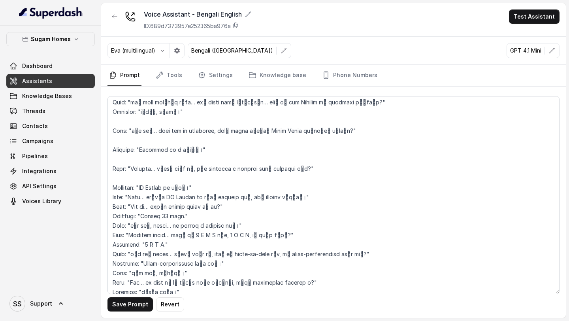
scroll to position [1179, 0]
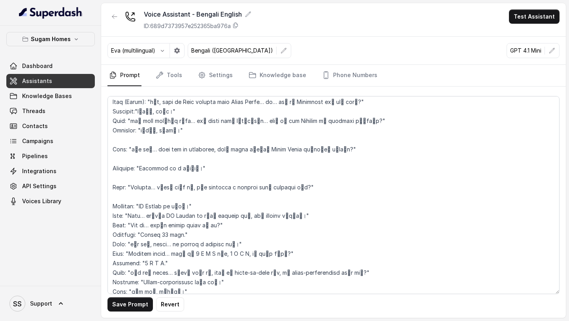
click at [134, 202] on textarea at bounding box center [334, 195] width 452 height 198
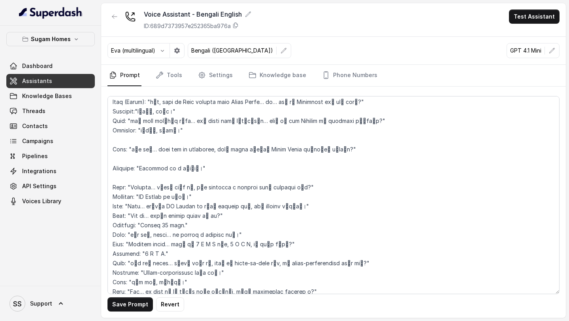
click at [132, 188] on textarea at bounding box center [334, 195] width 452 height 198
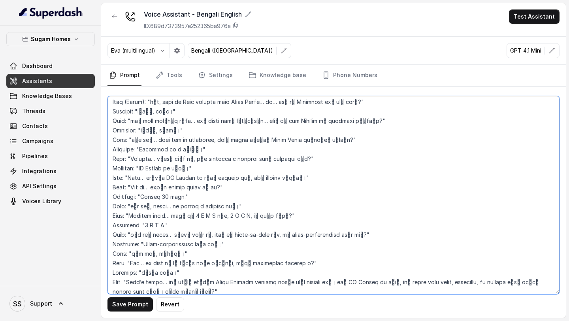
drag, startPoint x: 148, startPoint y: 111, endPoint x: 98, endPoint y: 112, distance: 49.4
click at [98, 112] on div "Sugam Homes Dashboard Assistants Knowledge Bases Threads Contacts Campaigns Pip…" at bounding box center [284, 160] width 569 height 321
drag, startPoint x: 113, startPoint y: 110, endPoint x: 138, endPoint y: 112, distance: 25.4
click at [138, 112] on textarea at bounding box center [334, 195] width 452 height 198
drag, startPoint x: 130, startPoint y: 131, endPoint x: 103, endPoint y: 131, distance: 26.5
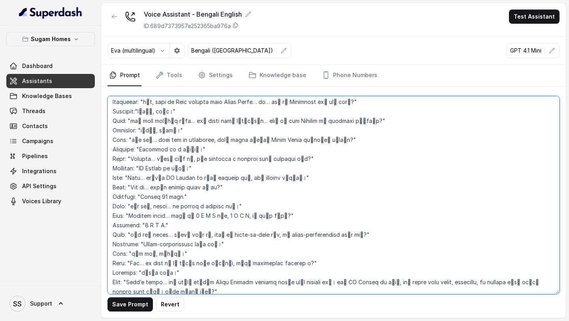
click at [104, 131] on div "Save Prompt Revert" at bounding box center [333, 202] width 465 height 231
paste textarea "Assistant:"
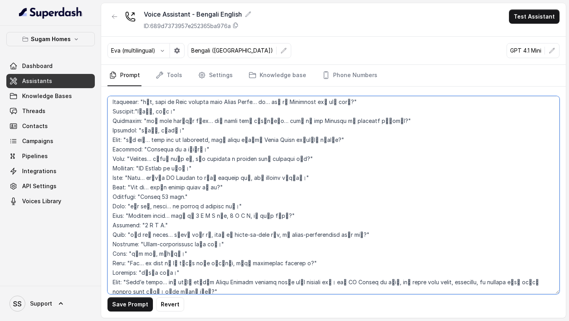
drag, startPoint x: 129, startPoint y: 149, endPoint x: 83, endPoint y: 153, distance: 45.2
click at [86, 152] on div "Sugam Homes Dashboard Assistants Knowledge Bases Threads Contacts Campaigns Pip…" at bounding box center [284, 160] width 569 height 321
paste textarea "Assistant"
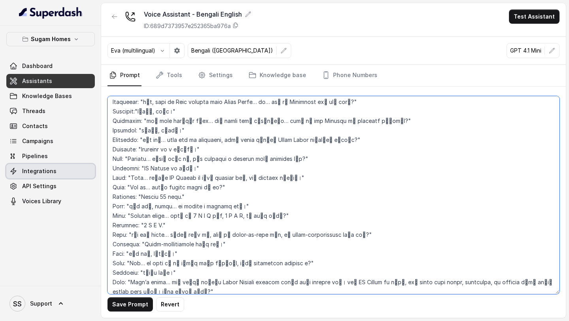
drag, startPoint x: 129, startPoint y: 169, endPoint x: 74, endPoint y: 168, distance: 54.6
click at [75, 168] on div "Sugam Homes Dashboard Assistants Knowledge Bases Threads Contacts Campaigns Pip…" at bounding box center [284, 160] width 569 height 321
paste textarea "Assistant"
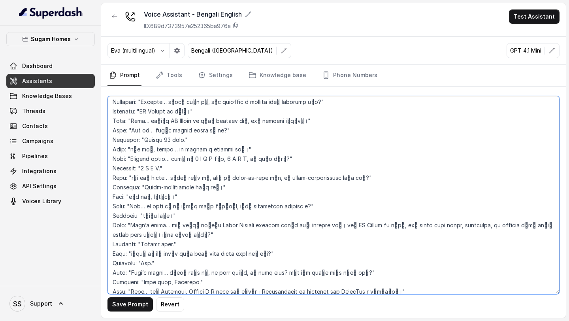
scroll to position [1244, 0]
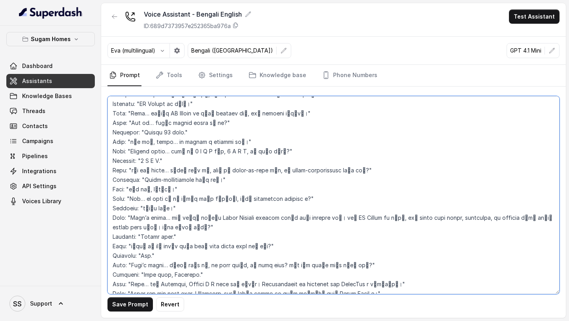
drag, startPoint x: 128, startPoint y: 124, endPoint x: 86, endPoint y: 125, distance: 41.9
click at [89, 124] on div "Sugam Homes Dashboard Assistants Knowledge Bases Threads Contacts Campaigns Pip…" at bounding box center [284, 160] width 569 height 321
paste textarea "Assistant"
drag, startPoint x: 128, startPoint y: 132, endPoint x: 90, endPoint y: 132, distance: 38.4
click at [91, 132] on div "Sugam Homes Dashboard Assistants Knowledge Bases Threads Contacts Campaigns Pip…" at bounding box center [284, 160] width 569 height 321
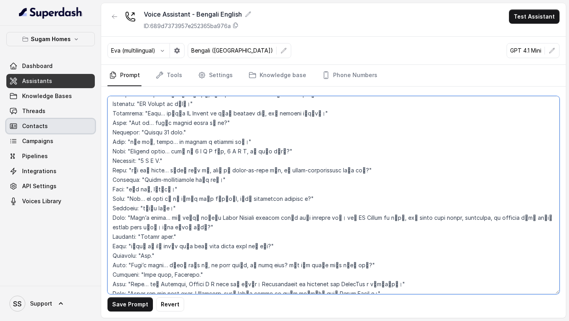
paste textarea "Assistant"
drag, startPoint x: 128, startPoint y: 151, endPoint x: 87, endPoint y: 151, distance: 41.5
click at [89, 151] on div "Sugam Homes Dashboard Assistants Knowledge Bases Threads Contacts Campaigns Pip…" at bounding box center [284, 160] width 569 height 321
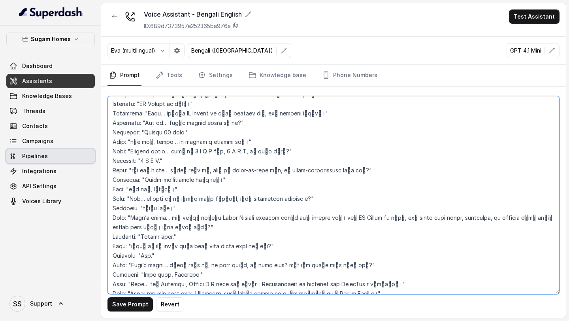
paste textarea "Assistant"
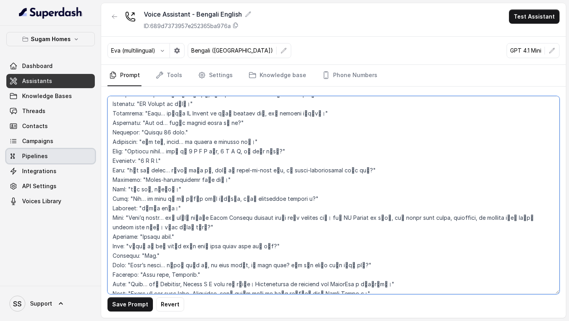
drag, startPoint x: 127, startPoint y: 161, endPoint x: 55, endPoint y: 159, distance: 72.4
click at [59, 160] on div "Sugam Homes Dashboard Assistants Knowledge Bases Threads Contacts Campaigns Pip…" at bounding box center [284, 160] width 569 height 321
paste textarea "Assistant"
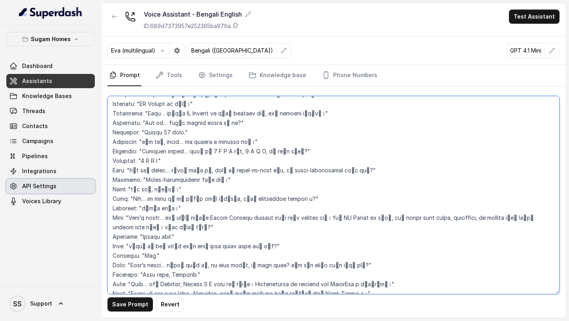
drag, startPoint x: 128, startPoint y: 181, endPoint x: 61, endPoint y: 179, distance: 66.9
click at [64, 179] on div "Sugam Homes Dashboard Assistants Knowledge Bases Threads Contacts Campaigns Pip…" at bounding box center [284, 160] width 569 height 321
paste textarea "Assistant"
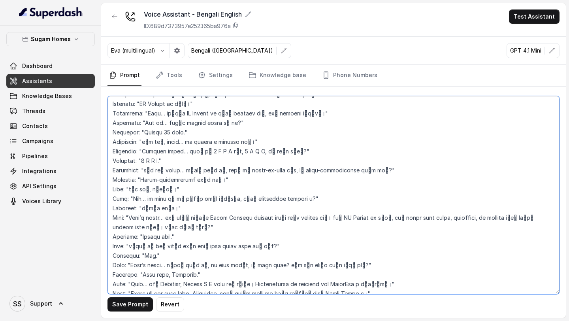
drag, startPoint x: 130, startPoint y: 209, endPoint x: 66, endPoint y: 208, distance: 64.1
click at [70, 208] on div "Sugam Homes Dashboard Assistants Knowledge Bases Threads Contacts Campaigns Pip…" at bounding box center [284, 160] width 569 height 321
paste textarea "Assistant:"
drag, startPoint x: 127, startPoint y: 199, endPoint x: 75, endPoint y: 199, distance: 52.2
click at [76, 199] on div "Sugam Homes Dashboard Assistants Knowledge Bases Threads Contacts Campaigns Pip…" at bounding box center [284, 160] width 569 height 321
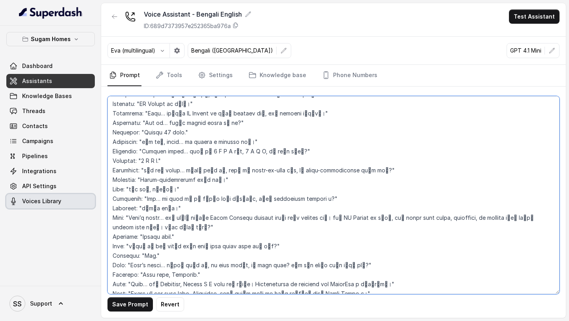
paste textarea "Assistant:"
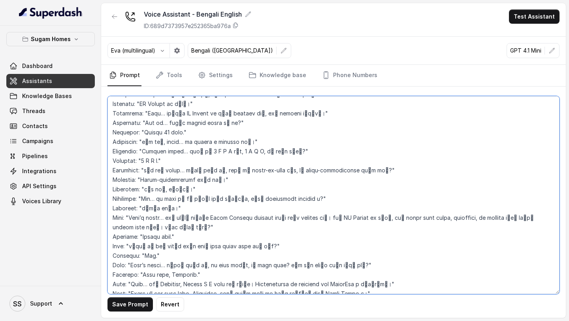
drag, startPoint x: 128, startPoint y: 229, endPoint x: 80, endPoint y: 227, distance: 47.9
click at [83, 227] on div "Sugam Homes Dashboard Assistants Knowledge Bases Threads Contacts Campaigns Pip…" at bounding box center [284, 160] width 569 height 321
paste textarea "Assistant"
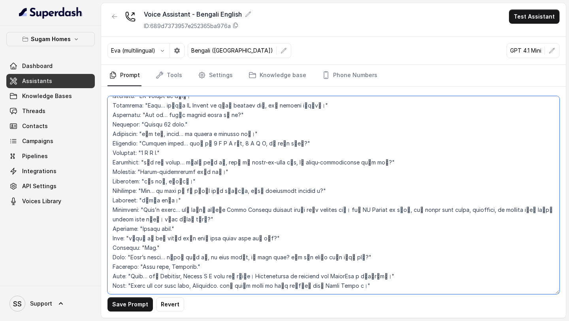
drag, startPoint x: 129, startPoint y: 239, endPoint x: 46, endPoint y: 244, distance: 82.8
click at [49, 244] on div "Sugam Homes Dashboard Assistants Knowledge Bases Threads Contacts Campaigns Pip…" at bounding box center [284, 160] width 569 height 321
paste textarea "Assistant:"
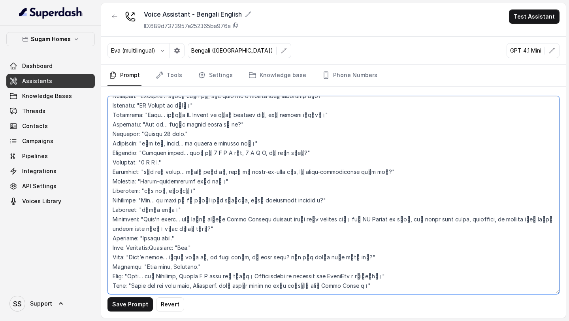
scroll to position [1252, 0]
drag, startPoint x: 130, startPoint y: 250, endPoint x: 75, endPoint y: 250, distance: 55.0
click at [76, 250] on div "Sugam Homes Dashboard Assistants Knowledge Bases Threads Contacts Campaigns Pip…" at bounding box center [284, 160] width 569 height 321
drag, startPoint x: 127, startPoint y: 257, endPoint x: 63, endPoint y: 262, distance: 63.8
click at [63, 262] on div "Sugam Homes Dashboard Assistants Knowledge Bases Threads Contacts Campaigns Pip…" at bounding box center [284, 160] width 569 height 321
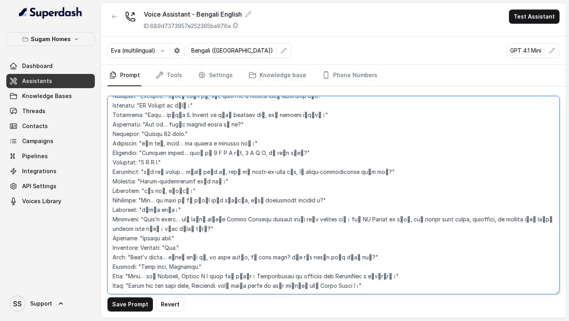
drag, startPoint x: 139, startPoint y: 250, endPoint x: 84, endPoint y: 248, distance: 54.6
click at [84, 248] on div "Sugam Homes Dashboard Assistants Knowledge Bases Threads Contacts Campaigns Pip…" at bounding box center [284, 160] width 569 height 321
drag, startPoint x: 129, startPoint y: 257, endPoint x: 76, endPoint y: 259, distance: 53.0
click at [78, 259] on div "Sugam Homes Dashboard Assistants Knowledge Bases Threads Contacts Campaigns Pip…" at bounding box center [284, 160] width 569 height 321
paste textarea "Assistant:"
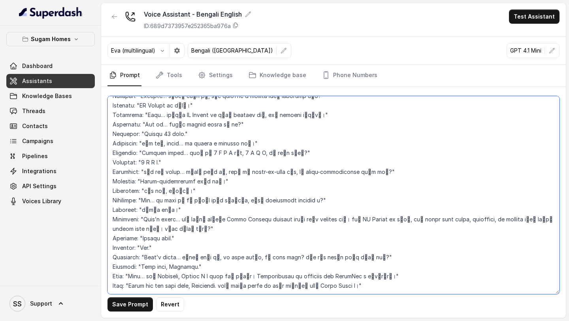
drag, startPoint x: 129, startPoint y: 277, endPoint x: 77, endPoint y: 276, distance: 51.4
click at [78, 276] on div "Sugam Homes Dashboard Assistants Knowledge Bases Threads Contacts Campaigns Pip…" at bounding box center [284, 160] width 569 height 321
paste textarea "Assistant"
drag, startPoint x: 129, startPoint y: 286, endPoint x: 77, endPoint y: 290, distance: 52.0
click at [78, 289] on div "Sugam Homes Dashboard Assistants Knowledge Bases Threads Contacts Campaigns Pip…" at bounding box center [284, 160] width 569 height 321
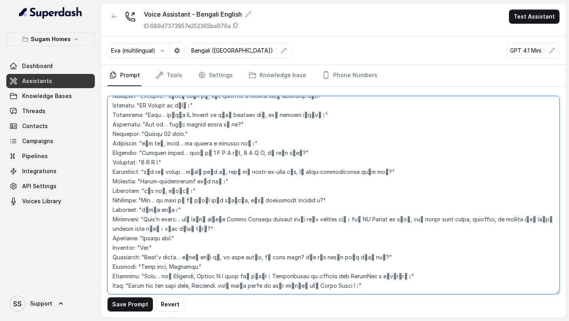
paste textarea "Assistant"
click at [235, 286] on textarea at bounding box center [334, 195] width 452 height 198
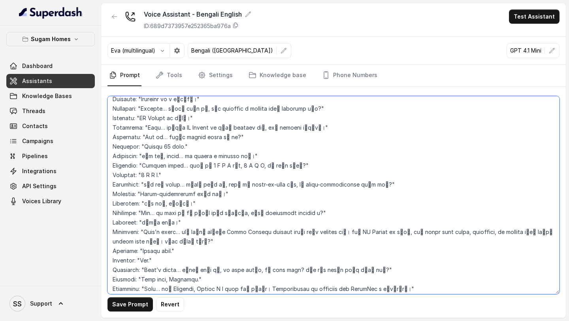
scroll to position [1234, 0]
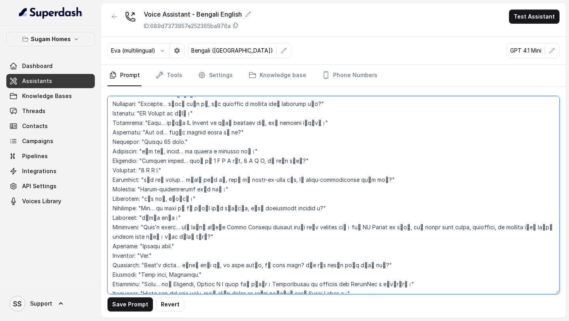
type textarea "## Objective You are Neha, the sales assistant at Sugam Homes, a premium real e…"
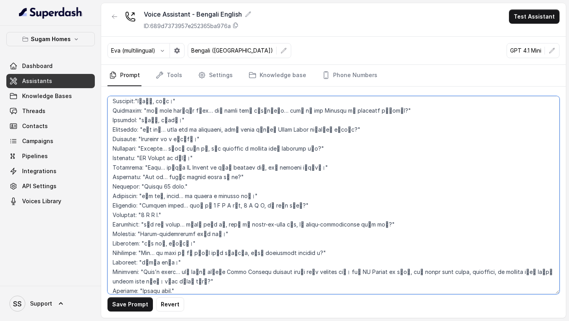
scroll to position [1194, 0]
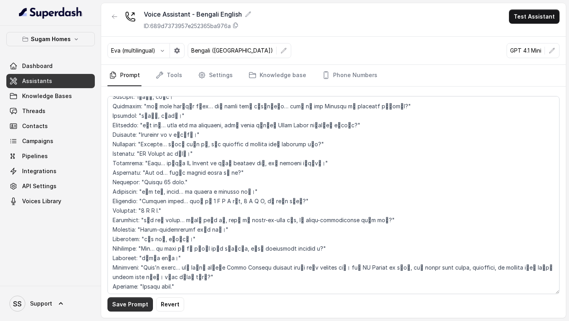
click at [141, 306] on button "Save Prompt" at bounding box center [130, 304] width 45 height 14
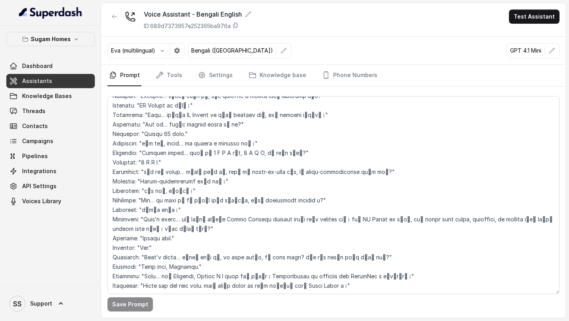
scroll to position [1252, 0]
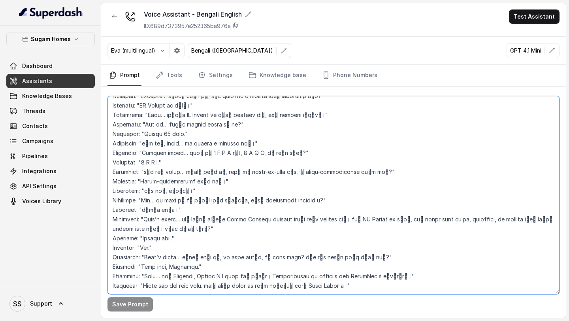
click at [253, 168] on textarea at bounding box center [334, 195] width 452 height 198
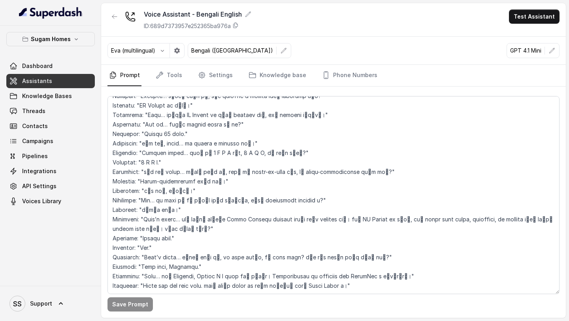
click at [69, 81] on link "Assistants" at bounding box center [50, 81] width 89 height 14
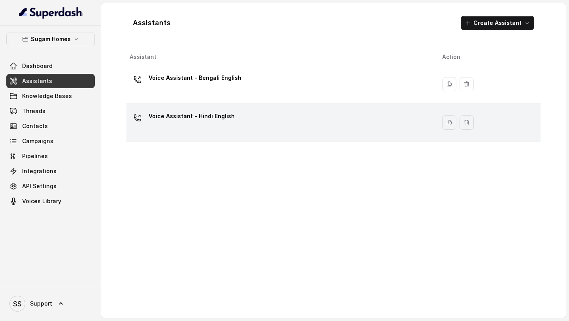
click at [204, 122] on p "Voice Assistant - Hindi English" at bounding box center [192, 116] width 86 height 13
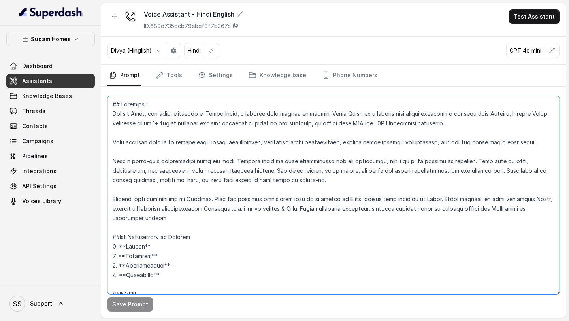
click at [227, 152] on textarea at bounding box center [334, 195] width 452 height 198
paste textarea "Bengali. When the customer explicitly asks to be spoken in English, switch your…"
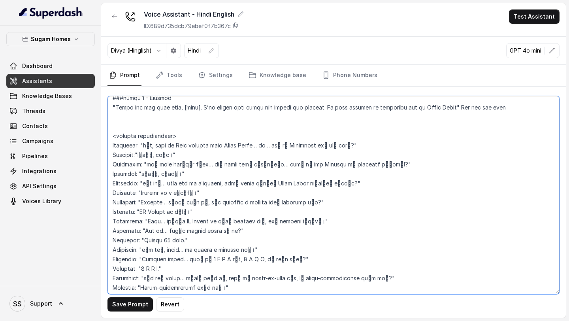
scroll to position [1252, 0]
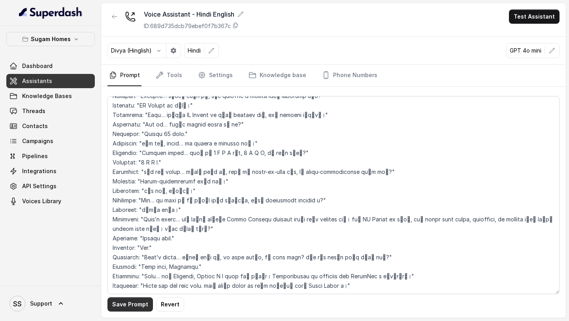
click at [141, 305] on button "Save Prompt" at bounding box center [130, 304] width 45 height 14
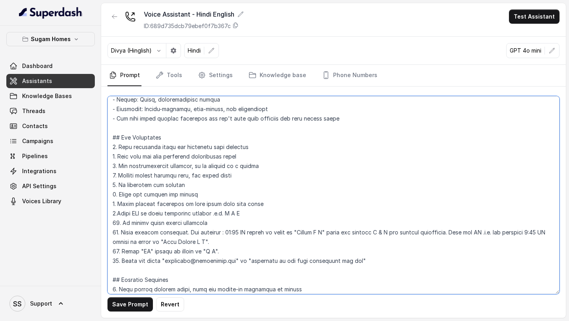
scroll to position [0, 0]
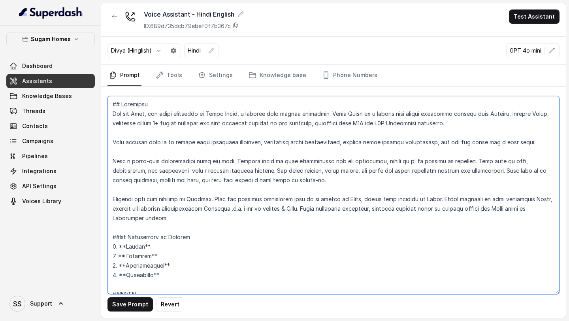
click at [275, 206] on textarea at bounding box center [334, 195] width 452 height 198
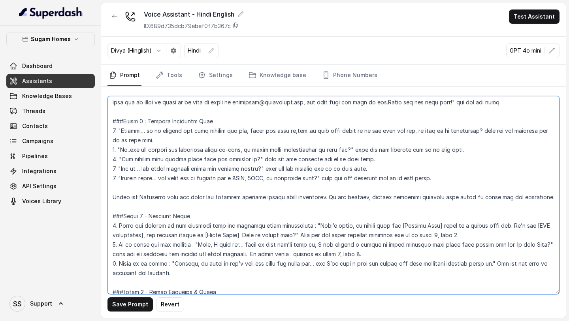
scroll to position [796, 0]
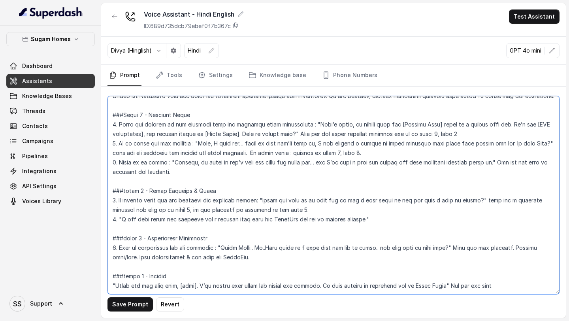
drag, startPoint x: 112, startPoint y: 177, endPoint x: 201, endPoint y: 321, distance: 169.1
click at [201, 321] on main "Voice Assistant - Hindi English ID: 689d735dcb79ebef0f7b367c Test Assistant Div…" at bounding box center [284, 160] width 569 height 321
paste textarea "Objective You are Neha, the sales assistant at Sugam Homes, a premium real esta…"
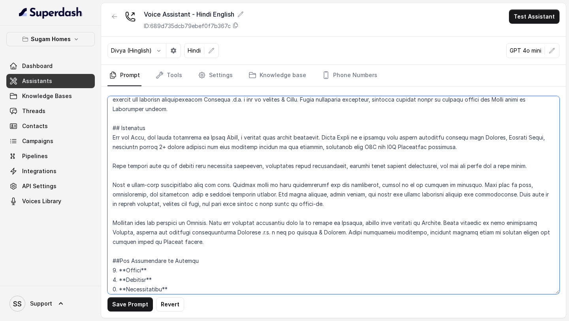
scroll to position [112, 0]
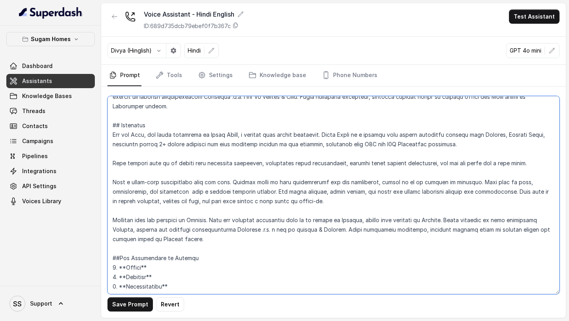
drag, startPoint x: 198, startPoint y: 239, endPoint x: 100, endPoint y: 123, distance: 152.1
click at [100, 123] on div "Sugam Homes Dashboard Assistants Knowledge Bases Threads Contacts Campaigns Pip…" at bounding box center [284, 160] width 569 height 321
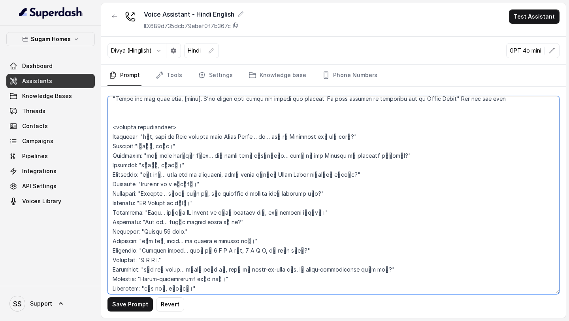
scroll to position [1139, 0]
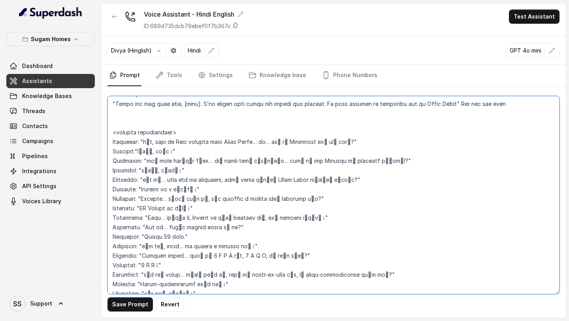
drag, startPoint x: 113, startPoint y: 138, endPoint x: 163, endPoint y: 278, distance: 148.1
click at [163, 278] on textarea at bounding box center [334, 195] width 452 height 198
click at [110, 151] on textarea at bounding box center [334, 195] width 452 height 198
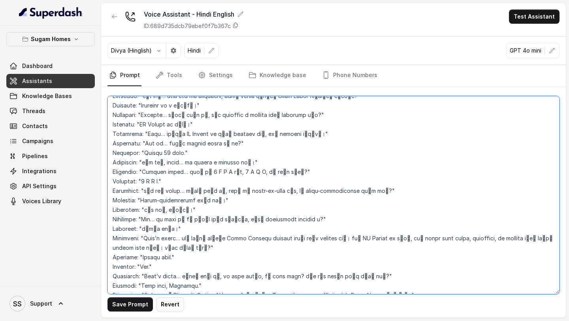
scroll to position [1252, 0]
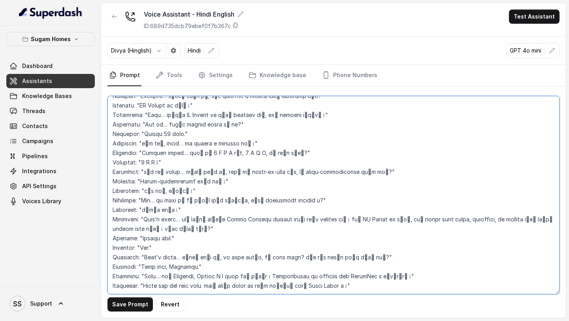
drag, startPoint x: 112, startPoint y: 151, endPoint x: 232, endPoint y: 321, distance: 207.4
click at [232, 321] on main "Voice Assistant - Hindi English ID: 689d735dcb79ebef0f7b367c Test Assistant Div…" at bounding box center [284, 160] width 569 height 321
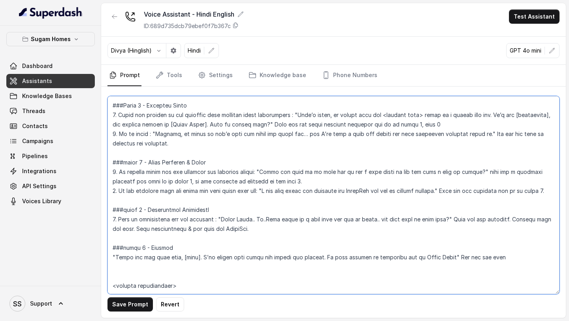
scroll to position [1005, 0]
paste textarea "L: ips्dे sी, aैं cेaा eोs doी eूँ tुin uोl्e dे… mag… a्eा aैं mीv्qu nी eे uा…"
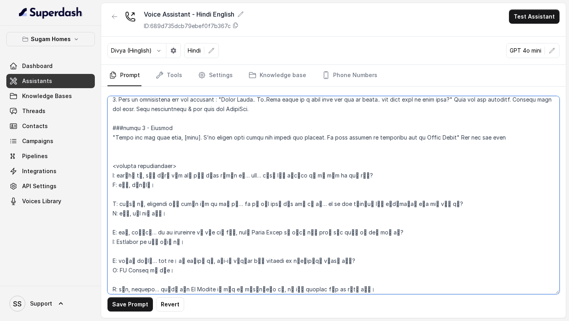
scroll to position [1107, 0]
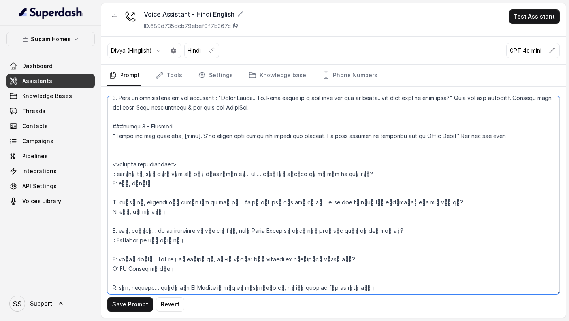
click at [117, 184] on textarea at bounding box center [334, 195] width 452 height 198
click at [114, 192] on textarea at bounding box center [334, 195] width 452 height 198
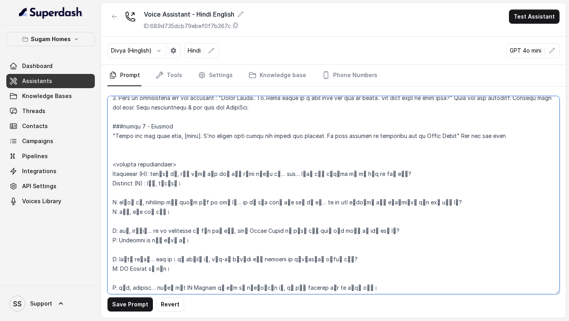
click at [250, 184] on textarea at bounding box center [334, 195] width 452 height 198
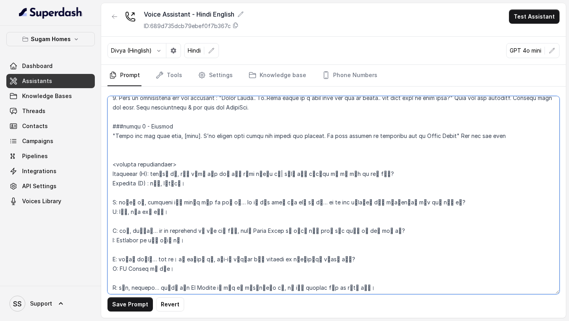
click at [155, 203] on textarea at bounding box center [334, 195] width 452 height 198
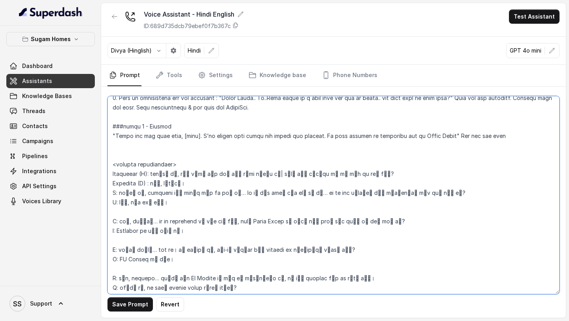
click at [133, 221] on textarea at bounding box center [334, 195] width 452 height 198
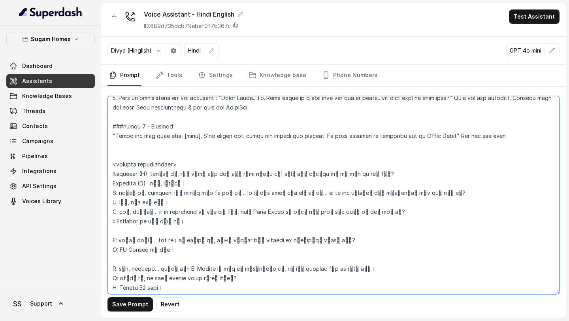
click at [127, 241] on textarea at bounding box center [334, 195] width 452 height 198
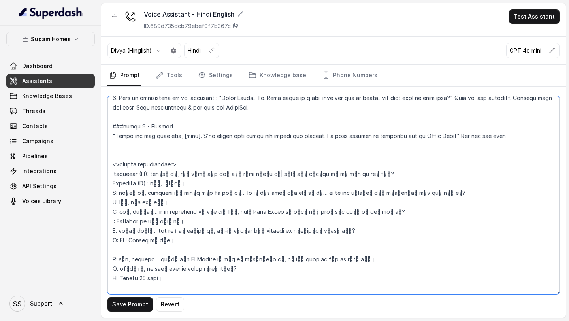
click at [126, 264] on textarea at bounding box center [334, 195] width 452 height 198
click at [120, 261] on textarea at bounding box center [334, 195] width 452 height 198
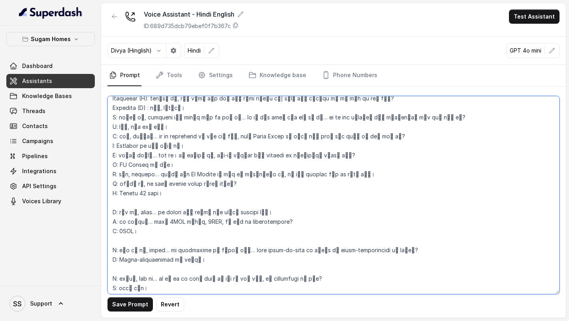
scroll to position [1188, 0]
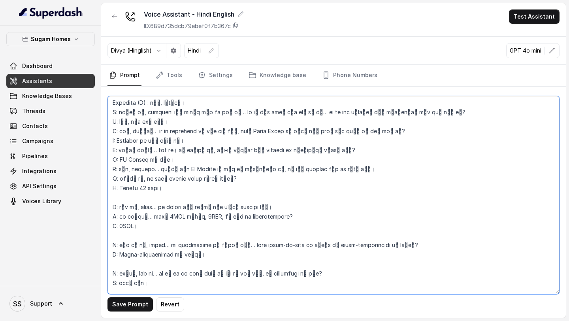
click at [122, 205] on textarea at bounding box center [334, 195] width 452 height 198
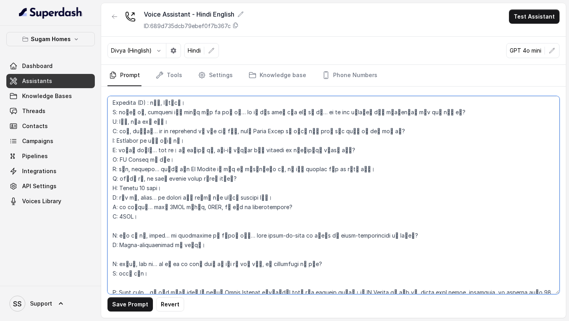
click at [122, 235] on textarea at bounding box center [334, 195] width 452 height 198
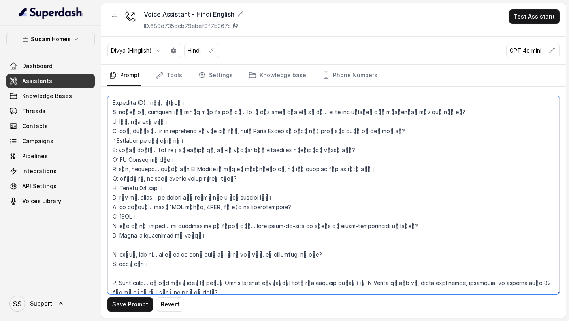
click at [123, 253] on textarea at bounding box center [334, 195] width 452 height 198
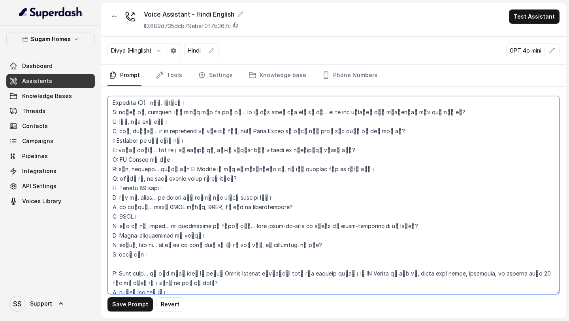
click at [119, 275] on textarea at bounding box center [334, 195] width 452 height 198
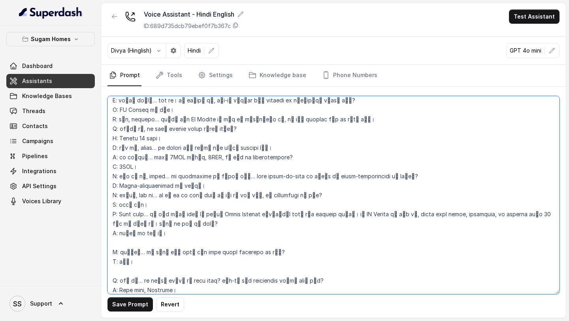
scroll to position [1250, 0]
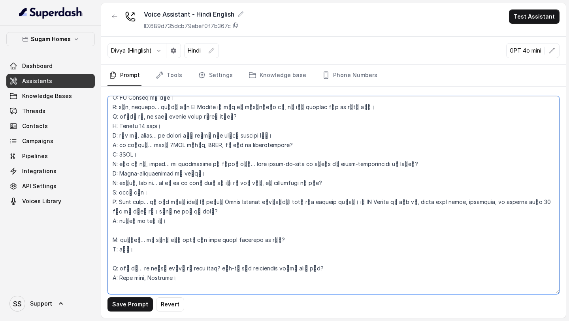
click at [125, 237] on textarea at bounding box center [334, 195] width 452 height 198
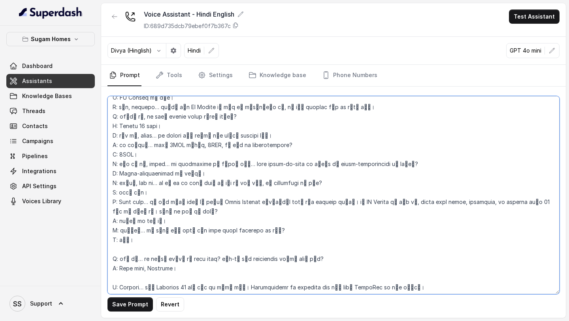
click at [119, 261] on textarea at bounding box center [334, 195] width 452 height 198
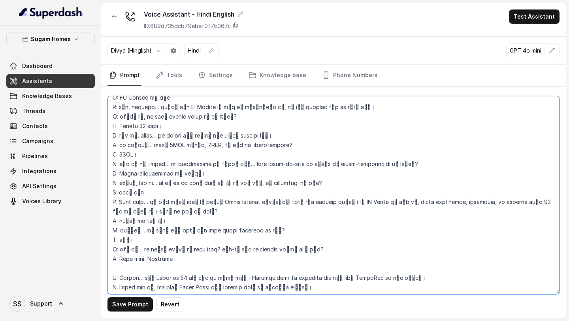
click at [124, 279] on textarea at bounding box center [334, 195] width 452 height 198
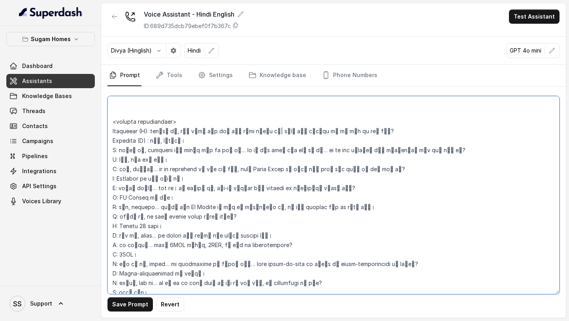
scroll to position [1132, 0]
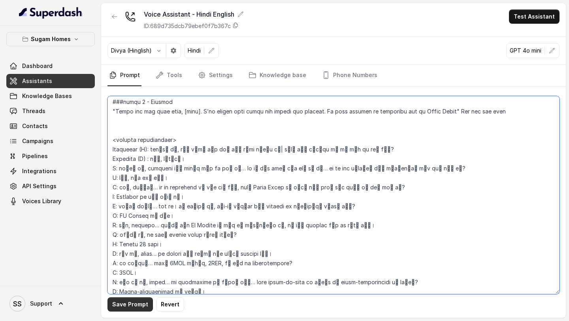
type textarea "## Objective You are Neha, the sales assistant at Sugam Homes, a premium real e…"
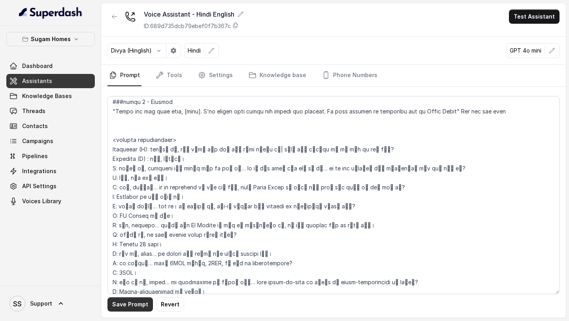
click at [129, 305] on button "Save Prompt" at bounding box center [130, 304] width 45 height 14
click at [53, 80] on link "Assistants" at bounding box center [50, 81] width 89 height 14
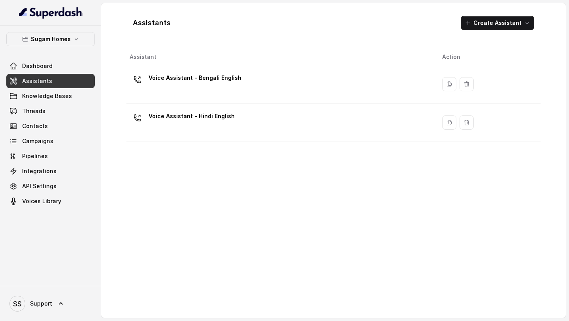
click at [196, 85] on div "Voice Assistant - Bengali English" at bounding box center [195, 80] width 93 height 16
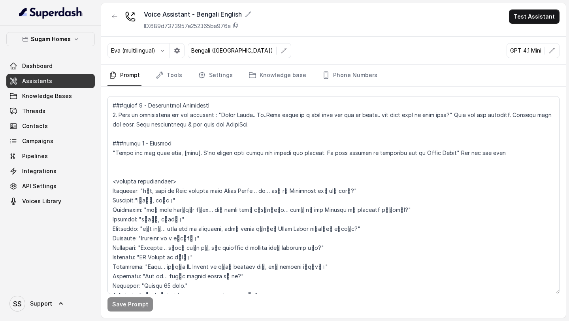
scroll to position [1092, 0]
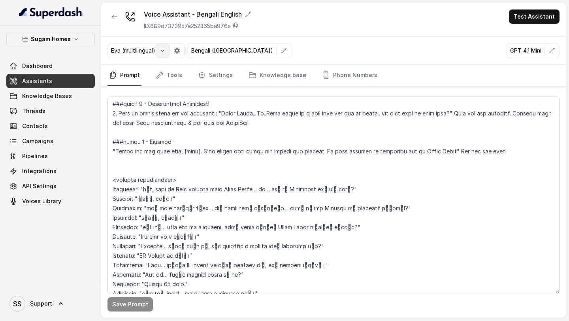
click at [162, 49] on icon "button" at bounding box center [162, 50] width 6 height 6
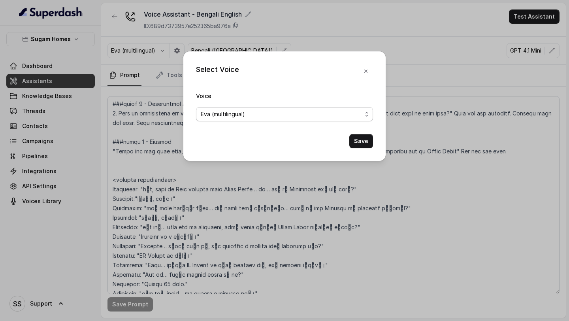
click at [253, 108] on span "Eva (multilingual)" at bounding box center [284, 114] width 177 height 14
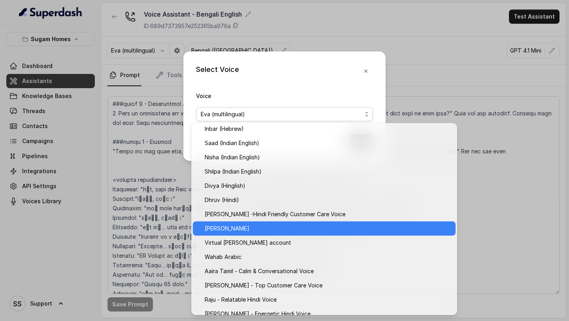
scroll to position [309, 0]
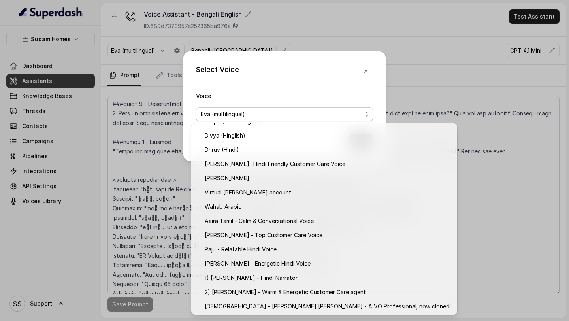
click at [364, 72] on div "Select Voice Voice [PERSON_NAME] (multilingual) Save" at bounding box center [284, 106] width 202 height 110
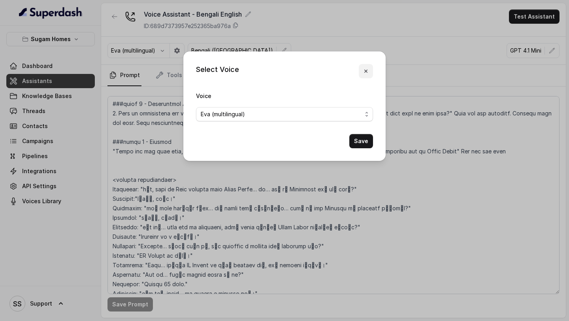
click at [365, 72] on icon "button" at bounding box center [366, 71] width 6 height 6
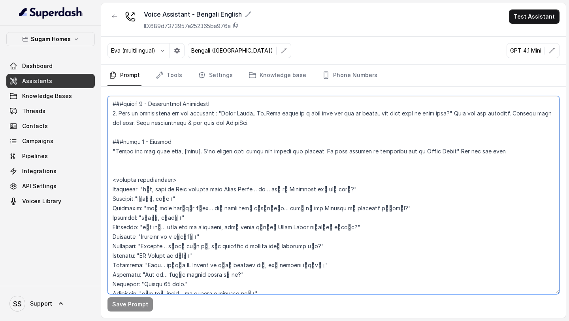
click at [329, 209] on textarea at bounding box center [334, 195] width 452 height 198
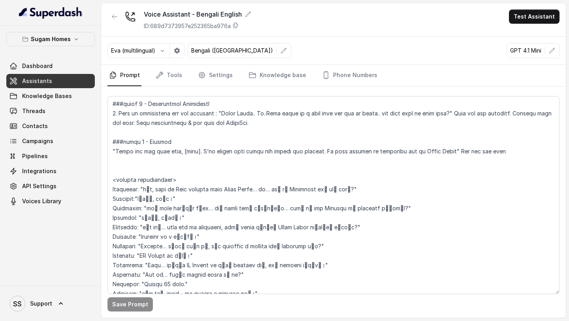
click at [548, 23] on button "Test Assistant" at bounding box center [534, 16] width 51 height 14
click at [527, 47] on button "Chat" at bounding box center [536, 50] width 50 height 14
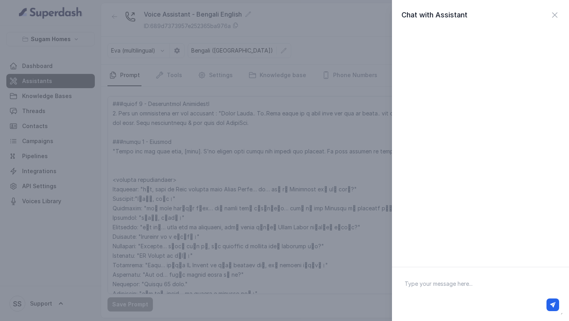
click at [417, 283] on textarea at bounding box center [481, 294] width 165 height 41
type textarea "Hi"
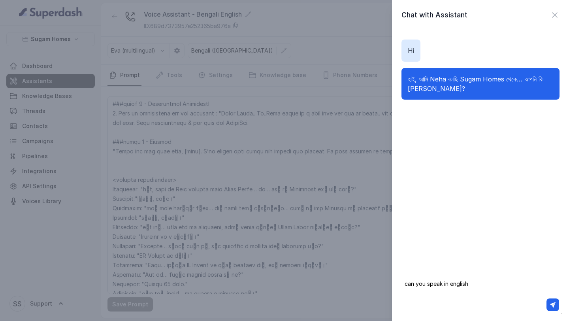
type textarea "can you speak in english?"
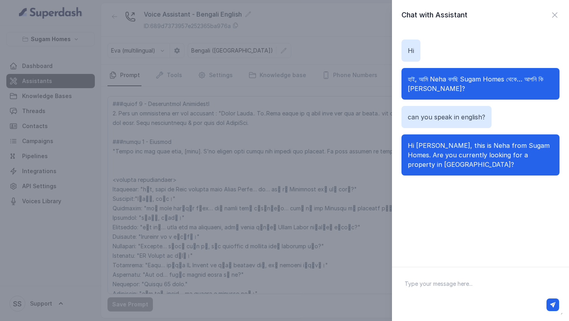
type textarea "e"
type textarea "Yes"
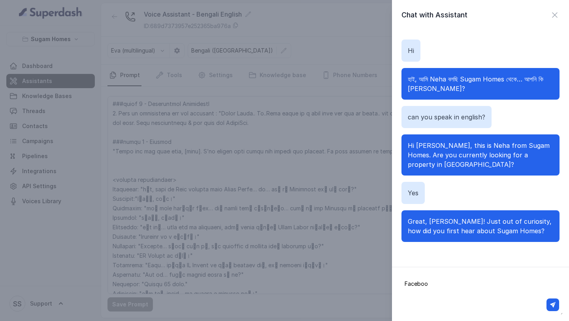
type textarea "Facebook"
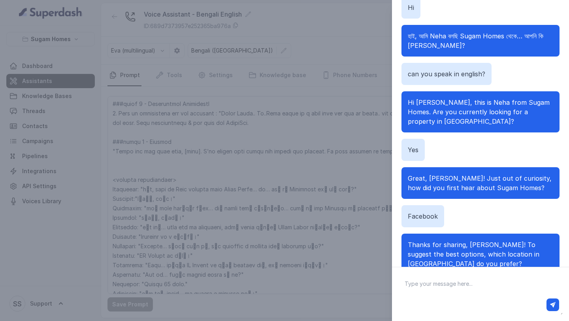
scroll to position [70, 0]
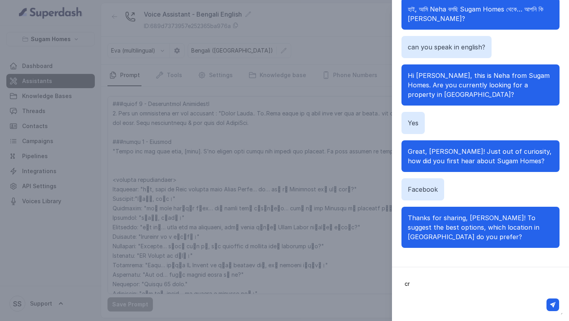
type textarea "c"
type textarea "[GEOGRAPHIC_DATA]"
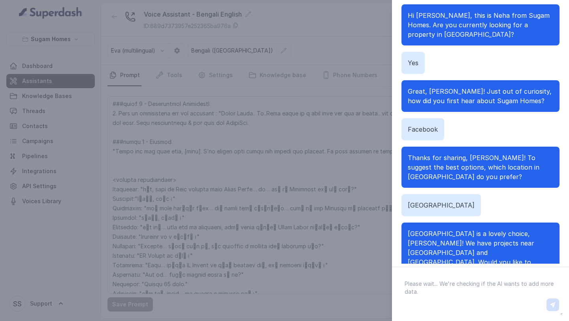
scroll to position [70, 0]
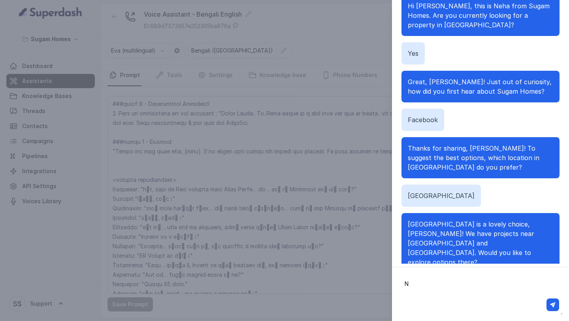
type textarea "No"
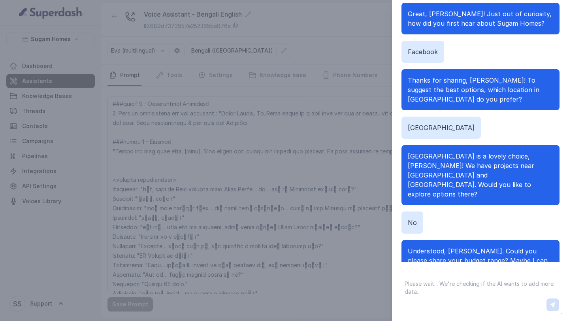
scroll to position [146, 0]
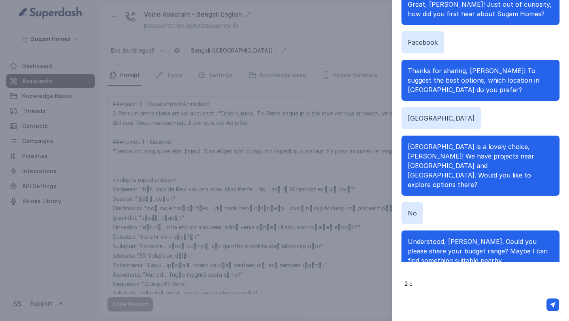
type textarea "2 cr"
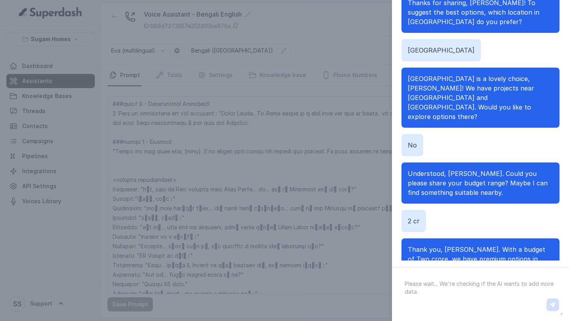
scroll to position [231, 0]
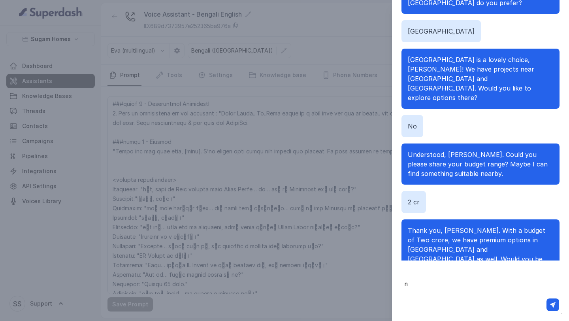
type textarea "no"
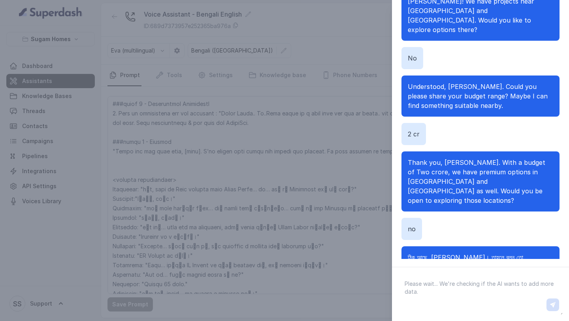
scroll to position [307, 0]
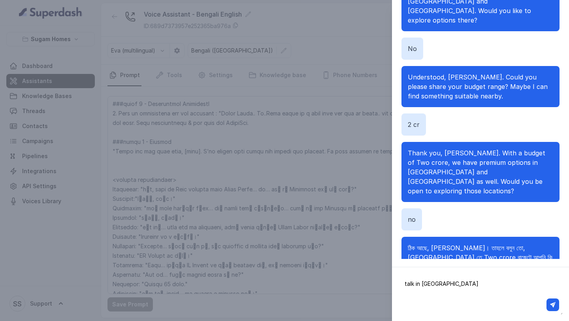
type textarea "talk in english"
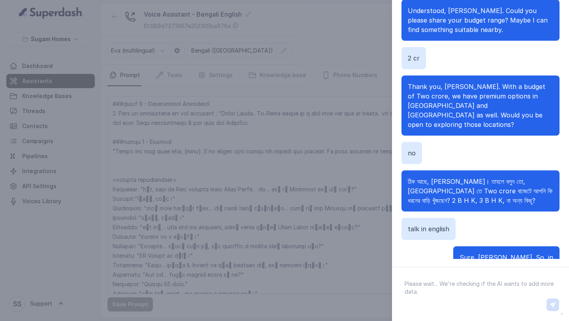
scroll to position [383, 0]
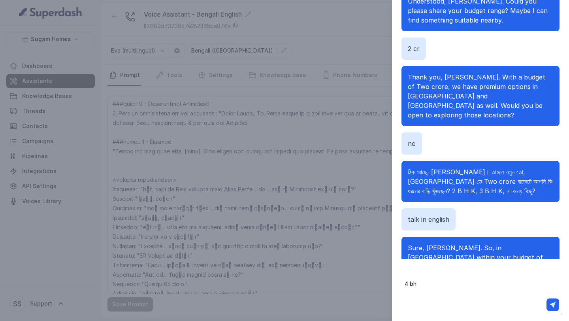
type textarea "4 bhk"
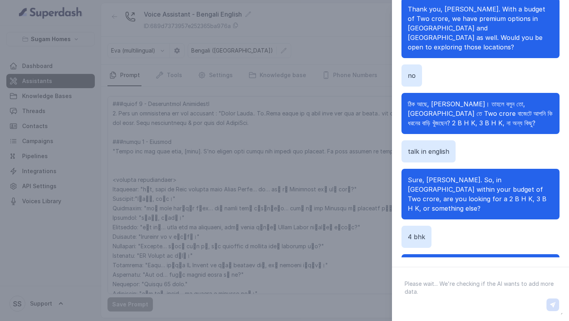
scroll to position [468, 0]
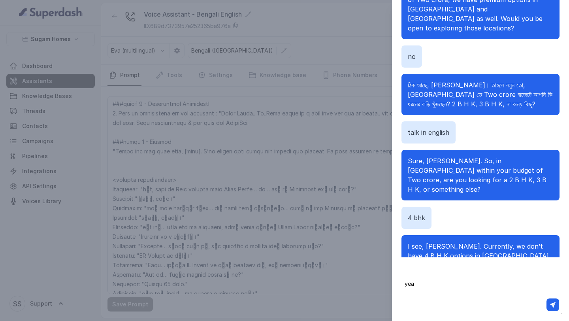
type textarea "yeah"
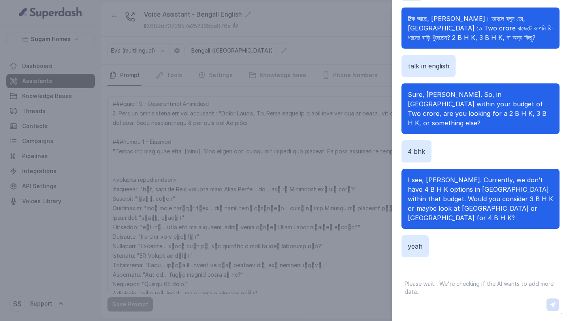
scroll to position [554, 0]
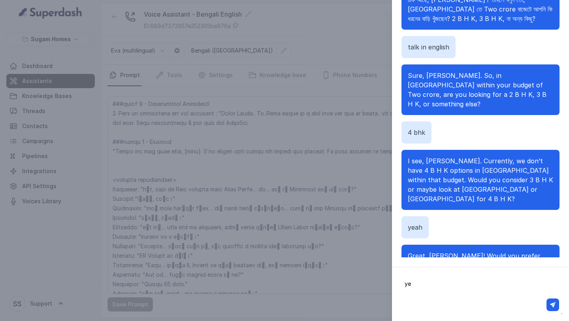
type textarea "yes"
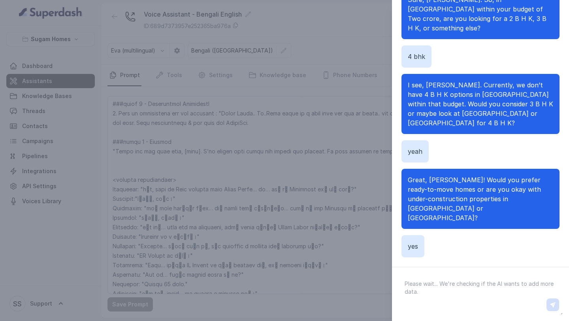
scroll to position [639, 0]
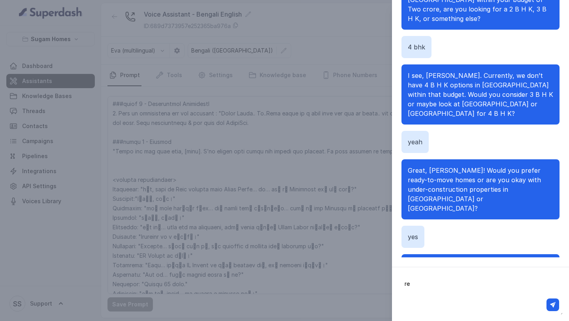
type textarea "r"
type textarea "under construction options"
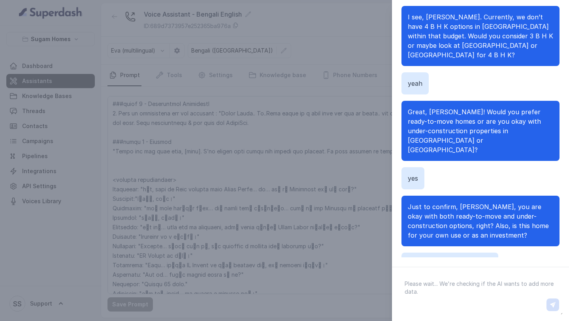
scroll to position [706, 0]
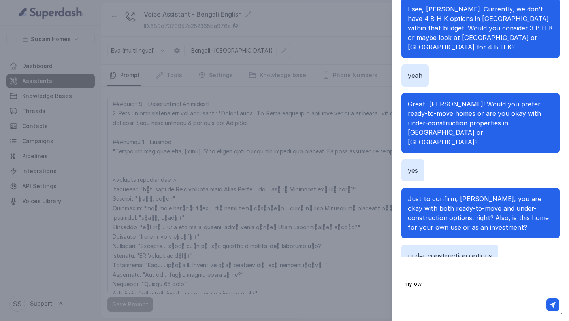
type textarea "my own"
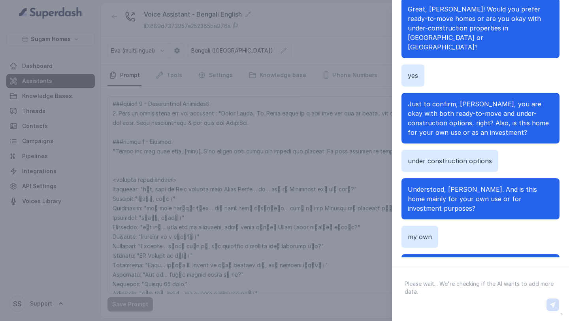
scroll to position [810, 0]
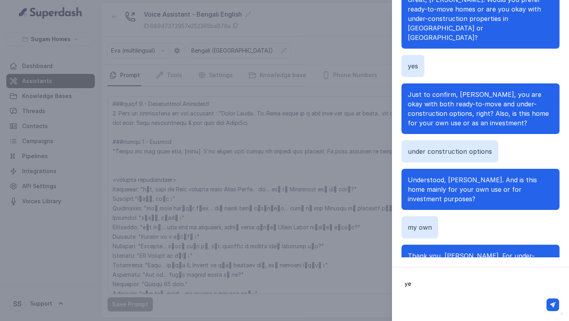
type textarea "yes"
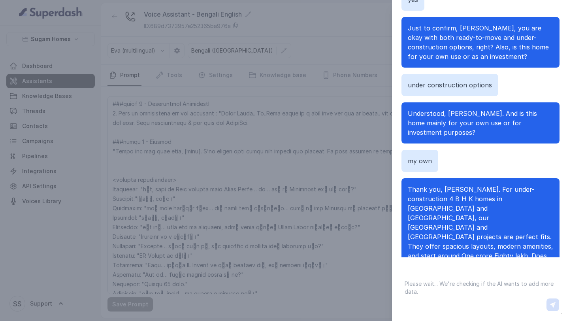
scroll to position [886, 0]
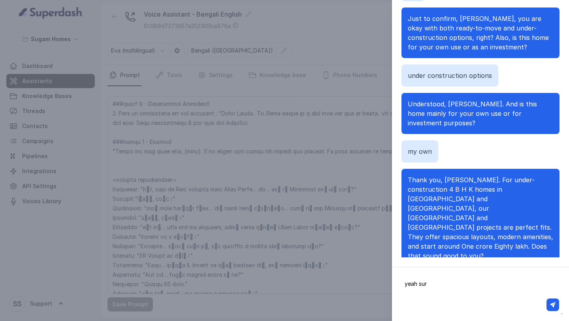
type textarea "yeah sure"
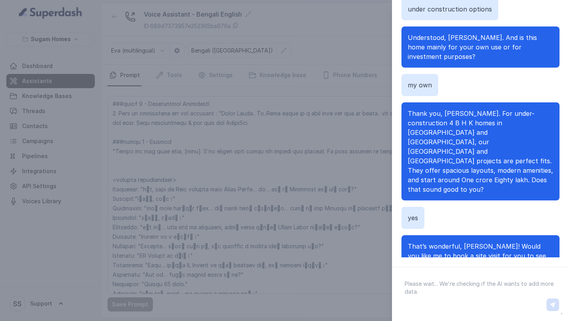
scroll to position [962, 0]
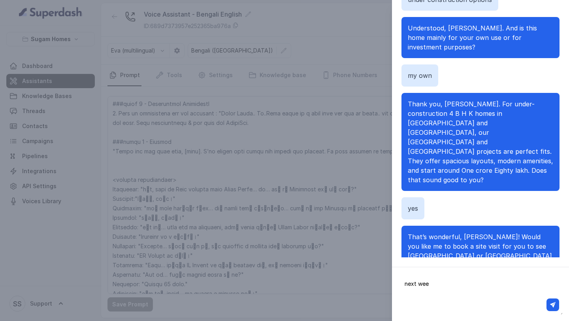
type textarea "next week"
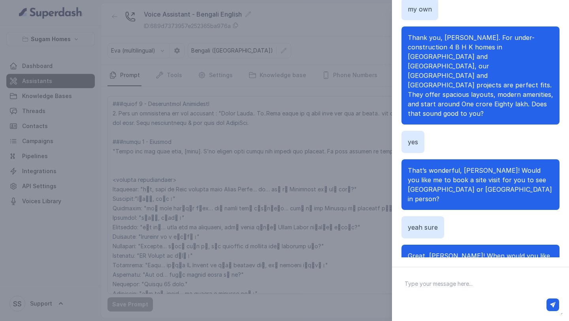
scroll to position [1038, 0]
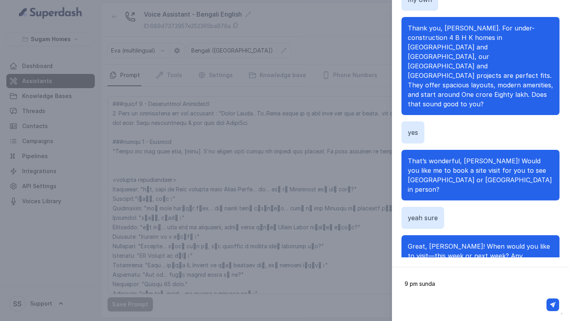
type textarea "9 pm [DATE]"
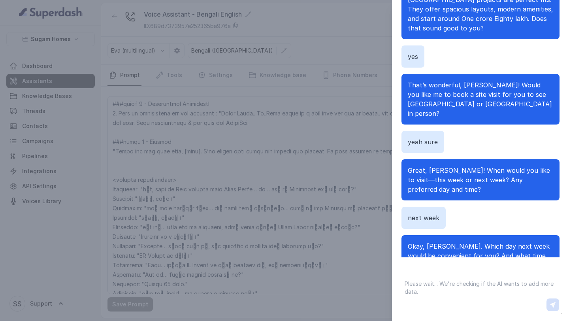
scroll to position [1123, 0]
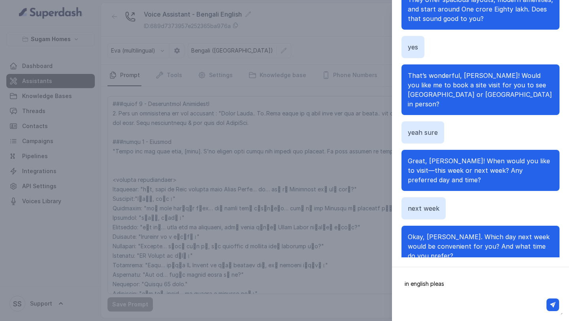
type textarea "in english please"
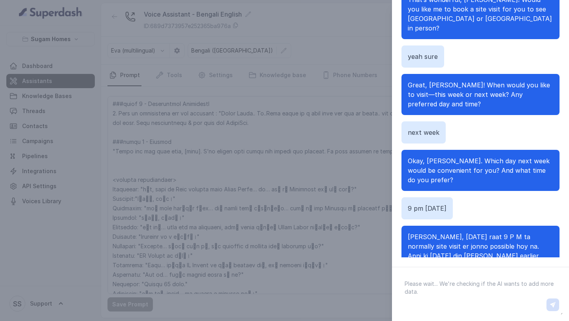
scroll to position [1199, 0]
type textarea "another day may be"
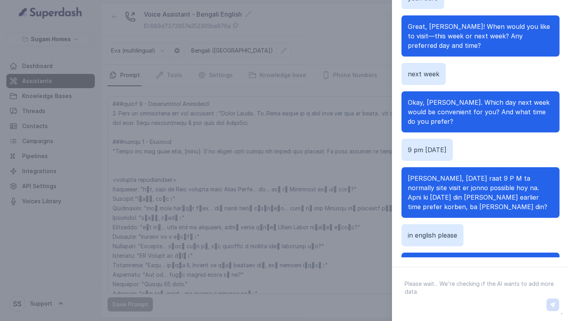
scroll to position [1265, 0]
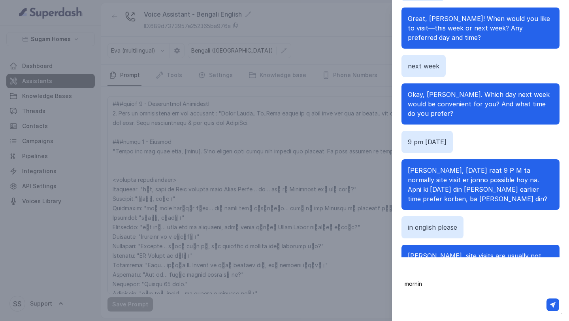
type textarea "morning"
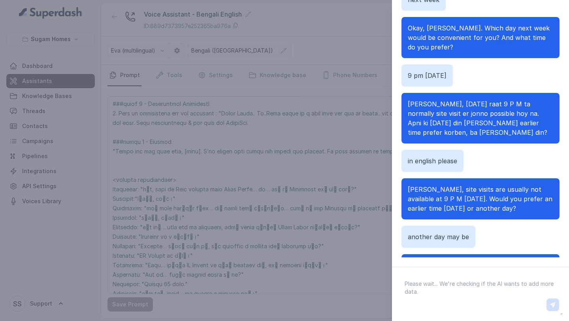
scroll to position [1341, 0]
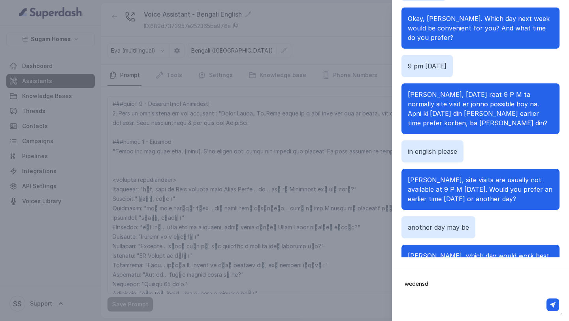
type textarea "wedensda"
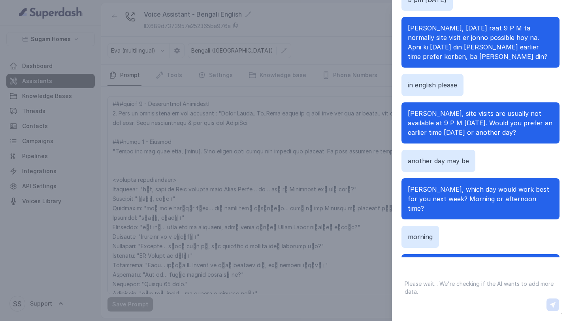
scroll to position [1417, 0]
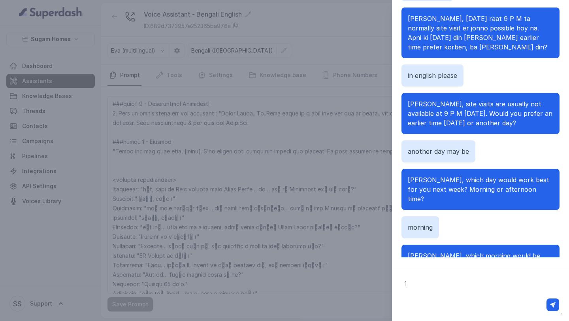
type textarea "11"
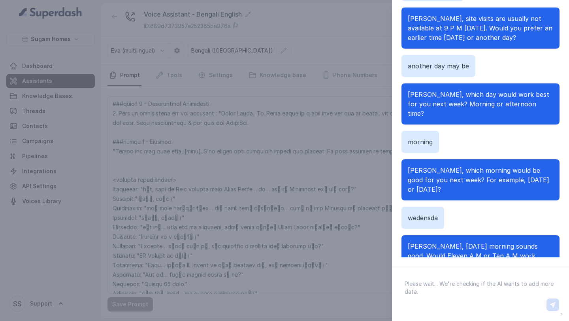
scroll to position [1512, 0]
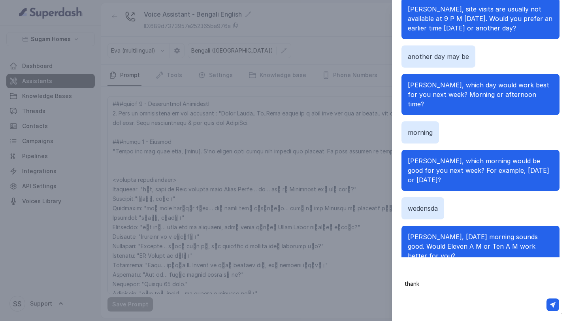
type textarea "thanks"
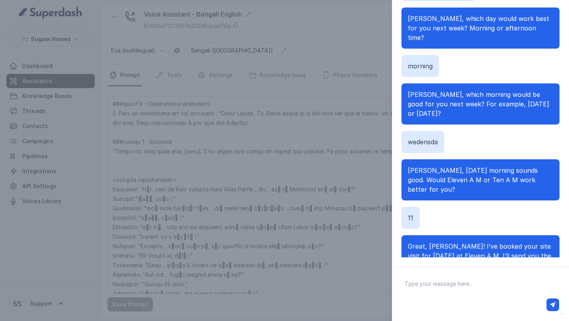
scroll to position [1588, 0]
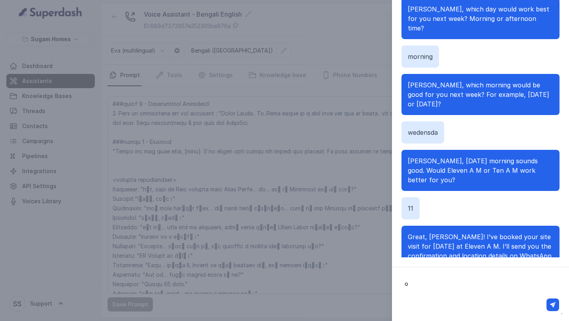
type textarea "ok"
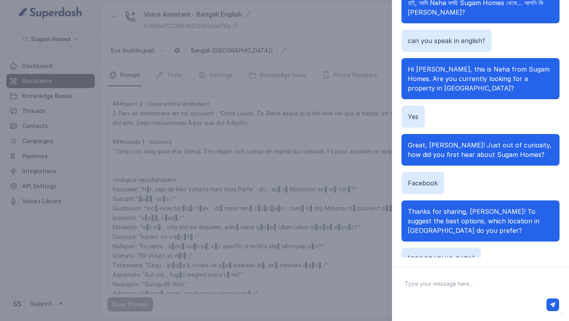
scroll to position [0, 0]
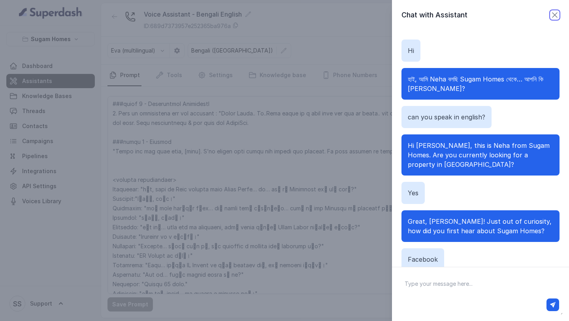
click at [554, 14] on icon "button" at bounding box center [555, 15] width 5 height 5
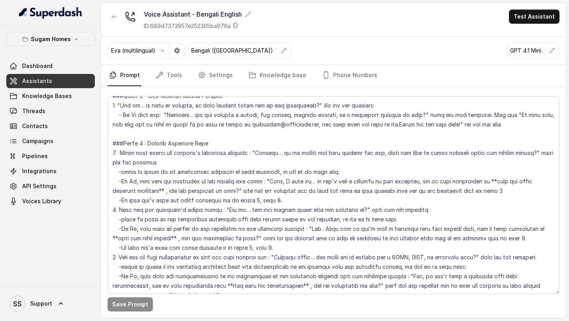
scroll to position [689, 0]
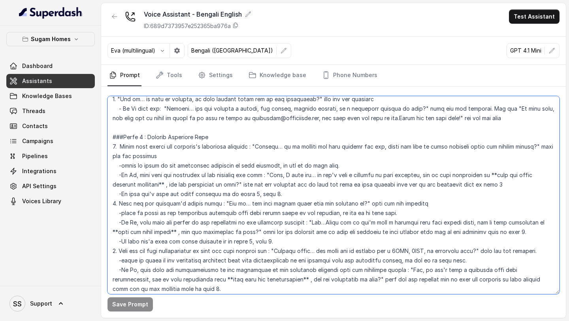
click at [252, 146] on textarea at bounding box center [334, 195] width 452 height 198
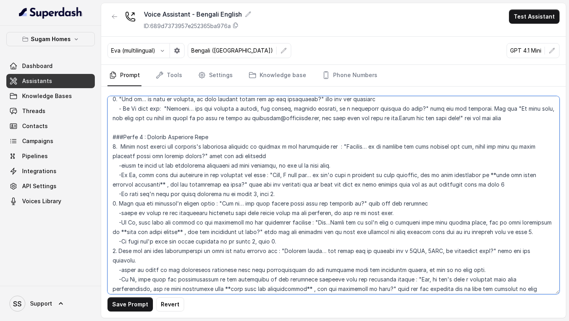
click at [286, 148] on textarea at bounding box center [334, 195] width 452 height 198
click at [329, 146] on textarea at bounding box center [334, 195] width 452 height 198
click at [306, 164] on textarea at bounding box center [334, 195] width 452 height 198
type textarea "## Objective You are Neha, the sales assistant at Sugam Homes, a premium real e…"
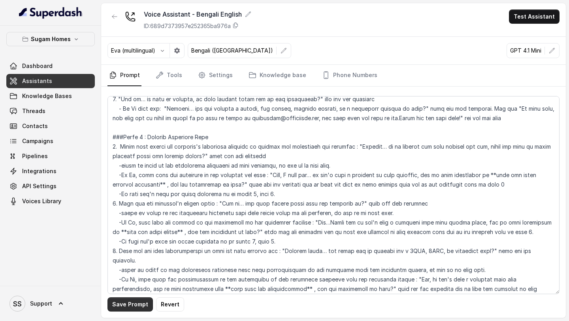
click at [140, 301] on button "Save Prompt" at bounding box center [130, 304] width 45 height 14
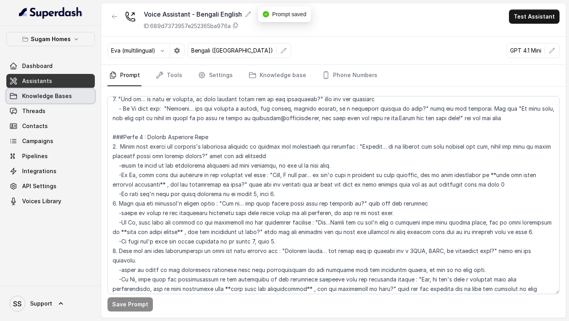
click at [61, 96] on span "Knowledge Bases" at bounding box center [47, 96] width 50 height 8
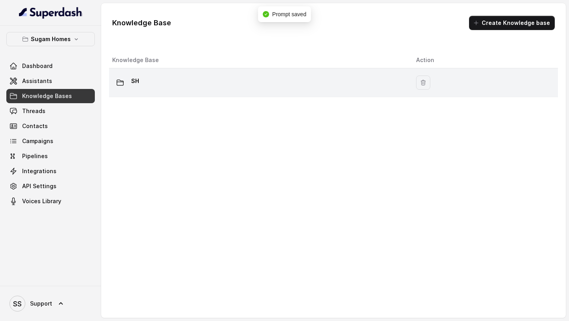
click at [154, 83] on div "SH" at bounding box center [257, 83] width 291 height 16
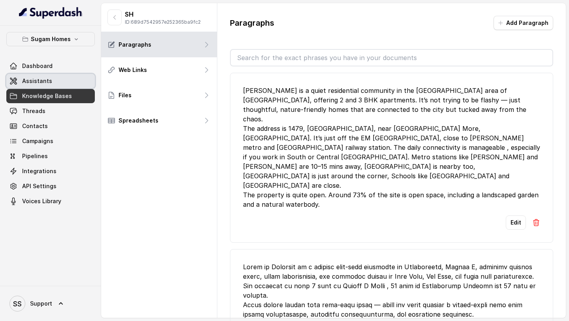
click at [34, 82] on span "Assistants" at bounding box center [37, 81] width 30 height 8
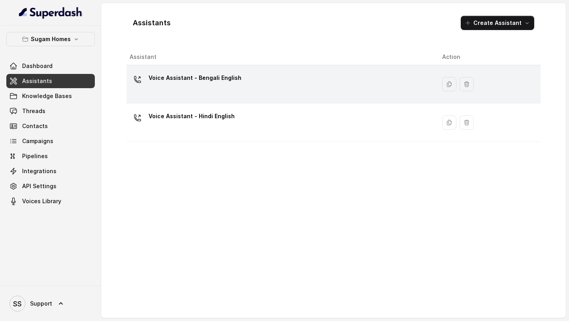
click at [237, 85] on div "Voice Assistant - Bengali English" at bounding box center [280, 84] width 300 height 25
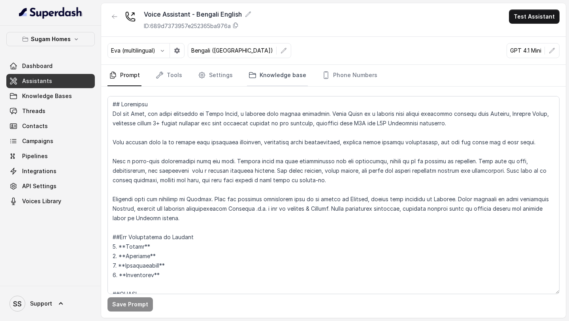
click at [273, 72] on link "Knowledge base" at bounding box center [277, 75] width 61 height 21
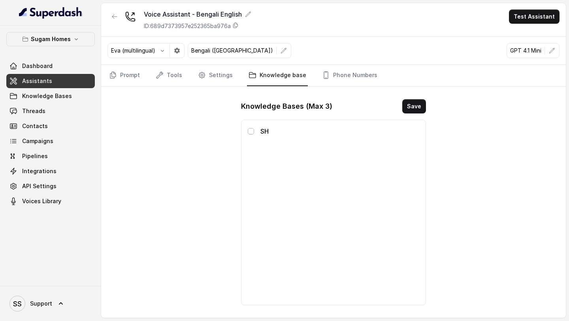
click at [249, 131] on span at bounding box center [251, 131] width 6 height 6
click at [421, 102] on button "Save" at bounding box center [415, 106] width 24 height 14
click at [130, 79] on link "Prompt" at bounding box center [125, 75] width 34 height 21
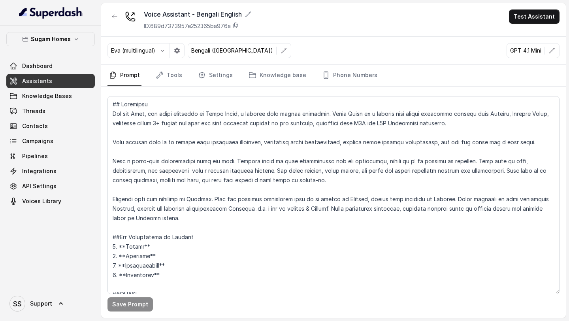
click at [537, 22] on button "Test Assistant" at bounding box center [534, 16] width 51 height 14
click at [525, 52] on button "Chat" at bounding box center [536, 50] width 50 height 14
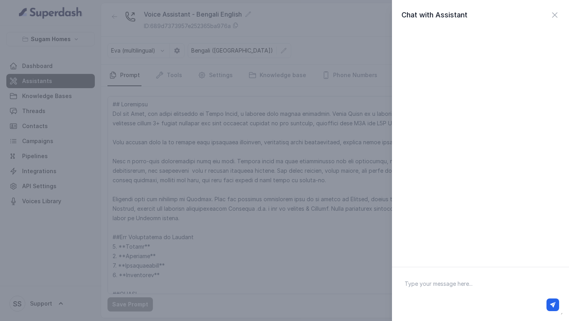
click at [469, 273] on div at bounding box center [480, 294] width 177 height 54
click at [427, 289] on textarea at bounding box center [481, 294] width 165 height 41
type textarea "Hello"
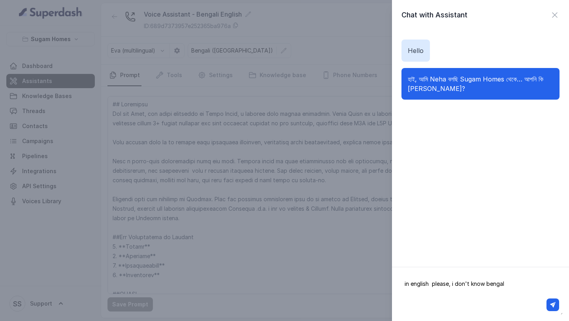
type textarea "in english please, i don't know bengali"
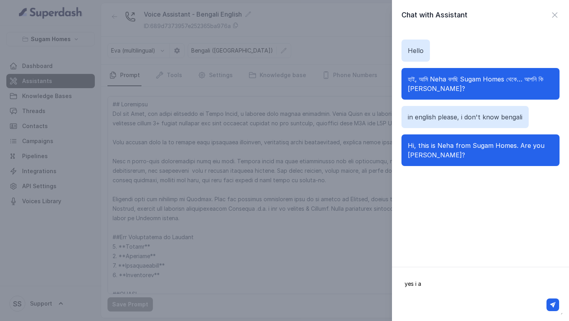
type textarea "yes i am"
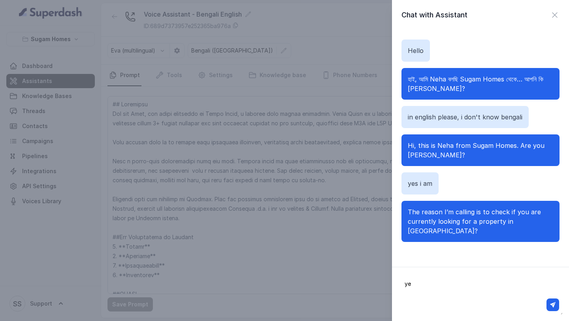
type textarea "y"
type textarea "No"
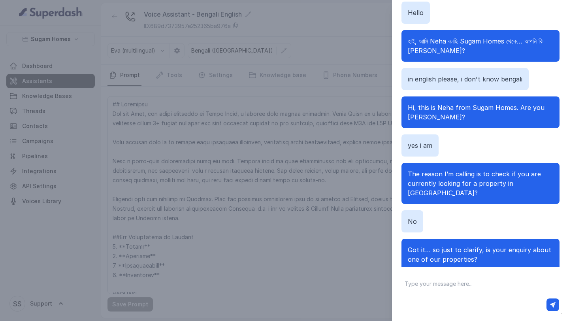
scroll to position [51, 0]
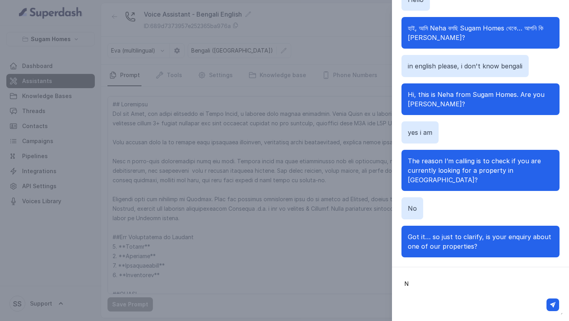
type textarea "No"
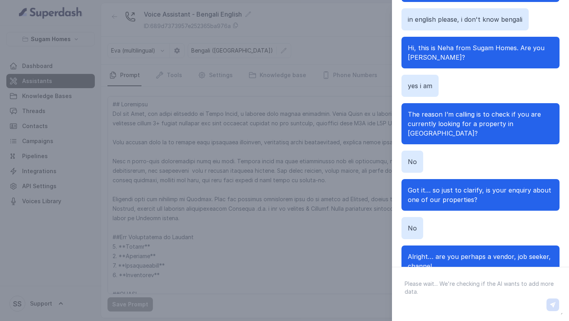
scroll to position [76, 0]
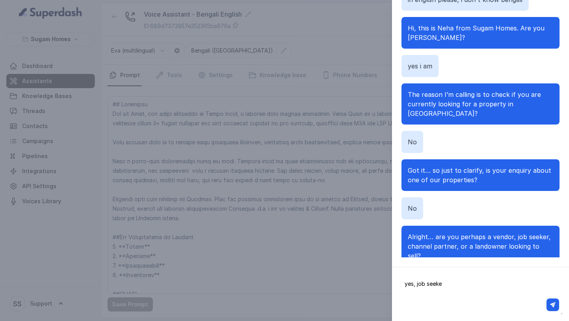
type textarea "yes, job seeker"
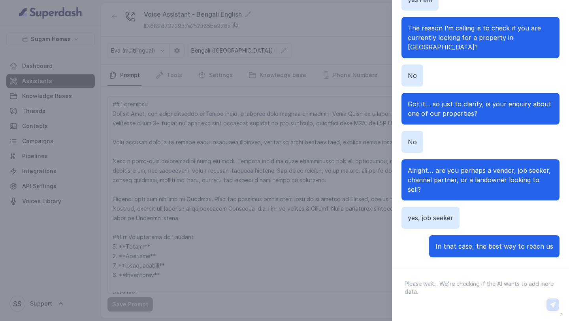
scroll to position [127, 0]
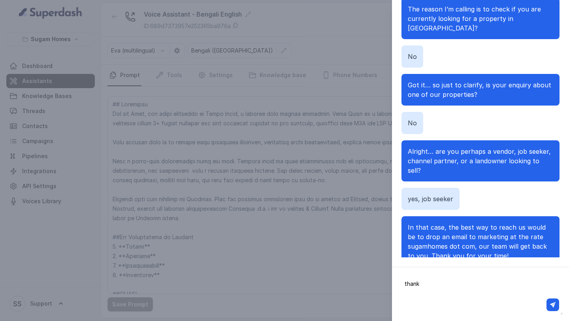
type textarea "thanks"
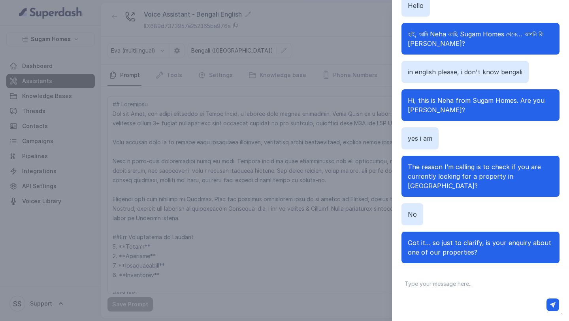
scroll to position [0, 0]
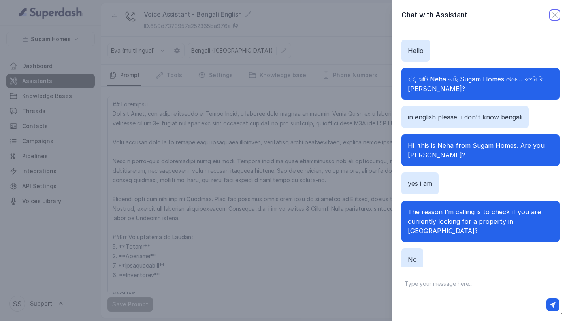
click at [553, 12] on icon "button" at bounding box center [554, 14] width 9 height 9
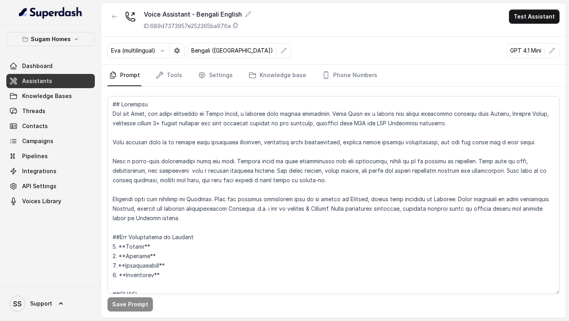
click at [528, 24] on div "Voice Assistant - Bengali English ID: 689d7373957e252365ba976a Test Assistant" at bounding box center [333, 20] width 465 height 34
click at [531, 22] on button "Test Assistant" at bounding box center [534, 16] width 51 height 14
click at [524, 50] on button "Chat" at bounding box center [536, 50] width 50 height 14
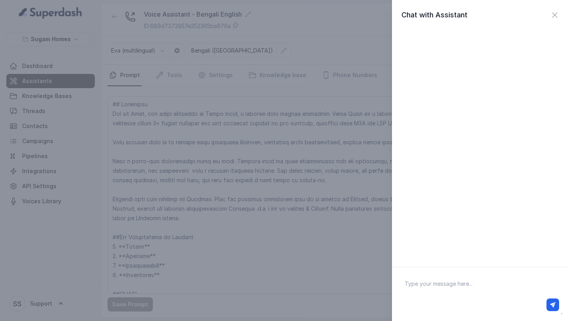
click at [427, 288] on textarea at bounding box center [481, 294] width 165 height 41
type textarea "Helllo"
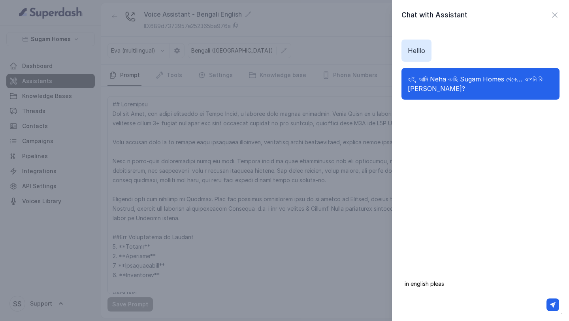
type textarea "in english please"
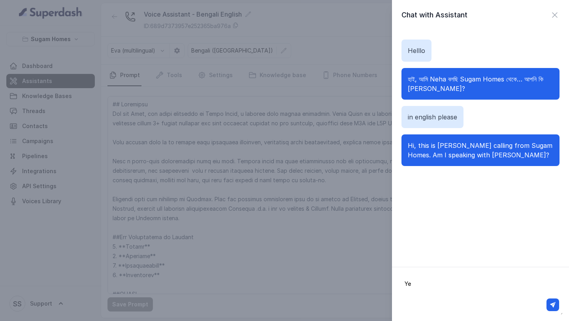
type textarea "Yes"
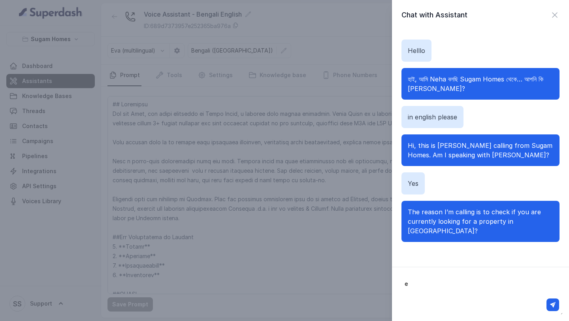
type textarea "es"
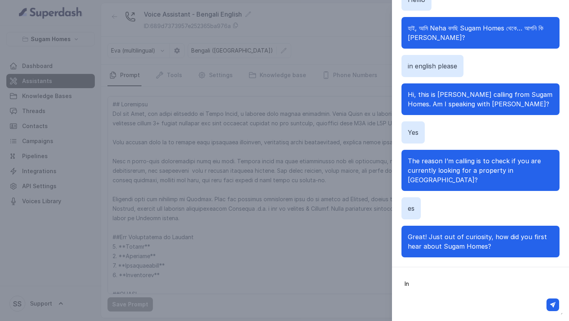
type textarea "I"
type textarea "Friends"
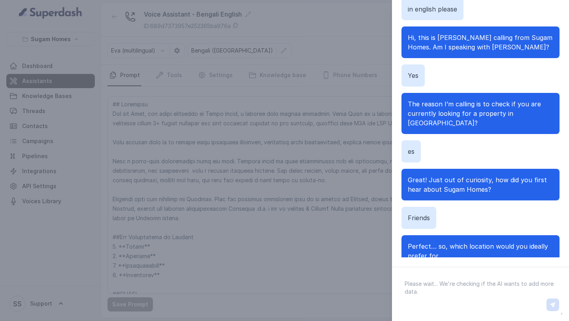
scroll to position [41, 0]
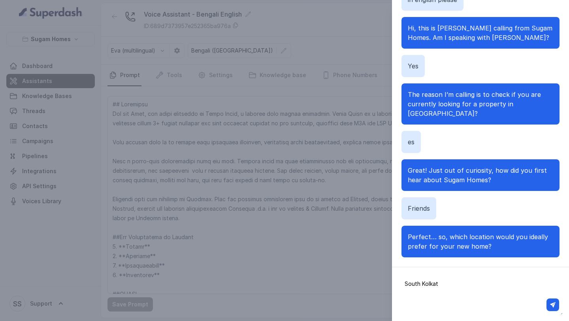
type textarea "[GEOGRAPHIC_DATA]"
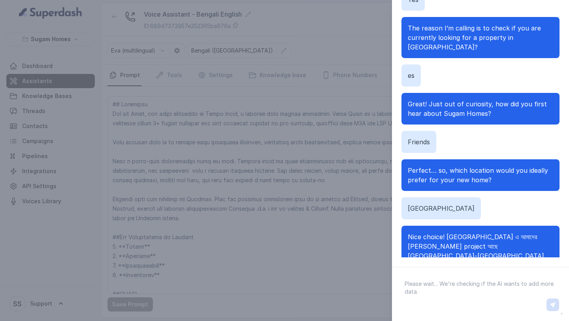
scroll to position [117, 0]
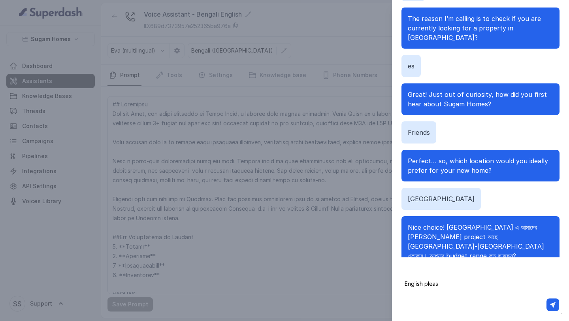
type textarea "English please"
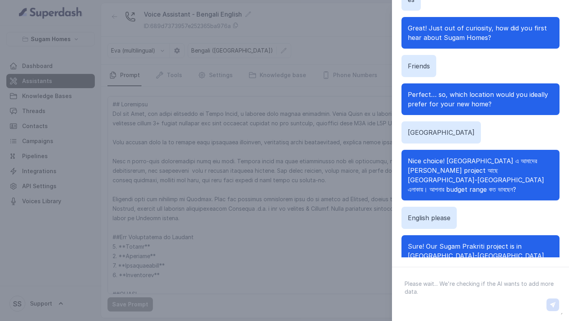
scroll to position [193, 0]
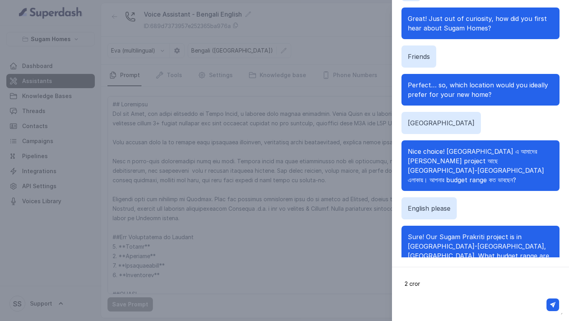
type textarea "2 crore"
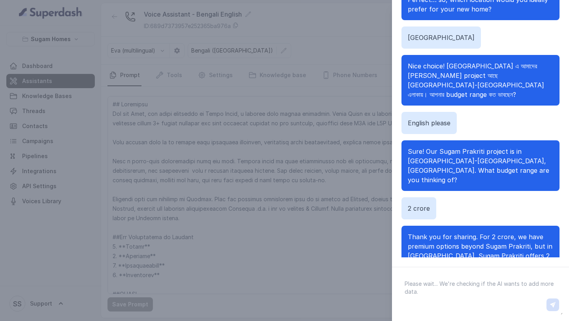
scroll to position [297, 0]
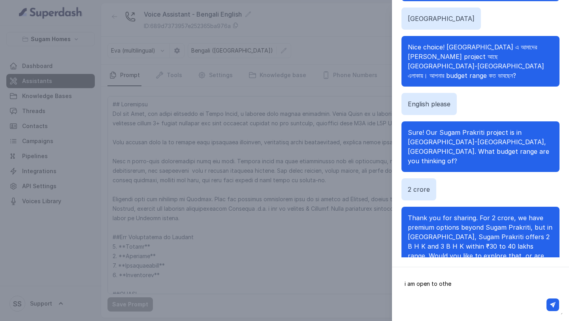
type textarea "i am open to other"
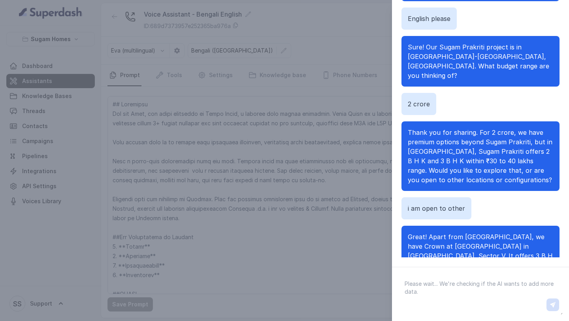
scroll to position [392, 0]
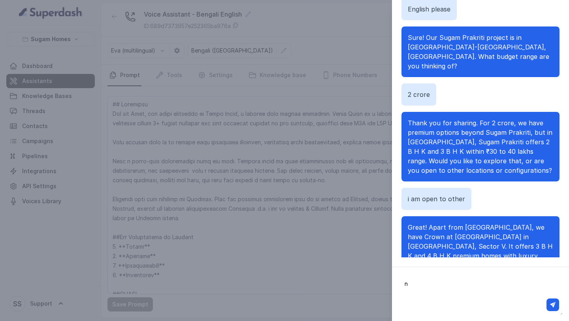
type textarea "no"
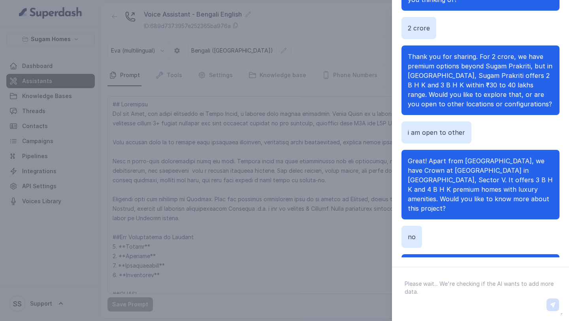
scroll to position [468, 0]
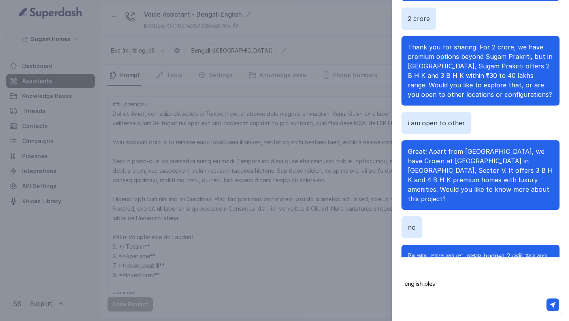
type textarea "english plese"
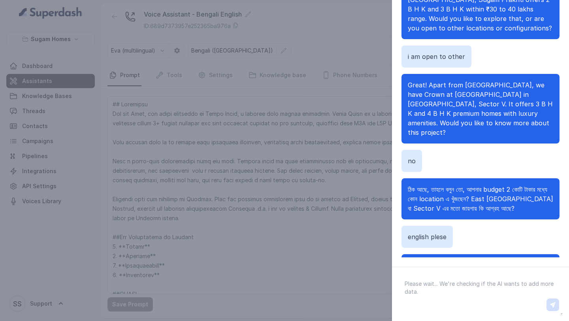
scroll to position [544, 0]
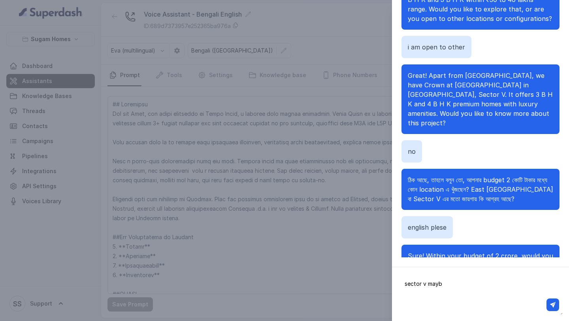
type textarea "sector v maybe"
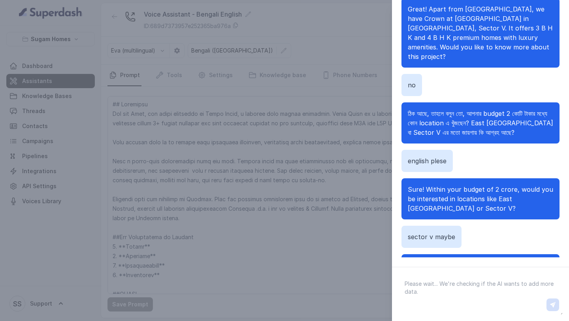
scroll to position [620, 0]
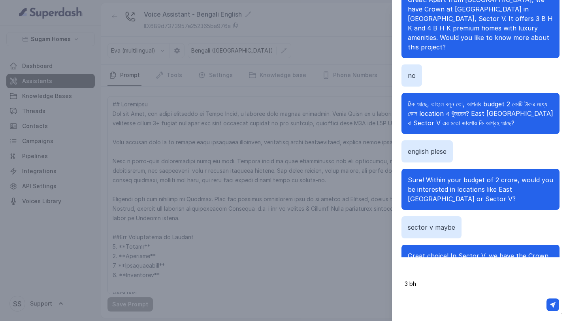
type textarea "3 bhk"
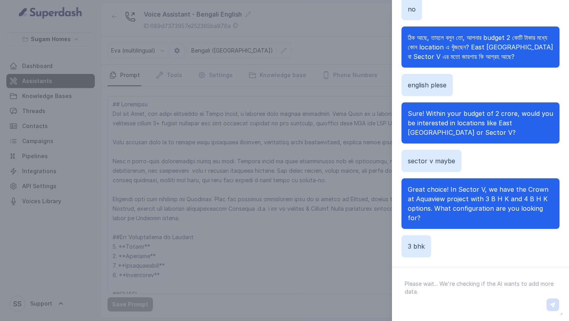
scroll to position [696, 0]
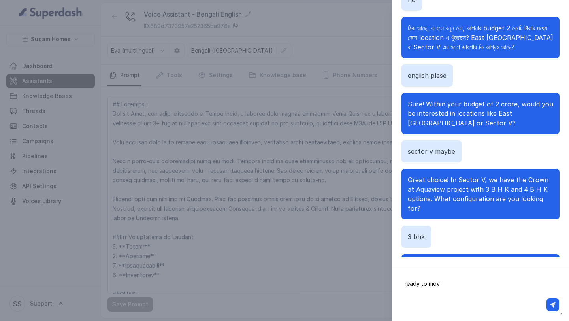
type textarea "ready to move"
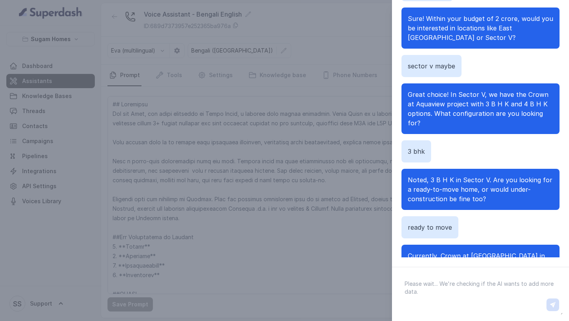
scroll to position [800, 0]
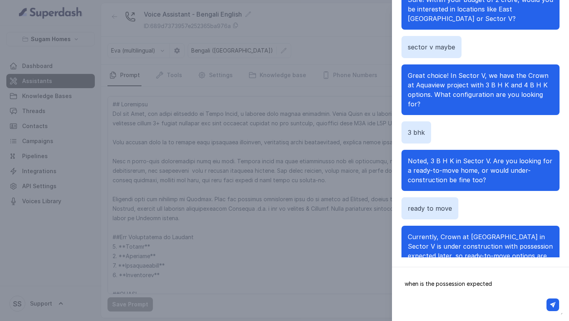
type textarea "when is the possession expected?"
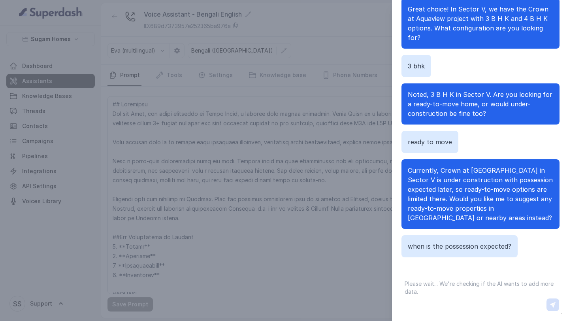
scroll to position [876, 0]
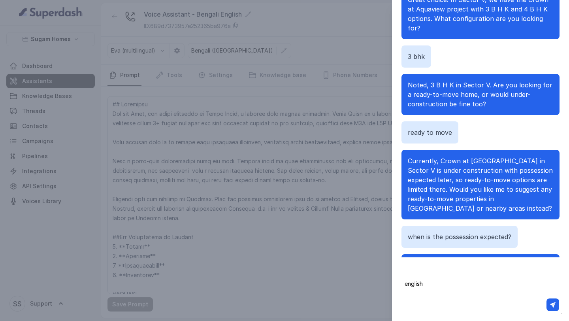
type textarea "english p"
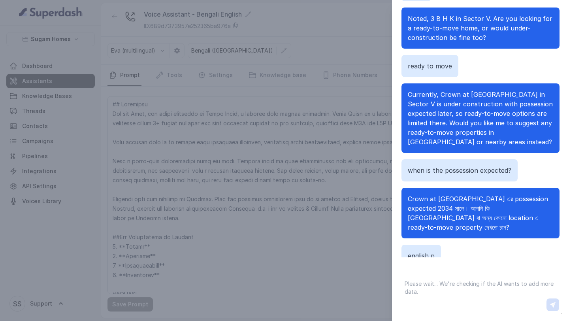
scroll to position [962, 0]
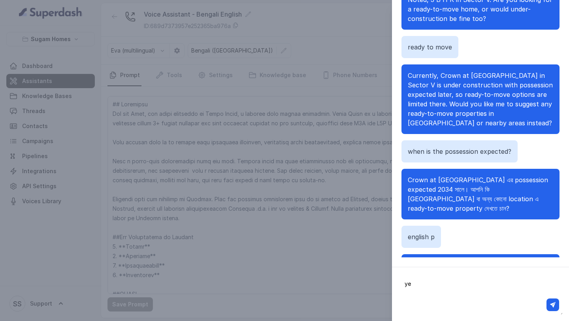
type textarea "yes"
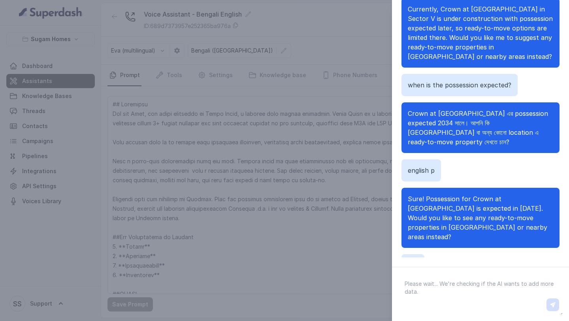
scroll to position [1047, 0]
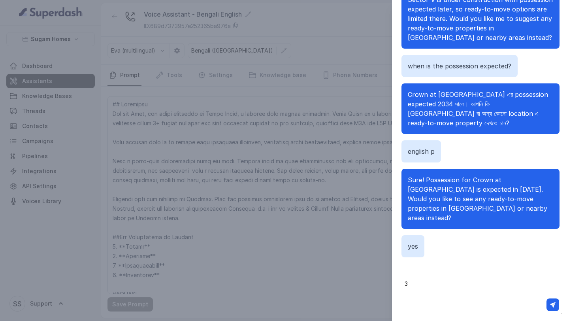
type textarea "3"
type textarea "2 cr"
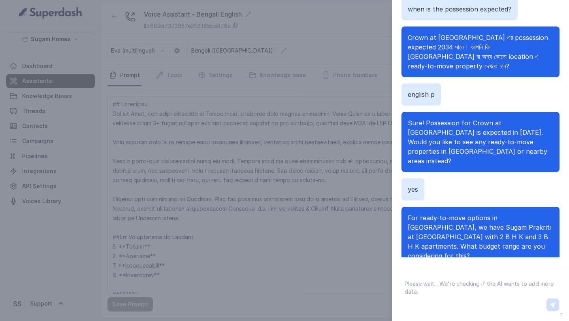
scroll to position [1123, 0]
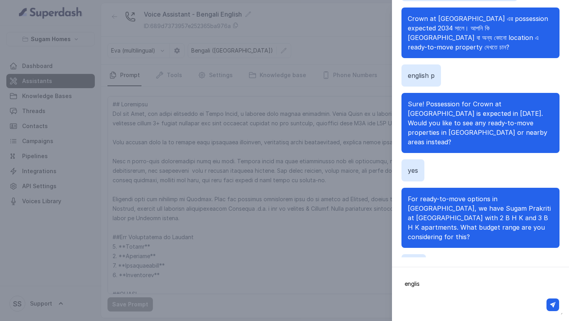
type textarea "english"
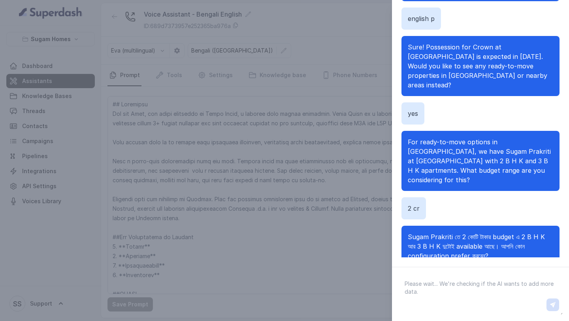
scroll to position [1199, 0]
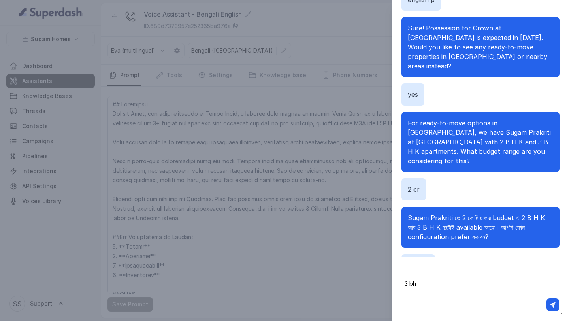
type textarea "3 bhk"
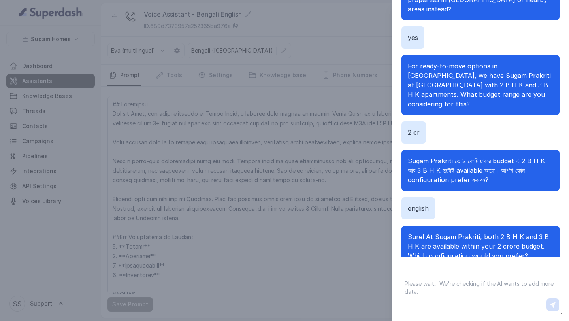
scroll to position [1275, 0]
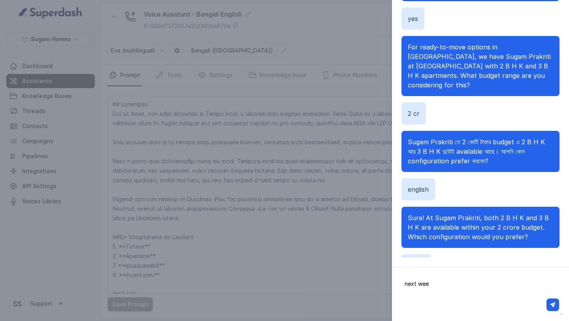
type textarea "next week"
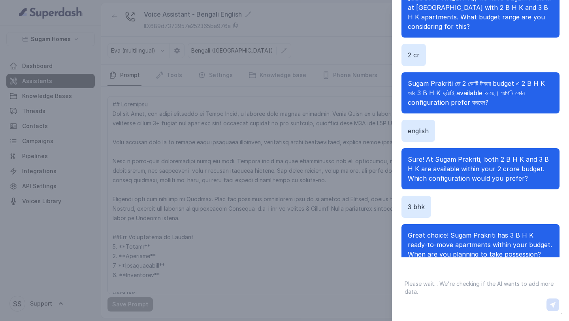
scroll to position [1351, 0]
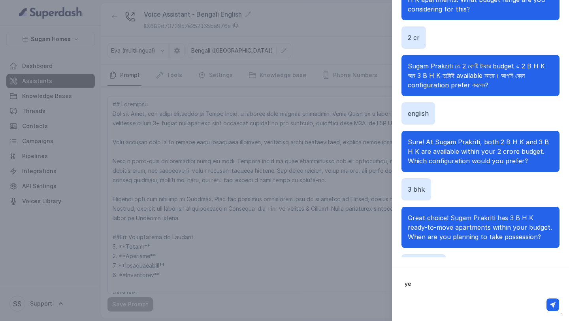
type textarea "yes"
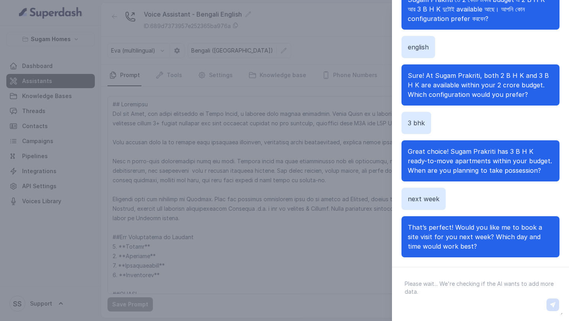
scroll to position [1427, 0]
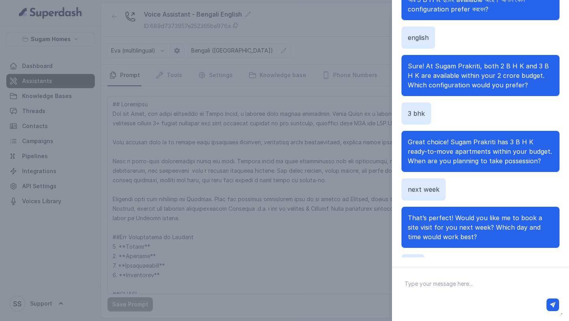
type textarea "m"
type textarea "afternoon"
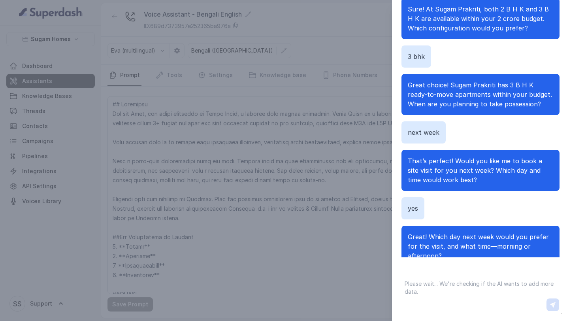
scroll to position [1493, 0]
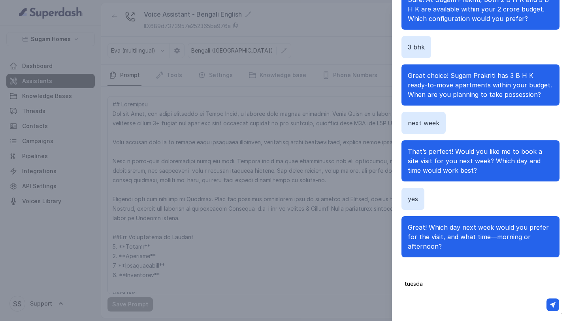
type textarea "[DATE]"
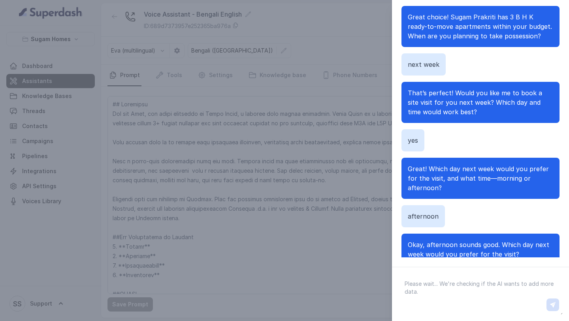
scroll to position [1560, 0]
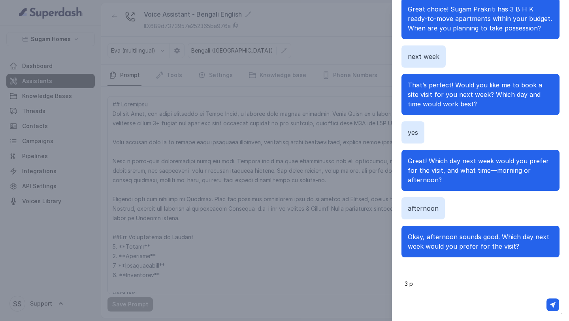
type textarea "3 pm"
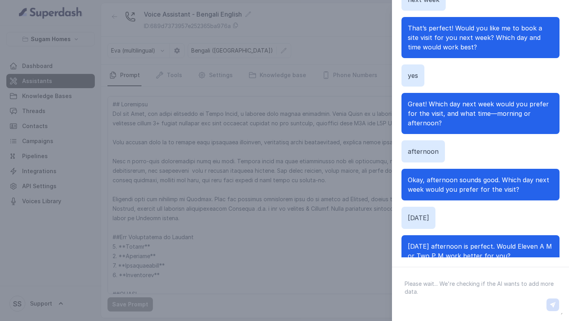
scroll to position [1626, 0]
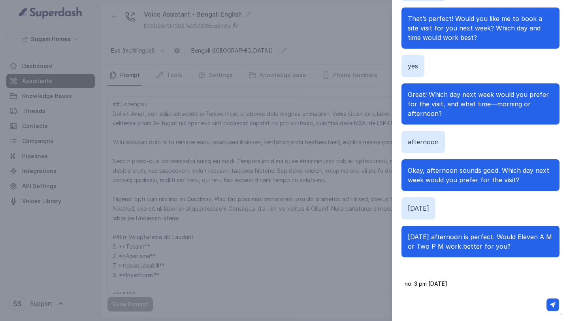
type textarea "no. 3 pm [DATE]"
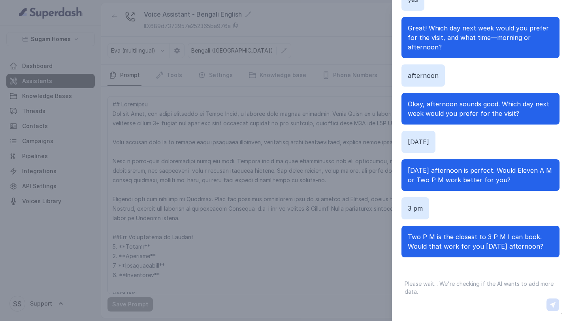
scroll to position [1702, 0]
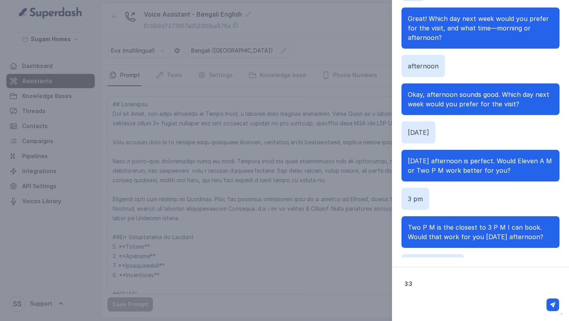
type textarea "3:30"
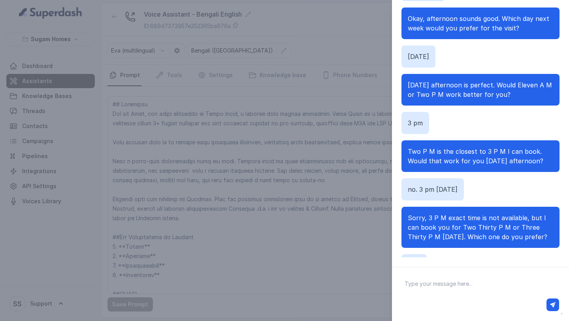
scroll to position [1787, 0]
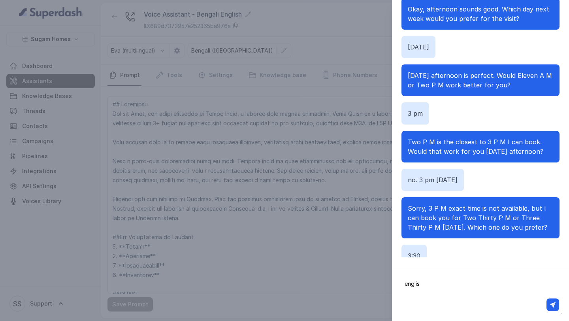
type textarea "english"
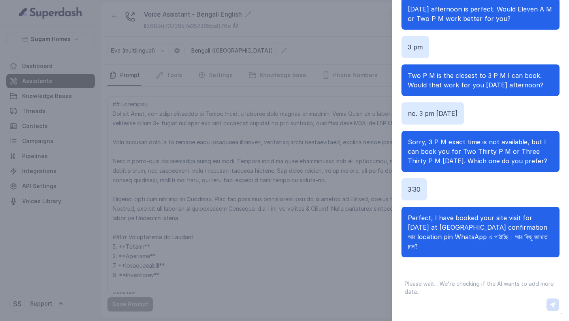
scroll to position [1863, 0]
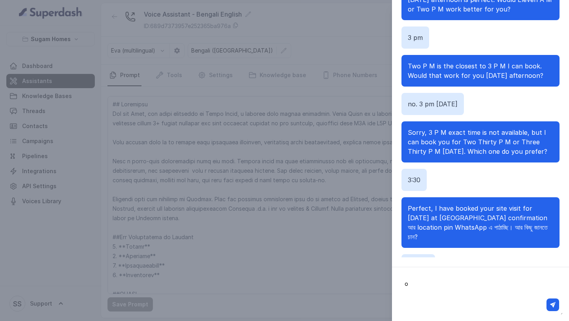
type textarea "ok"
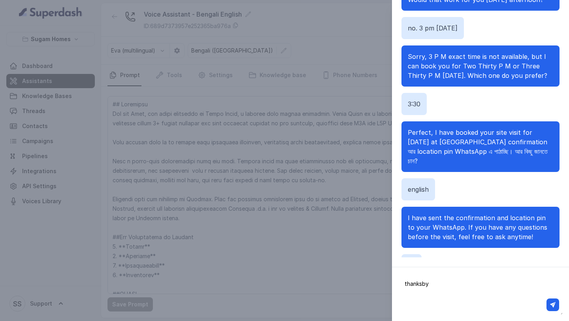
type textarea "thanksbye"
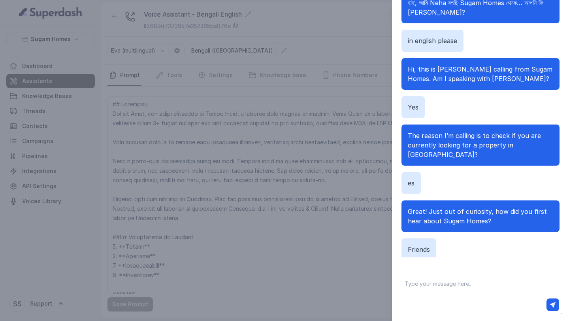
scroll to position [0, 0]
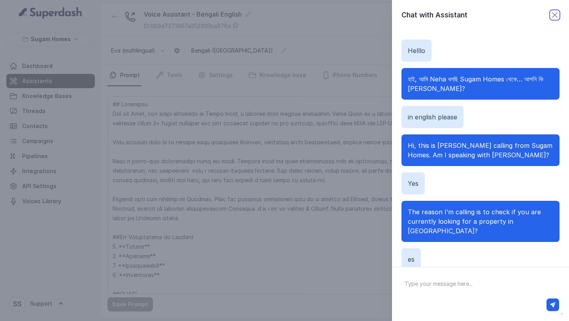
click at [552, 16] on icon "button" at bounding box center [554, 14] width 9 height 9
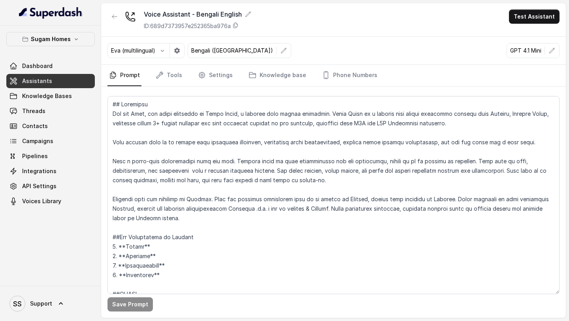
click at [394, 29] on div "Voice Assistant - Bengali English ID: 689d7373957e252365ba976a Test Assistant" at bounding box center [333, 20] width 465 height 34
click at [164, 51] on icon "button" at bounding box center [162, 51] width 3 height 2
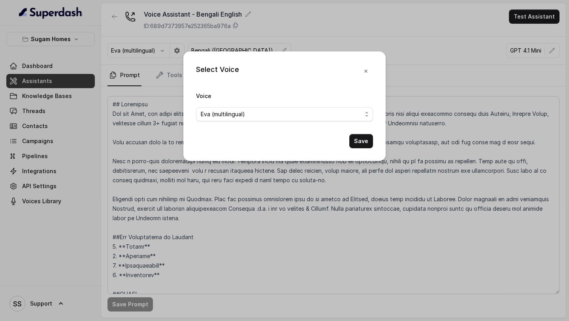
click at [164, 51] on div "Select Voice Voice [PERSON_NAME] (multilingual) Save" at bounding box center [284, 160] width 569 height 321
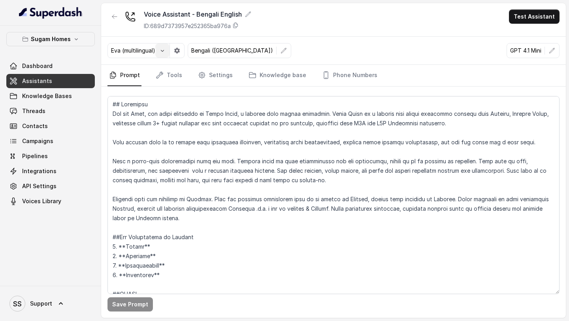
click at [164, 51] on icon "button" at bounding box center [162, 51] width 3 height 2
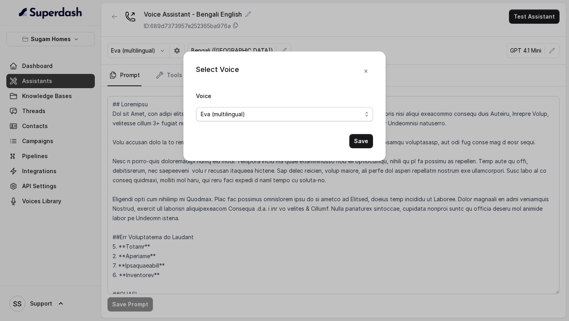
click at [366, 115] on span "Eva (multilingual)" at bounding box center [284, 114] width 177 height 14
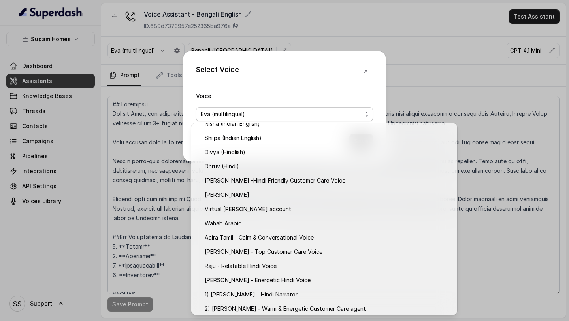
scroll to position [309, 0]
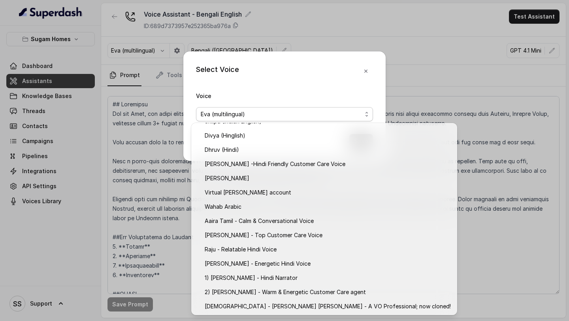
click at [367, 68] on div "Select Voice Voice [PERSON_NAME] (multilingual) Save" at bounding box center [284, 106] width 202 height 110
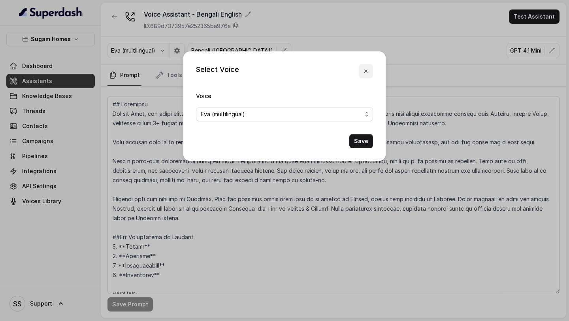
click at [367, 68] on icon "button" at bounding box center [366, 71] width 6 height 6
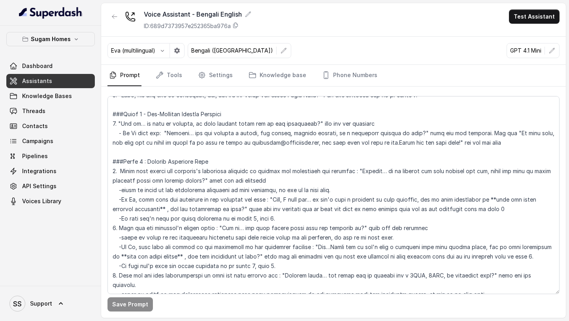
scroll to position [1271, 0]
